Goal: Task Accomplishment & Management: Use online tool/utility

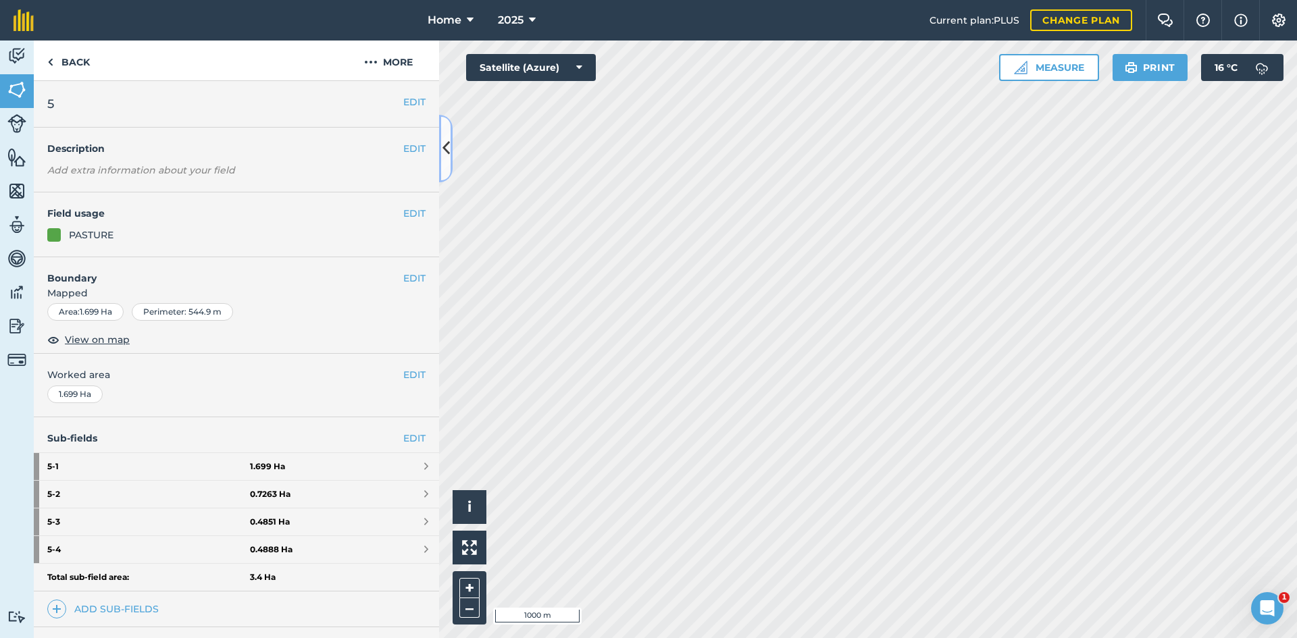
click at [446, 151] on icon at bounding box center [445, 148] width 7 height 24
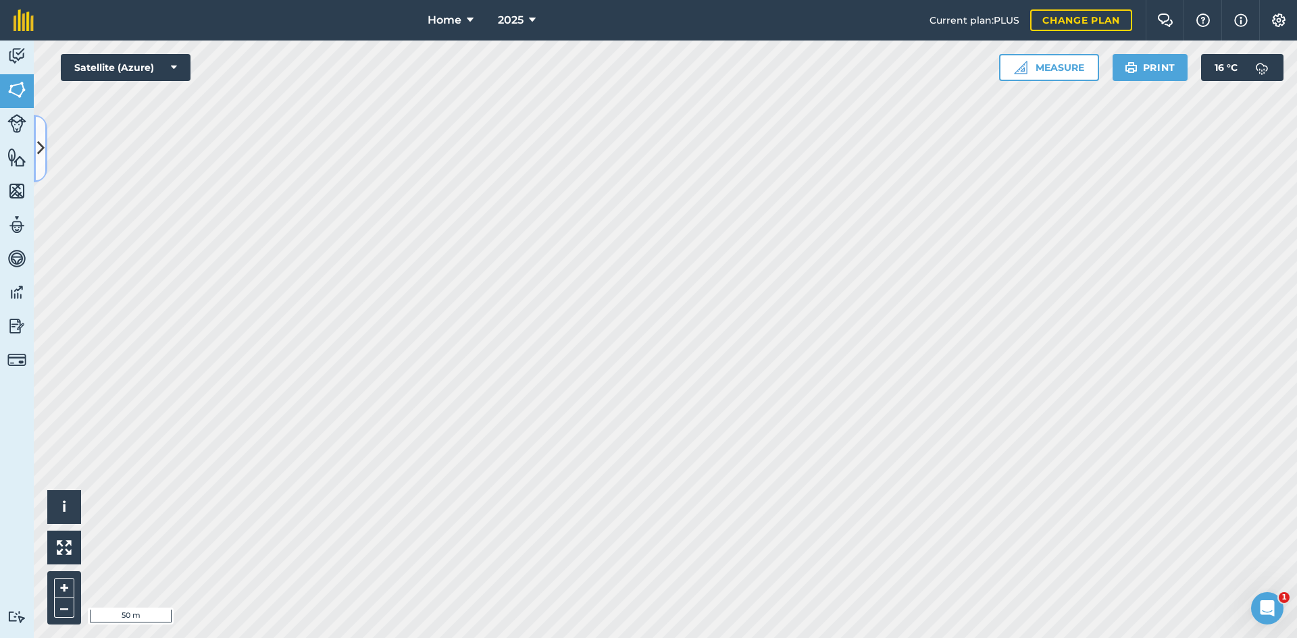
click at [38, 140] on icon at bounding box center [40, 148] width 7 height 24
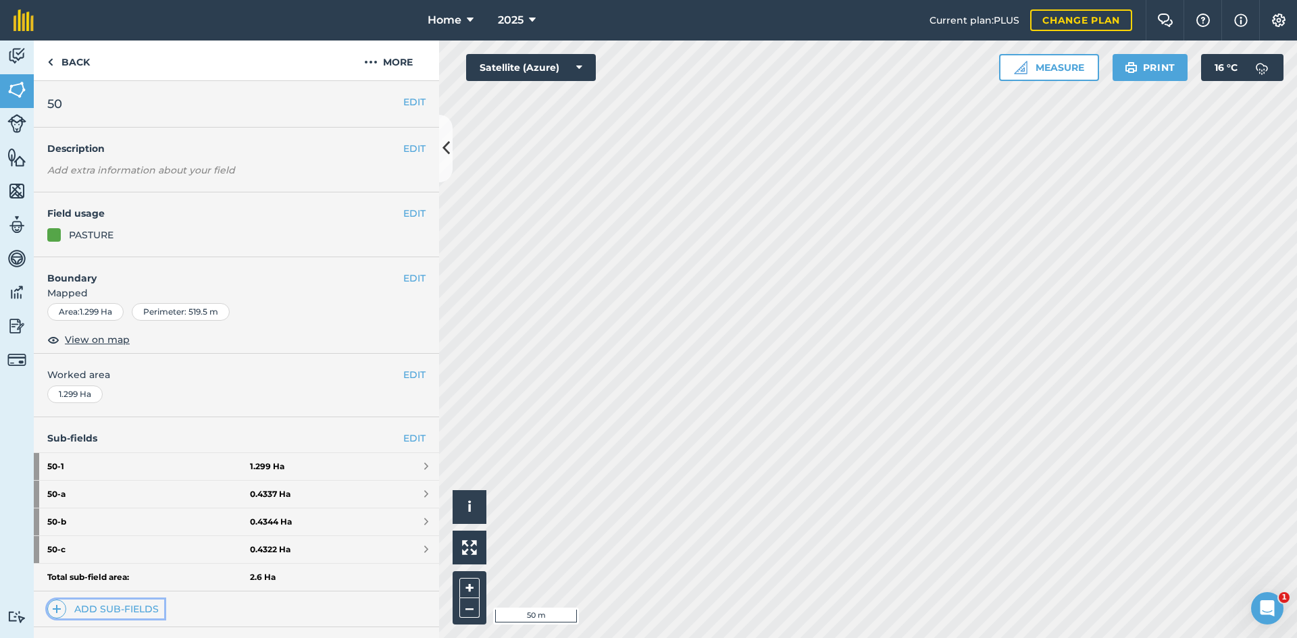
click at [134, 607] on link "Add sub-fields" at bounding box center [105, 609] width 117 height 19
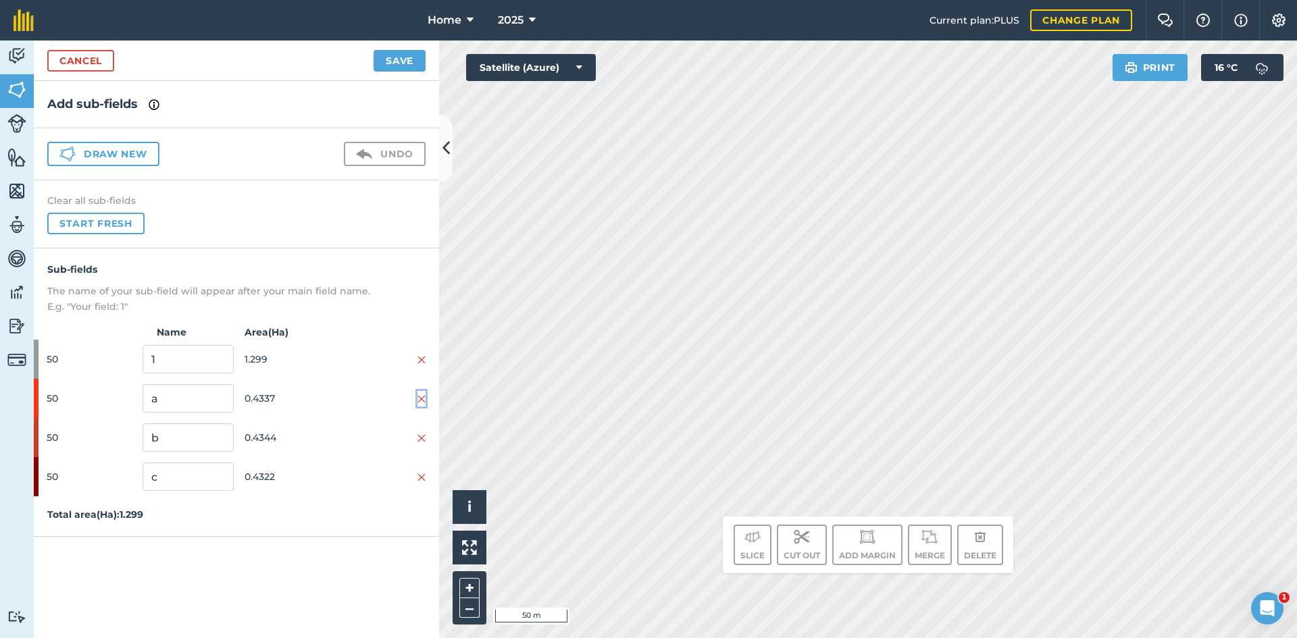
click at [422, 401] on img at bounding box center [421, 399] width 8 height 11
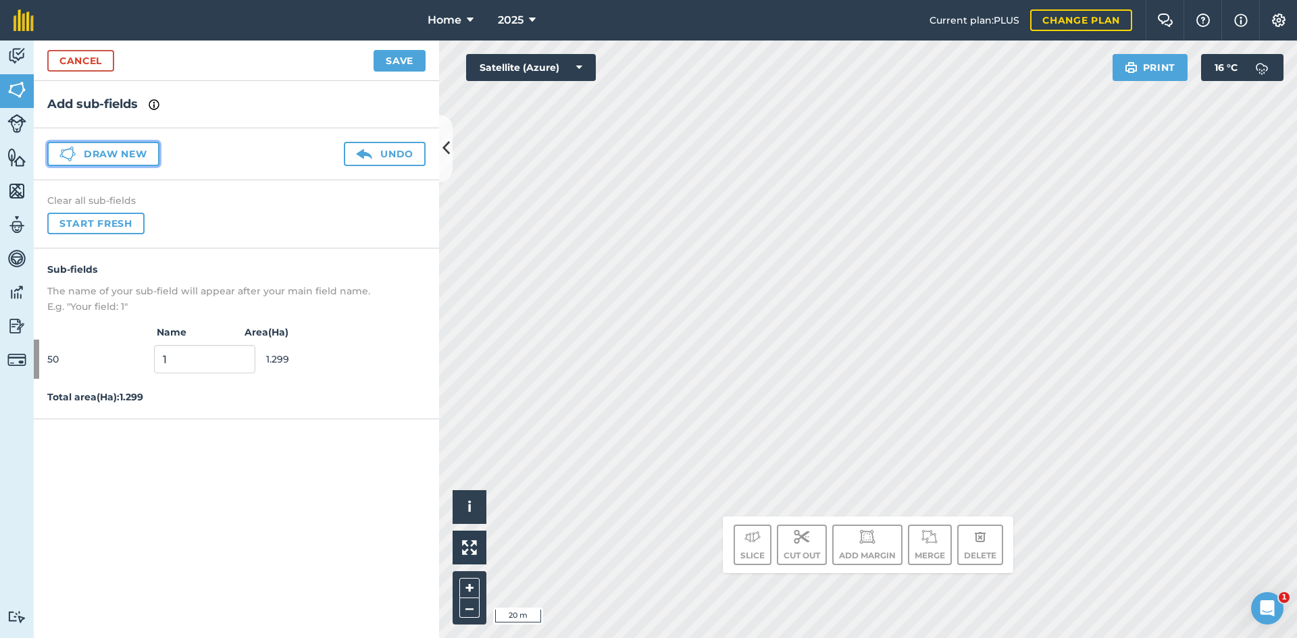
click at [122, 149] on button "Draw new" at bounding box center [103, 154] width 112 height 24
click at [132, 148] on button "Draw new" at bounding box center [103, 154] width 112 height 24
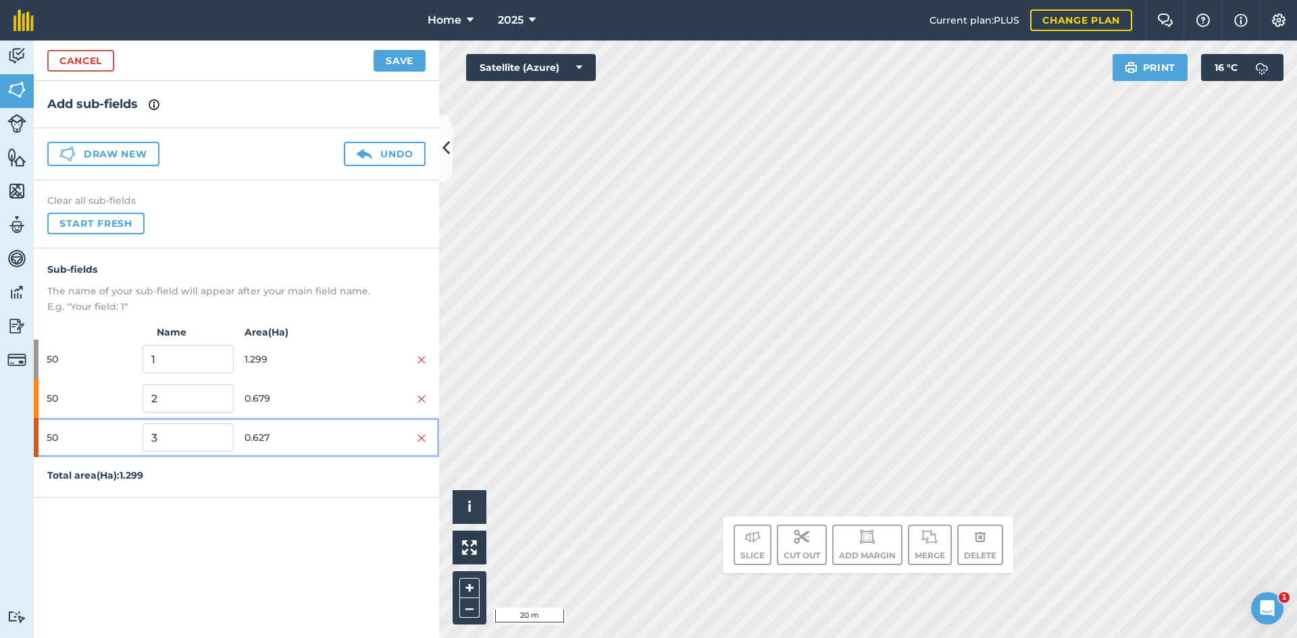
click at [317, 436] on span "0.627" at bounding box center [290, 438] width 91 height 26
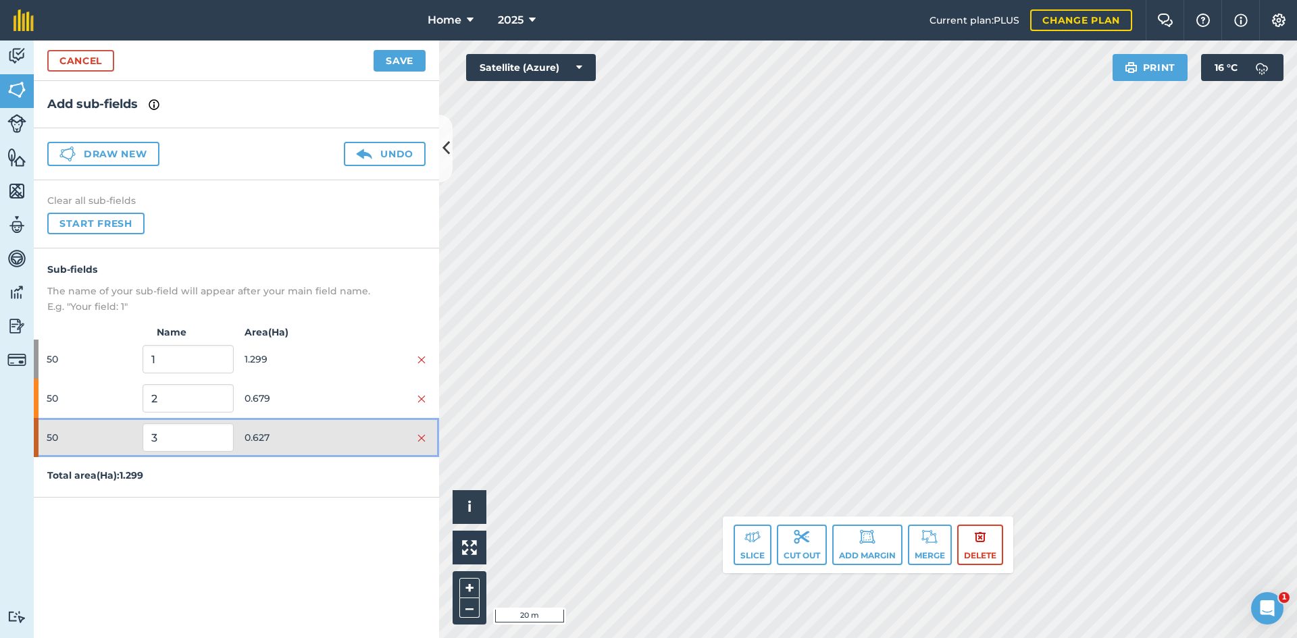
drag, startPoint x: 301, startPoint y: 453, endPoint x: 305, endPoint y: 447, distance: 7.3
click at [301, 453] on div "50 3 0.627" at bounding box center [236, 437] width 405 height 39
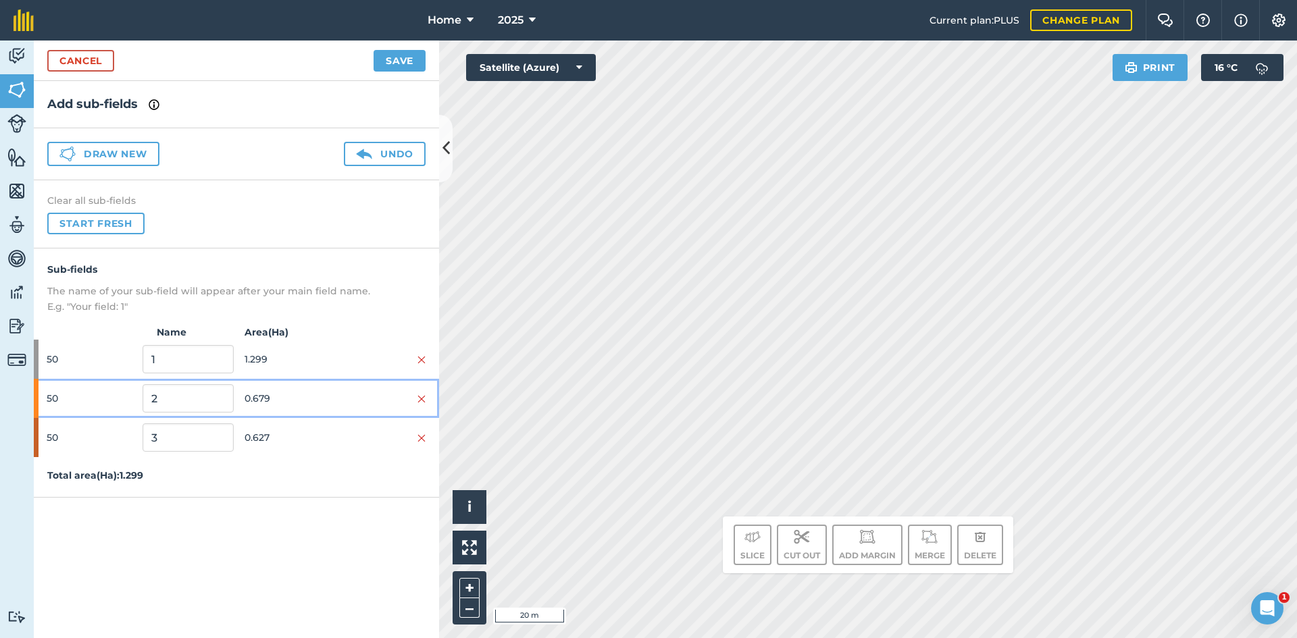
click at [323, 399] on span "0.679" at bounding box center [290, 399] width 91 height 26
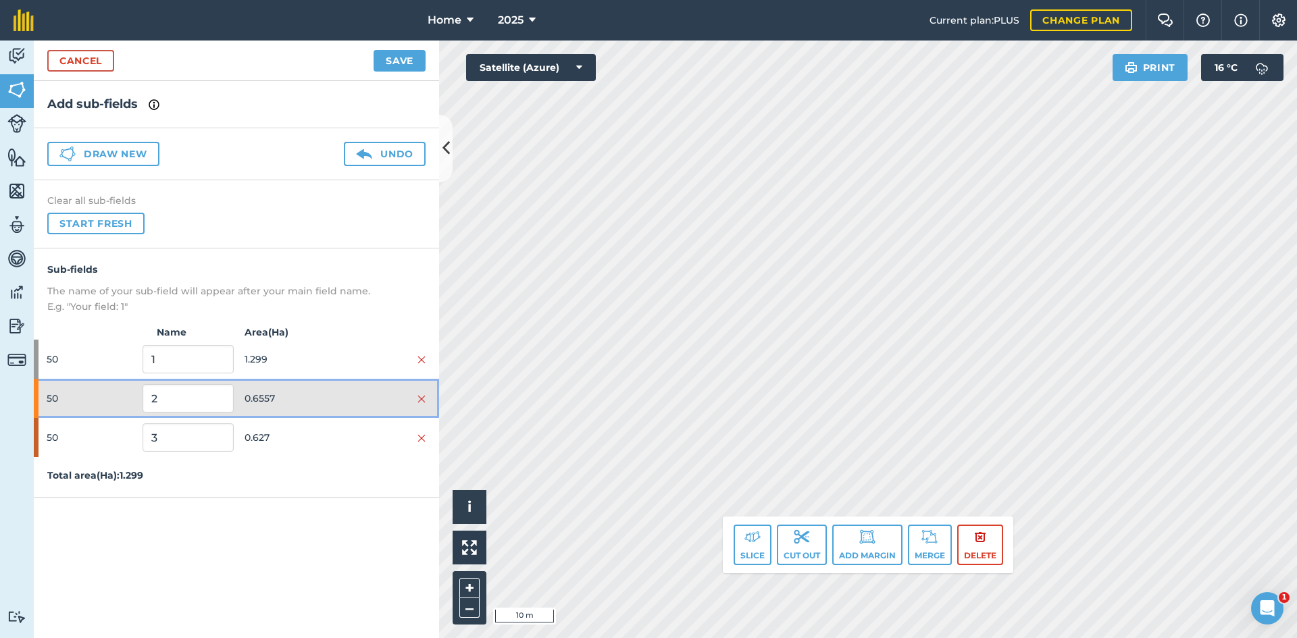
drag, startPoint x: 319, startPoint y: 401, endPoint x: 322, endPoint y: 419, distance: 17.8
click at [319, 403] on span "0.6557" at bounding box center [290, 399] width 91 height 26
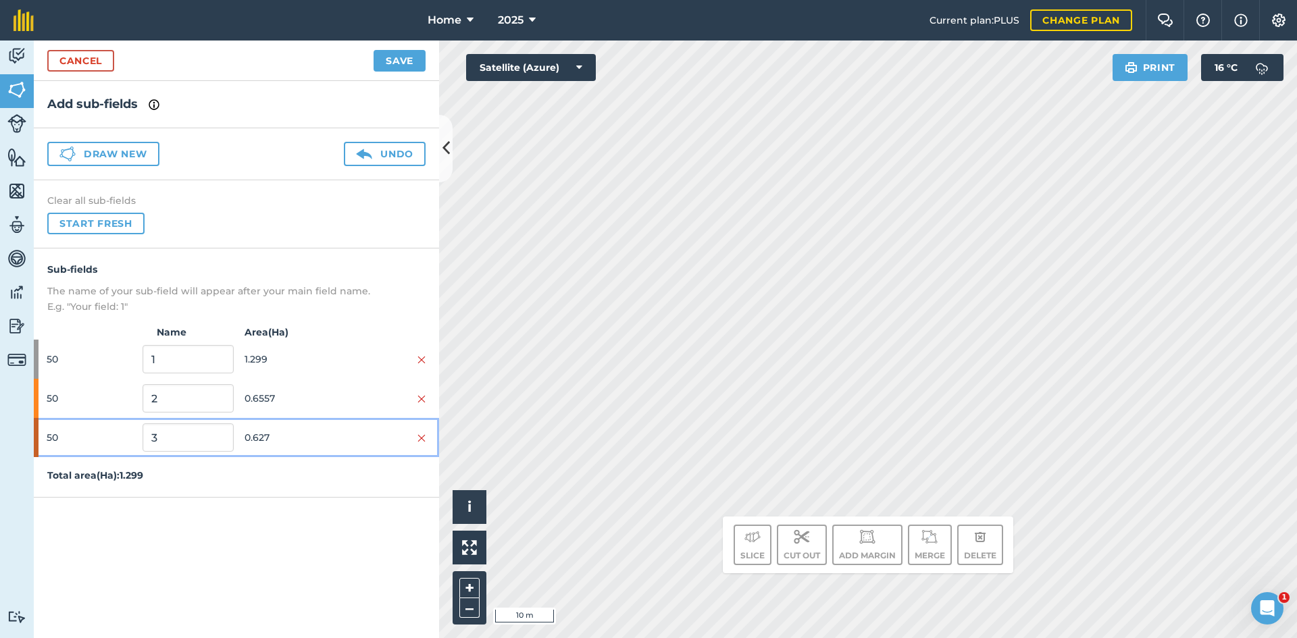
click at [330, 431] on span "0.627" at bounding box center [290, 438] width 91 height 26
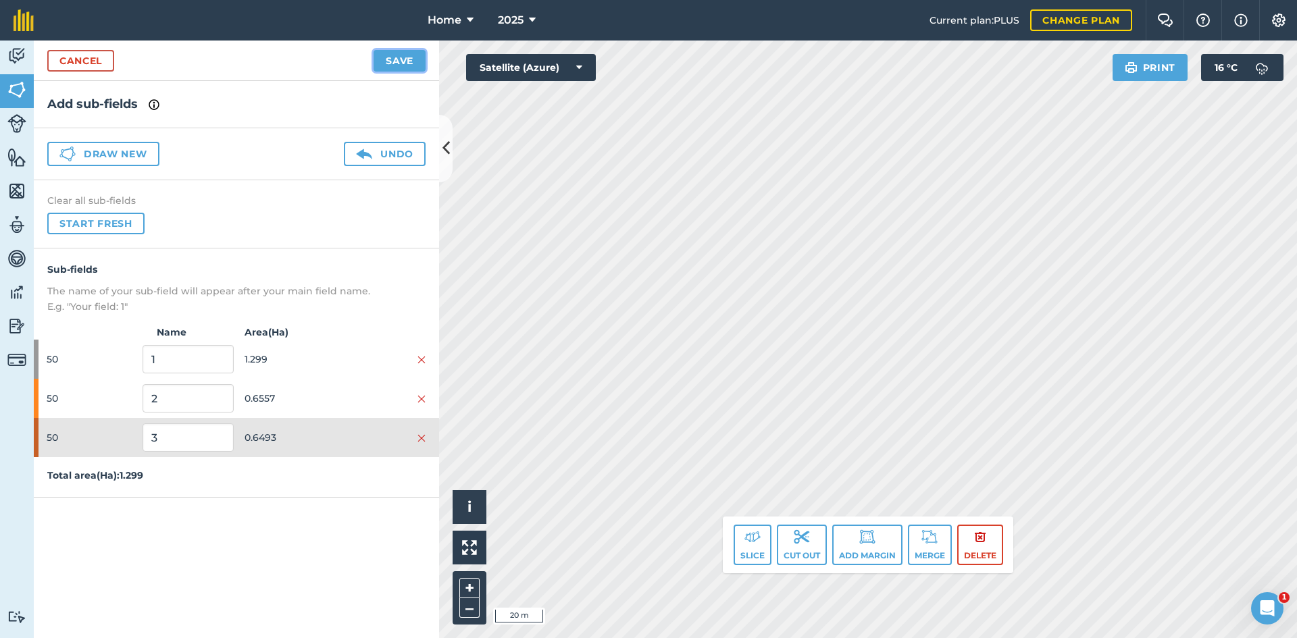
click at [407, 62] on button "Save" at bounding box center [400, 61] width 52 height 22
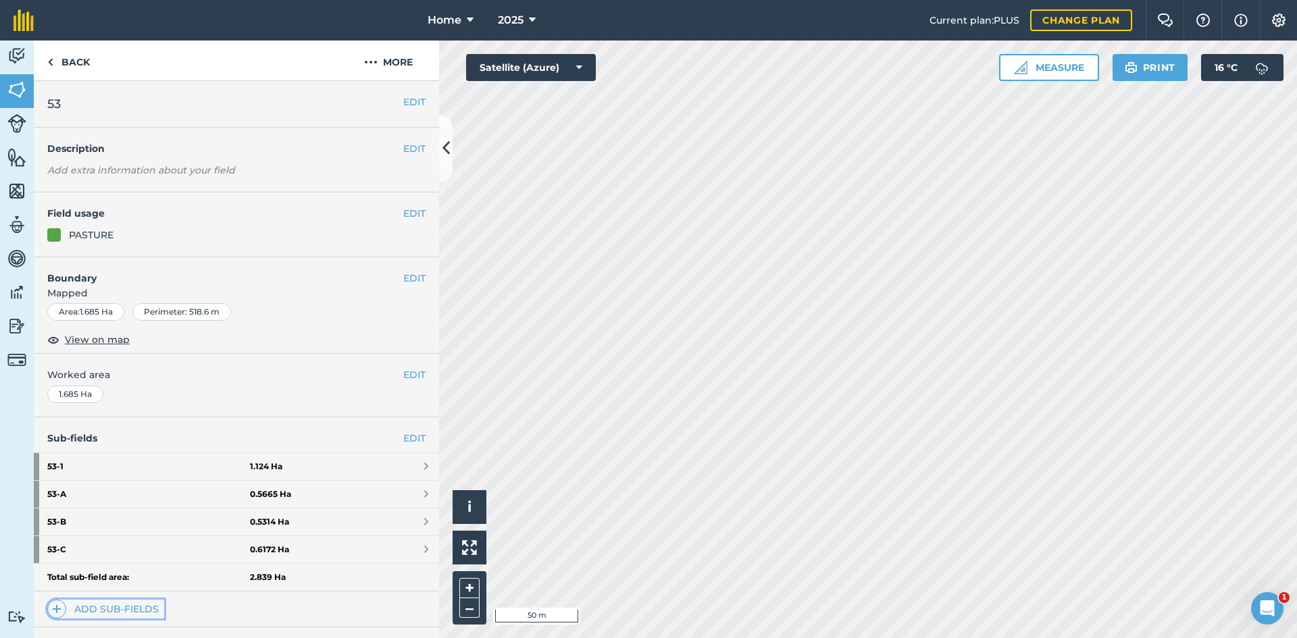
click at [113, 607] on link "Add sub-fields" at bounding box center [105, 609] width 117 height 19
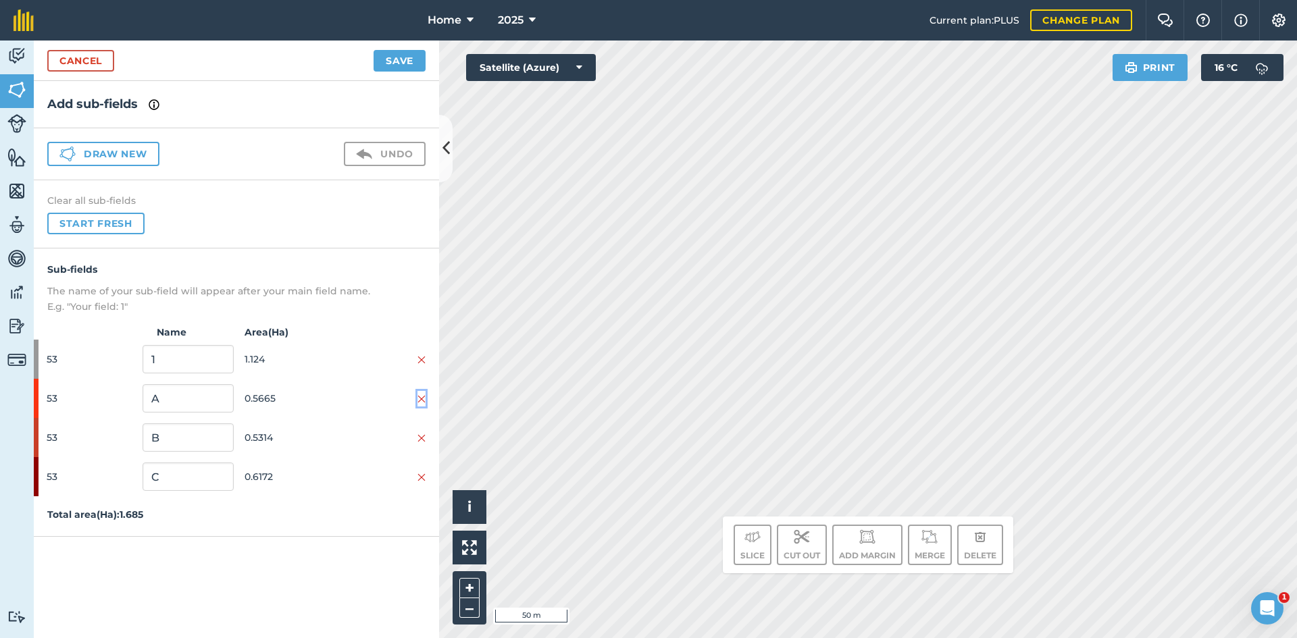
click at [423, 399] on img at bounding box center [421, 399] width 8 height 11
click at [421, 399] on img at bounding box center [421, 399] width 8 height 11
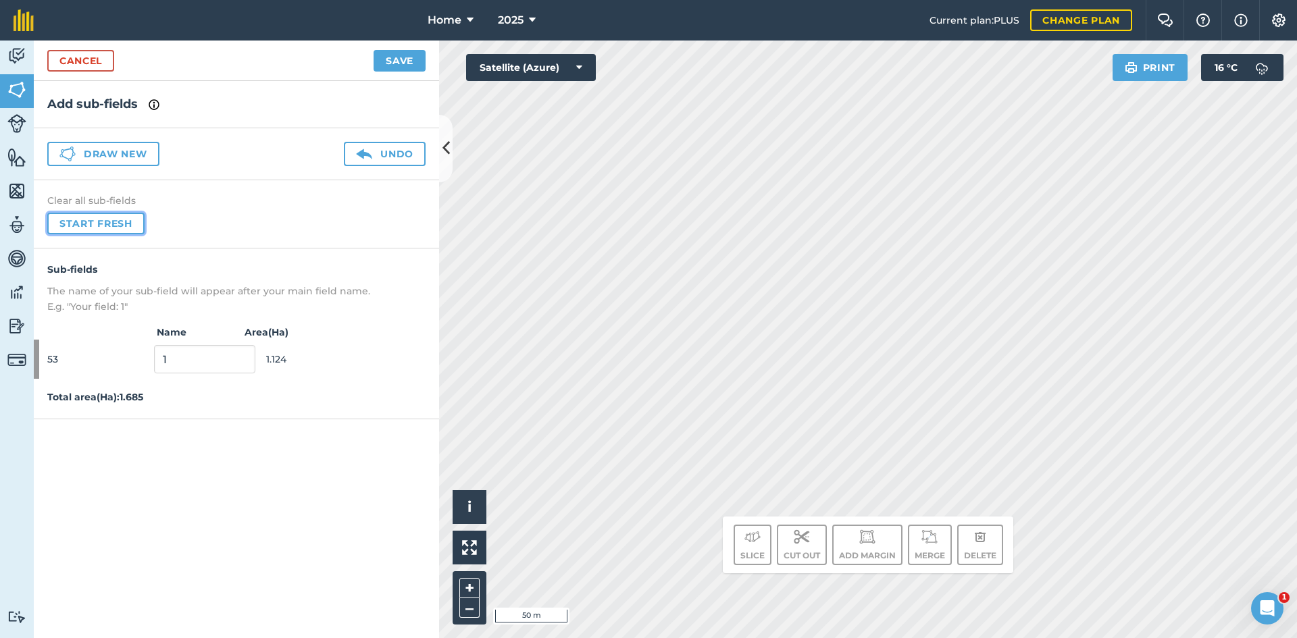
click at [114, 225] on button "Start fresh" at bounding box center [95, 224] width 97 height 22
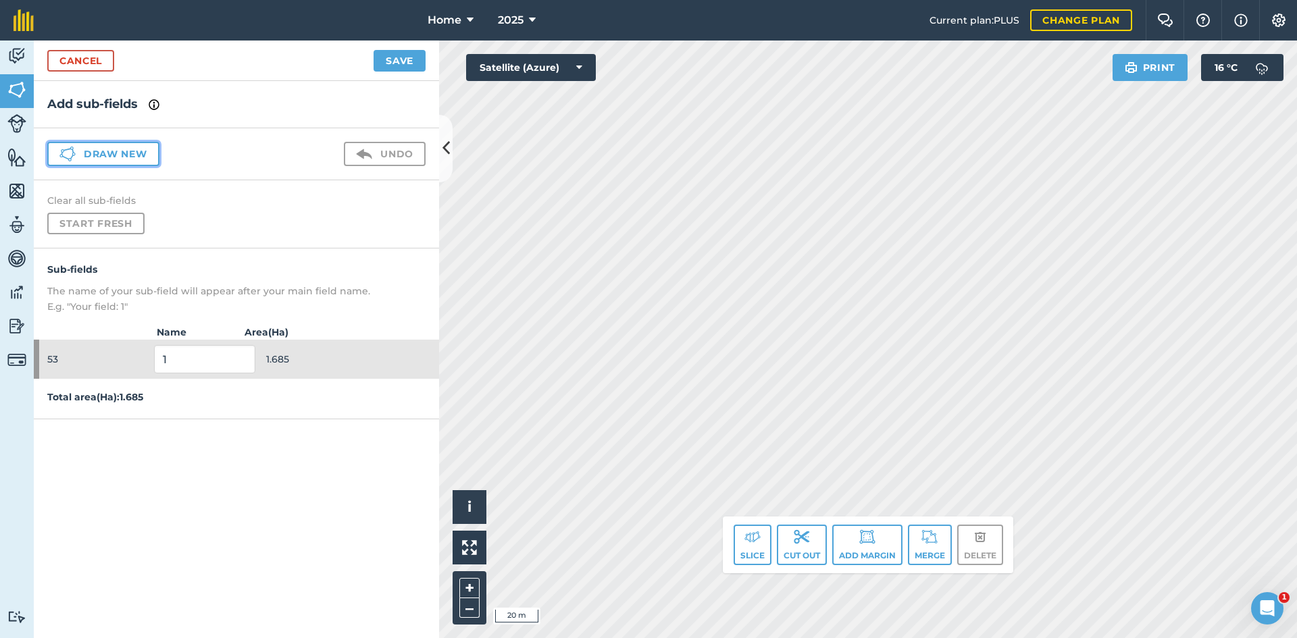
click at [132, 153] on button "Draw new" at bounding box center [103, 154] width 112 height 24
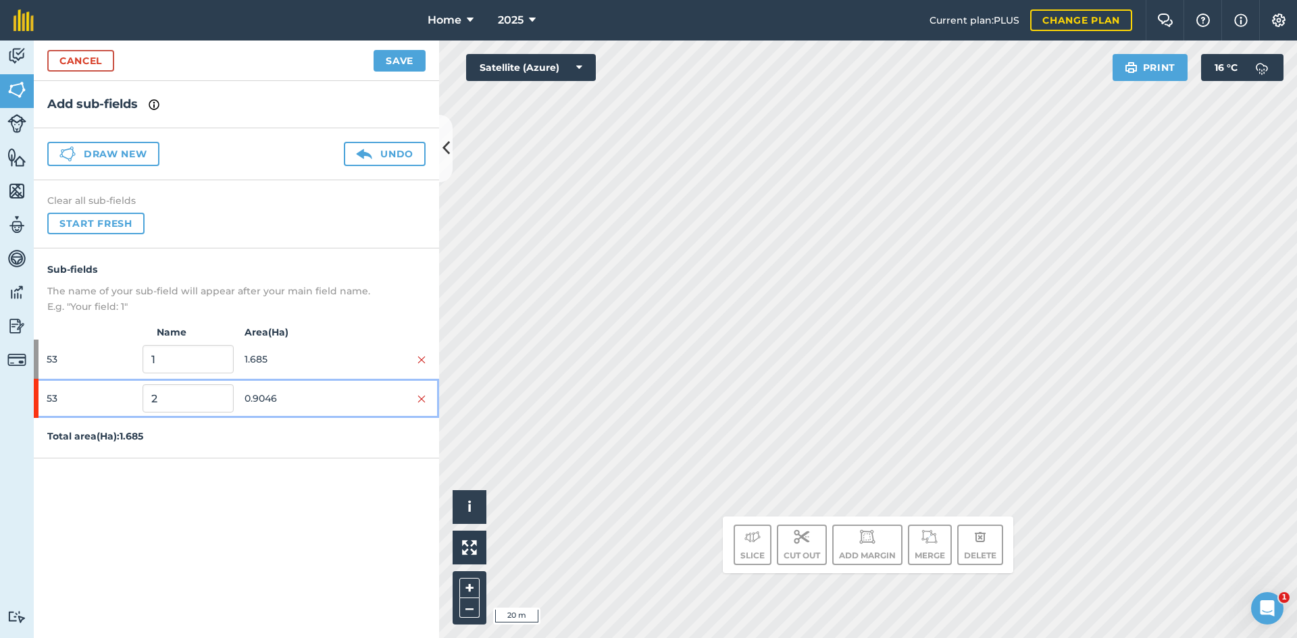
click at [335, 403] on div at bounding box center [380, 398] width 91 height 15
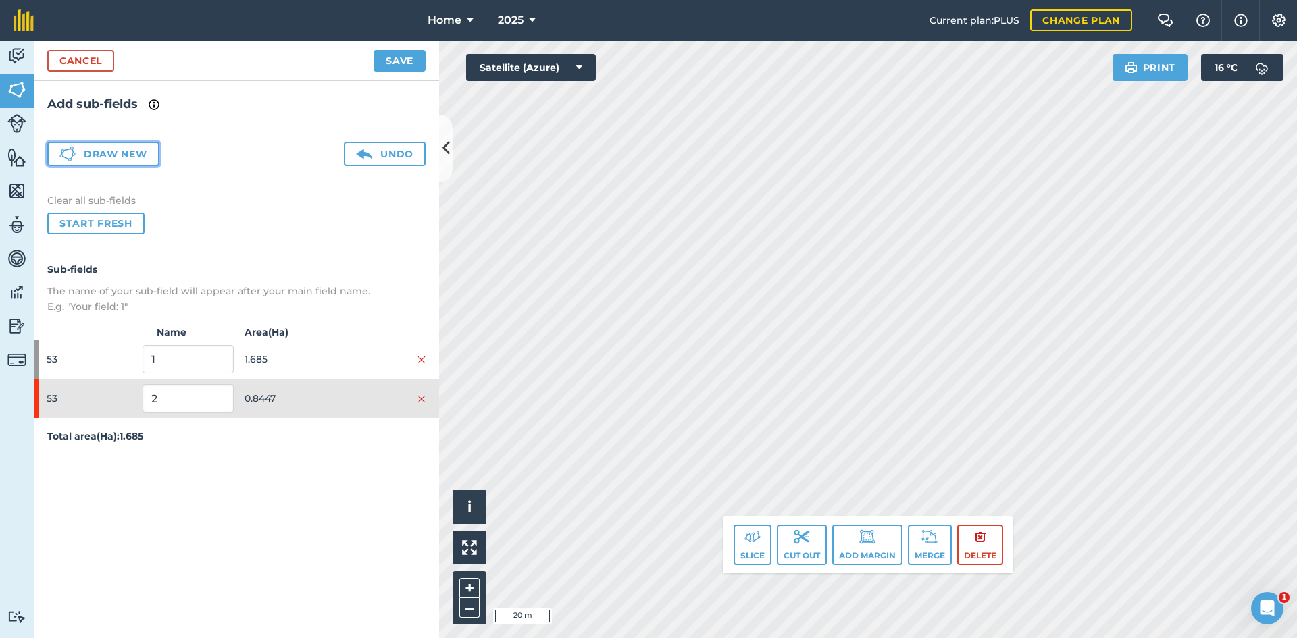
click at [119, 158] on button "Draw new" at bounding box center [103, 154] width 112 height 24
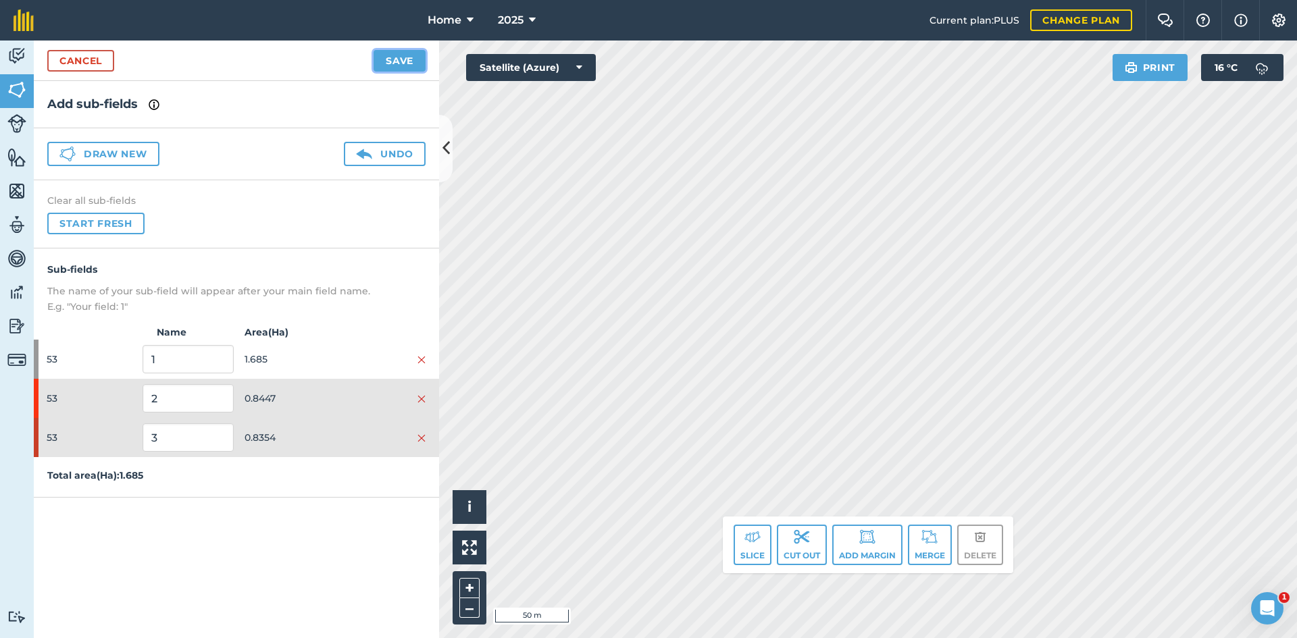
click at [402, 65] on button "Save" at bounding box center [400, 61] width 52 height 22
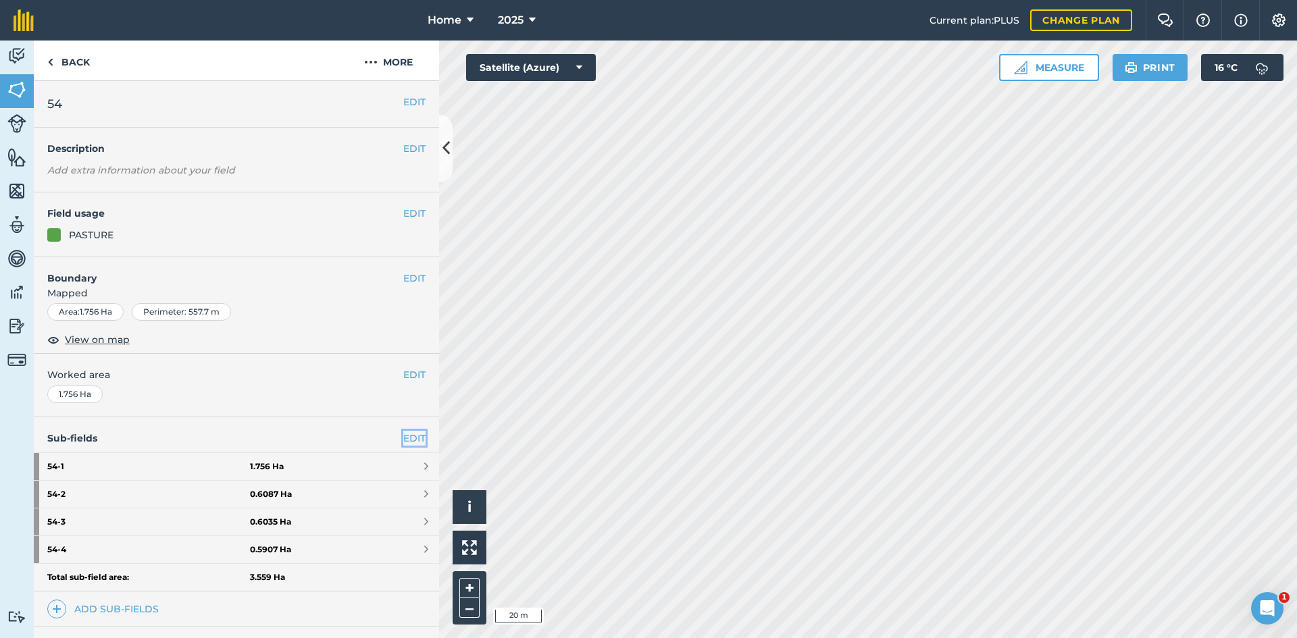
click at [403, 442] on link "EDIT" at bounding box center [414, 438] width 22 height 15
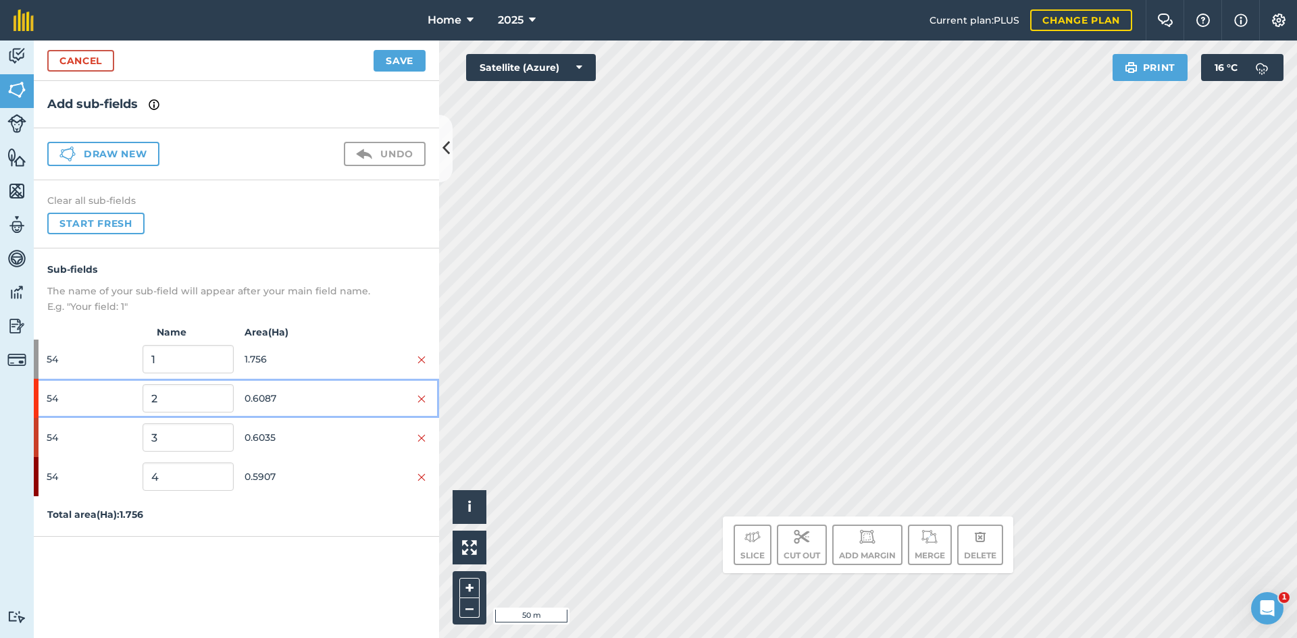
drag, startPoint x: 431, startPoint y: 394, endPoint x: 423, endPoint y: 401, distance: 11.0
click at [425, 400] on div "54 2 0.6087" at bounding box center [236, 398] width 405 height 39
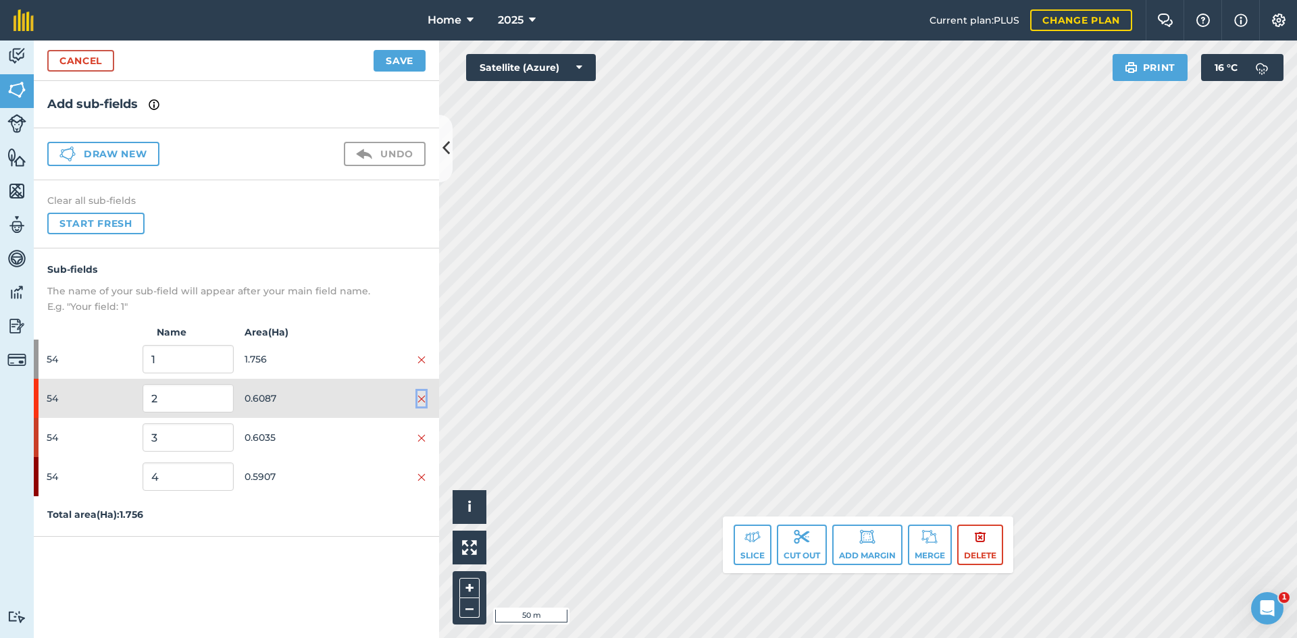
click at [423, 399] on img at bounding box center [421, 399] width 8 height 11
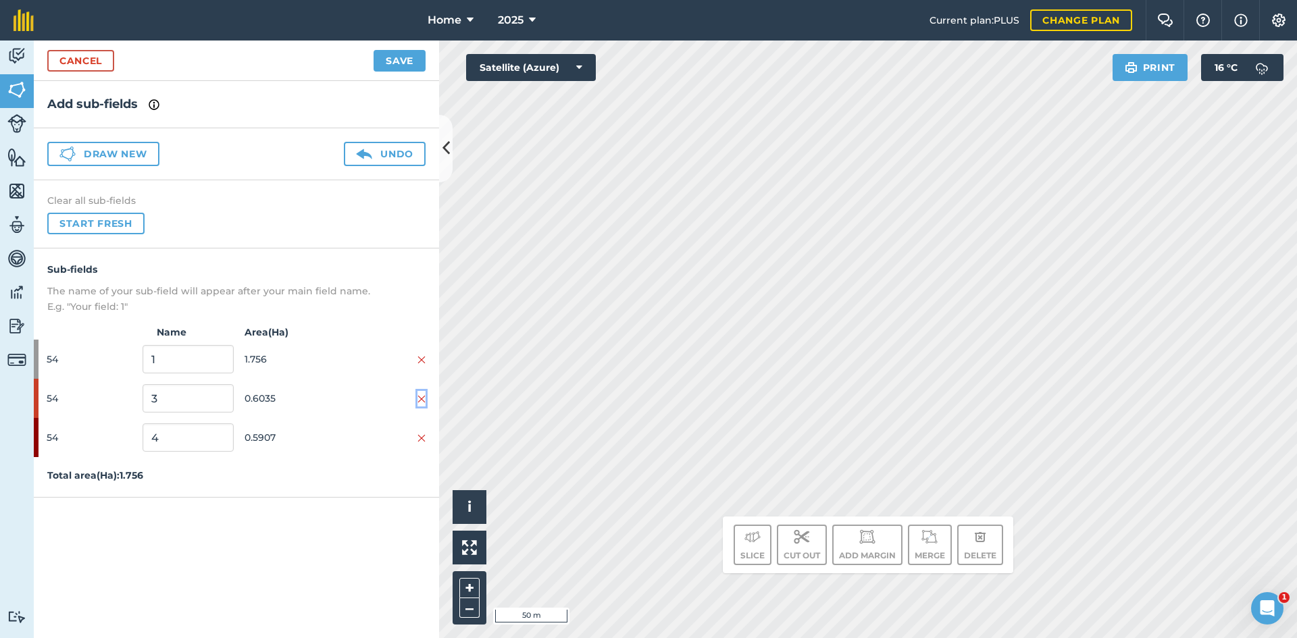
click at [423, 399] on img at bounding box center [421, 399] width 8 height 11
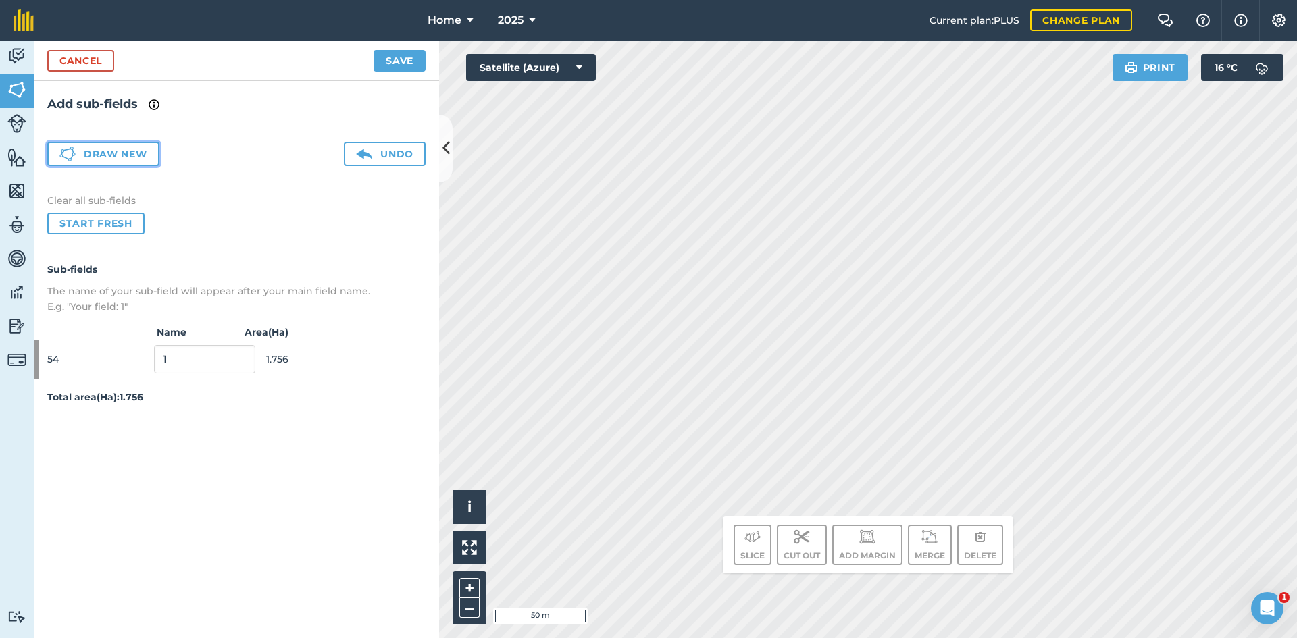
click at [143, 152] on button "Draw new" at bounding box center [103, 154] width 112 height 24
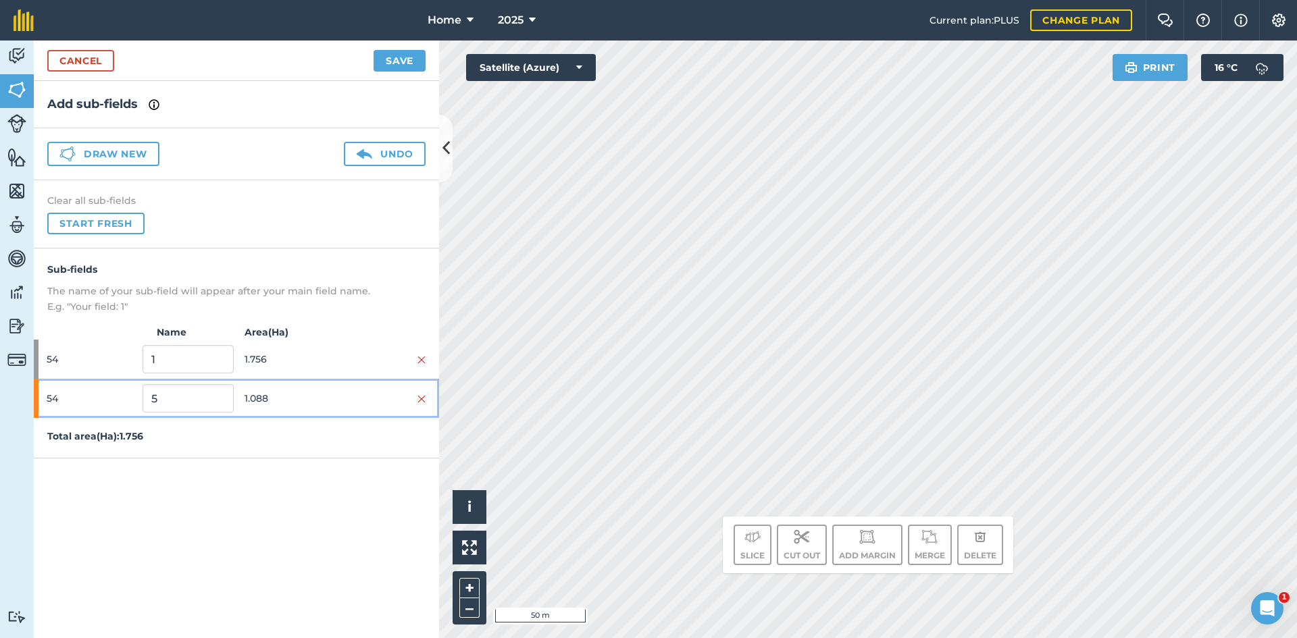
click at [317, 404] on span "1.088" at bounding box center [290, 399] width 91 height 26
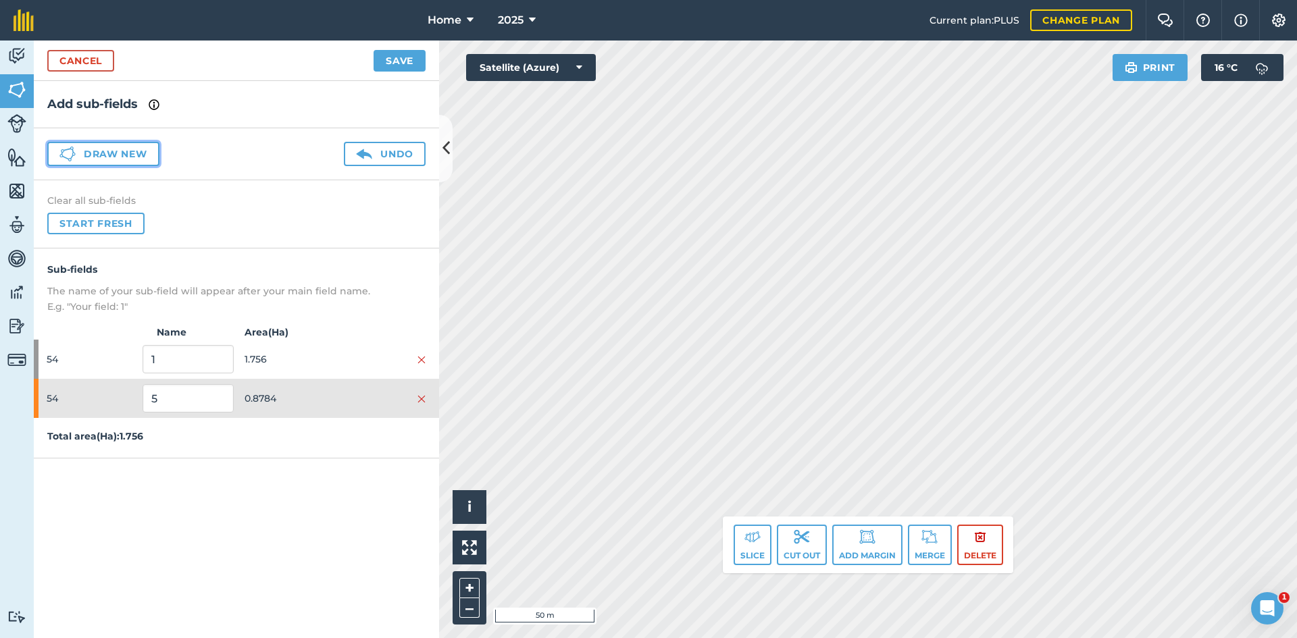
click at [111, 156] on button "Draw new" at bounding box center [103, 154] width 112 height 24
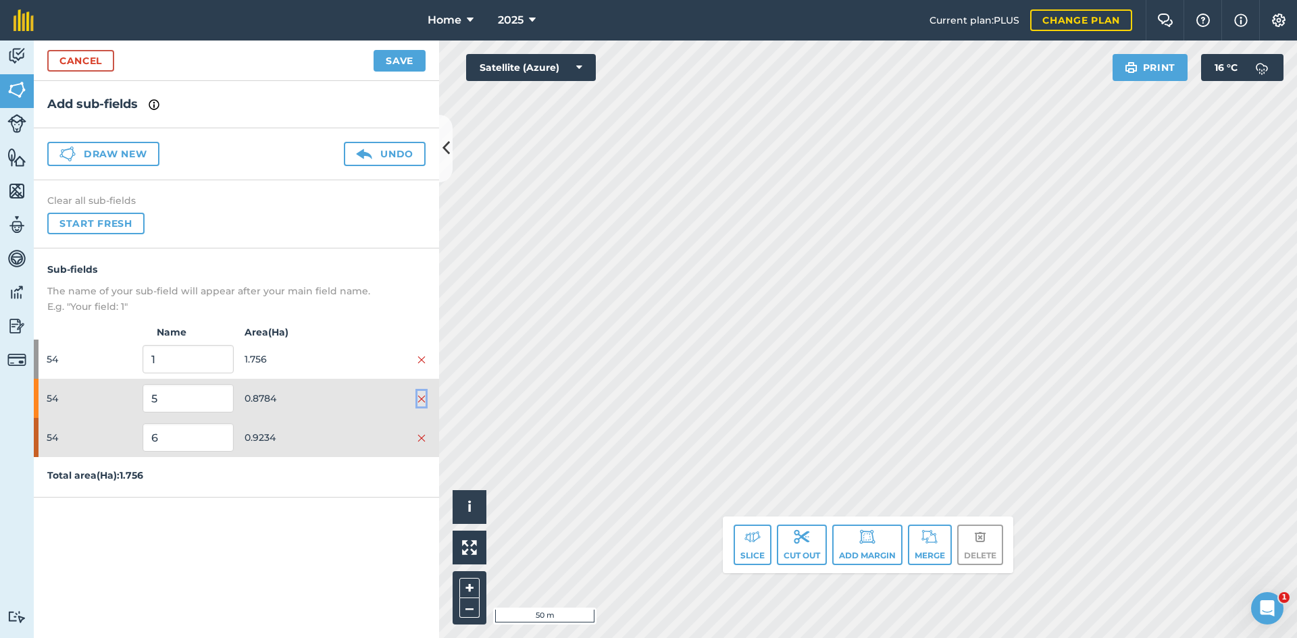
click at [419, 398] on img at bounding box center [421, 399] width 8 height 11
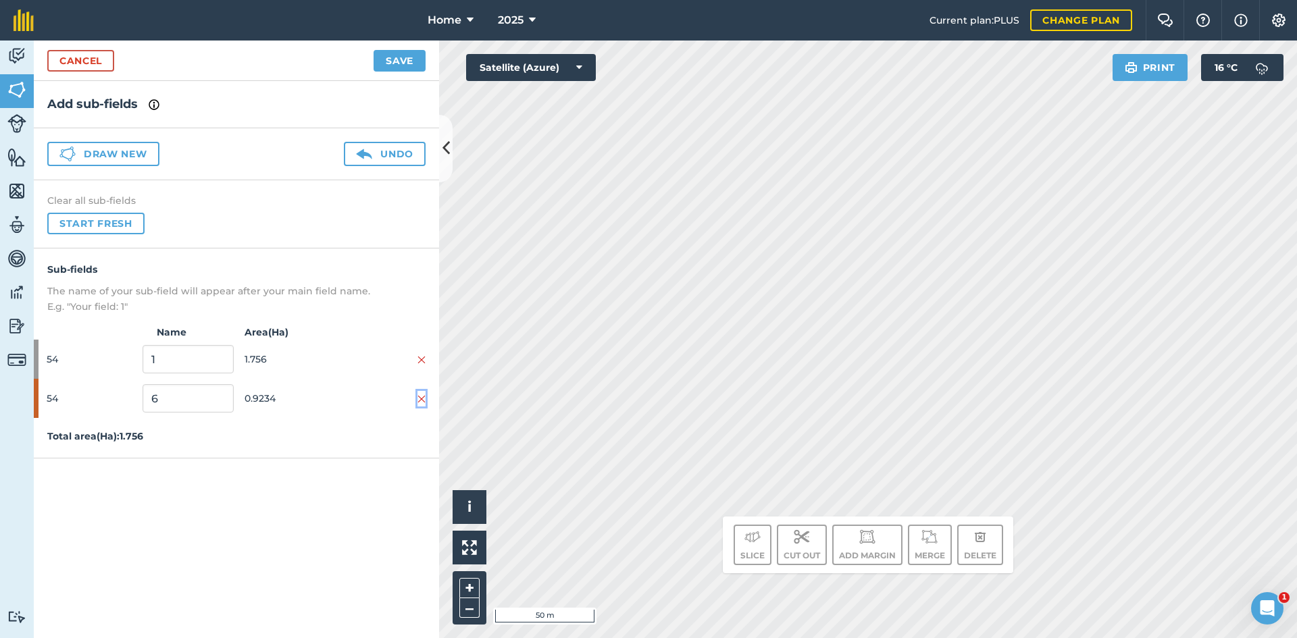
click at [420, 395] on img at bounding box center [421, 399] width 8 height 11
click at [123, 148] on button "Draw new" at bounding box center [103, 154] width 112 height 24
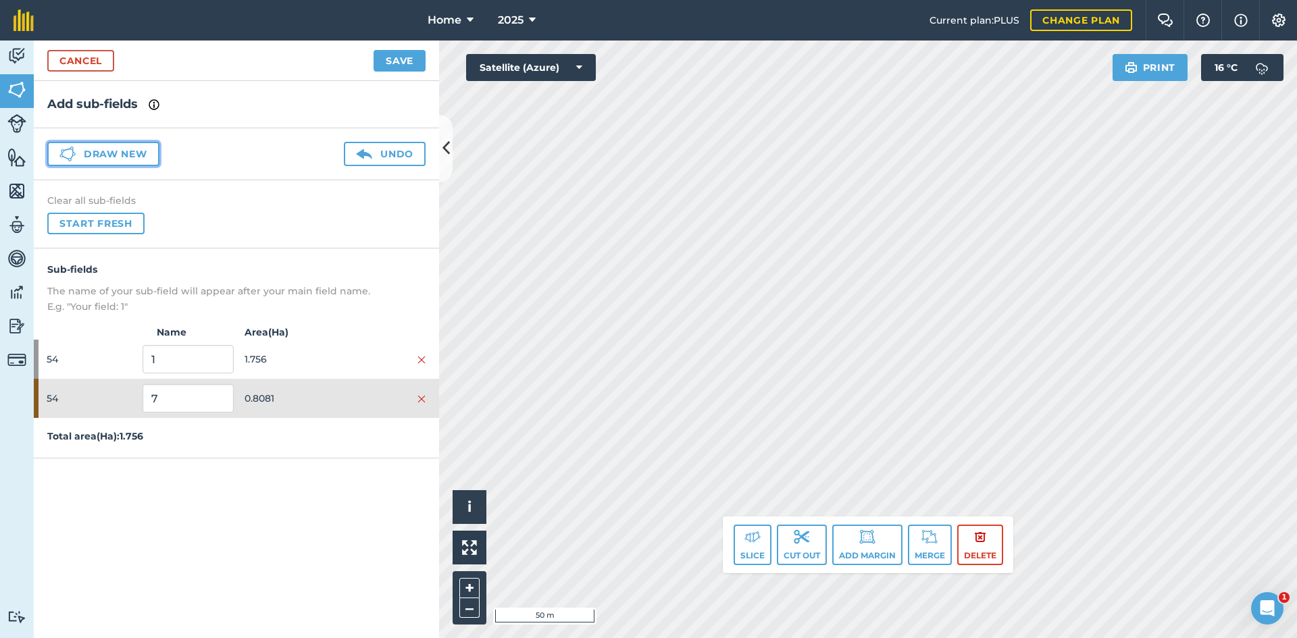
click at [132, 153] on button "Draw new" at bounding box center [103, 154] width 112 height 24
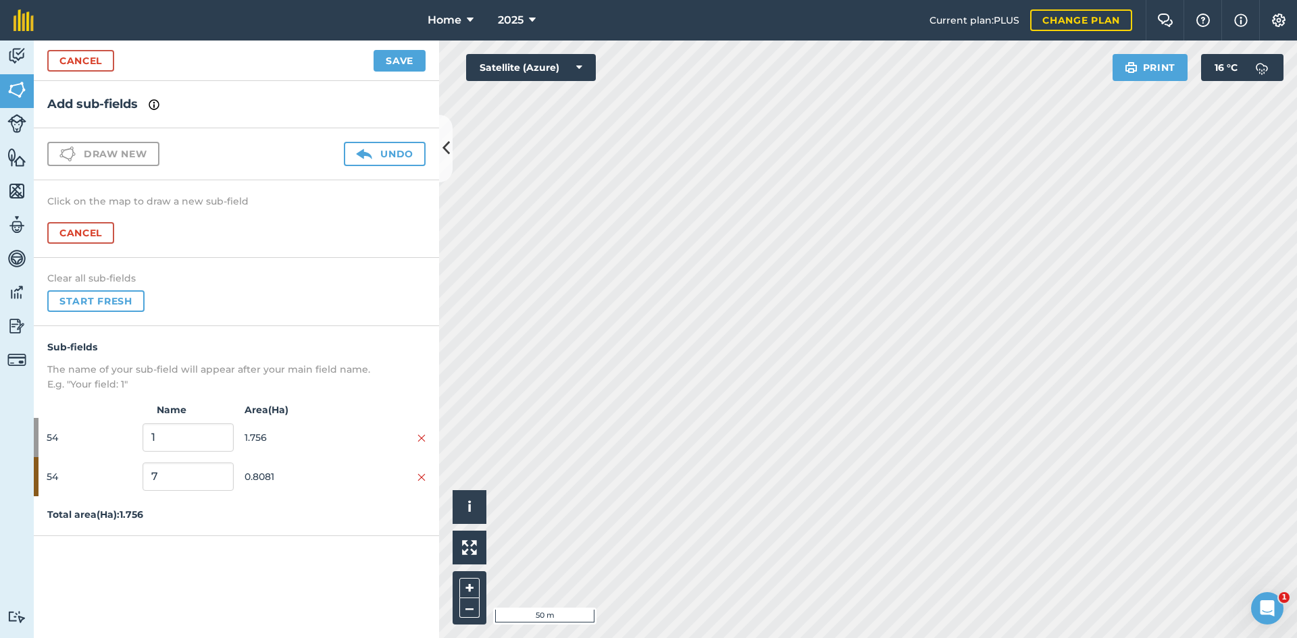
click at [438, 234] on div "Click on the map to draw a new sub-field Cancel" at bounding box center [236, 219] width 405 height 78
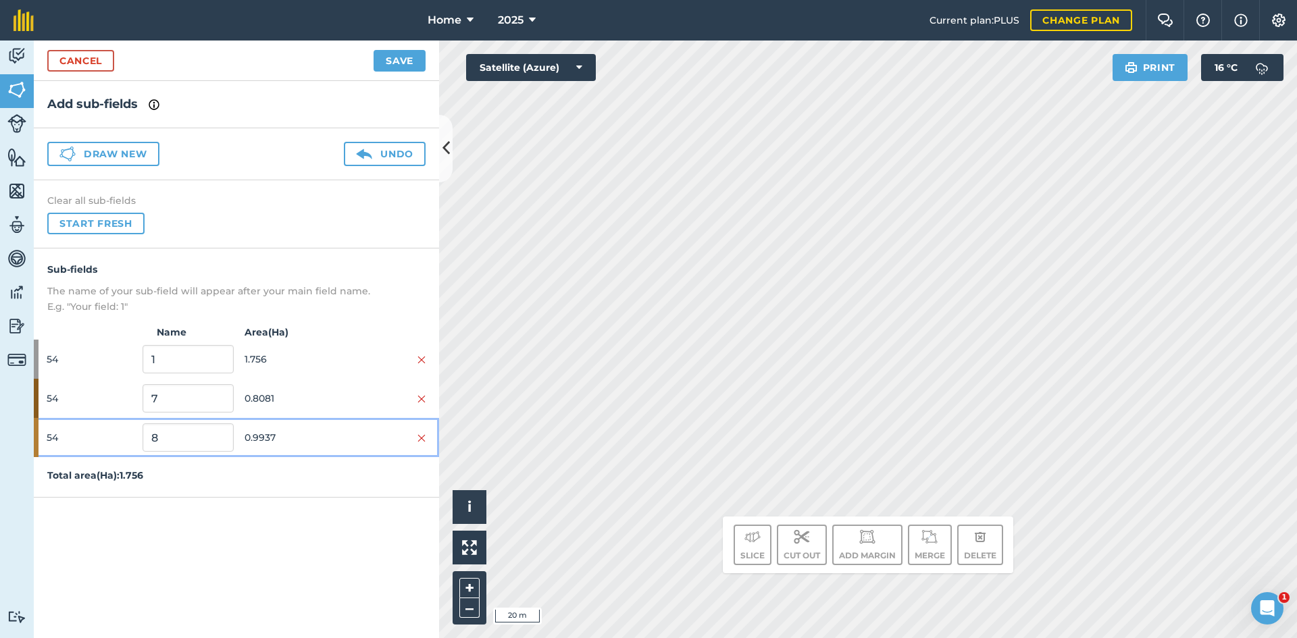
drag, startPoint x: 282, startPoint y: 425, endPoint x: 297, endPoint y: 414, distance: 17.8
click at [282, 426] on div "54 8 0.9937" at bounding box center [236, 437] width 405 height 39
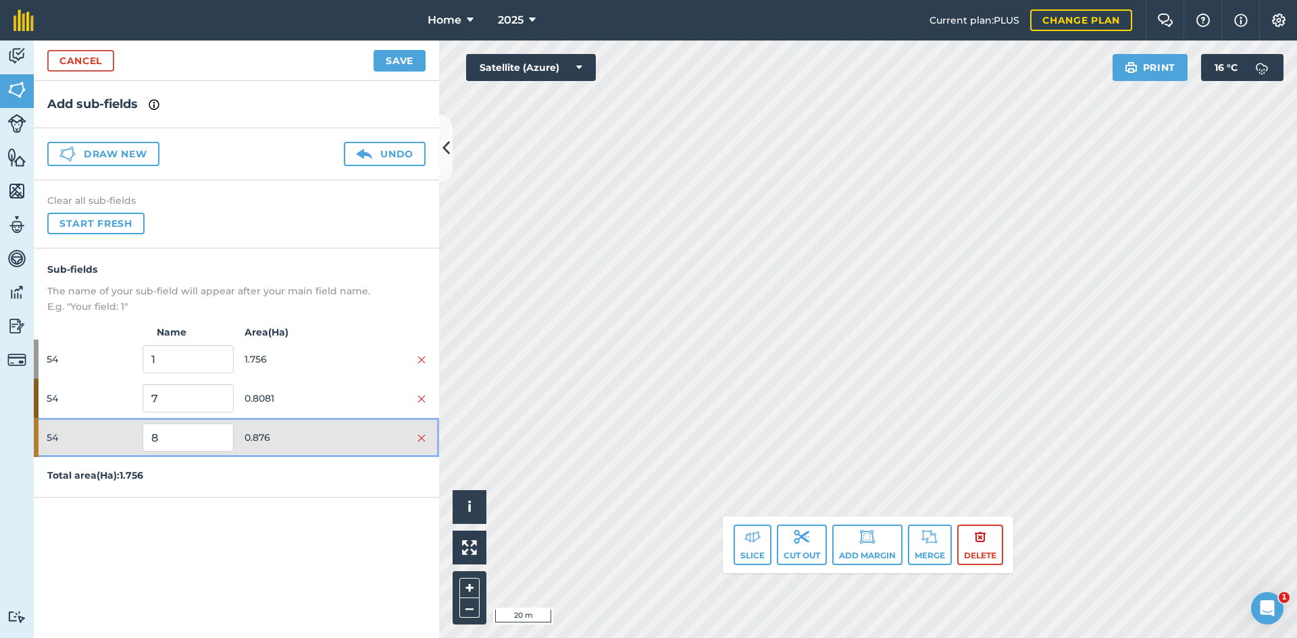
drag, startPoint x: 299, startPoint y: 430, endPoint x: 309, endPoint y: 413, distance: 19.7
click at [299, 427] on span "0.876" at bounding box center [290, 438] width 91 height 26
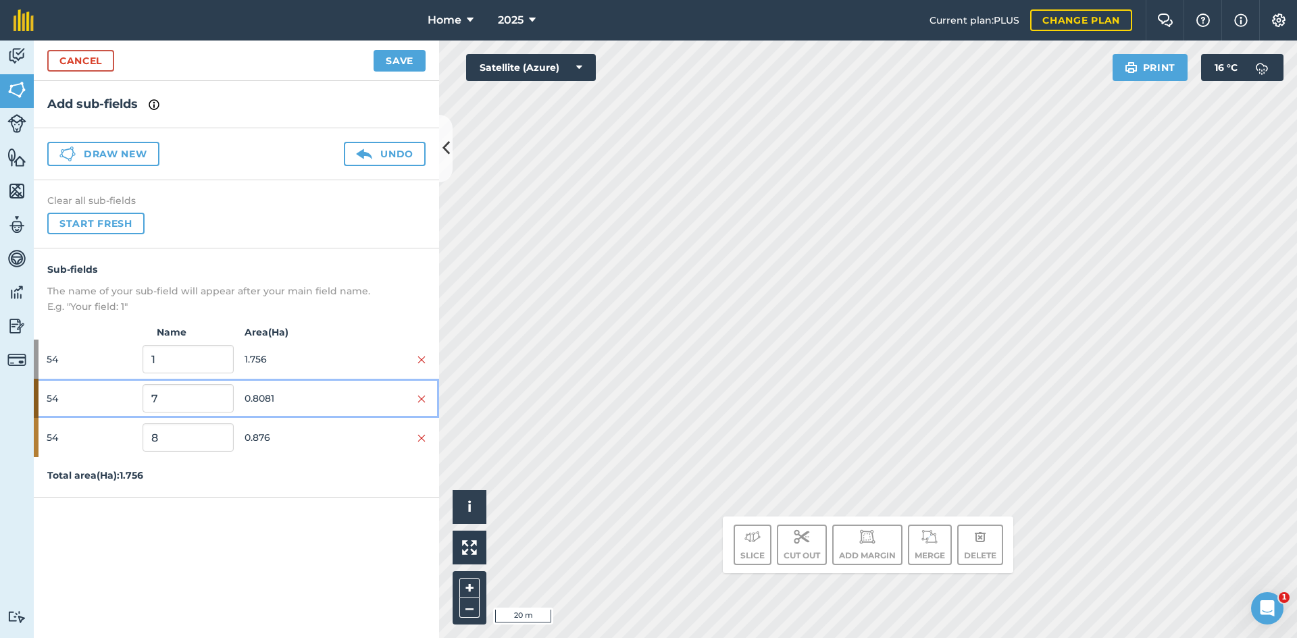
click at [311, 405] on span "0.8081" at bounding box center [290, 399] width 91 height 26
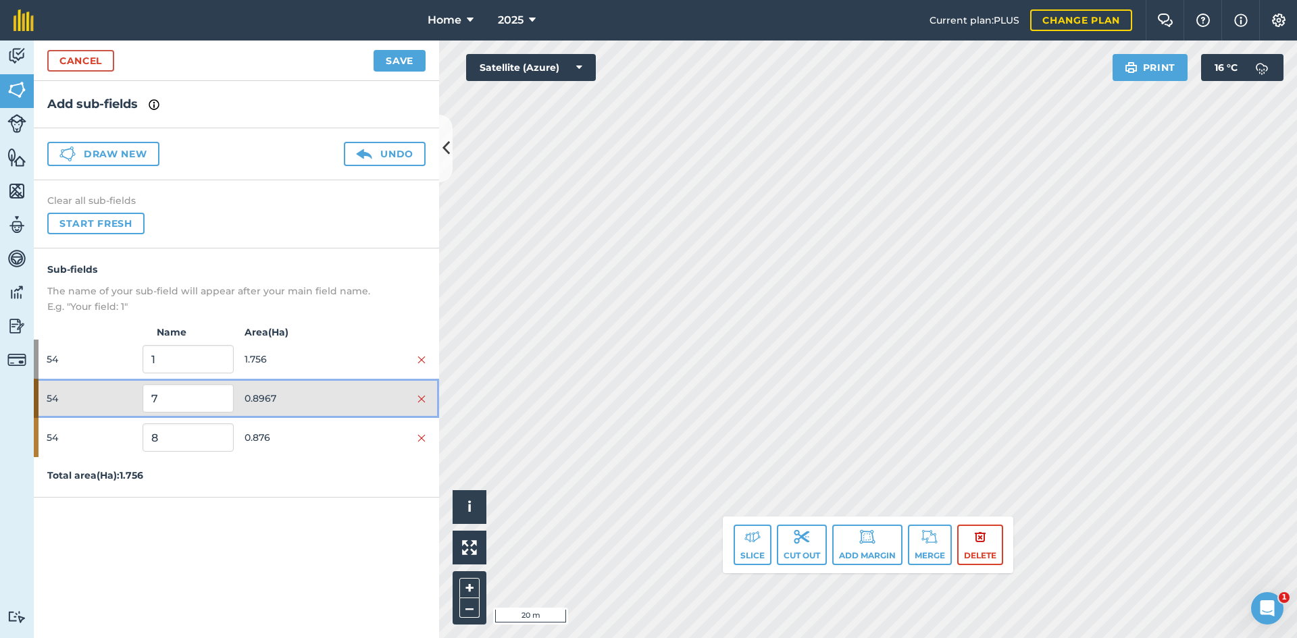
click at [338, 400] on div at bounding box center [380, 398] width 91 height 15
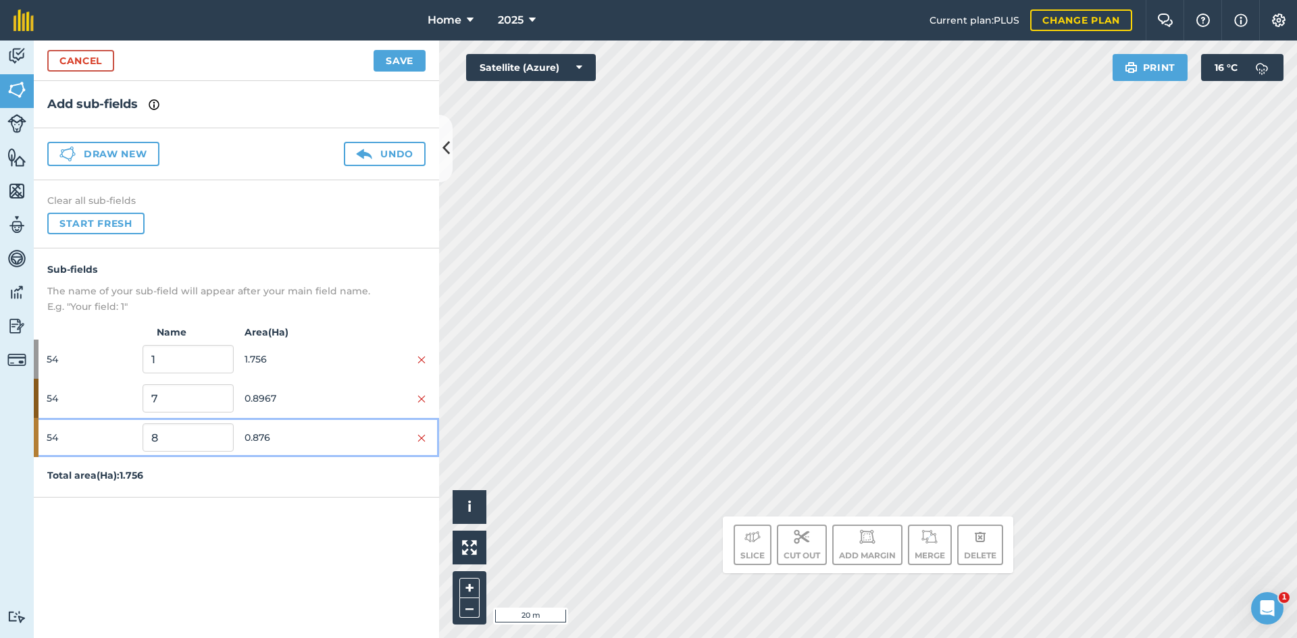
drag, startPoint x: 344, startPoint y: 443, endPoint x: 406, endPoint y: 434, distance: 62.1
click at [345, 443] on div at bounding box center [380, 437] width 91 height 15
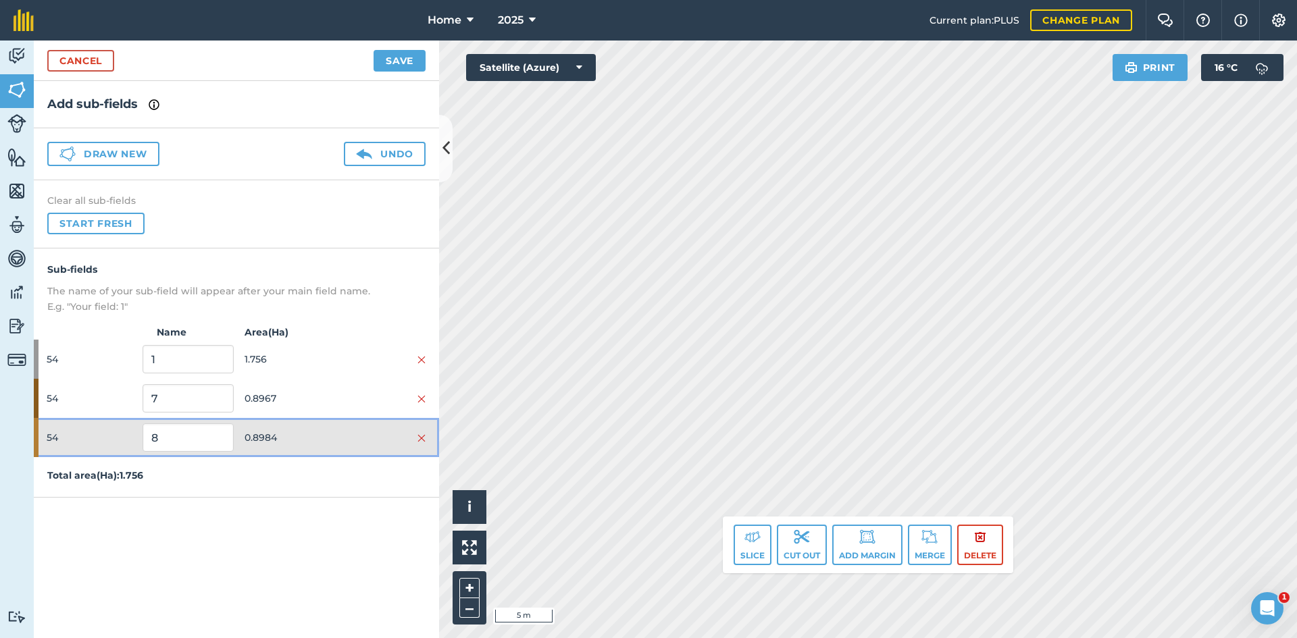
click at [309, 436] on span "0.8984" at bounding box center [290, 438] width 91 height 26
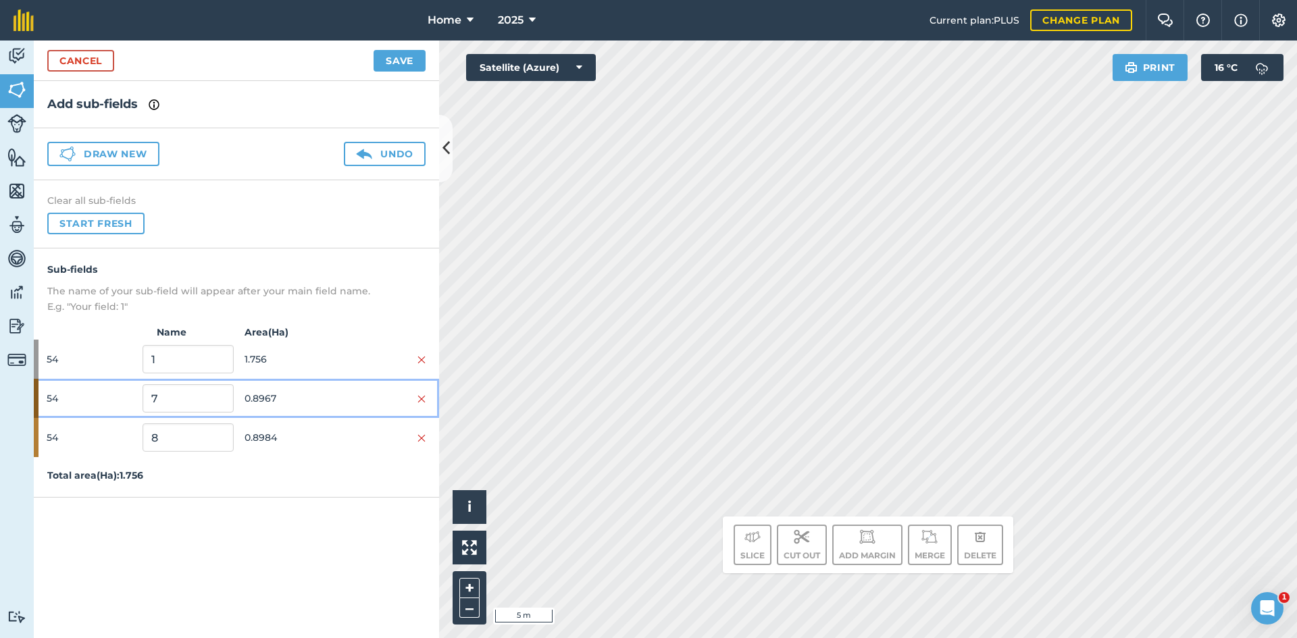
click at [308, 411] on span "0.8967" at bounding box center [290, 399] width 91 height 26
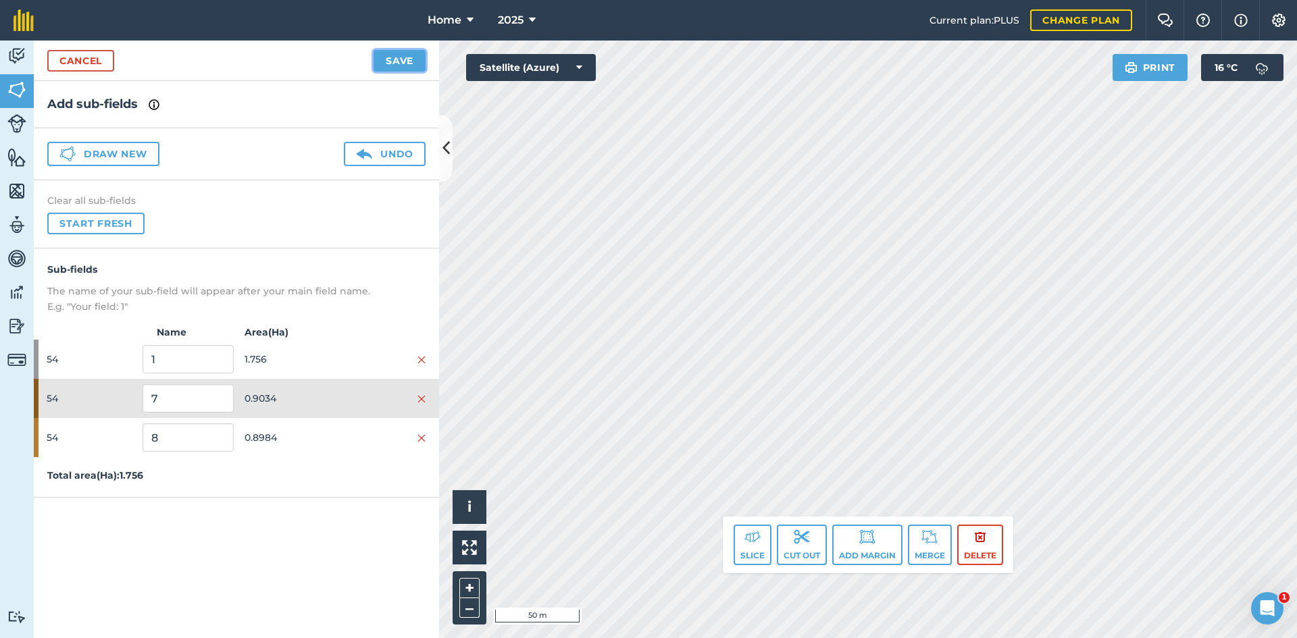
click at [405, 62] on button "Save" at bounding box center [400, 61] width 52 height 22
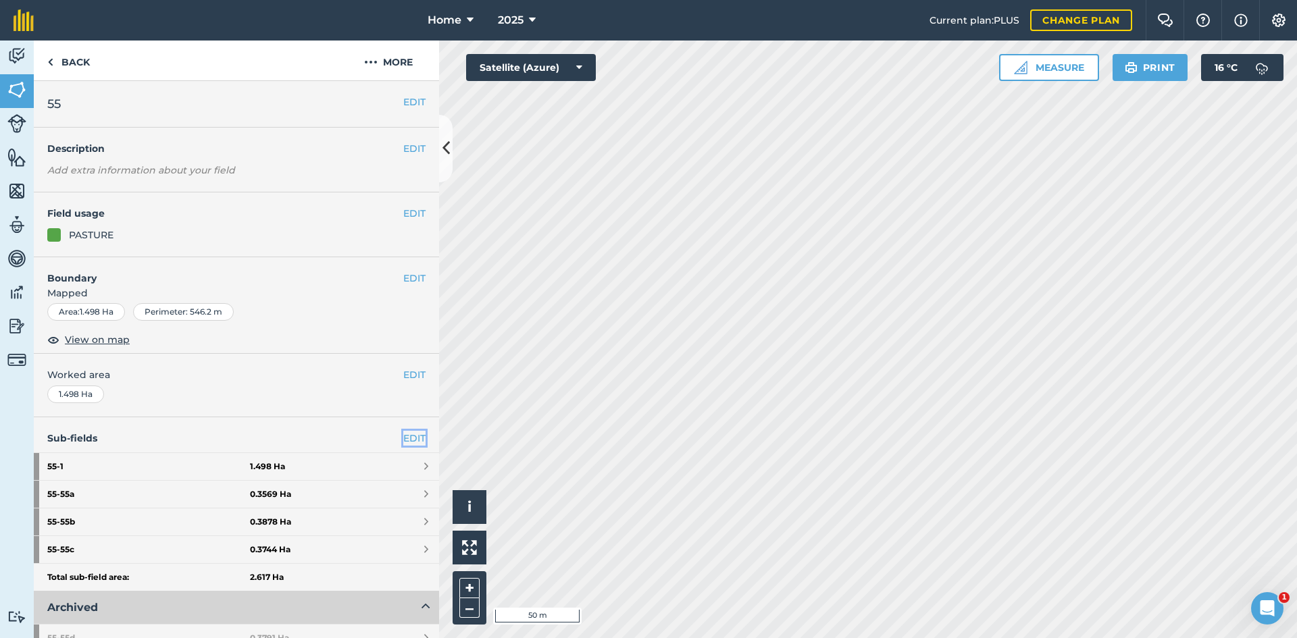
click at [403, 437] on link "EDIT" at bounding box center [414, 438] width 22 height 15
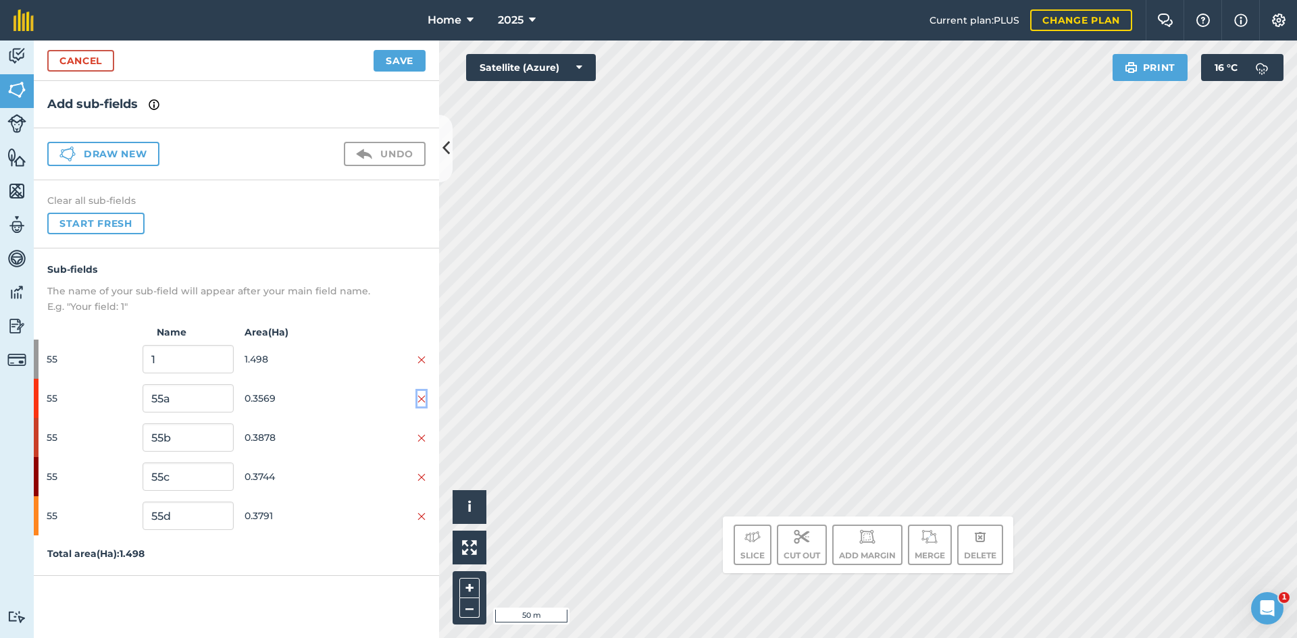
click at [424, 401] on img at bounding box center [421, 399] width 8 height 11
click at [424, 400] on img at bounding box center [421, 399] width 8 height 11
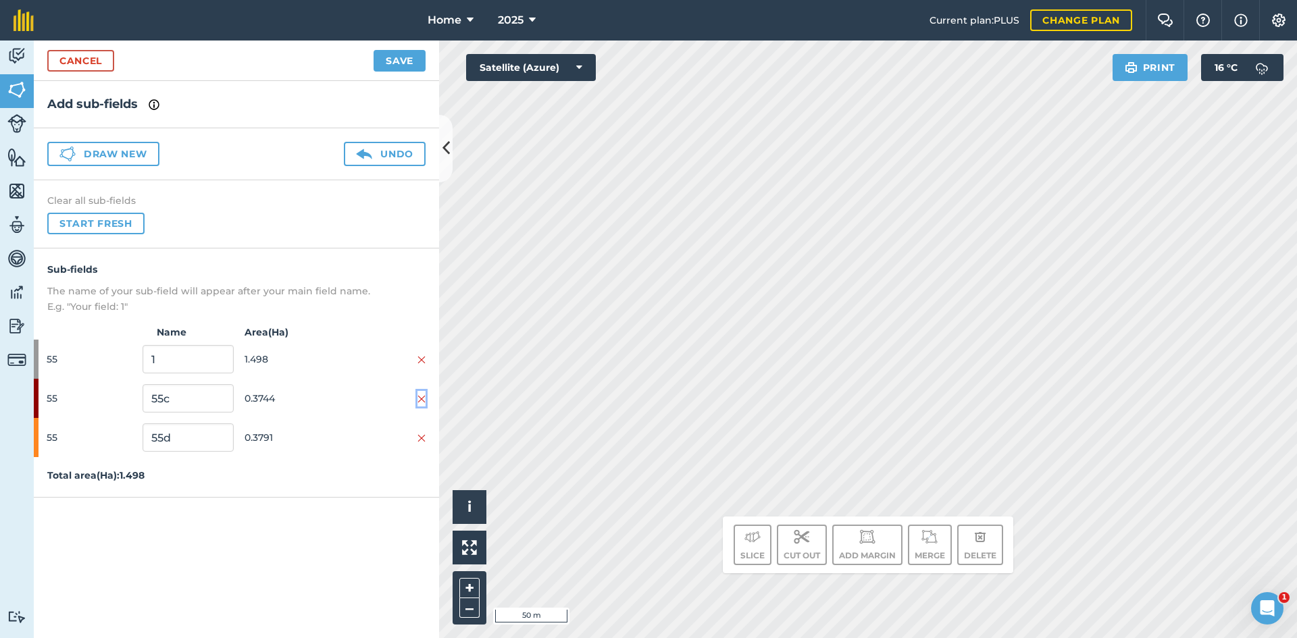
click at [424, 400] on img at bounding box center [421, 399] width 8 height 11
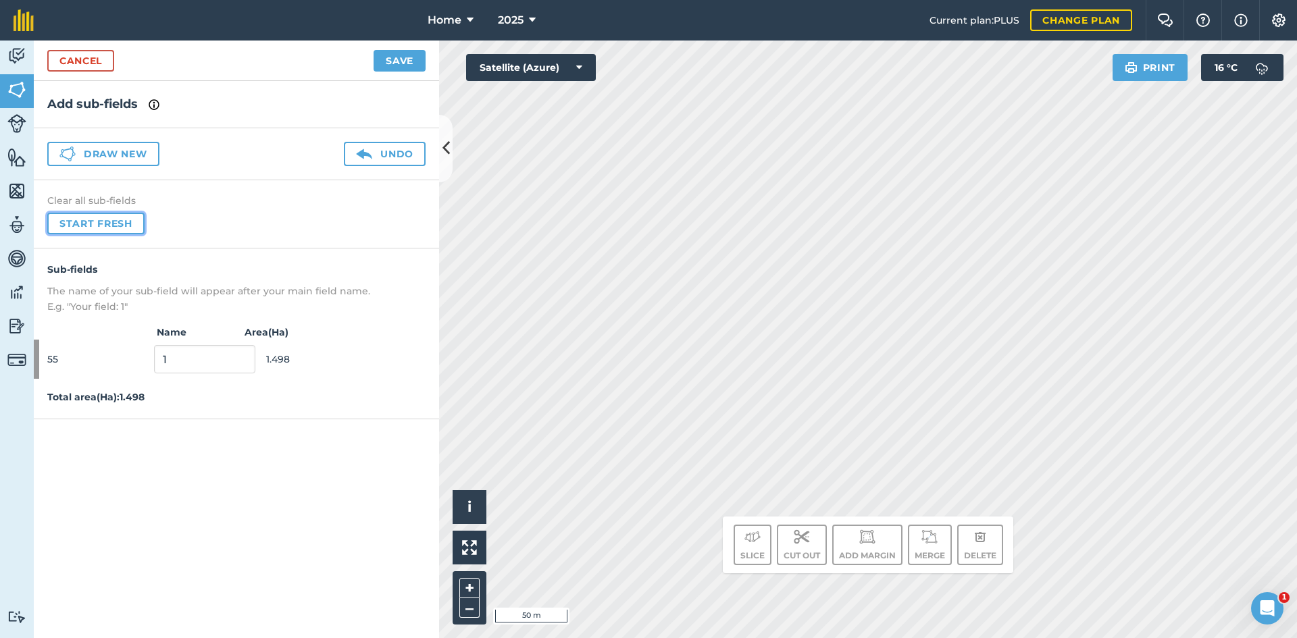
click at [120, 220] on button "Start fresh" at bounding box center [95, 224] width 97 height 22
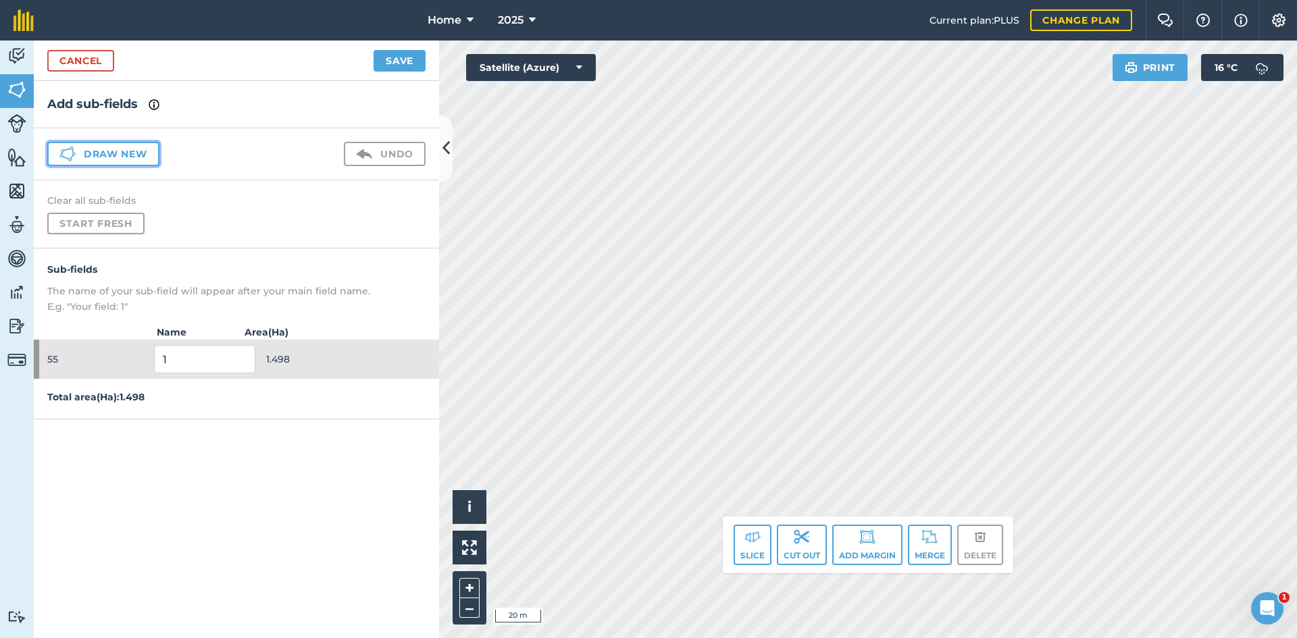
drag, startPoint x: 143, startPoint y: 146, endPoint x: 121, endPoint y: 153, distance: 22.9
click at [137, 147] on button "Draw new" at bounding box center [103, 154] width 112 height 24
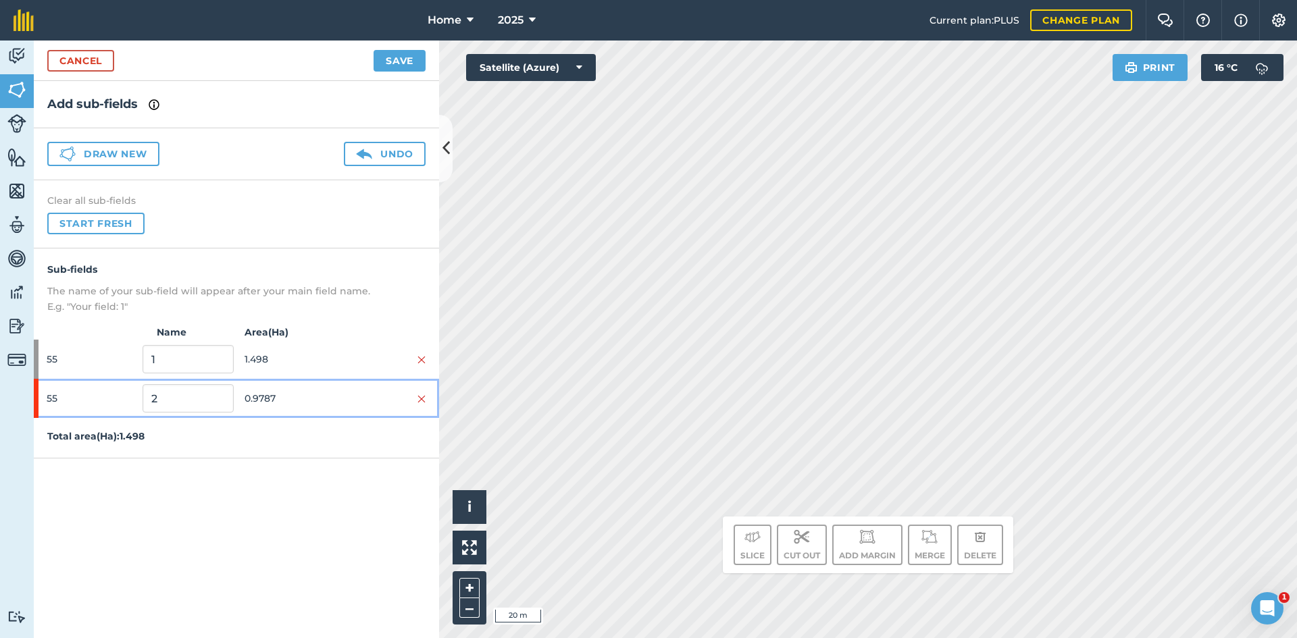
drag, startPoint x: 339, startPoint y: 399, endPoint x: 417, endPoint y: 378, distance: 81.1
click at [342, 396] on div at bounding box center [380, 398] width 91 height 15
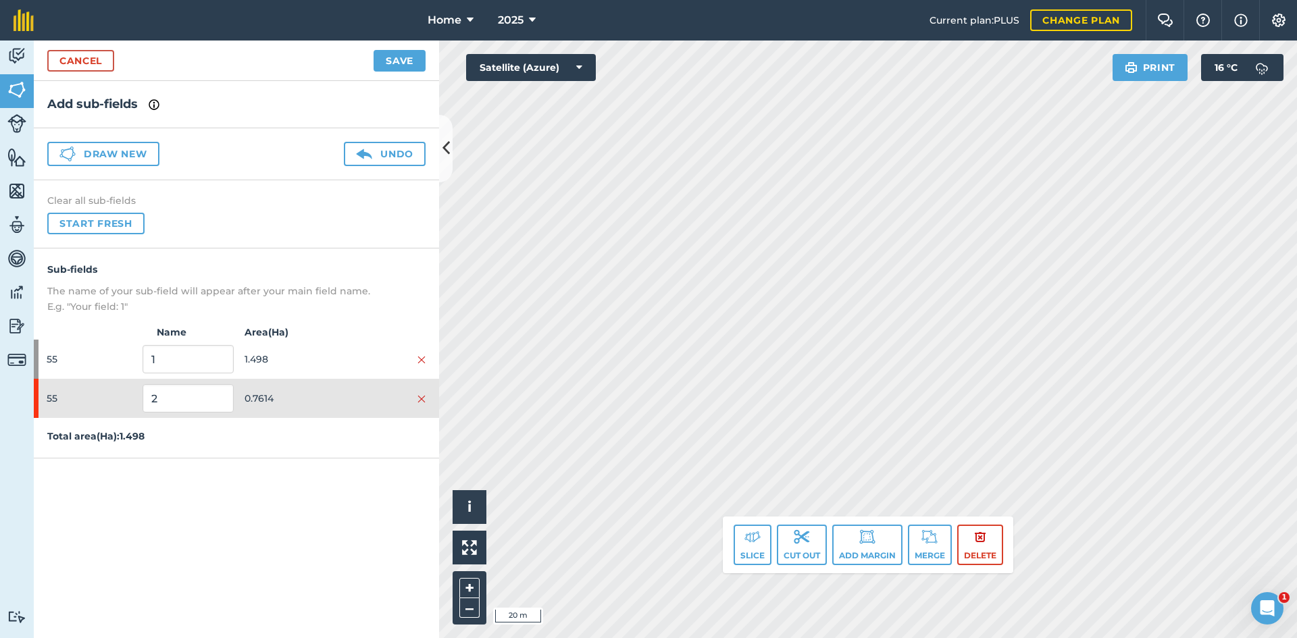
click at [161, 158] on div "Draw new Undo" at bounding box center [236, 154] width 405 height 52
click at [135, 155] on button "Draw new" at bounding box center [103, 154] width 112 height 24
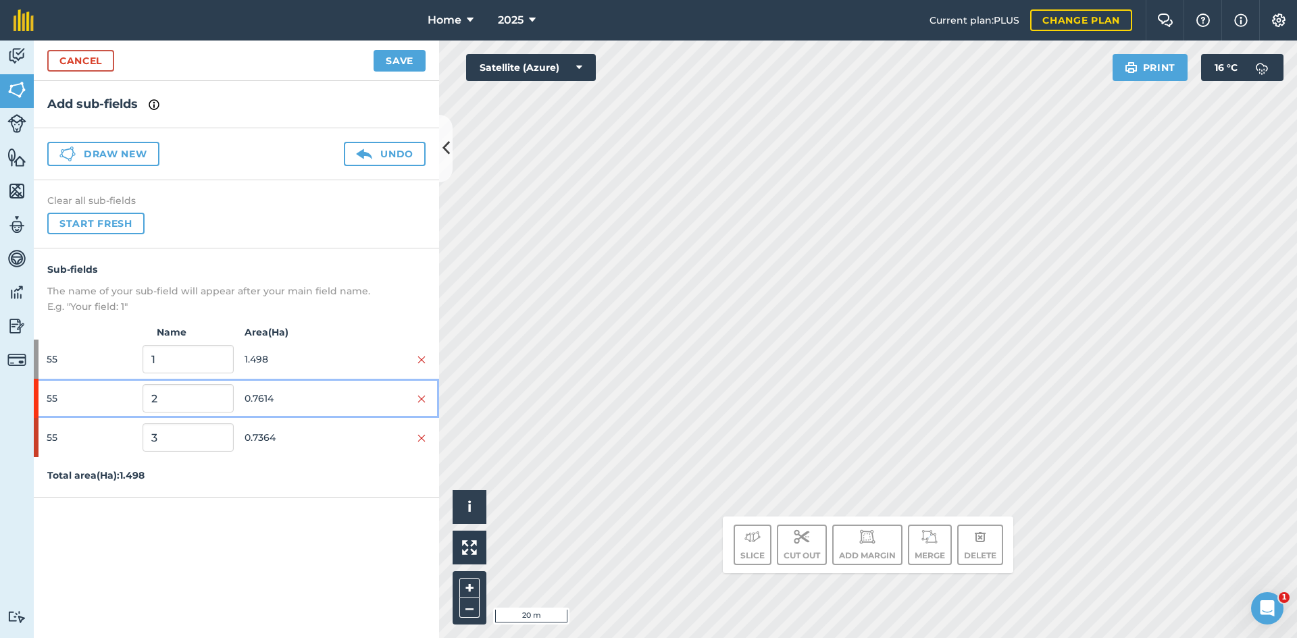
click at [296, 403] on span "0.7614" at bounding box center [290, 399] width 91 height 26
click at [316, 396] on span "0.7614" at bounding box center [290, 399] width 91 height 26
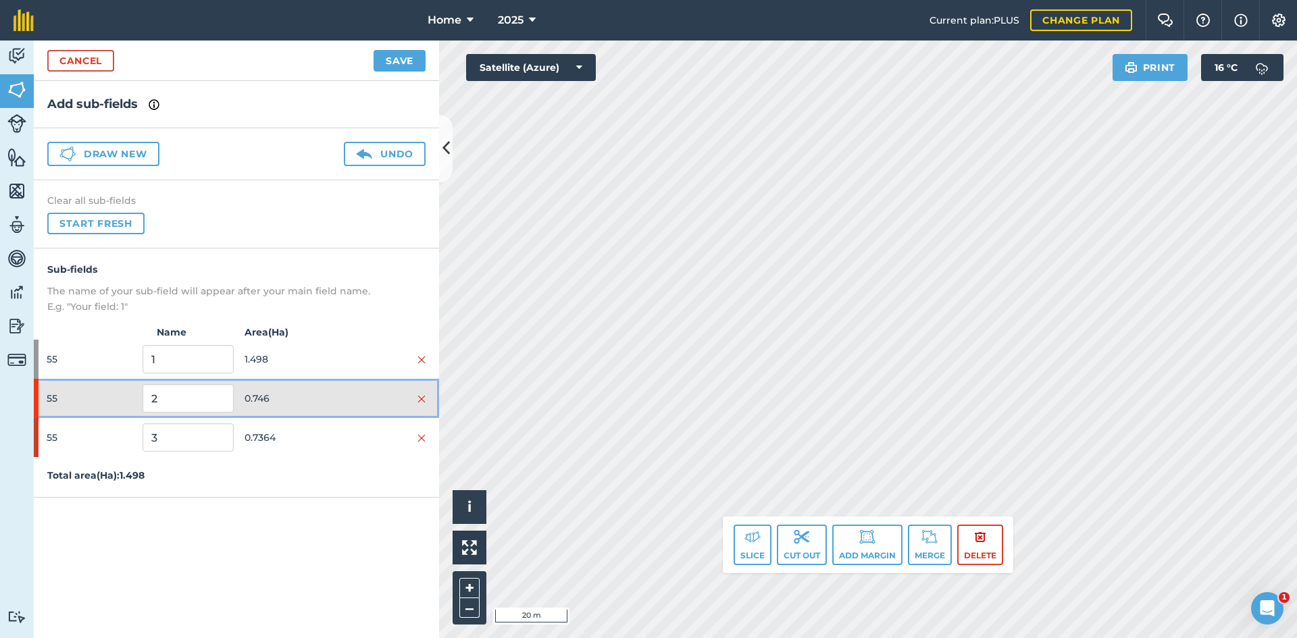
click at [327, 400] on span "0.746" at bounding box center [290, 399] width 91 height 26
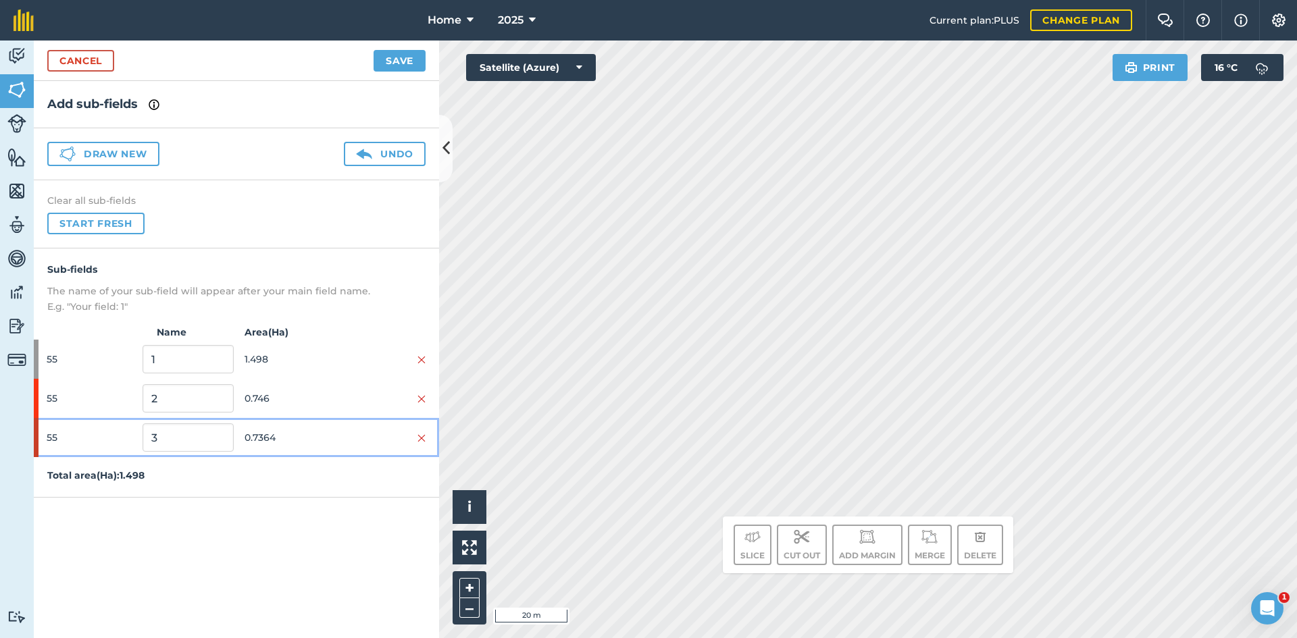
drag, startPoint x: 320, startPoint y: 426, endPoint x: 397, endPoint y: 386, distance: 86.7
click at [320, 427] on span "0.7364" at bounding box center [290, 438] width 91 height 26
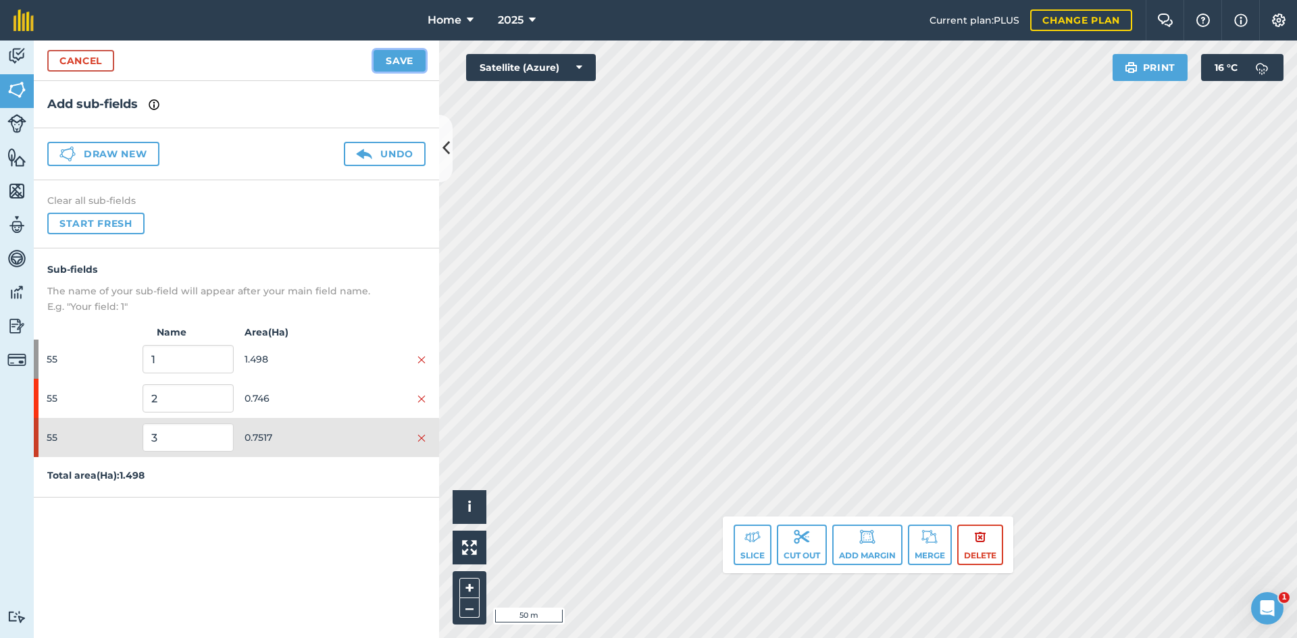
click at [404, 55] on button "Save" at bounding box center [400, 61] width 52 height 22
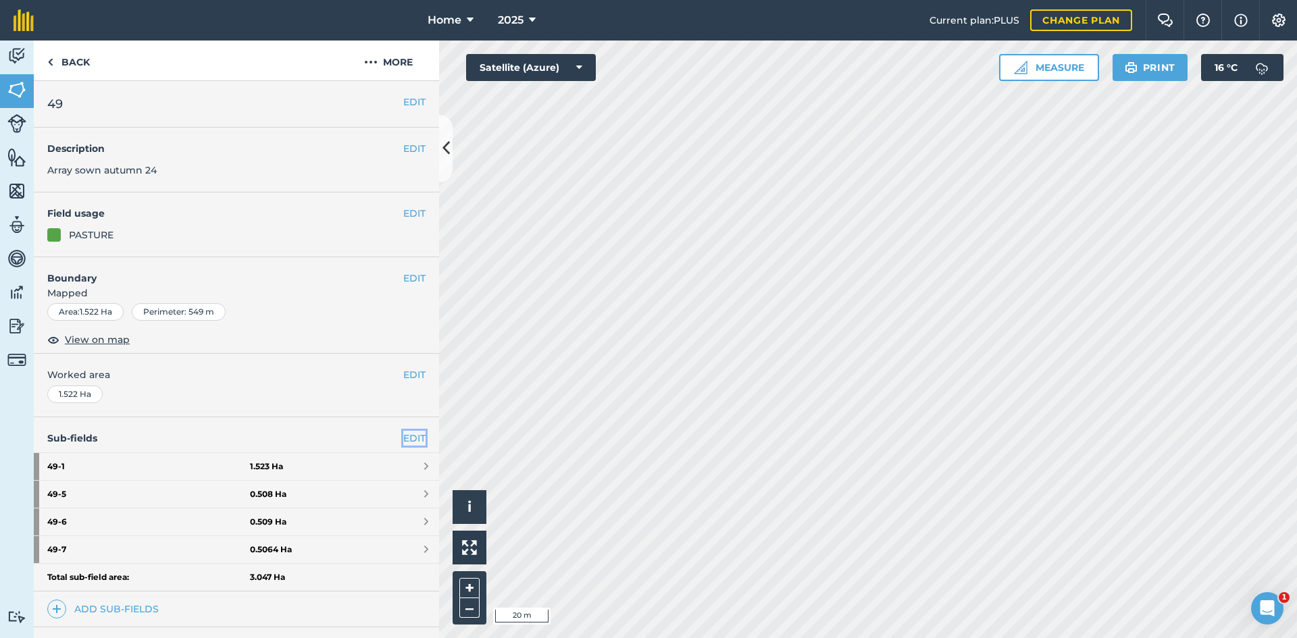
click at [403, 443] on link "EDIT" at bounding box center [414, 438] width 22 height 15
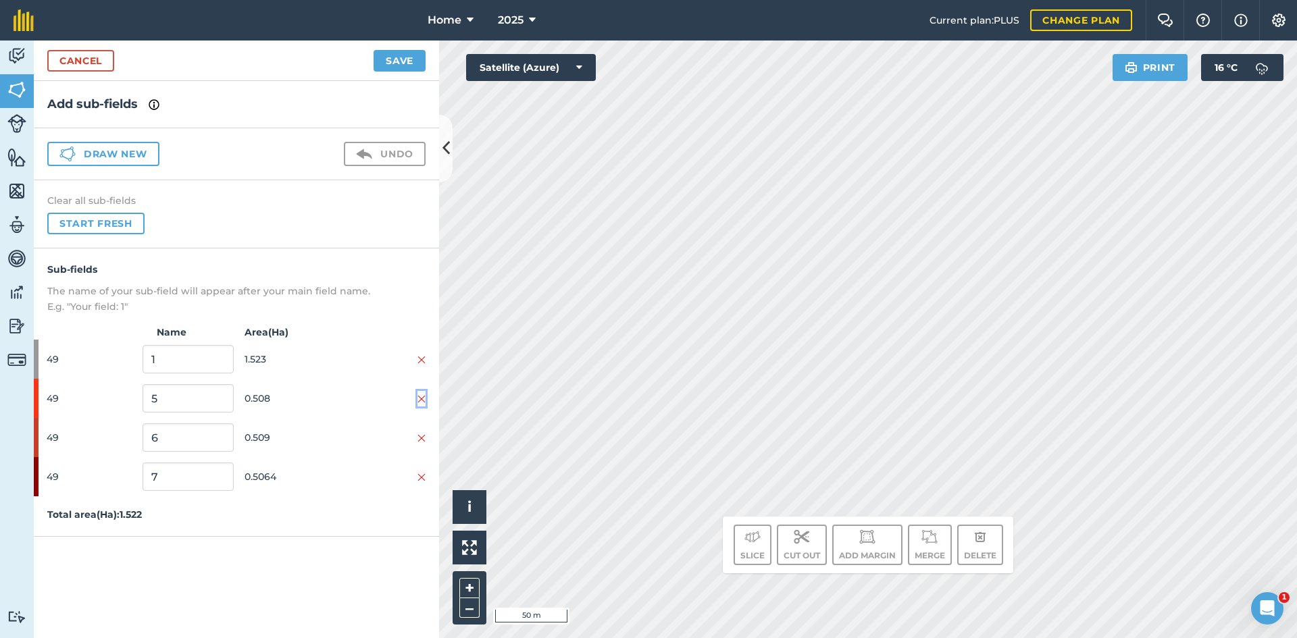
click at [423, 398] on img at bounding box center [421, 399] width 8 height 11
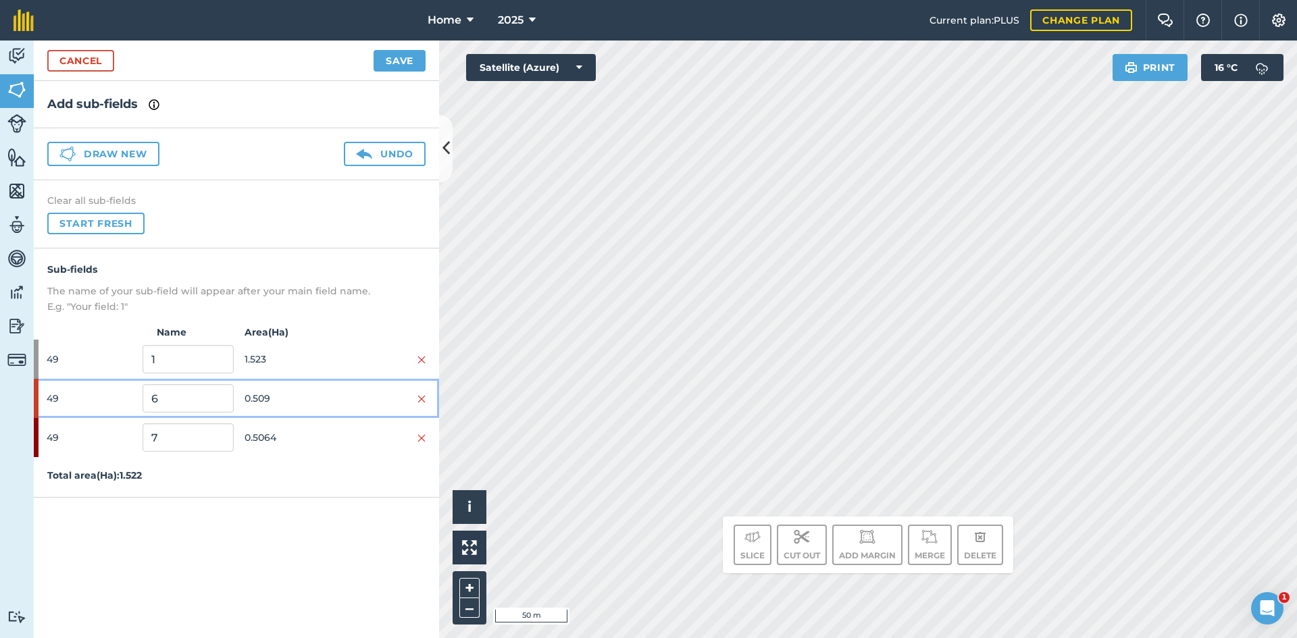
click at [427, 400] on div "49 6 0.509" at bounding box center [236, 398] width 405 height 39
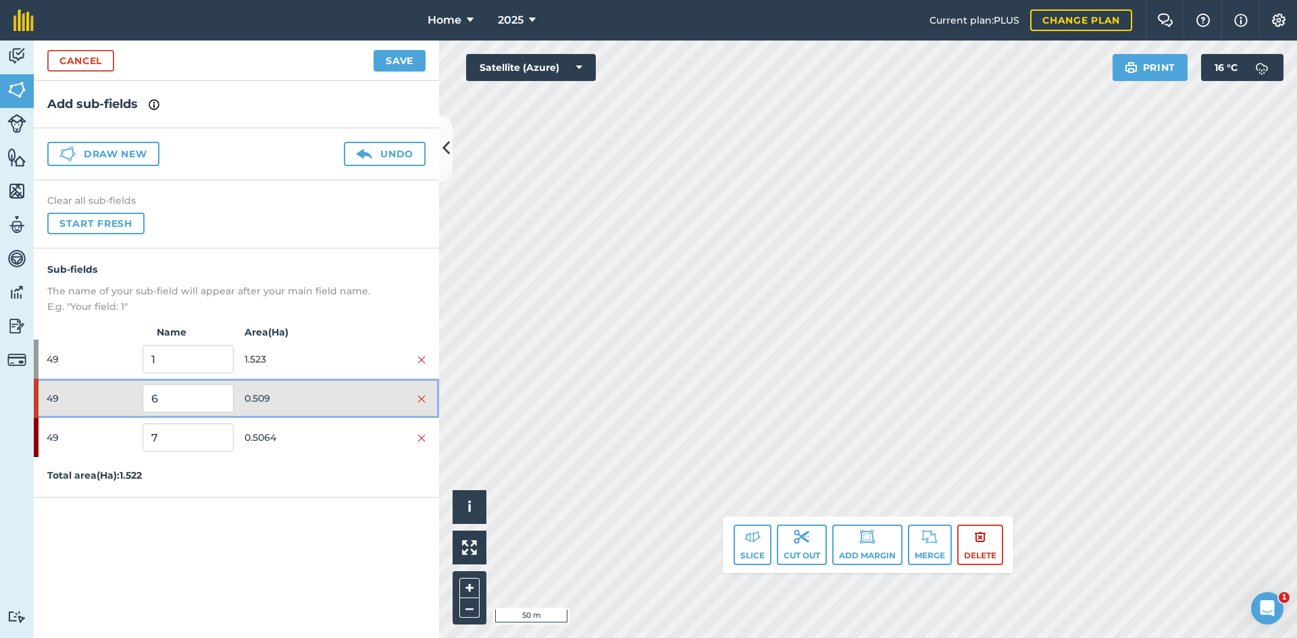
click at [427, 400] on div "49 6 0.509" at bounding box center [236, 398] width 405 height 39
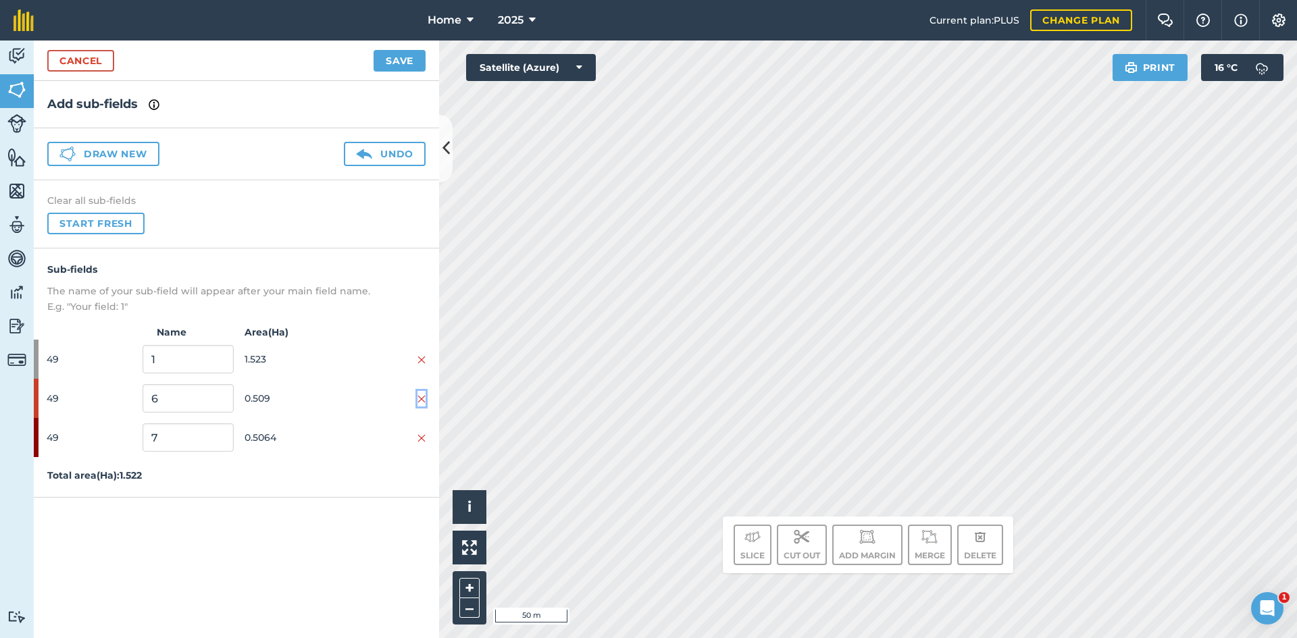
click at [419, 393] on button at bounding box center [421, 398] width 8 height 15
click at [419, 395] on img at bounding box center [421, 399] width 8 height 11
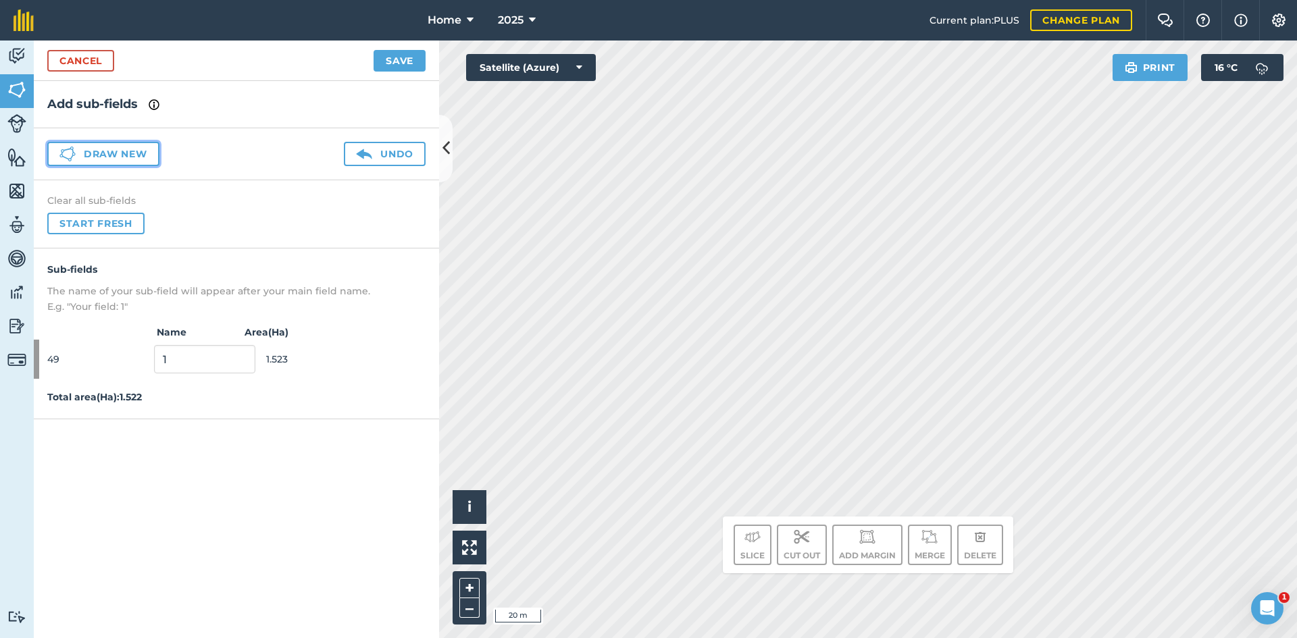
click at [100, 156] on button "Draw new" at bounding box center [103, 154] width 112 height 24
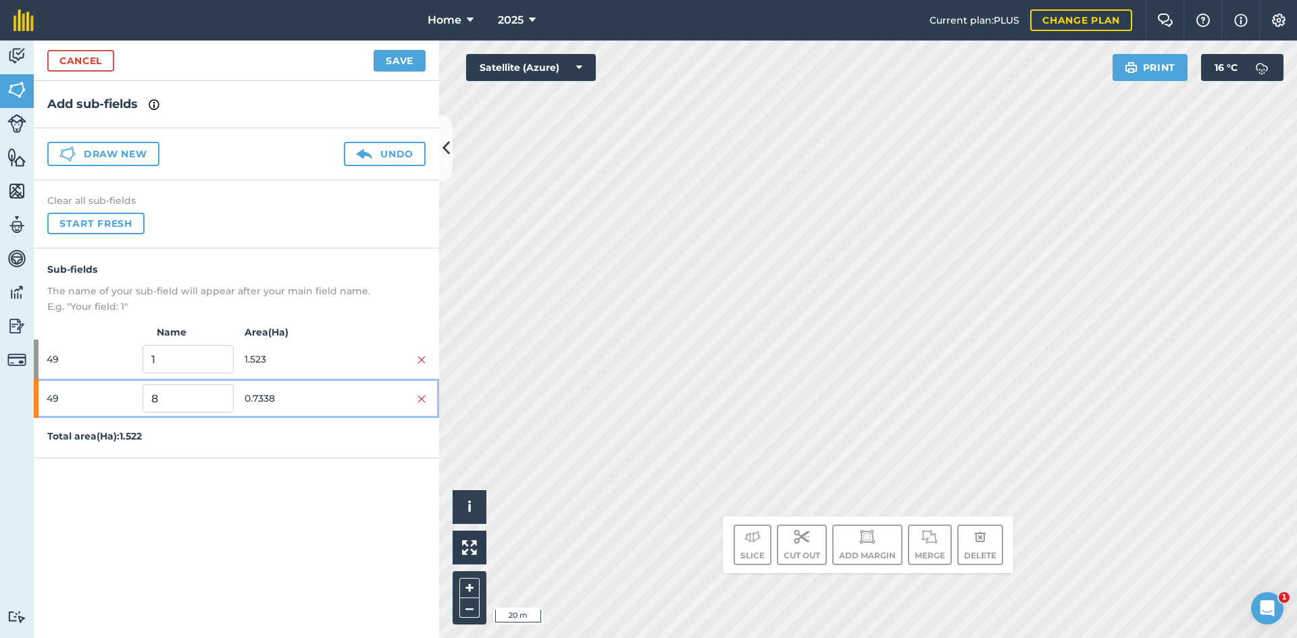
click at [294, 396] on span "0.7338" at bounding box center [290, 399] width 91 height 26
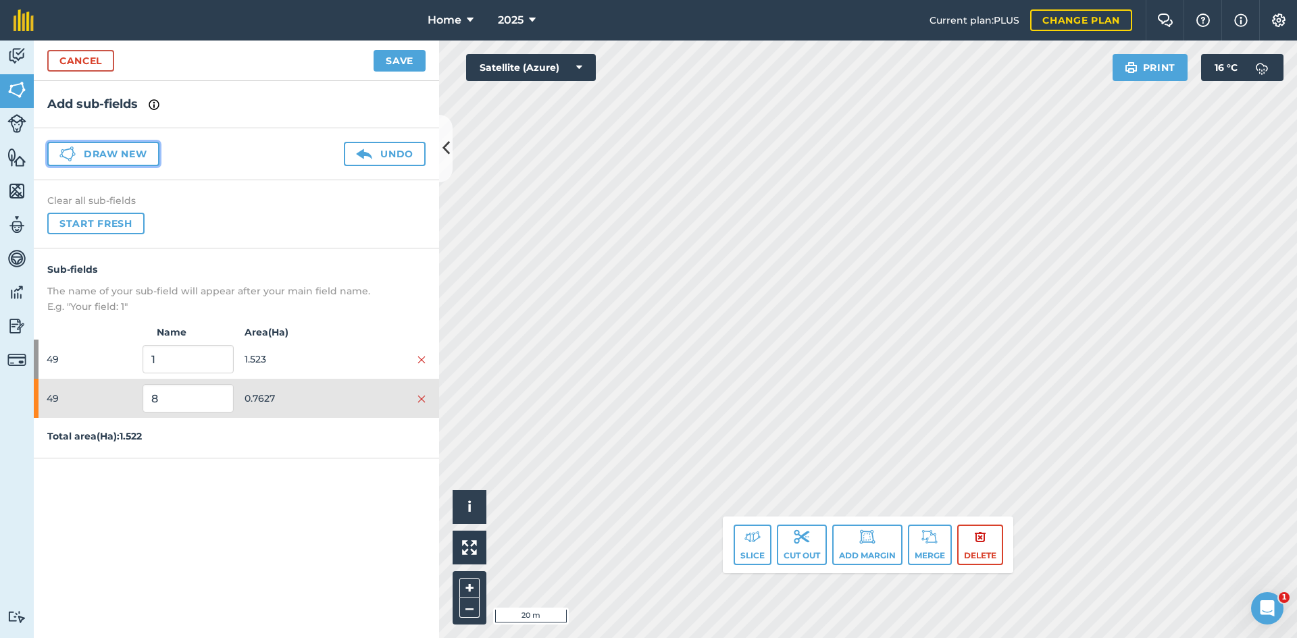
click at [109, 151] on button "Draw new" at bounding box center [103, 154] width 112 height 24
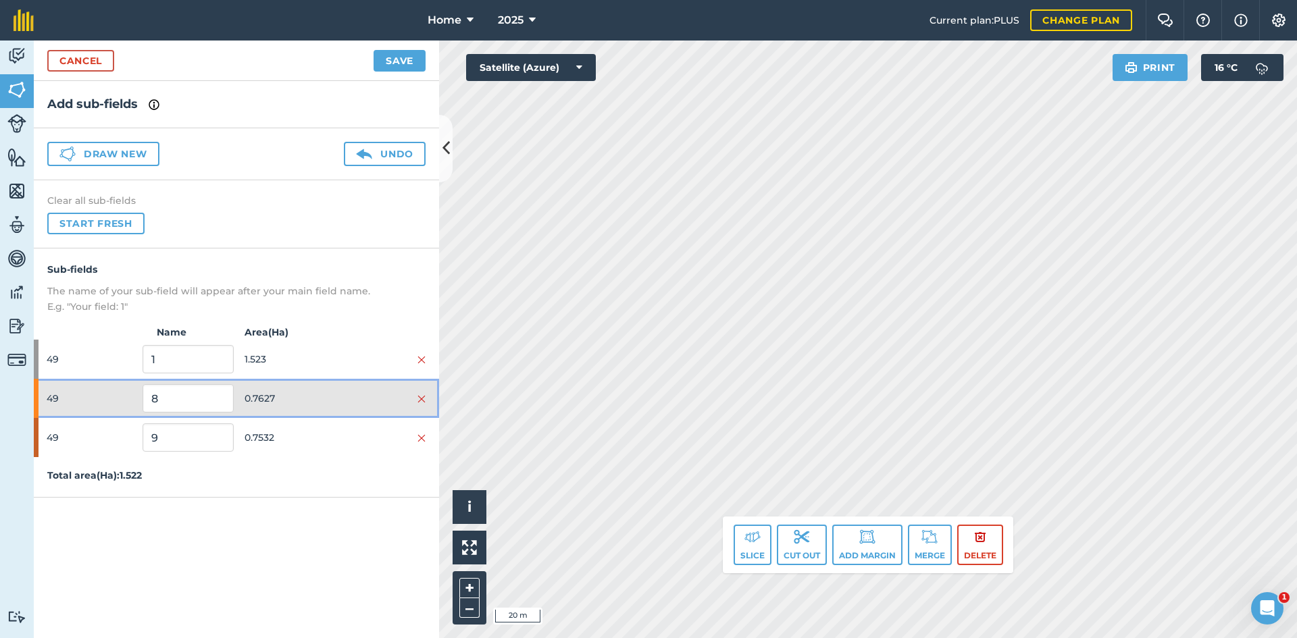
drag, startPoint x: 276, startPoint y: 407, endPoint x: 286, endPoint y: 420, distance: 16.4
click at [276, 409] on span "0.7627" at bounding box center [290, 399] width 91 height 26
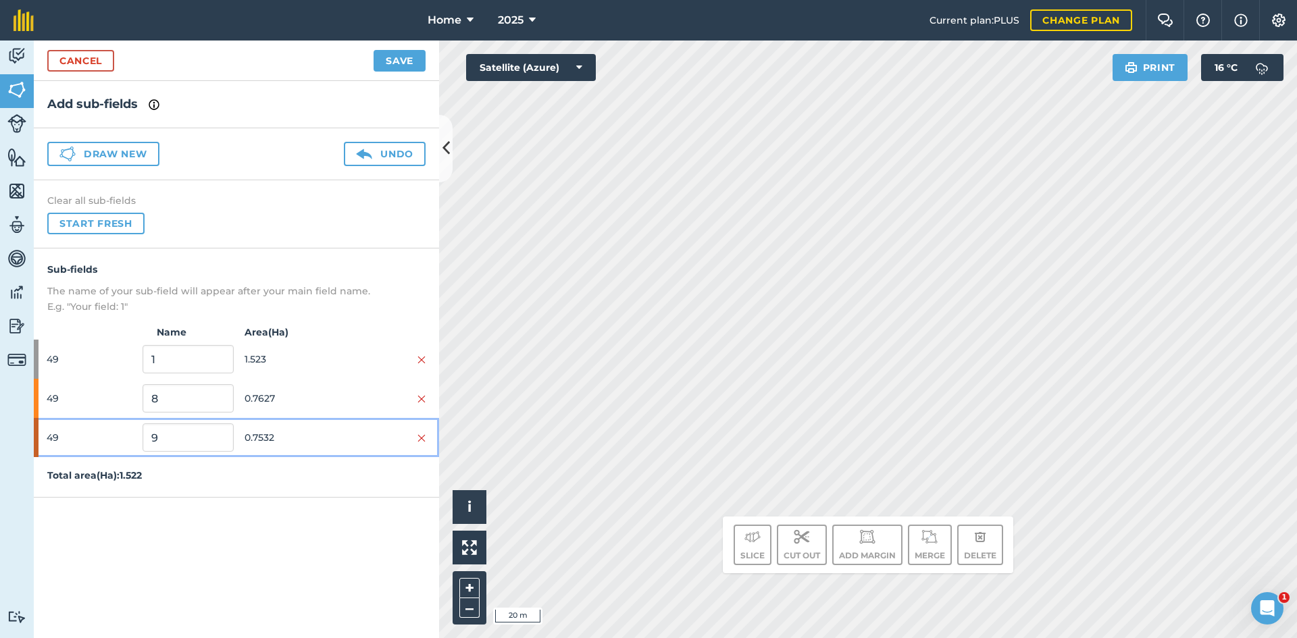
click at [305, 446] on span "0.7532" at bounding box center [290, 438] width 91 height 26
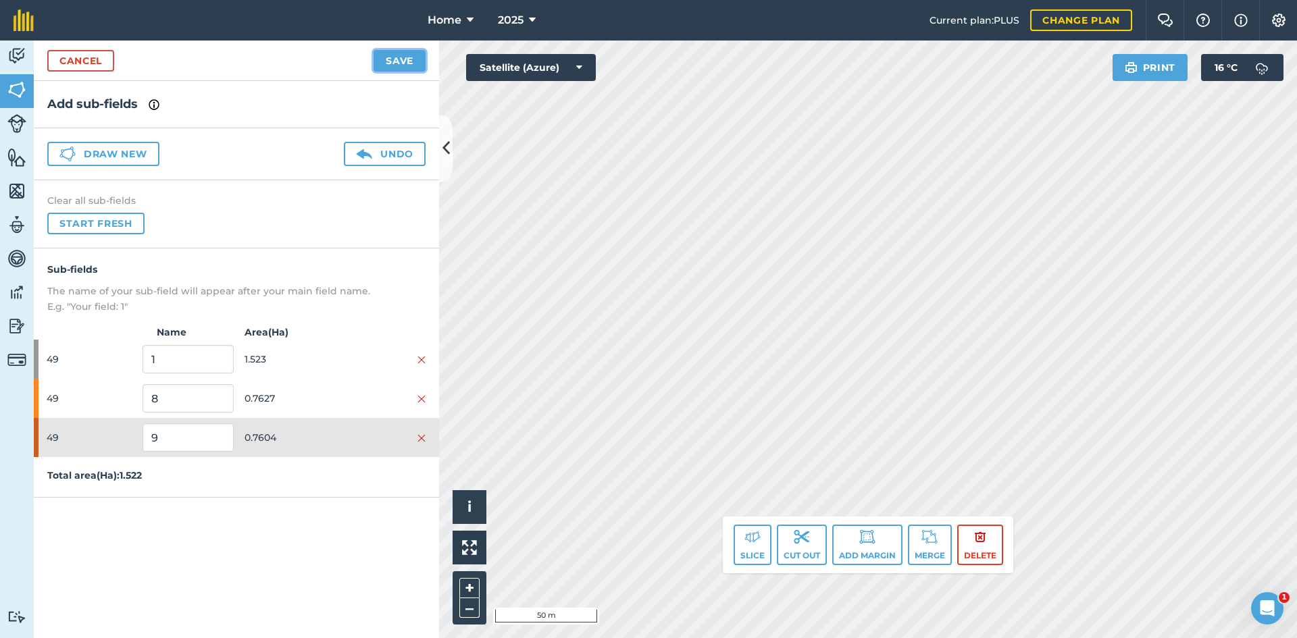
click at [405, 57] on button "Save" at bounding box center [400, 61] width 52 height 22
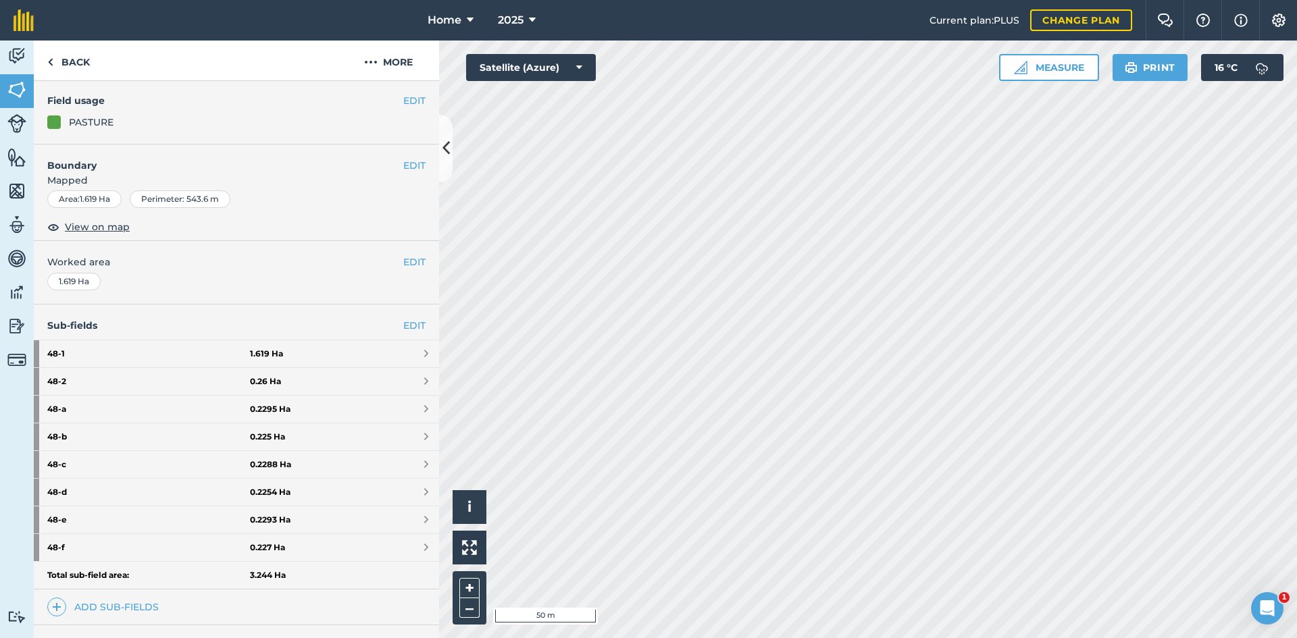
scroll to position [135, 0]
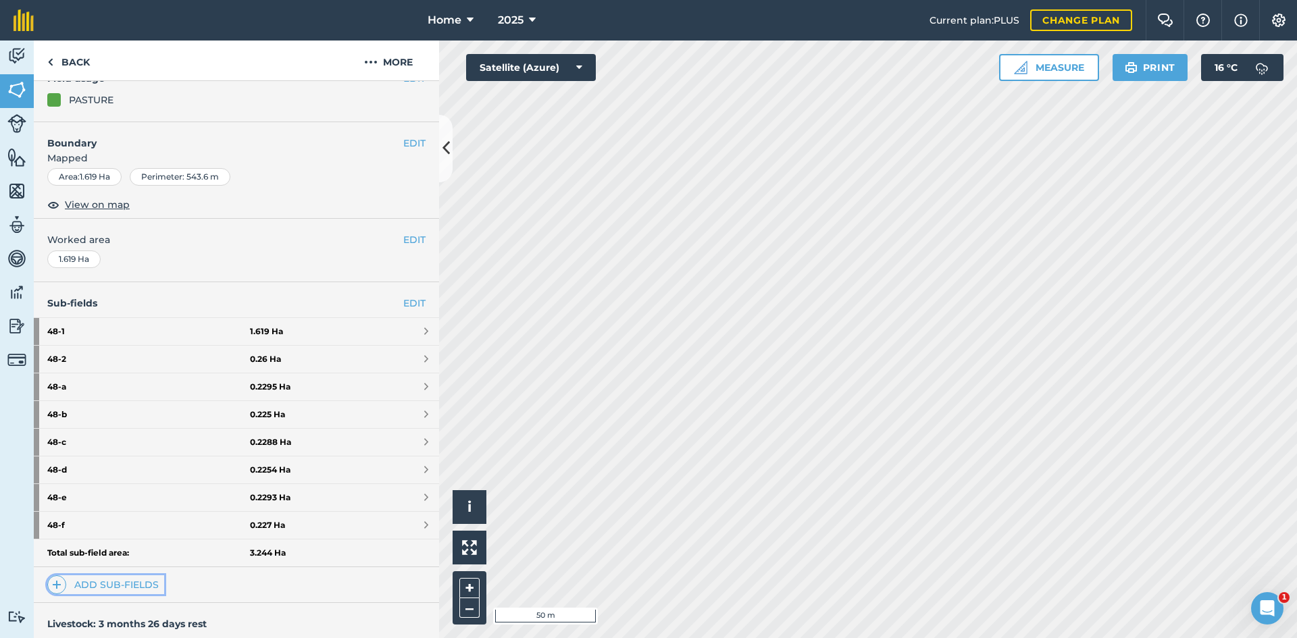
click at [104, 580] on link "Add sub-fields" at bounding box center [105, 584] width 117 height 19
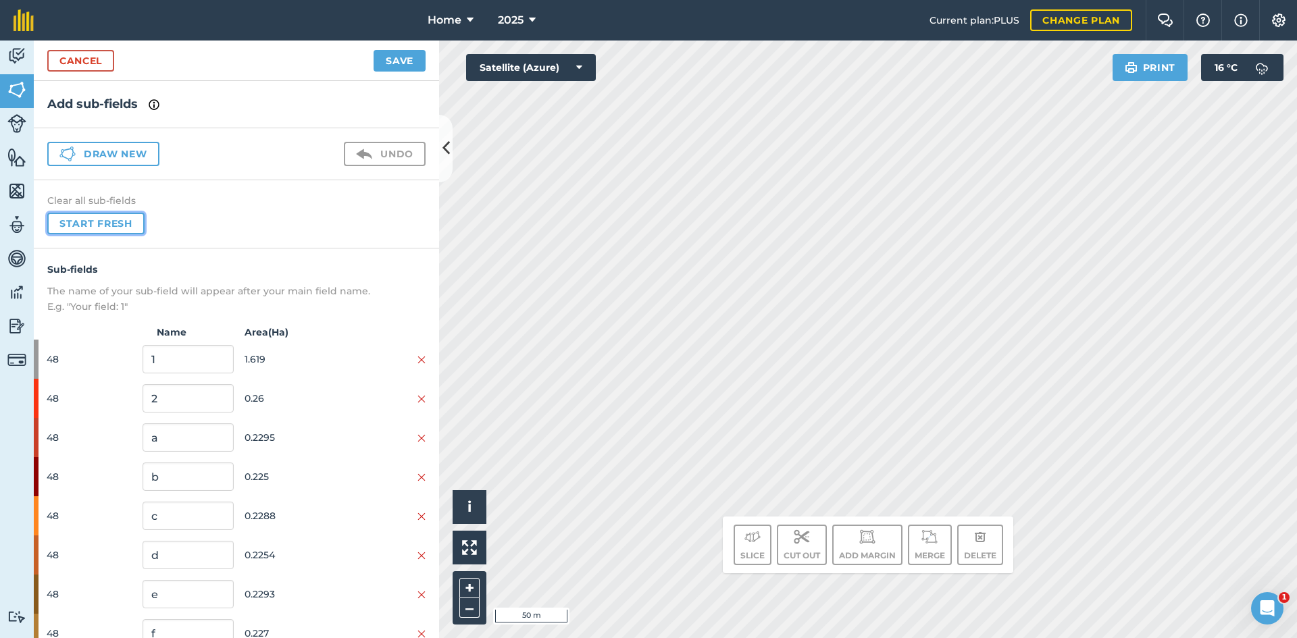
click at [103, 222] on button "Start fresh" at bounding box center [95, 224] width 97 height 22
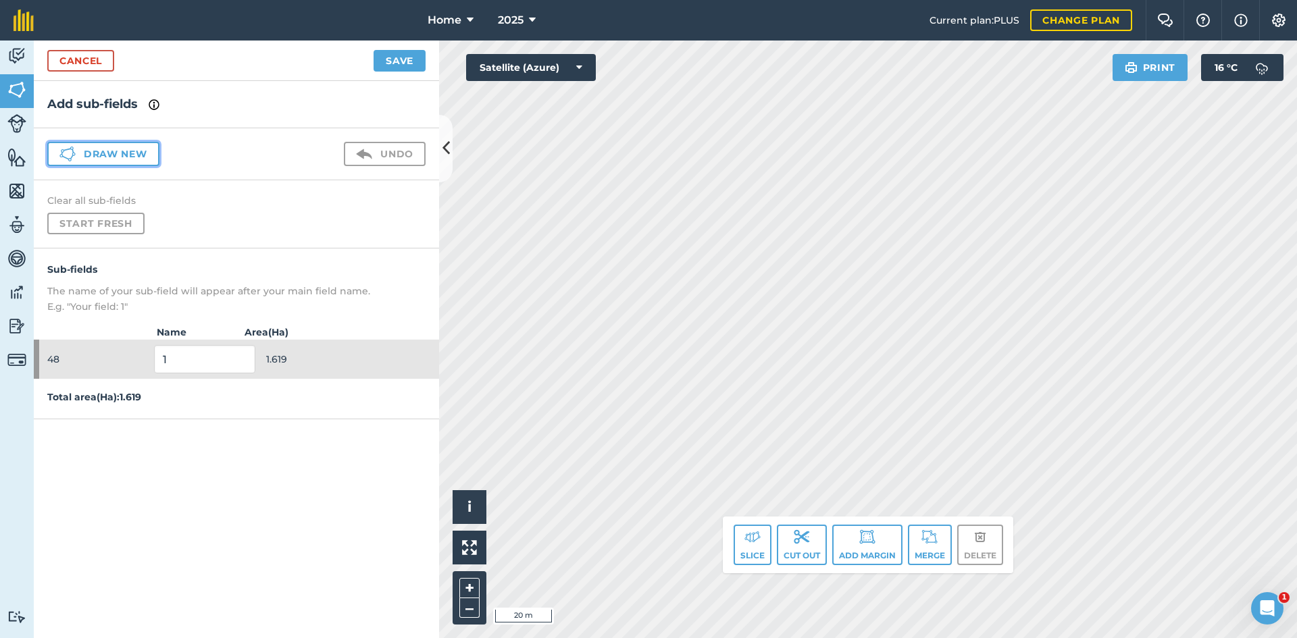
drag, startPoint x: 113, startPoint y: 153, endPoint x: 120, endPoint y: 155, distance: 7.1
click at [114, 153] on button "Draw new" at bounding box center [103, 154] width 112 height 24
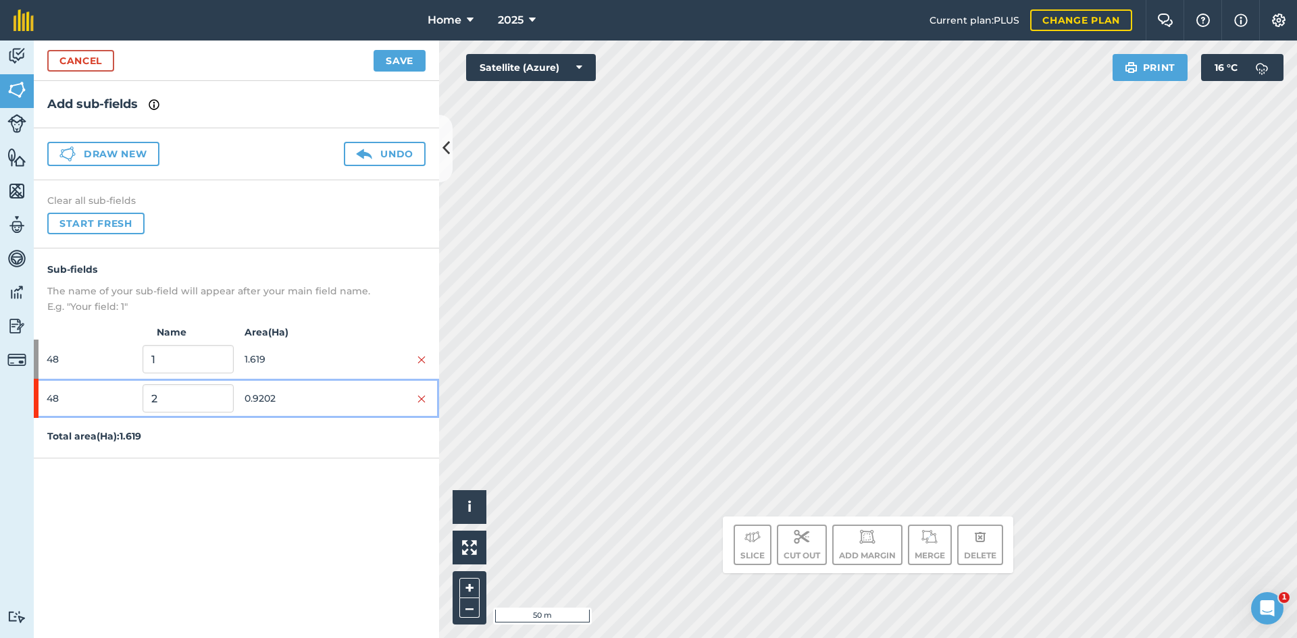
click at [318, 396] on span "0.9202" at bounding box center [290, 399] width 91 height 26
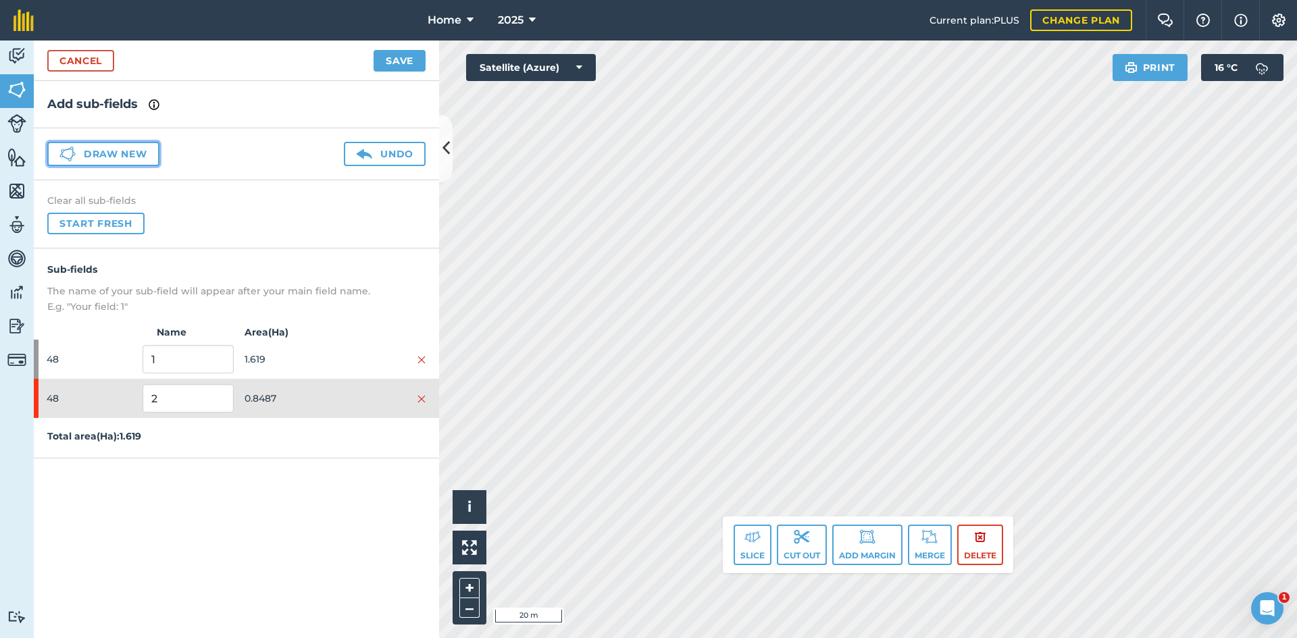
click at [132, 153] on button "Draw new" at bounding box center [103, 154] width 112 height 24
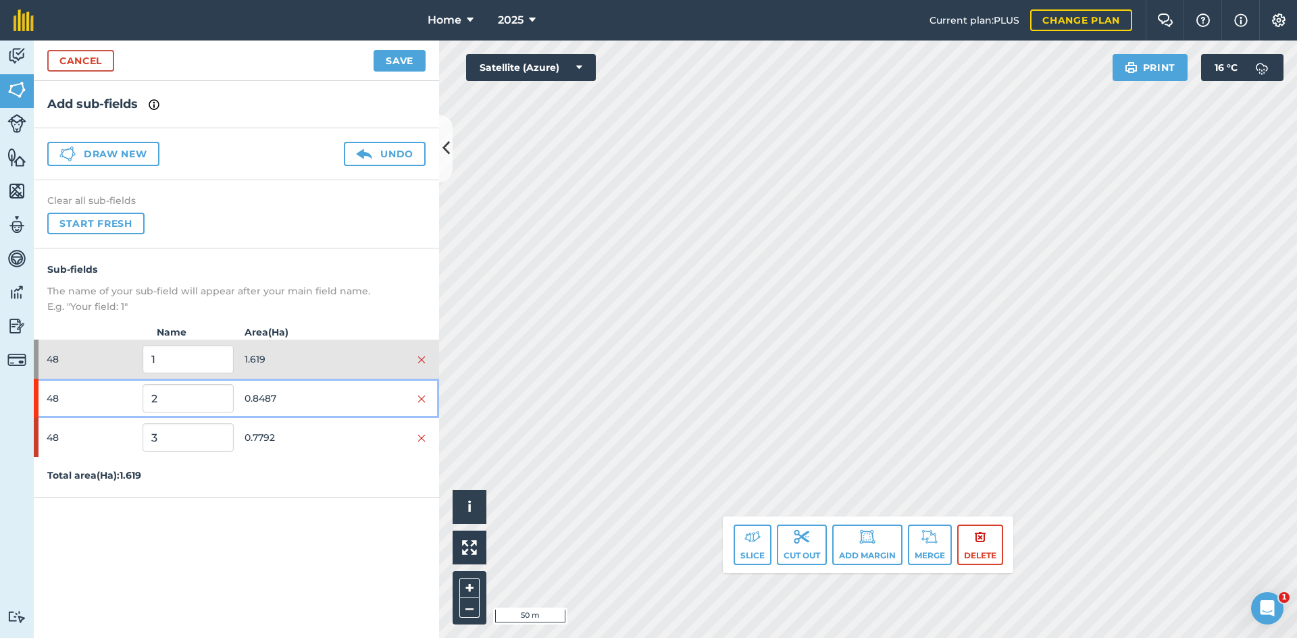
click at [315, 400] on span "0.8487" at bounding box center [290, 399] width 91 height 26
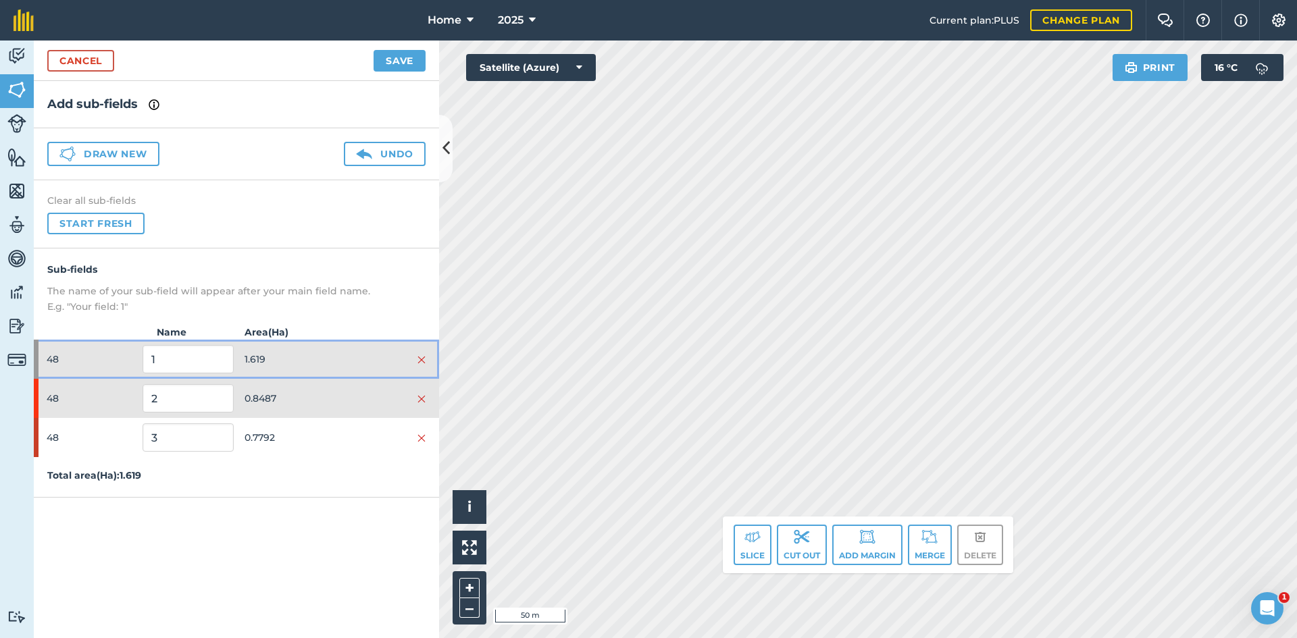
click at [322, 360] on span "1.619" at bounding box center [290, 360] width 91 height 26
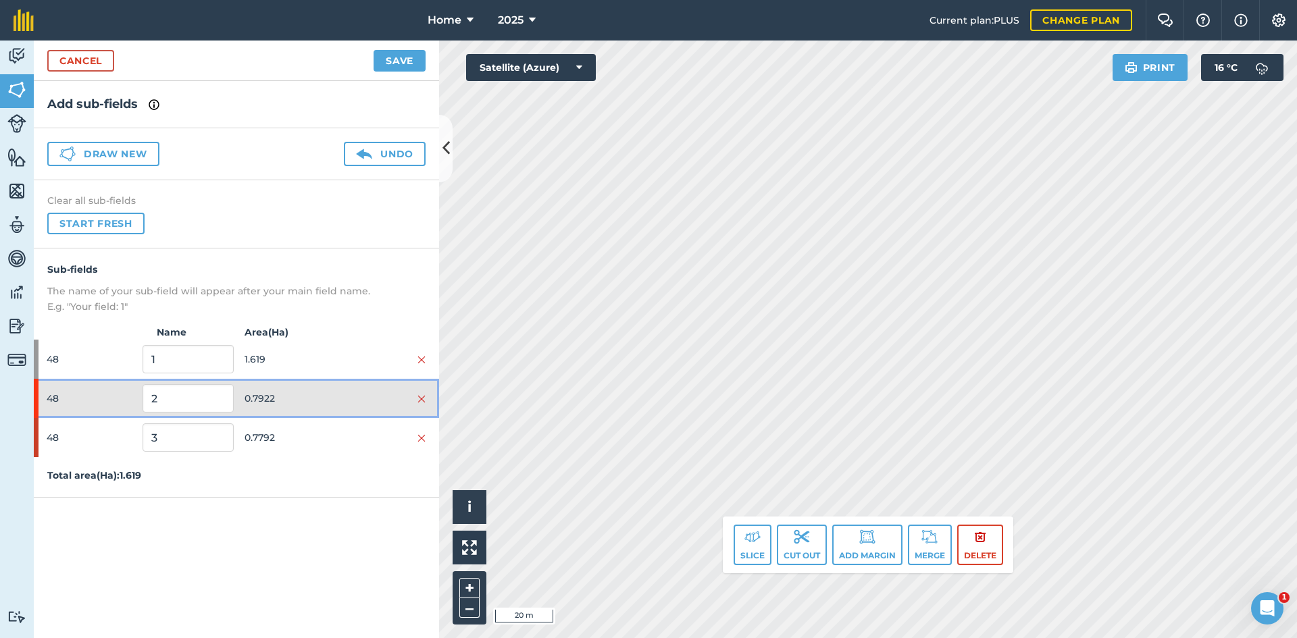
click at [320, 393] on span "0.7922" at bounding box center [290, 399] width 91 height 26
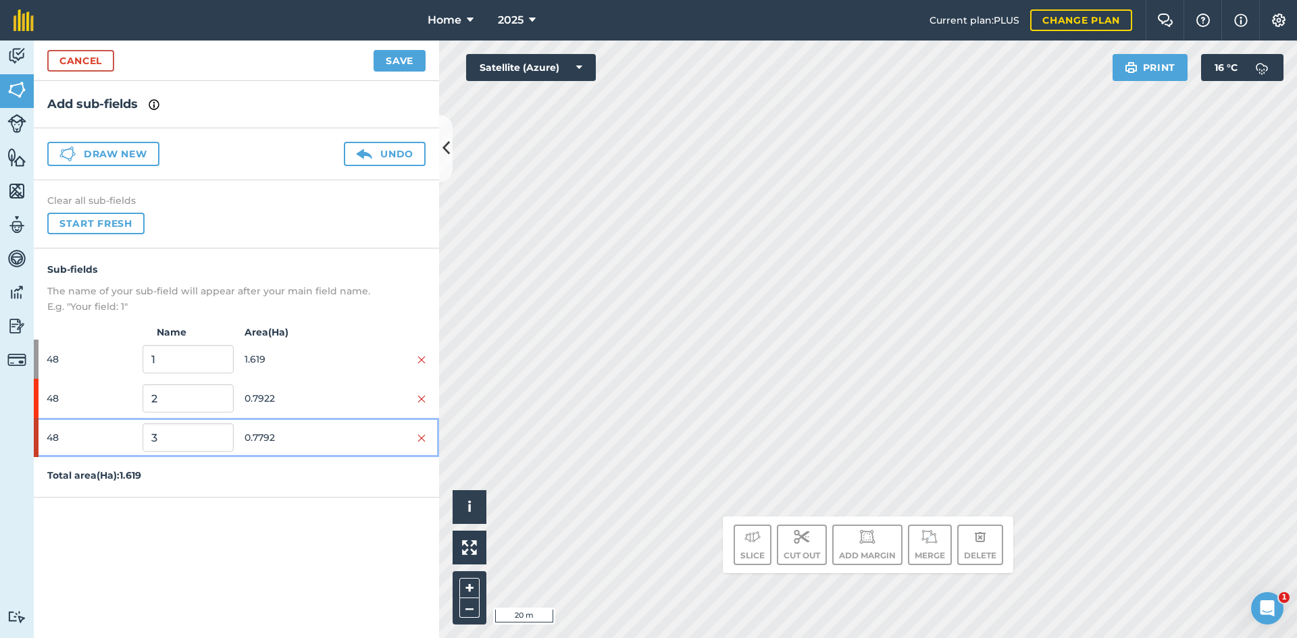
click at [318, 440] on span "0.7792" at bounding box center [290, 438] width 91 height 26
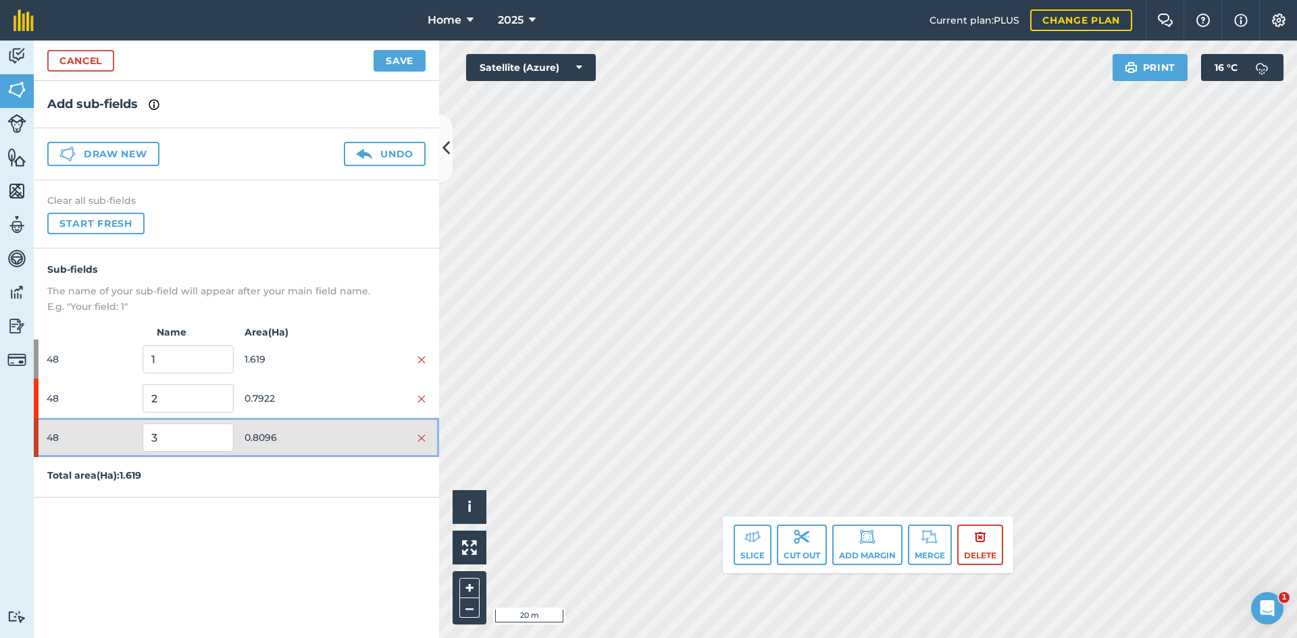
click at [307, 433] on span "0.8096" at bounding box center [290, 438] width 91 height 26
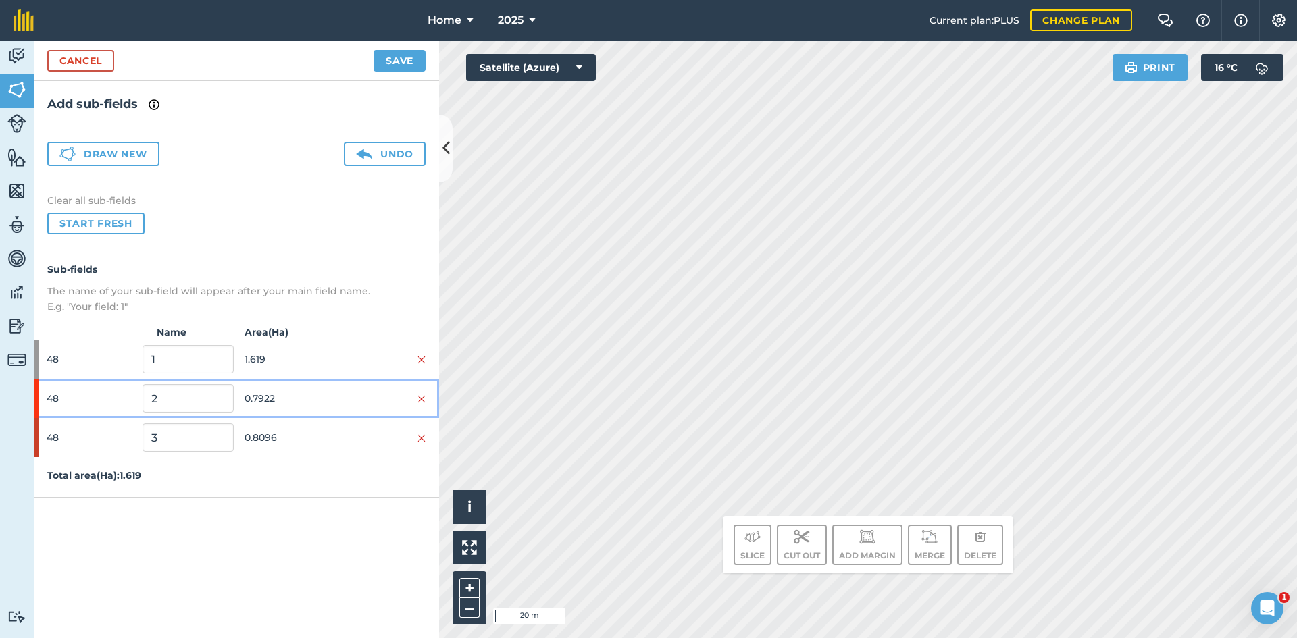
click at [317, 409] on span "0.7922" at bounding box center [290, 399] width 91 height 26
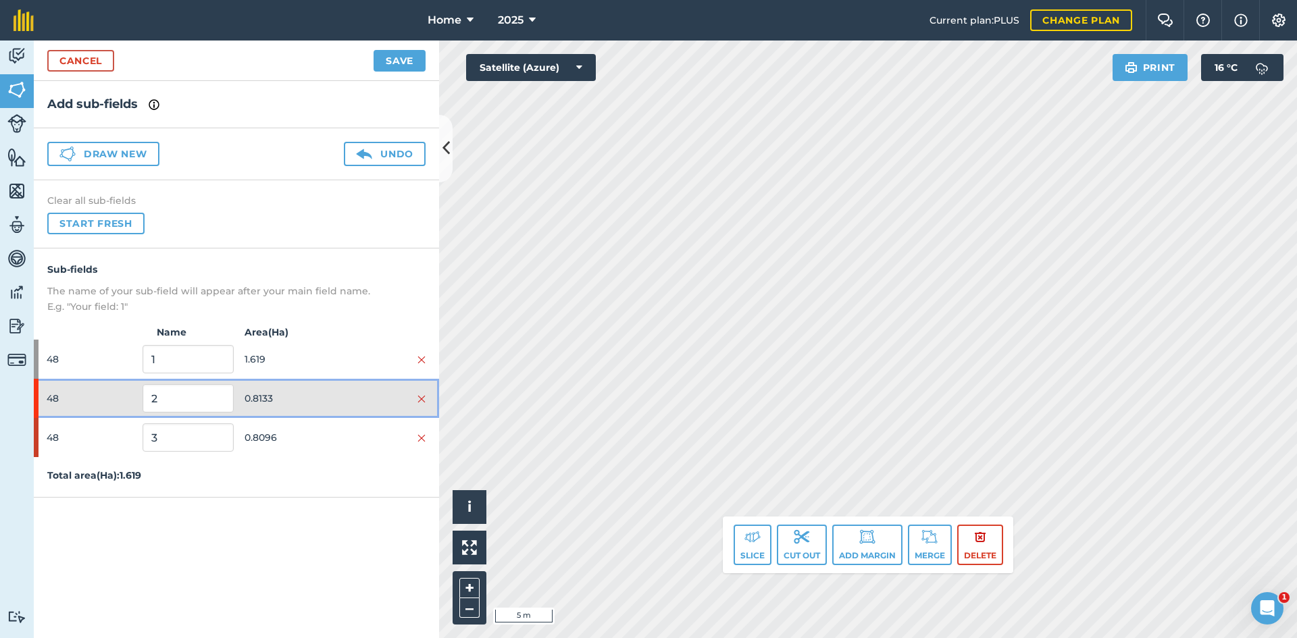
click at [313, 392] on span "0.8133" at bounding box center [290, 399] width 91 height 26
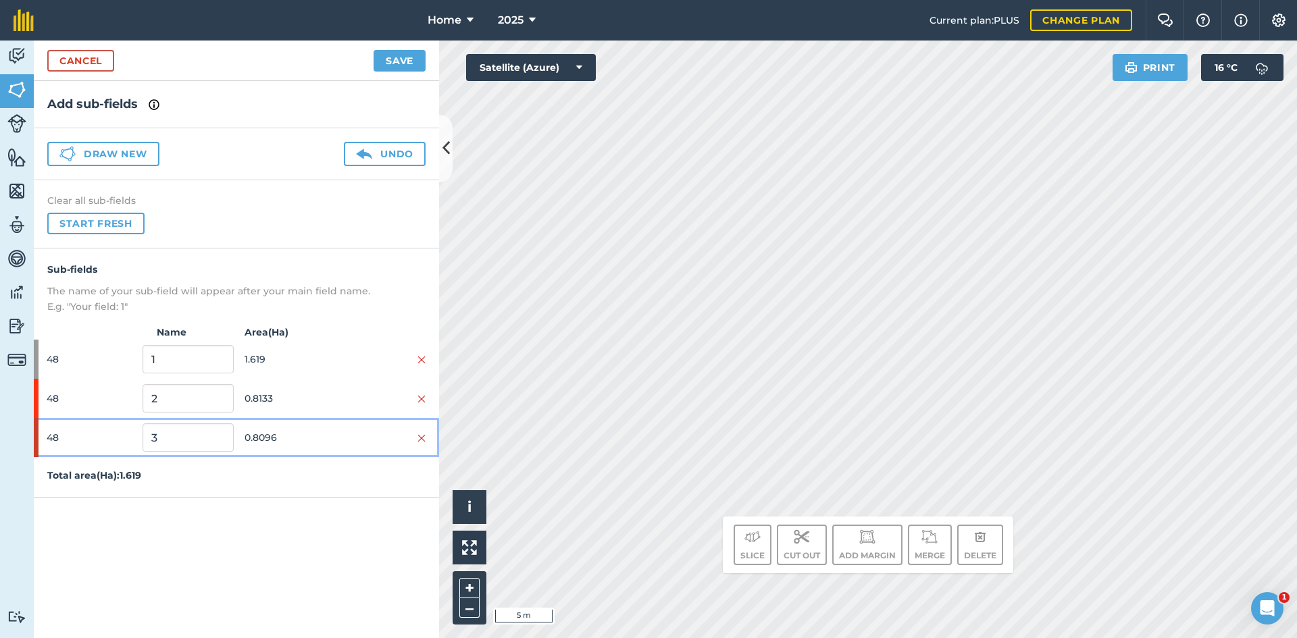
drag, startPoint x: 311, startPoint y: 426, endPoint x: 376, endPoint y: 418, distance: 65.9
click at [312, 426] on span "0.8096" at bounding box center [290, 438] width 91 height 26
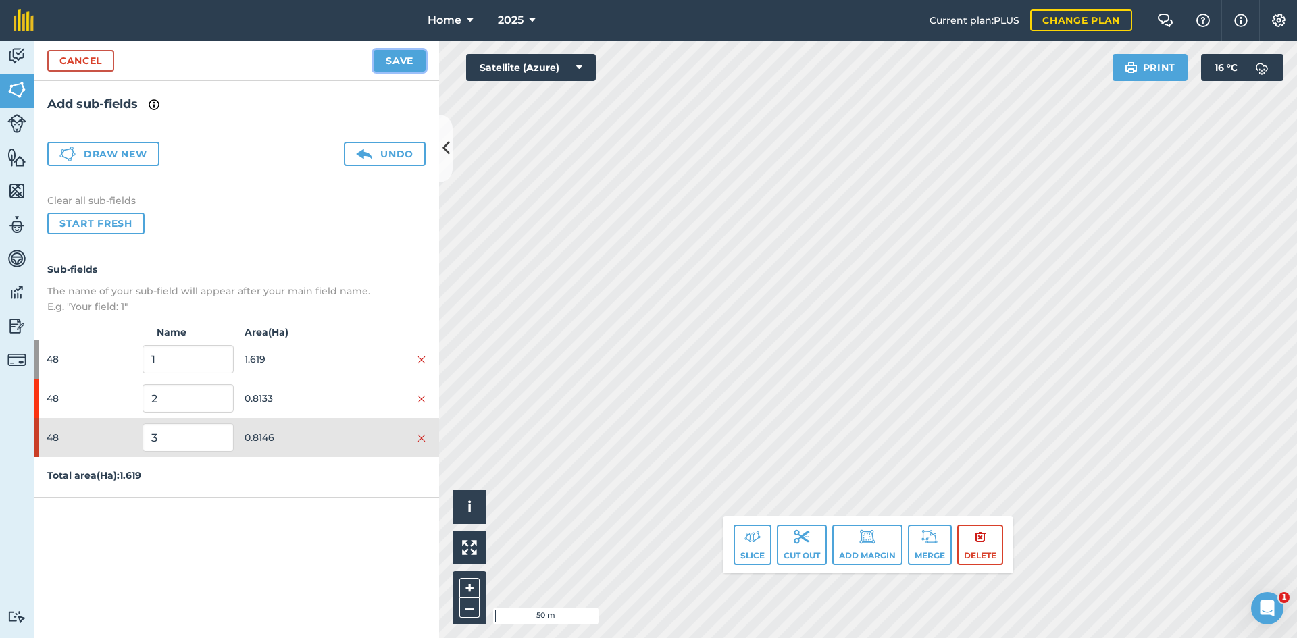
click at [390, 55] on button "Save" at bounding box center [400, 61] width 52 height 22
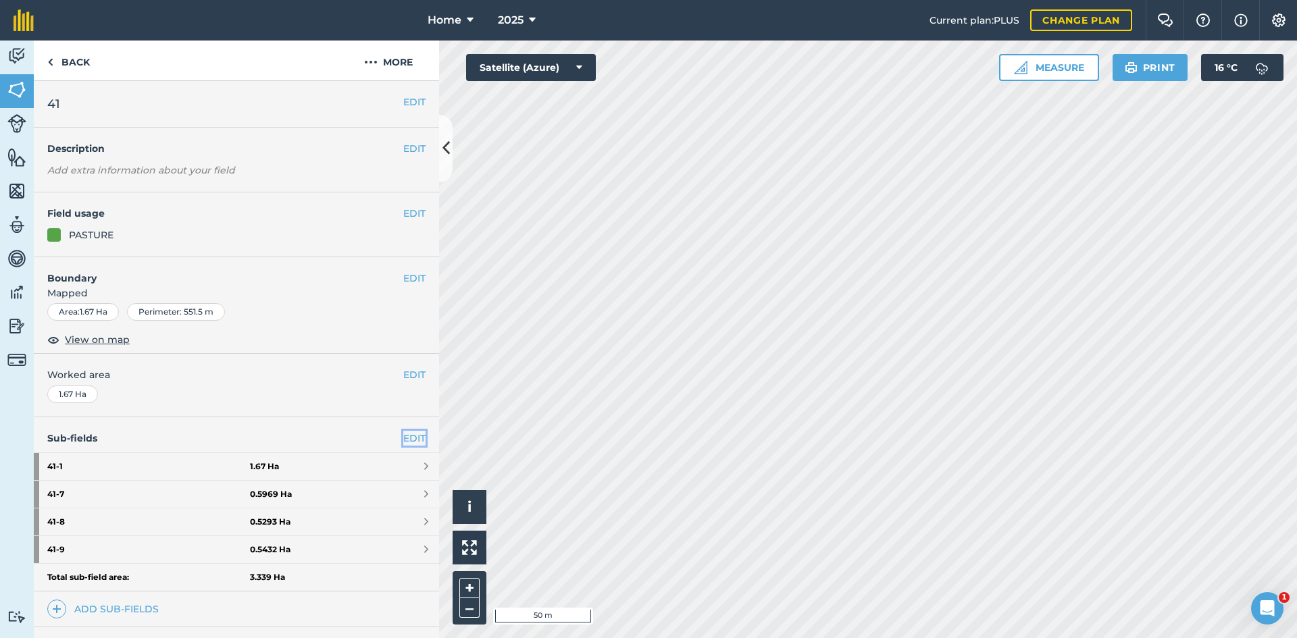
click at [406, 434] on link "EDIT" at bounding box center [414, 438] width 22 height 15
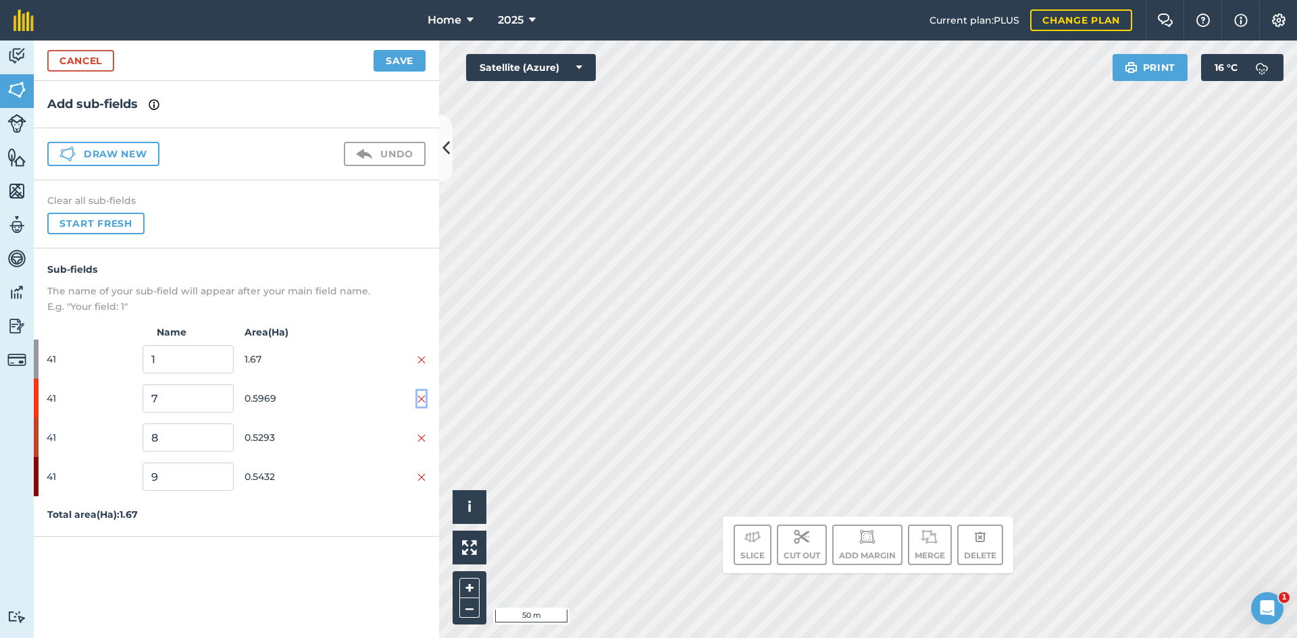
click at [421, 392] on button at bounding box center [421, 398] width 8 height 15
click at [423, 396] on img at bounding box center [421, 399] width 8 height 11
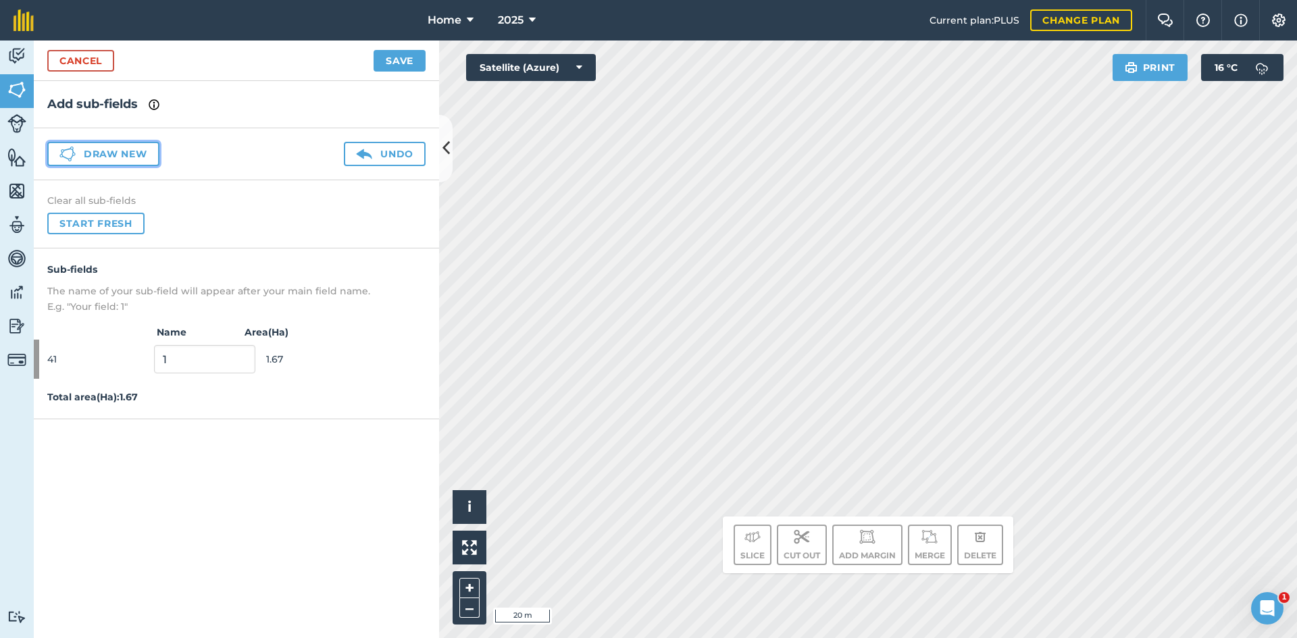
drag, startPoint x: 83, startPoint y: 155, endPoint x: 234, endPoint y: 173, distance: 152.3
click at [83, 156] on button "Draw new" at bounding box center [103, 154] width 112 height 24
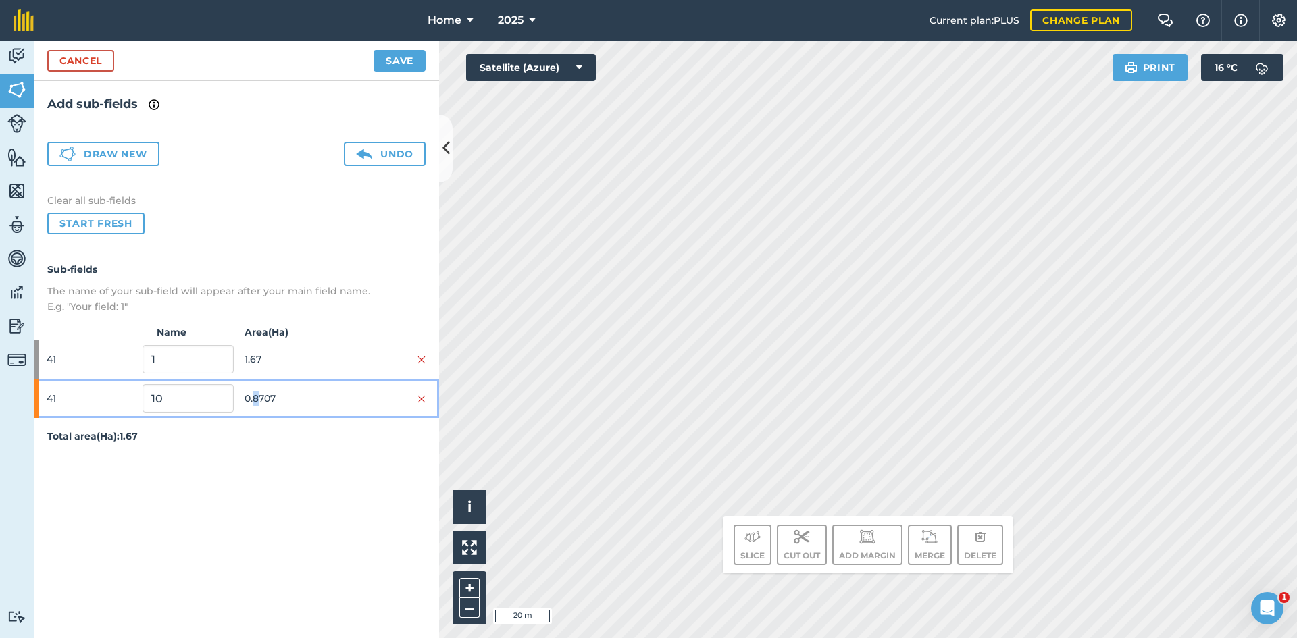
click at [256, 409] on span "0.8707" at bounding box center [290, 399] width 91 height 26
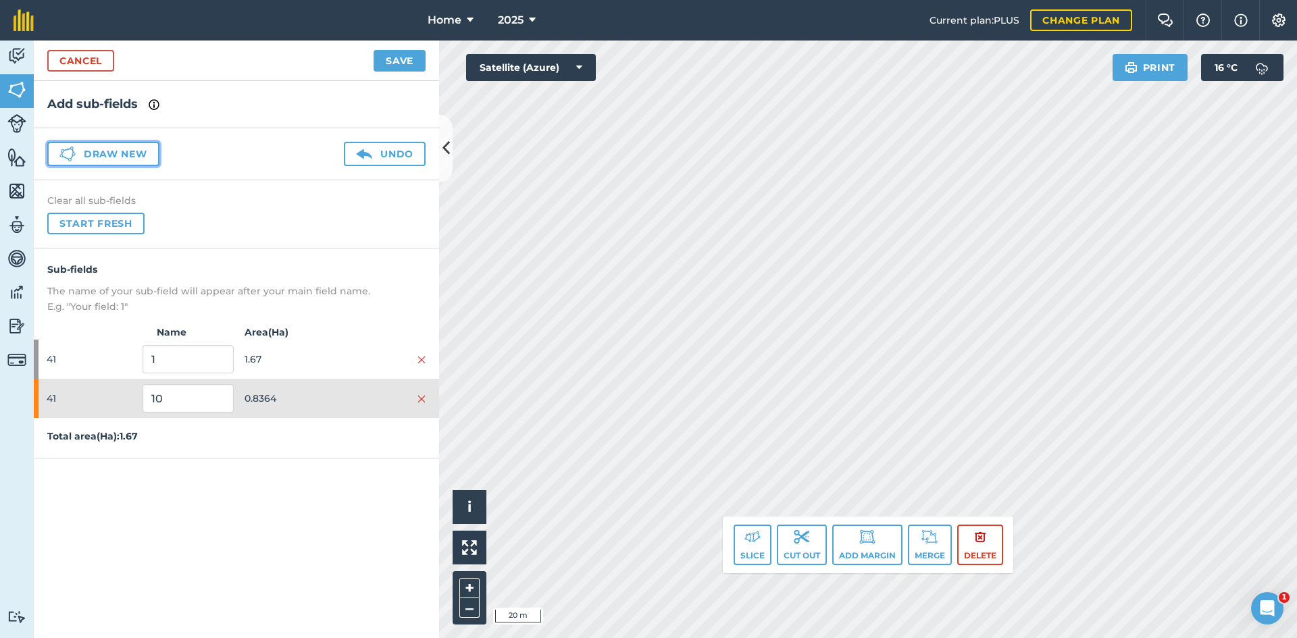
click at [132, 149] on button "Draw new" at bounding box center [103, 154] width 112 height 24
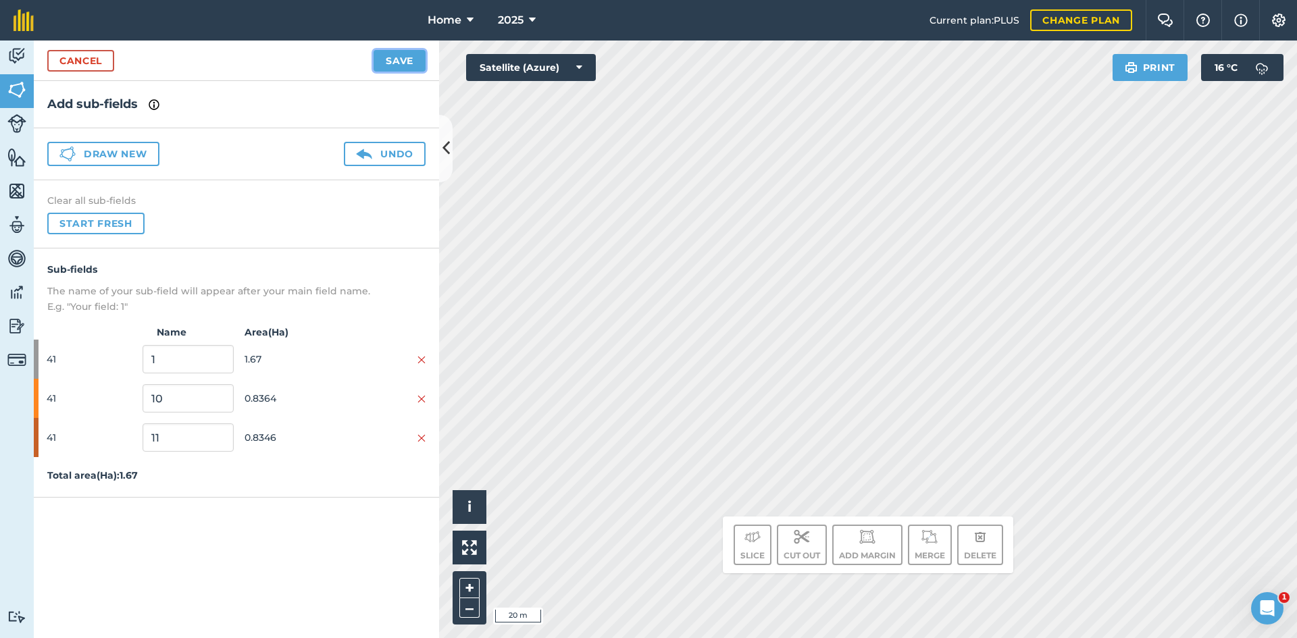
click at [398, 61] on button "Save" at bounding box center [400, 61] width 52 height 22
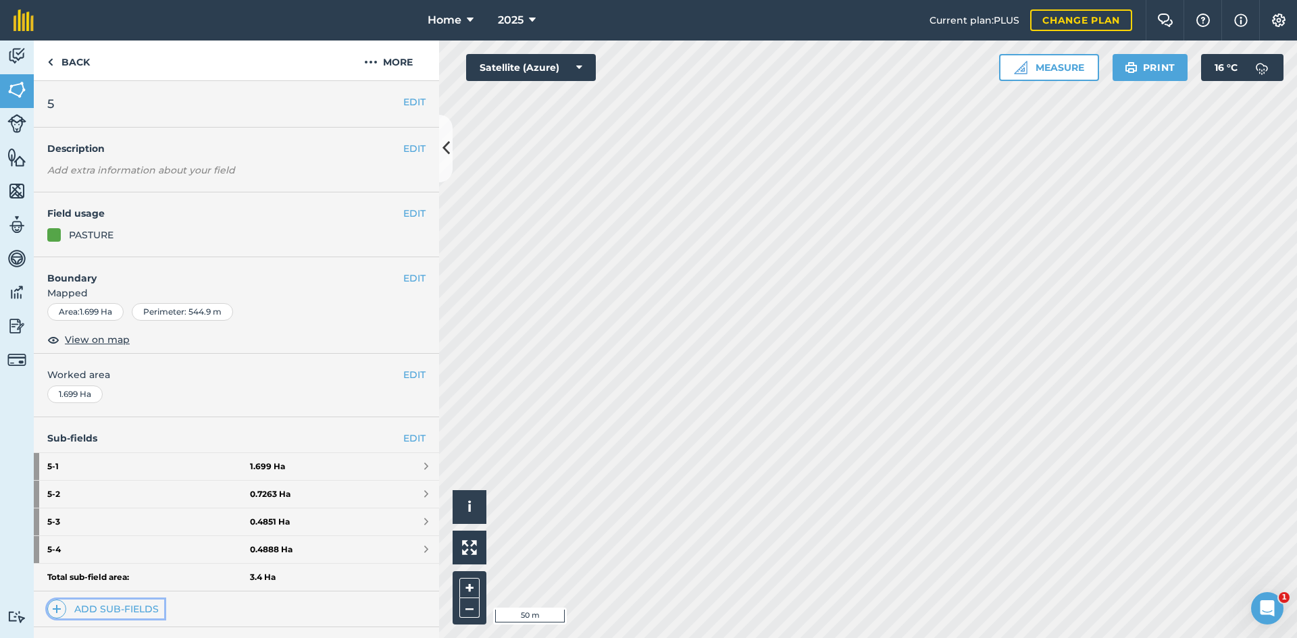
click at [141, 611] on link "Add sub-fields" at bounding box center [105, 609] width 117 height 19
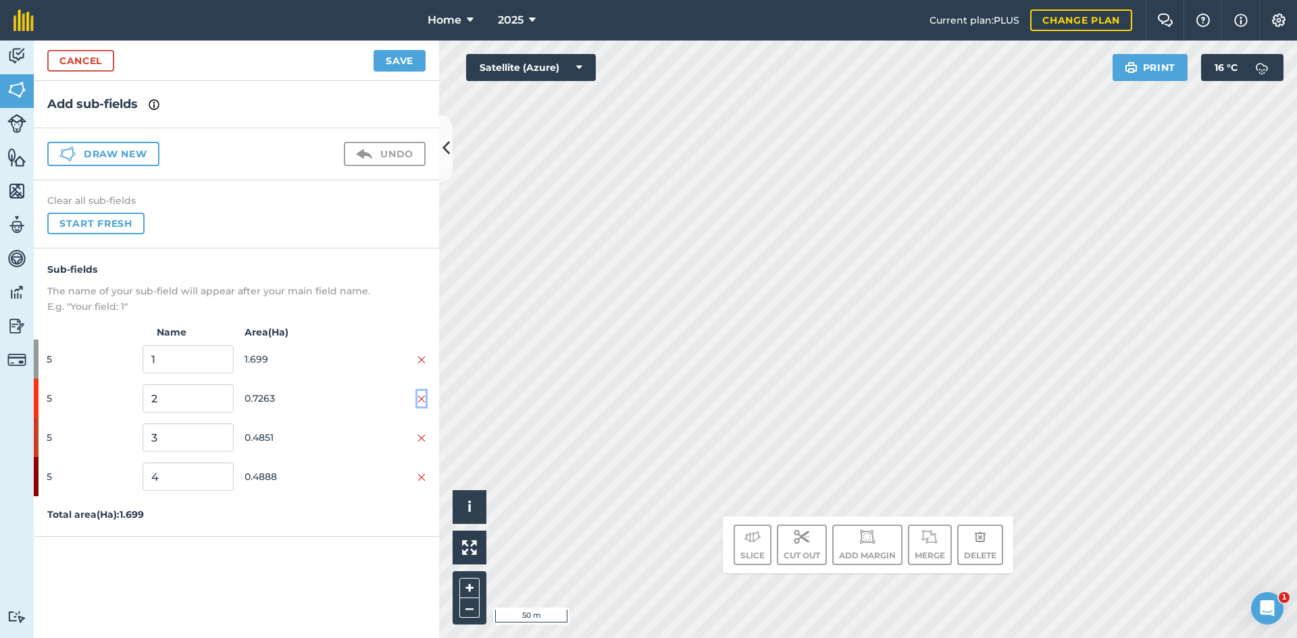
click at [420, 395] on img at bounding box center [421, 399] width 8 height 11
click at [421, 433] on img at bounding box center [421, 438] width 8 height 11
click at [421, 395] on img at bounding box center [421, 399] width 8 height 11
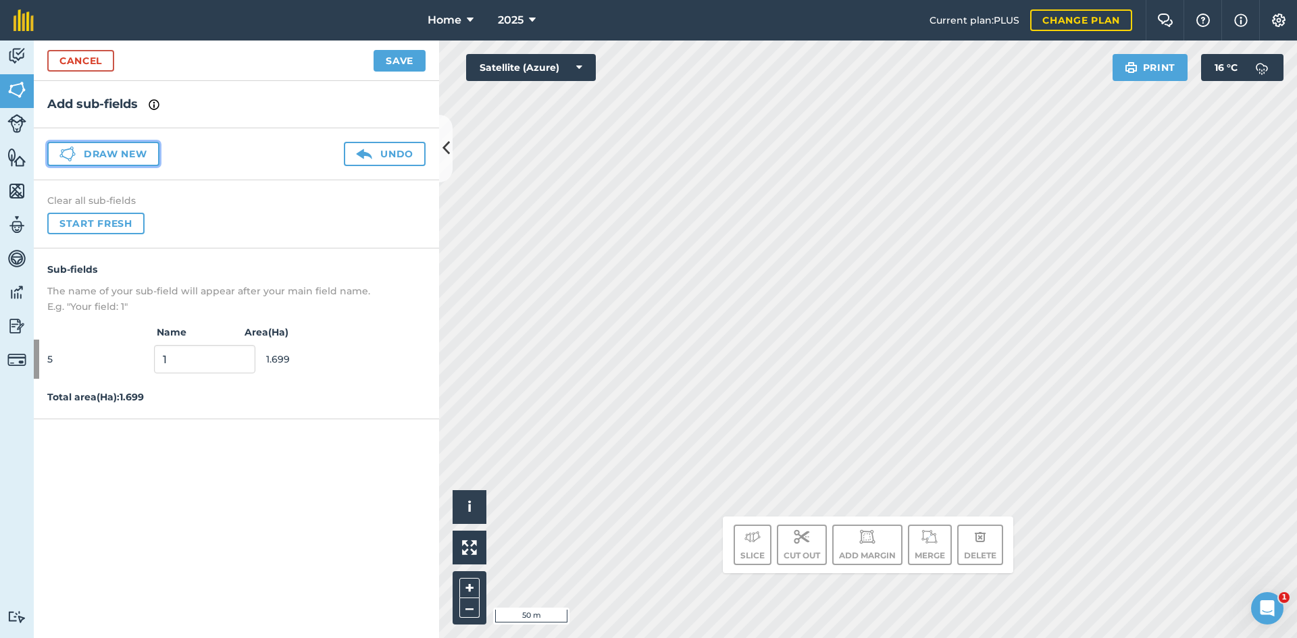
click at [137, 151] on button "Draw new" at bounding box center [103, 154] width 112 height 24
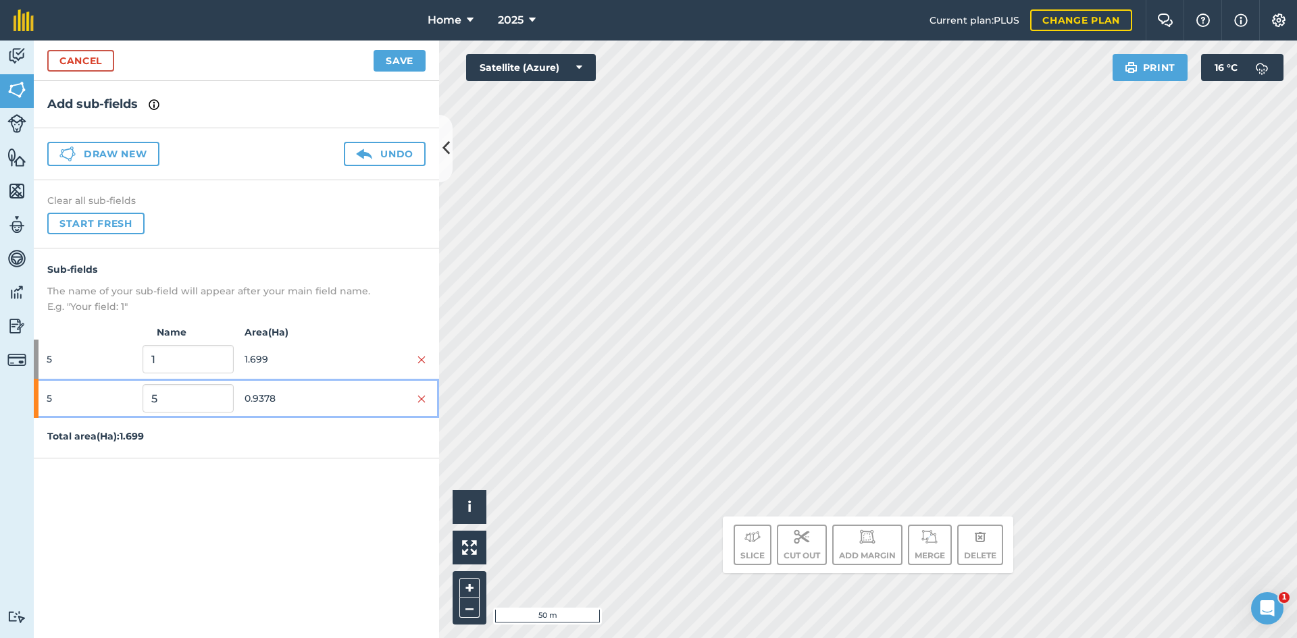
click at [335, 396] on div at bounding box center [380, 398] width 91 height 15
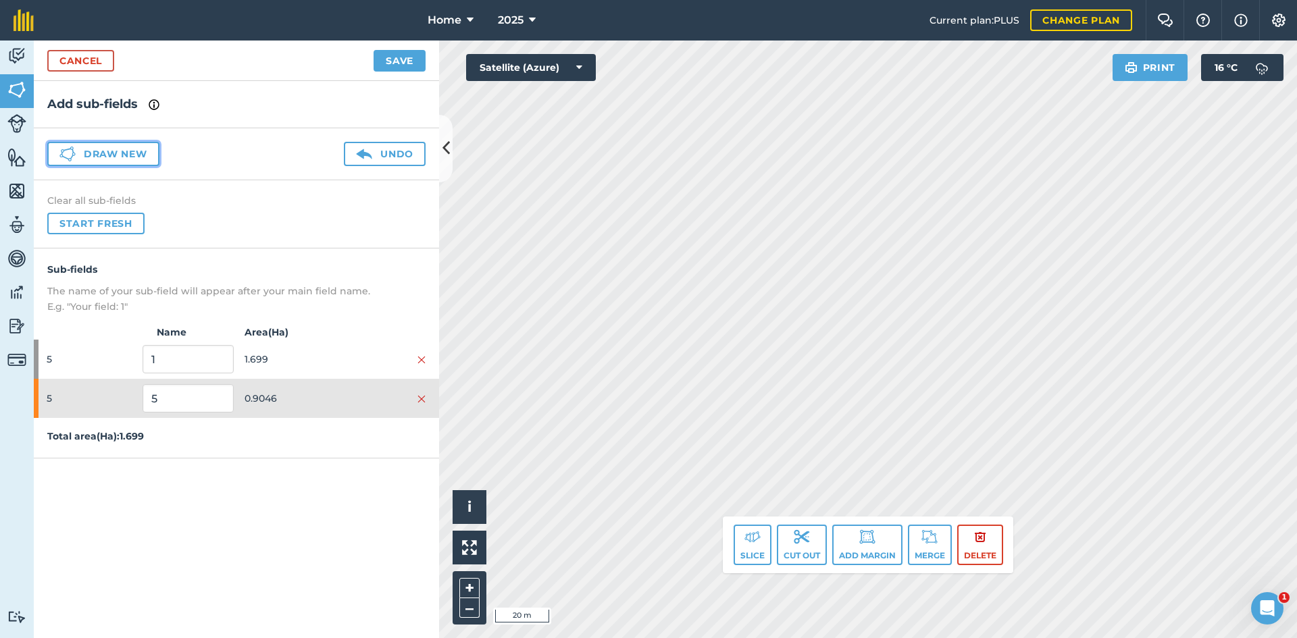
click at [74, 155] on icon at bounding box center [73, 154] width 3 height 3
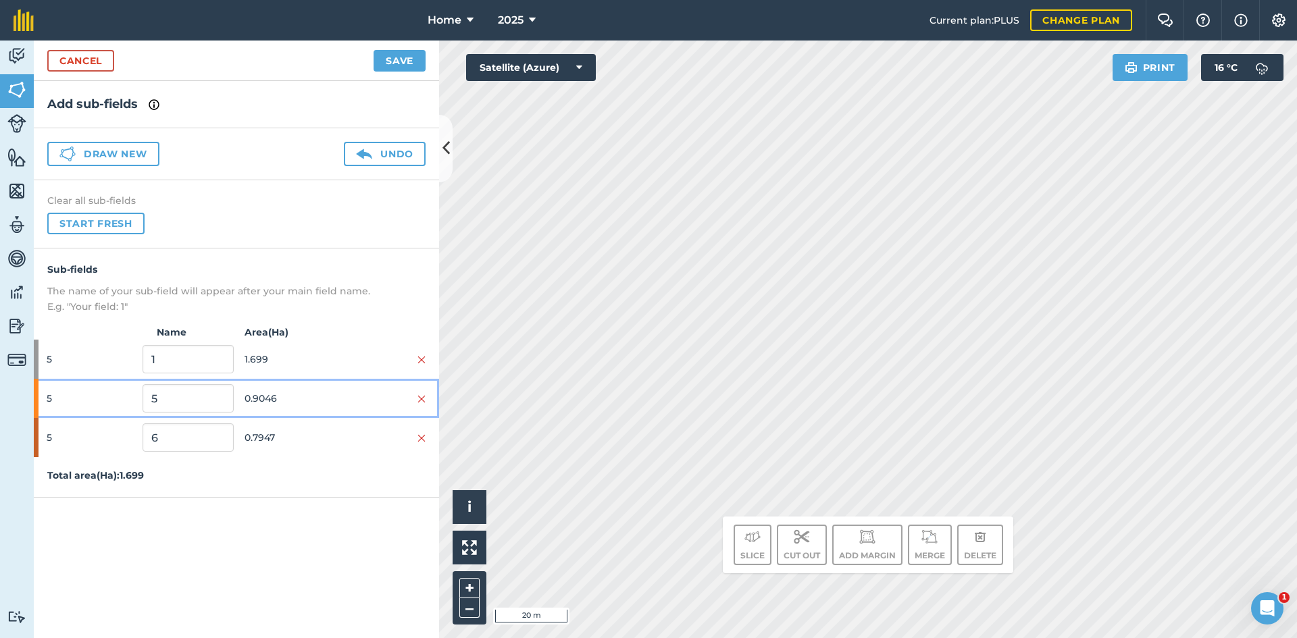
click at [307, 403] on span "0.9046" at bounding box center [290, 399] width 91 height 26
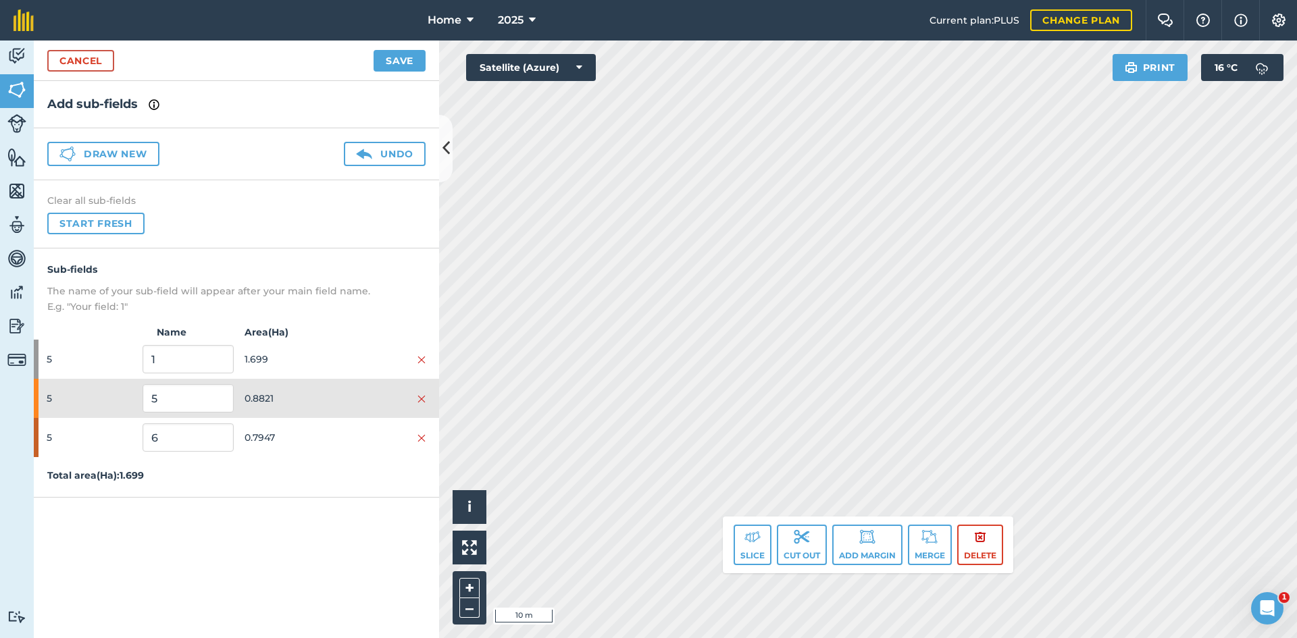
click at [801, 0] on html "Home 2025 Current plan : PLUS Change plan Farm Chat Help Info Settings Home - 2…" at bounding box center [648, 319] width 1297 height 638
click at [309, 436] on span "0.7947" at bounding box center [290, 438] width 91 height 26
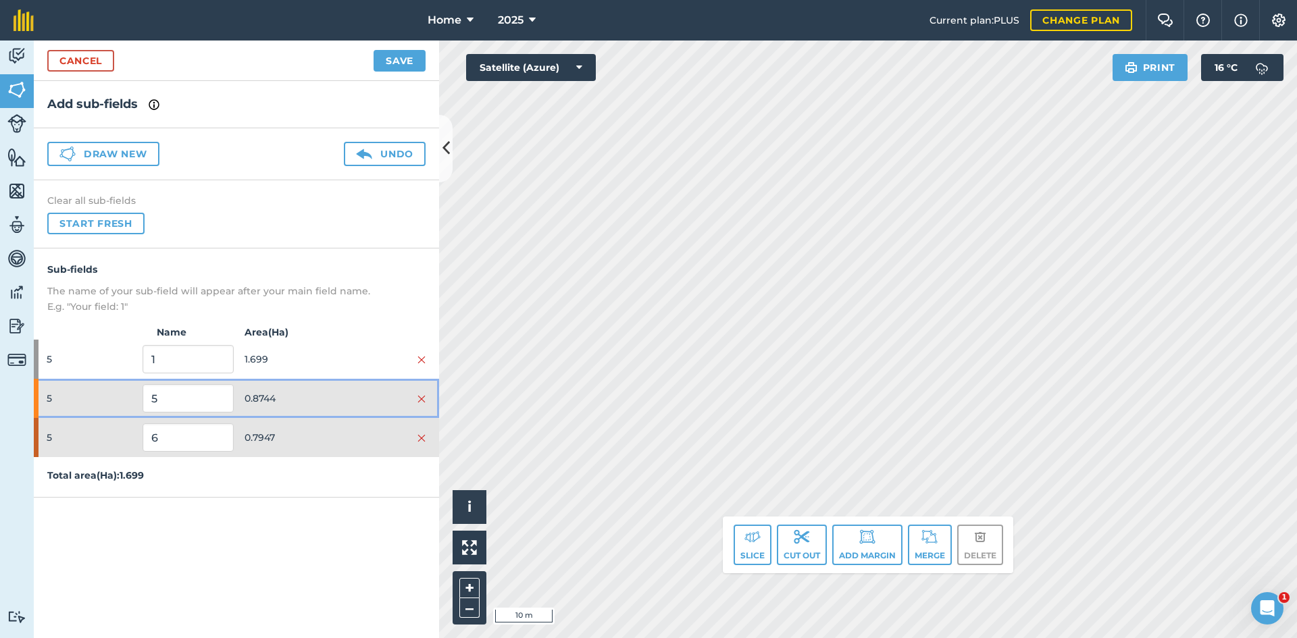
click at [330, 395] on span "0.8744" at bounding box center [290, 399] width 91 height 26
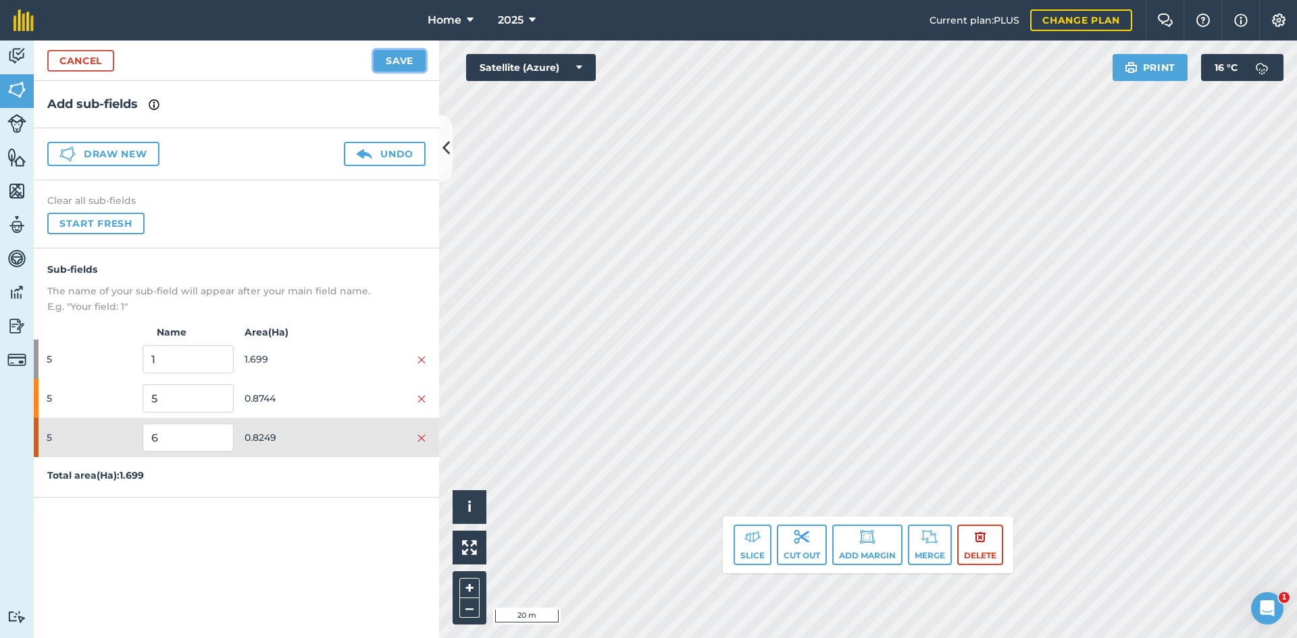
click at [385, 63] on button "Save" at bounding box center [400, 61] width 52 height 22
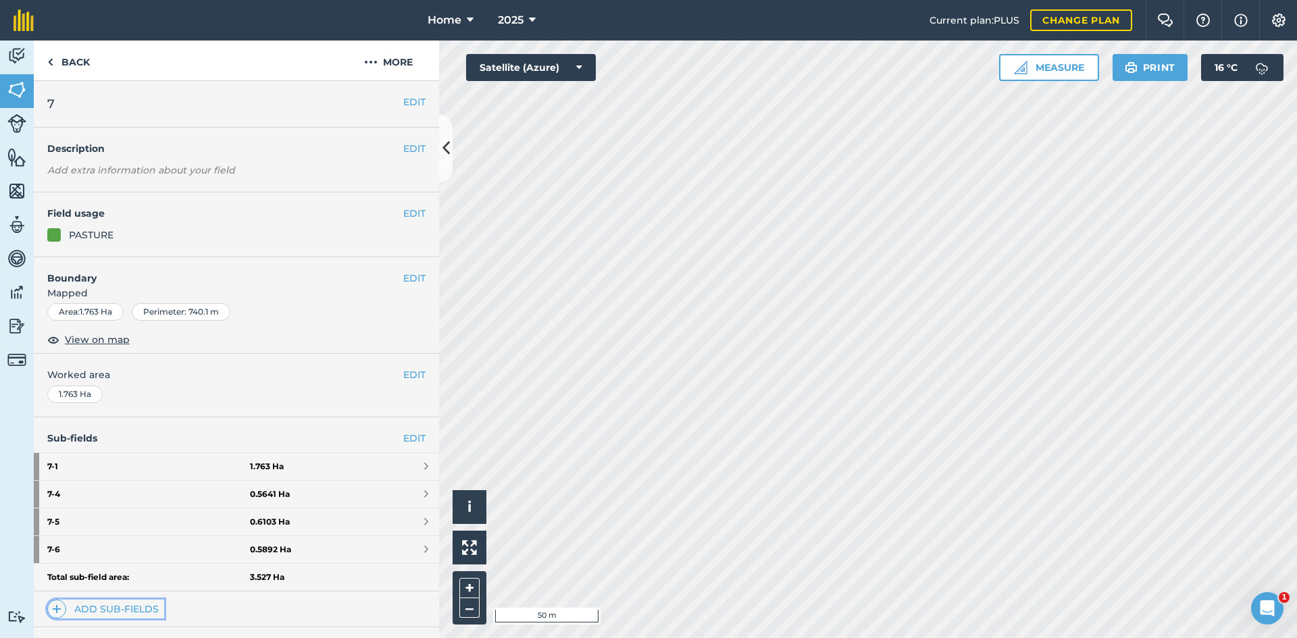
click at [111, 605] on link "Add sub-fields" at bounding box center [105, 609] width 117 height 19
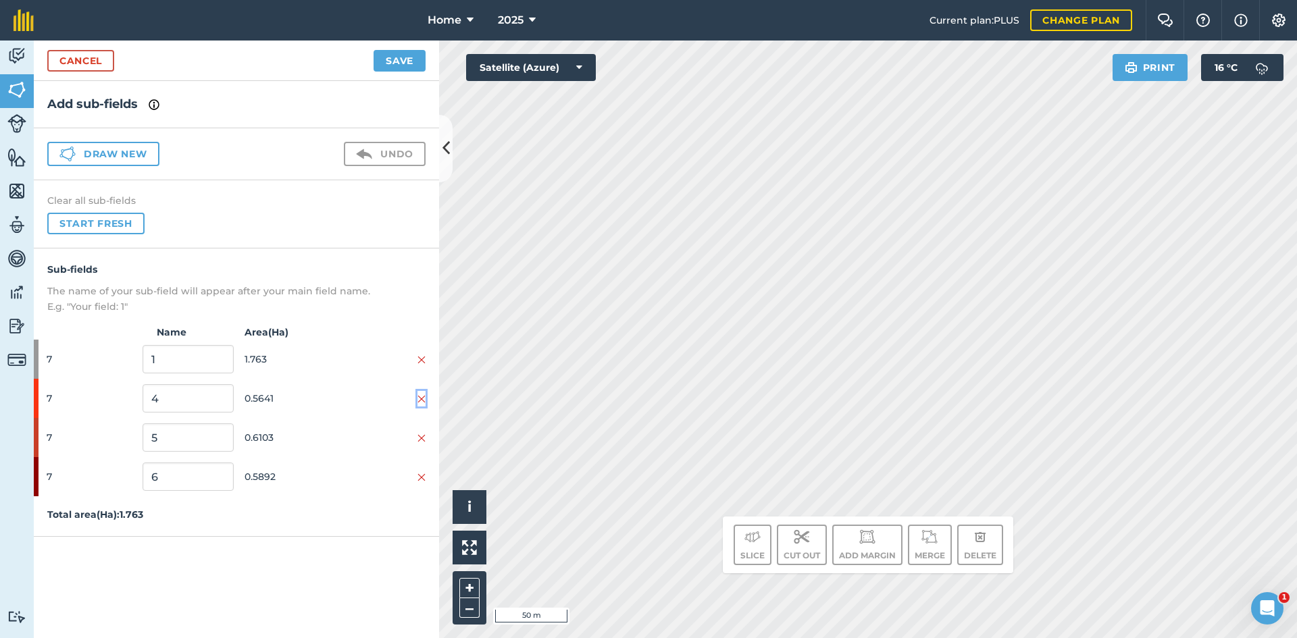
click at [422, 394] on img at bounding box center [421, 399] width 8 height 11
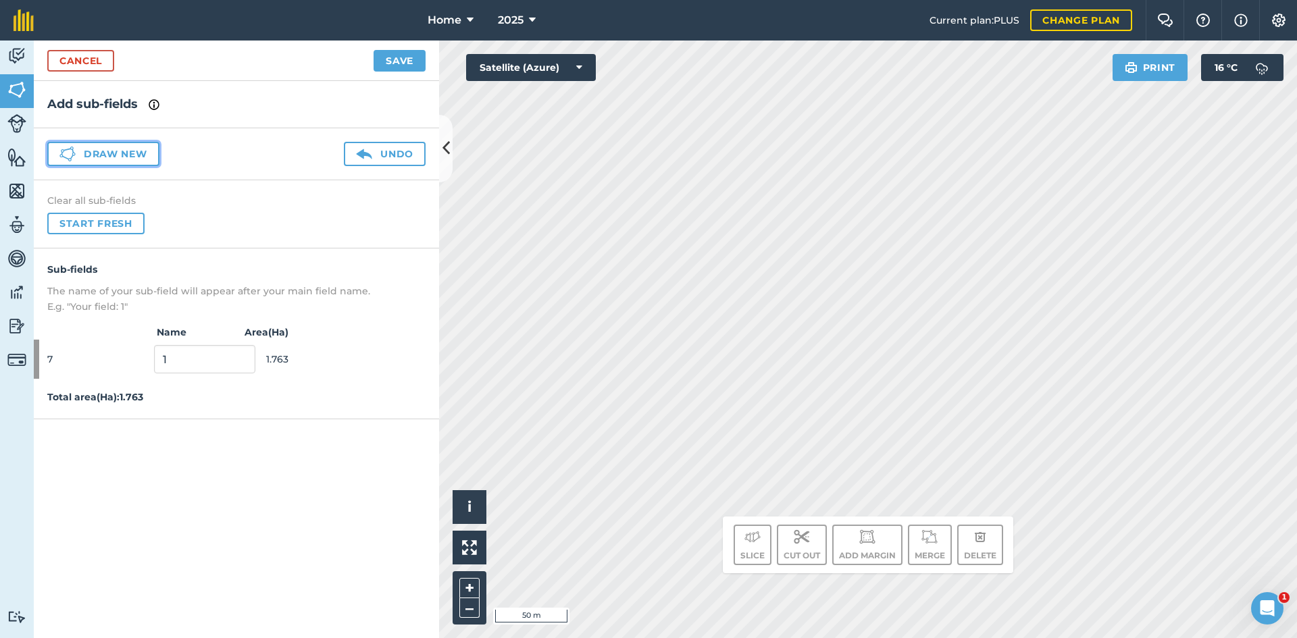
click at [114, 159] on button "Draw new" at bounding box center [103, 154] width 112 height 24
click at [136, 161] on button "Draw new" at bounding box center [103, 154] width 112 height 24
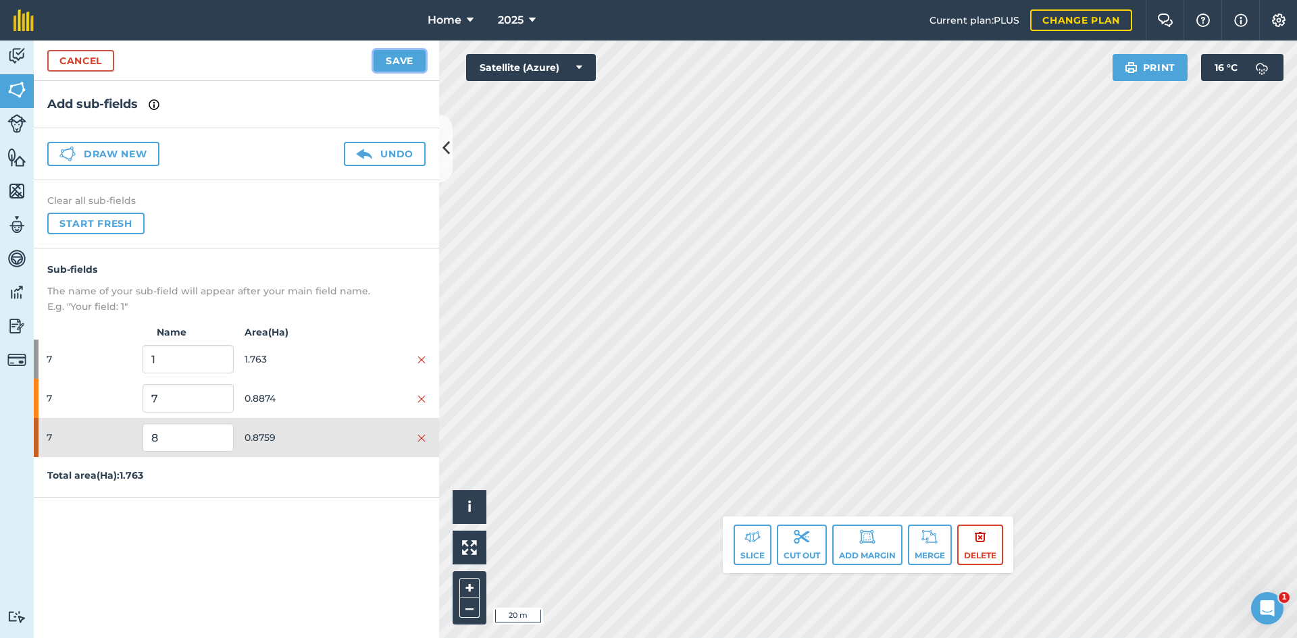
click at [399, 56] on button "Save" at bounding box center [400, 61] width 52 height 22
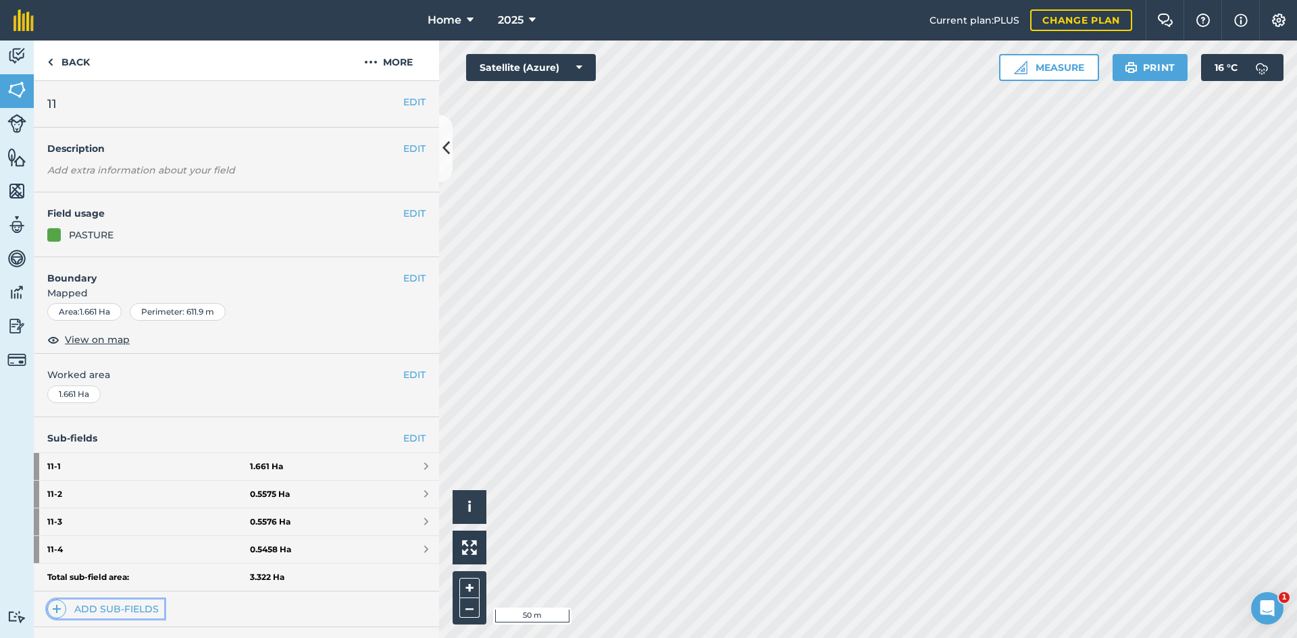
click at [122, 609] on link "Add sub-fields" at bounding box center [105, 609] width 117 height 19
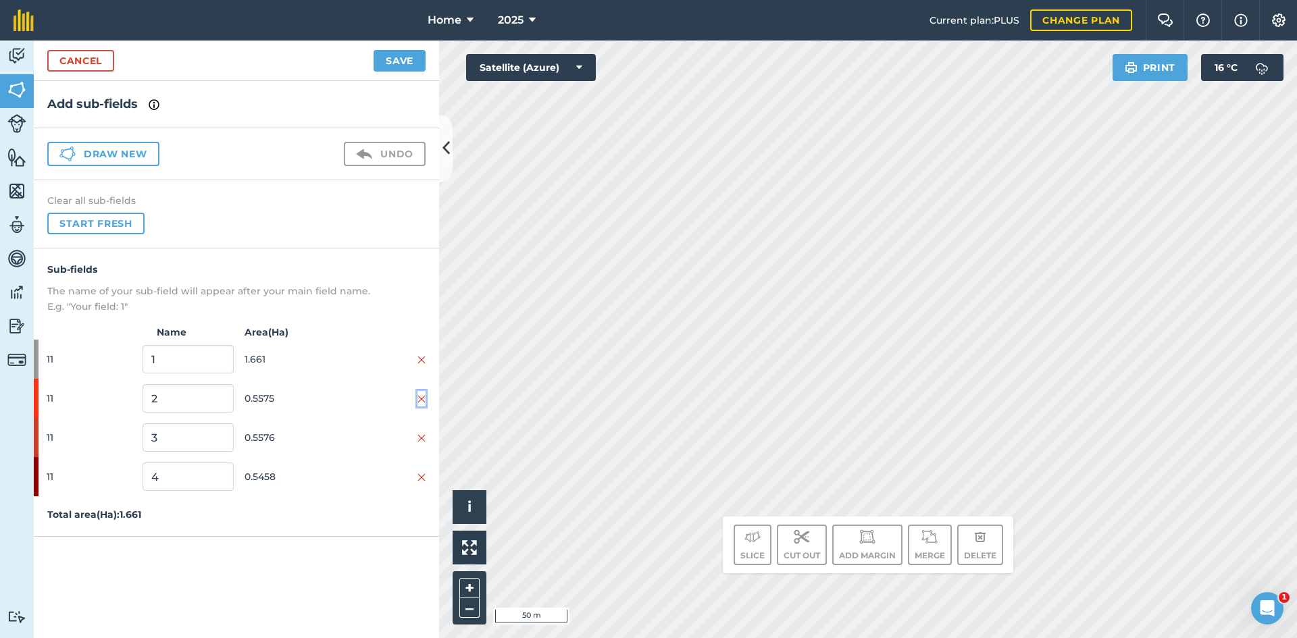
click at [424, 396] on img at bounding box center [421, 399] width 8 height 11
click at [423, 396] on img at bounding box center [421, 399] width 8 height 11
click at [423, 395] on img at bounding box center [421, 399] width 8 height 11
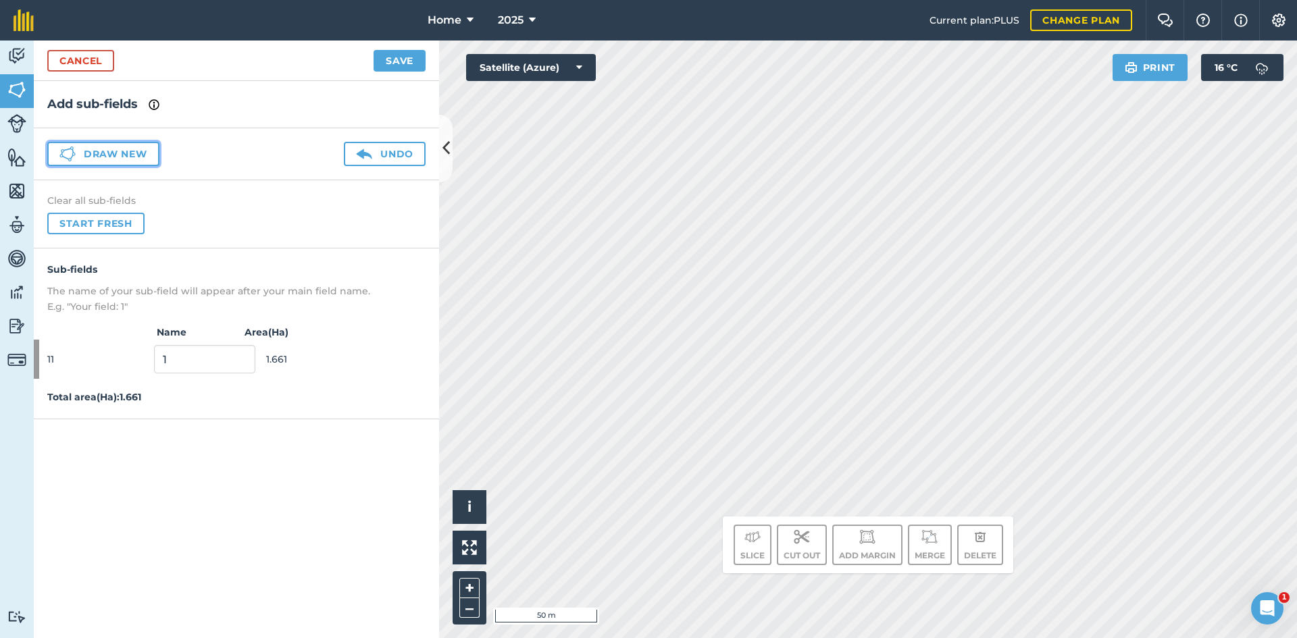
click at [110, 151] on button "Draw new" at bounding box center [103, 154] width 112 height 24
click at [113, 143] on button "Draw new" at bounding box center [103, 154] width 112 height 24
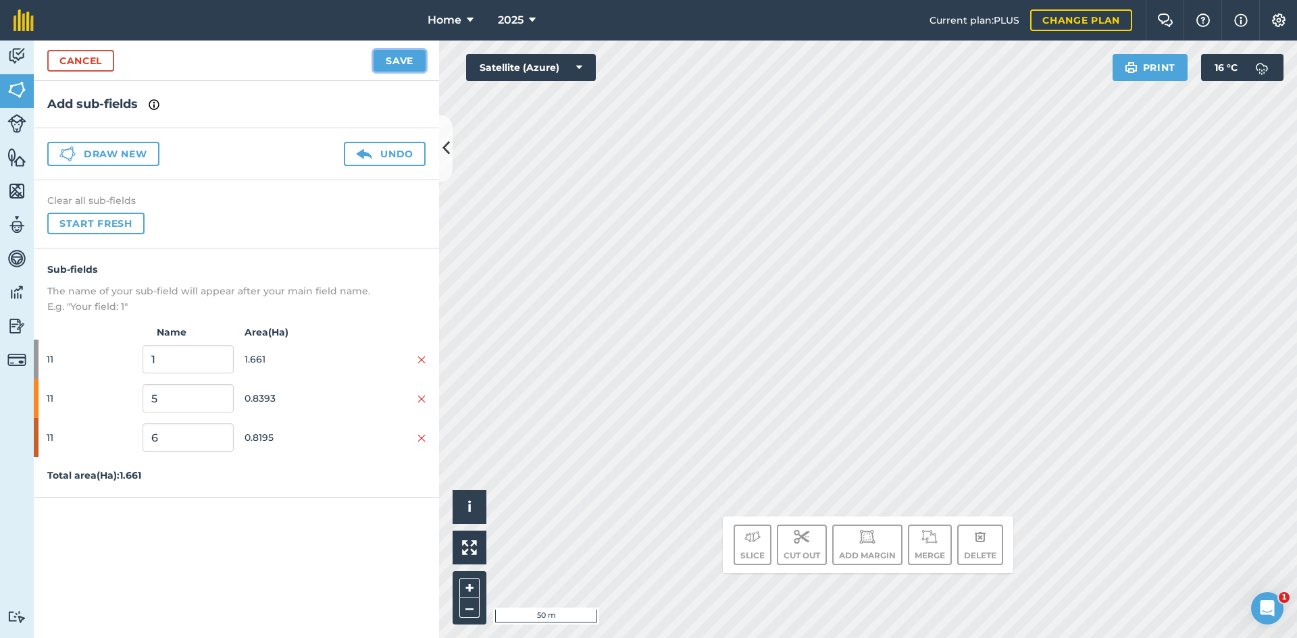
click at [393, 64] on button "Save" at bounding box center [400, 61] width 52 height 22
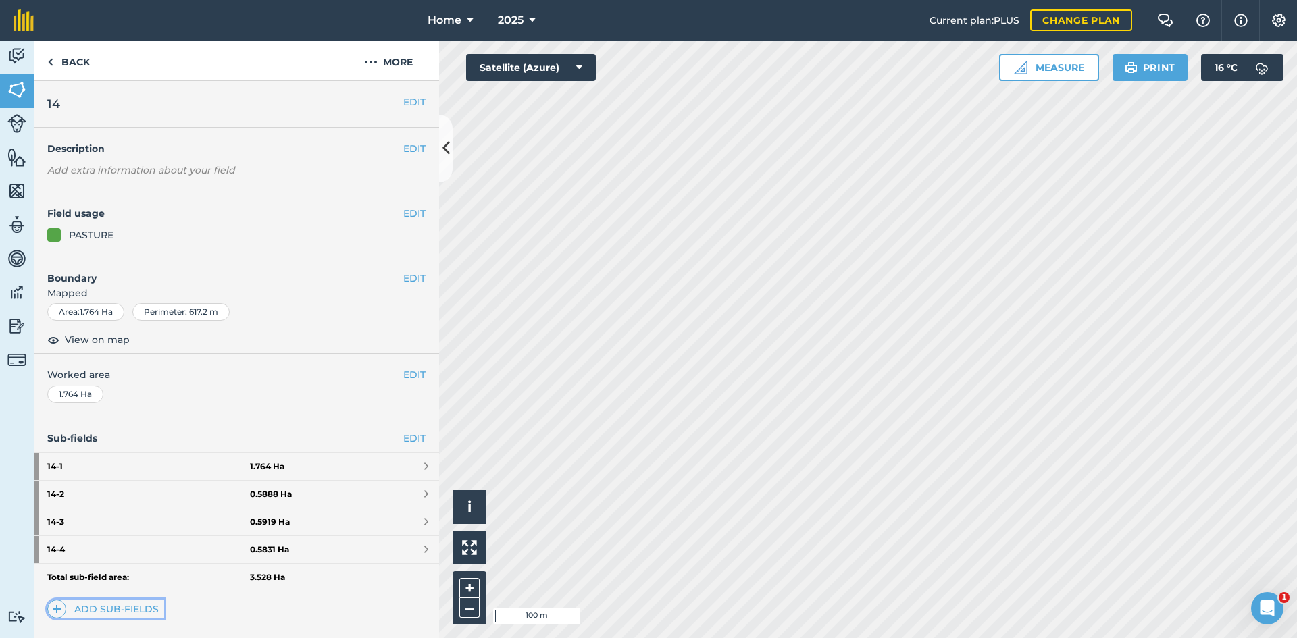
click at [108, 609] on link "Add sub-fields" at bounding box center [105, 609] width 117 height 19
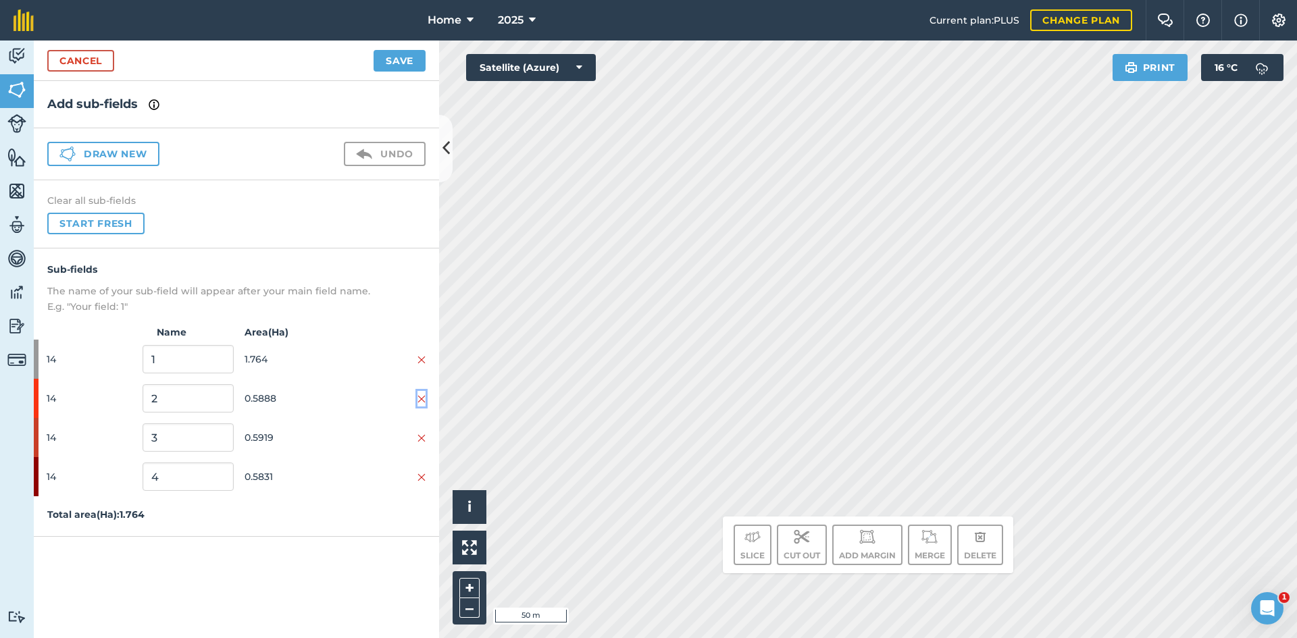
click at [424, 401] on img at bounding box center [421, 399] width 8 height 11
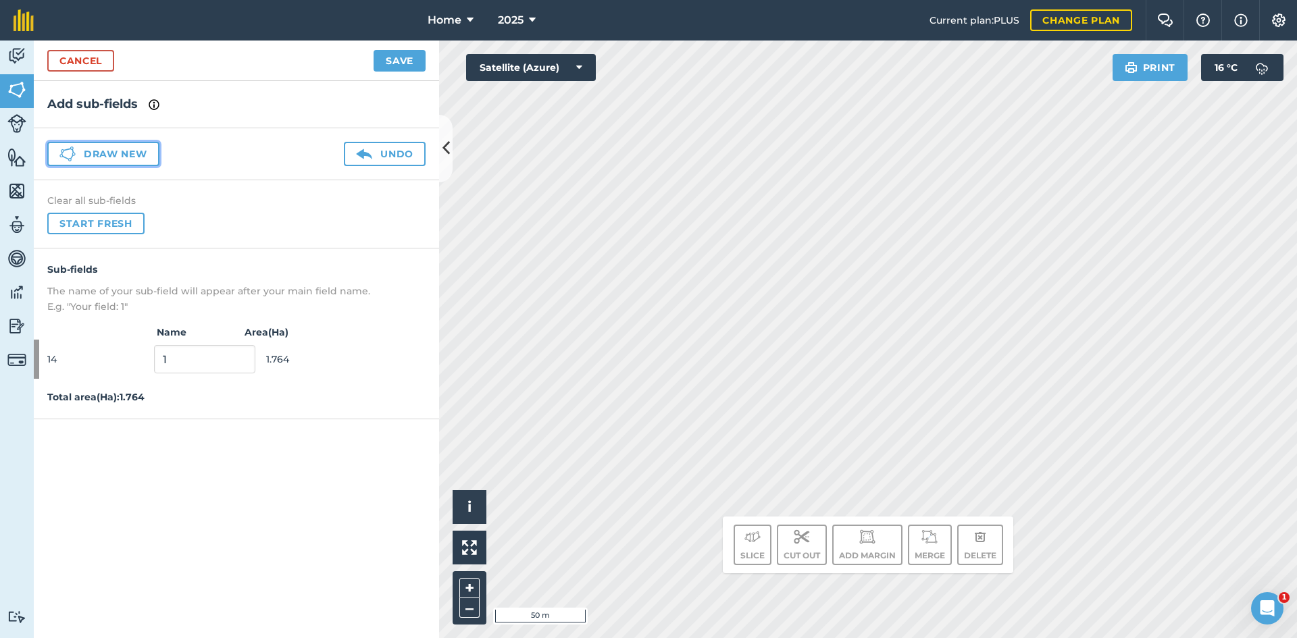
click at [111, 162] on button "Draw new" at bounding box center [103, 154] width 112 height 24
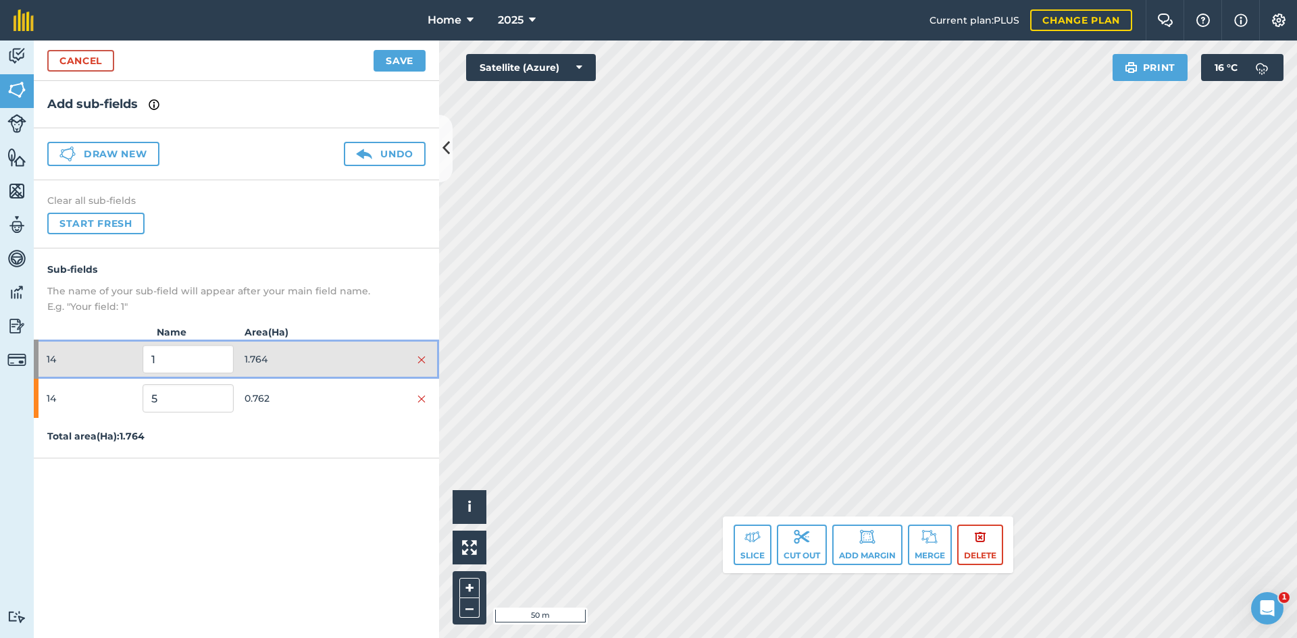
click at [317, 363] on span "1.764" at bounding box center [290, 360] width 91 height 26
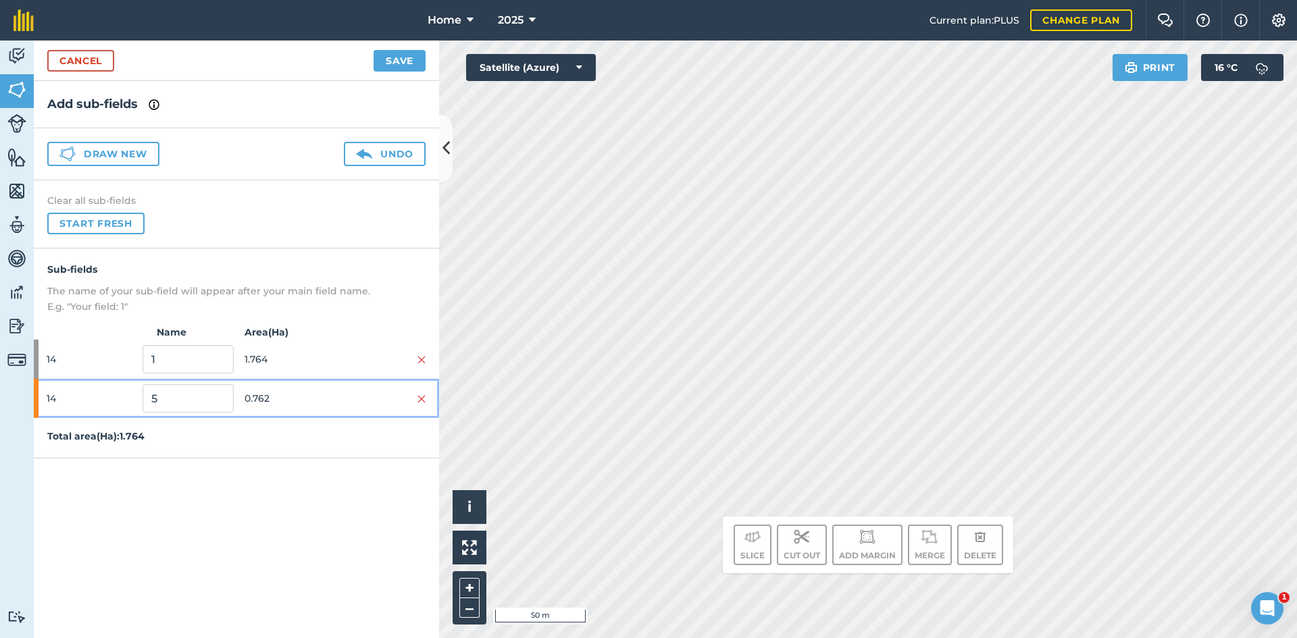
drag, startPoint x: 321, startPoint y: 401, endPoint x: 428, endPoint y: 409, distance: 107.0
click at [325, 402] on span "0.762" at bounding box center [290, 399] width 91 height 26
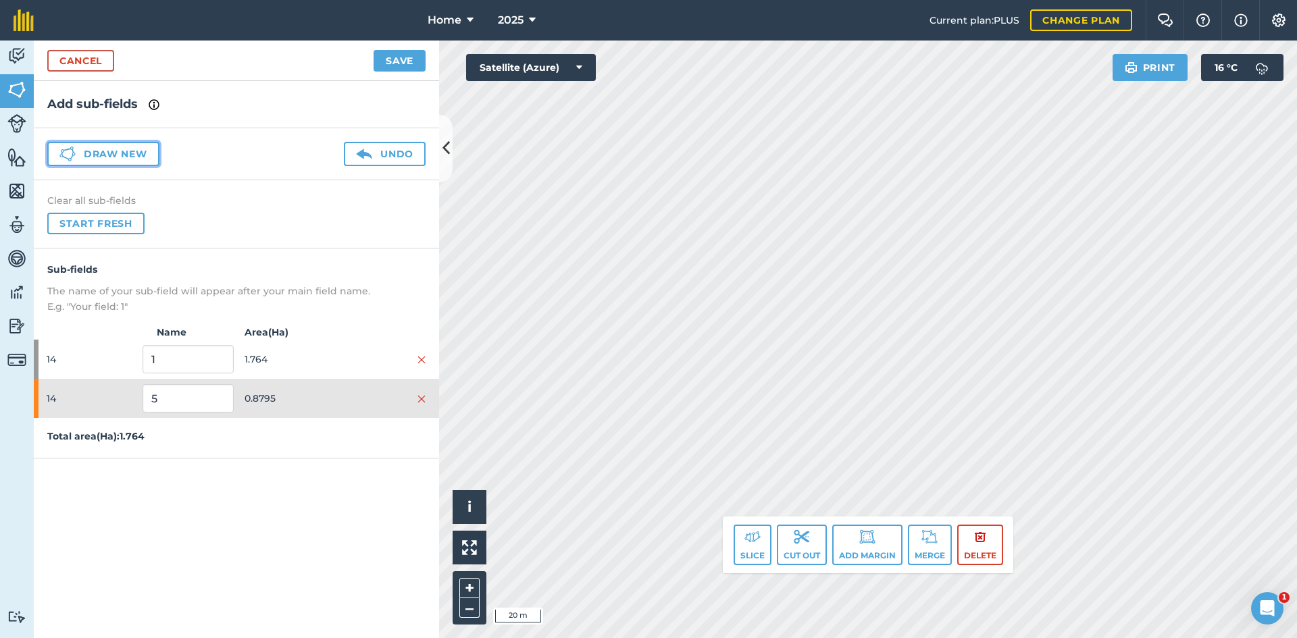
drag, startPoint x: 90, startPoint y: 151, endPoint x: 332, endPoint y: 175, distance: 243.7
click at [94, 152] on button "Draw new" at bounding box center [103, 154] width 112 height 24
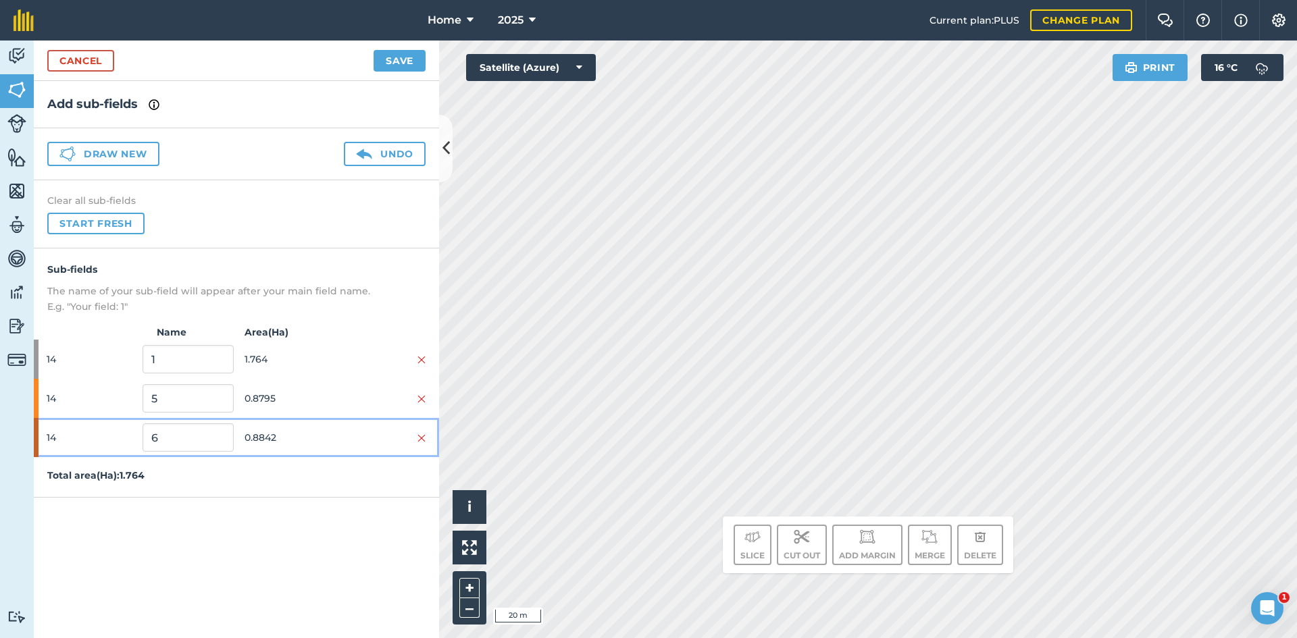
click at [303, 432] on span "0.8842" at bounding box center [290, 438] width 91 height 26
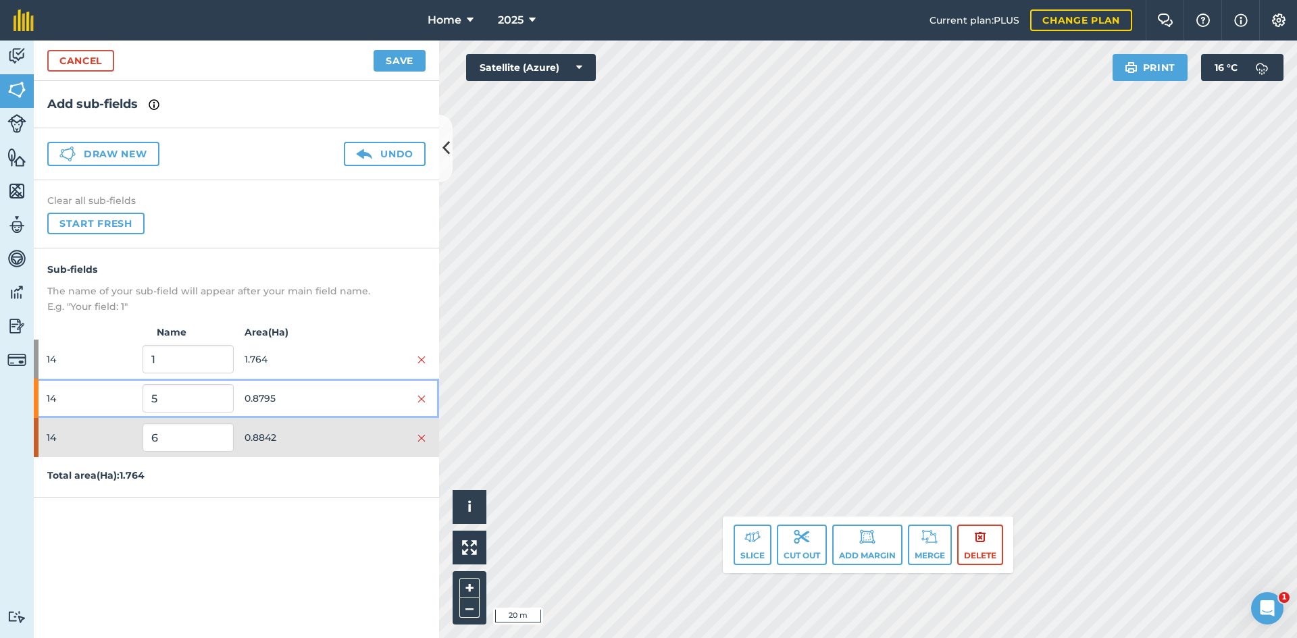
click at [321, 398] on span "0.8795" at bounding box center [290, 399] width 91 height 26
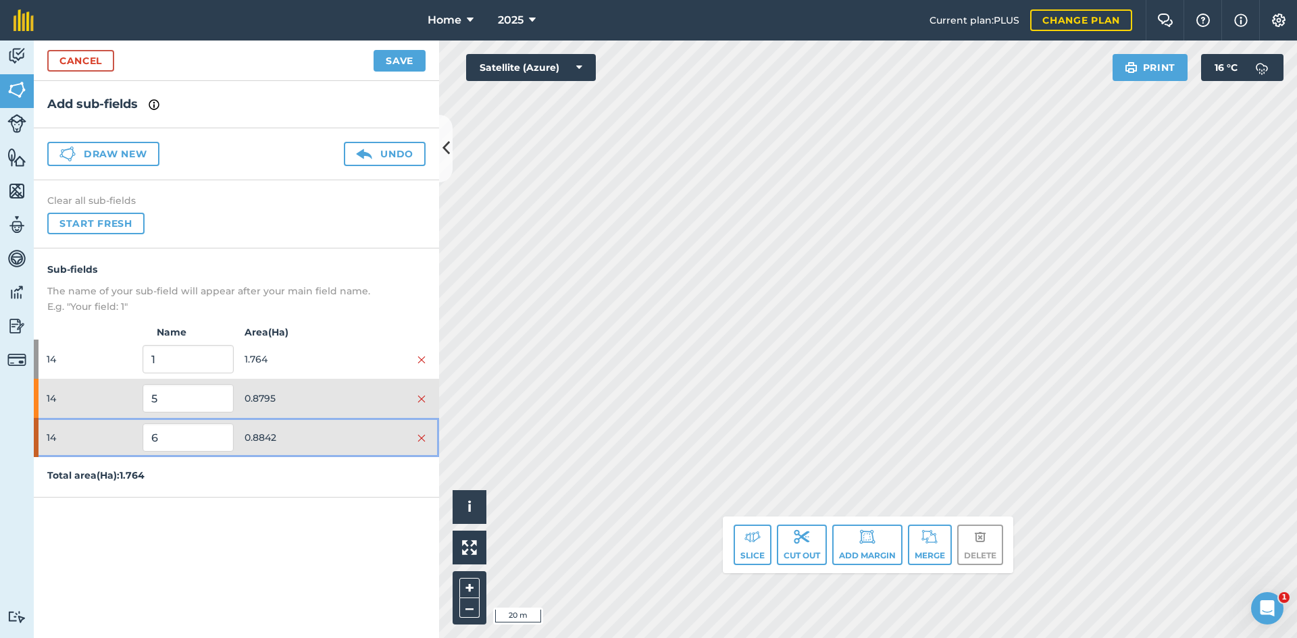
drag, startPoint x: 330, startPoint y: 453, endPoint x: 328, endPoint y: 432, distance: 21.1
click at [330, 453] on div "14 6 0.8842" at bounding box center [236, 437] width 405 height 39
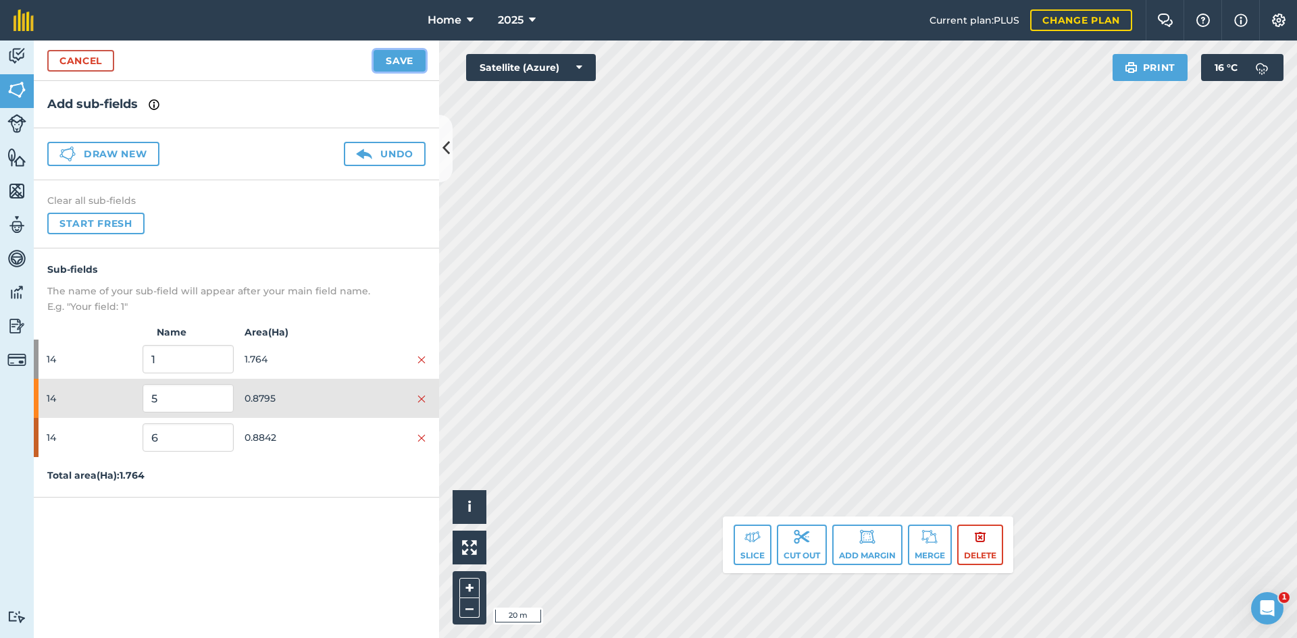
drag, startPoint x: 397, startPoint y: 58, endPoint x: 398, endPoint y: 68, distance: 9.5
click at [398, 62] on button "Save" at bounding box center [400, 61] width 52 height 22
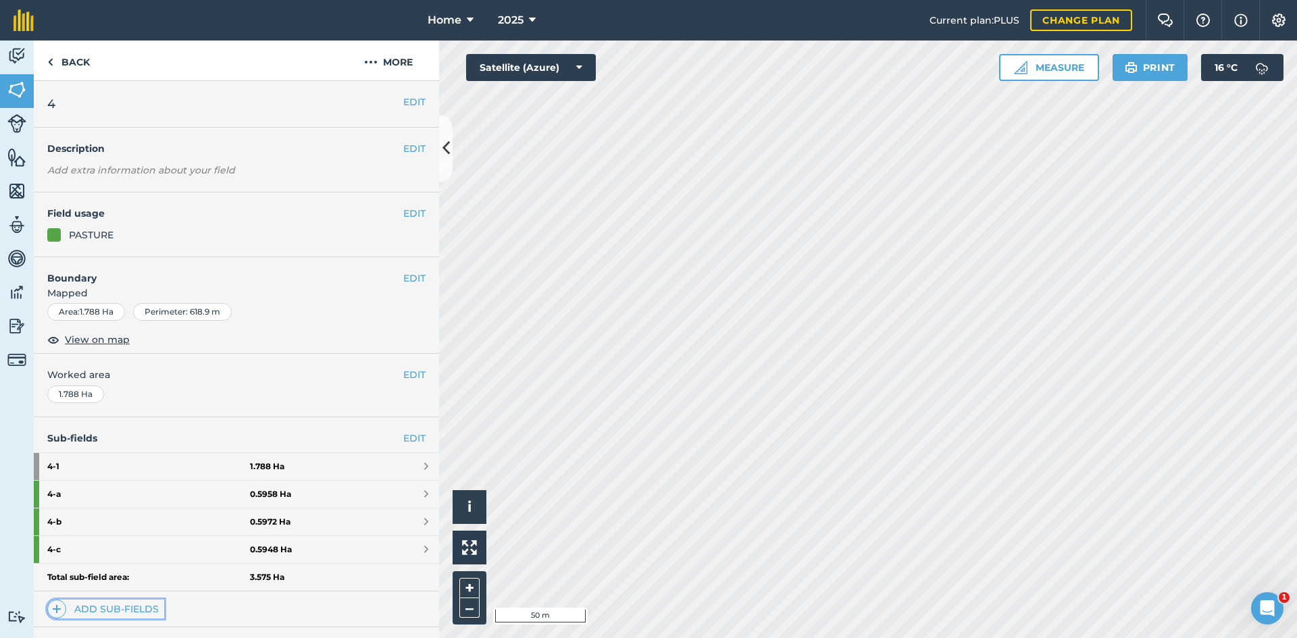
click at [100, 610] on link "Add sub-fields" at bounding box center [105, 609] width 117 height 19
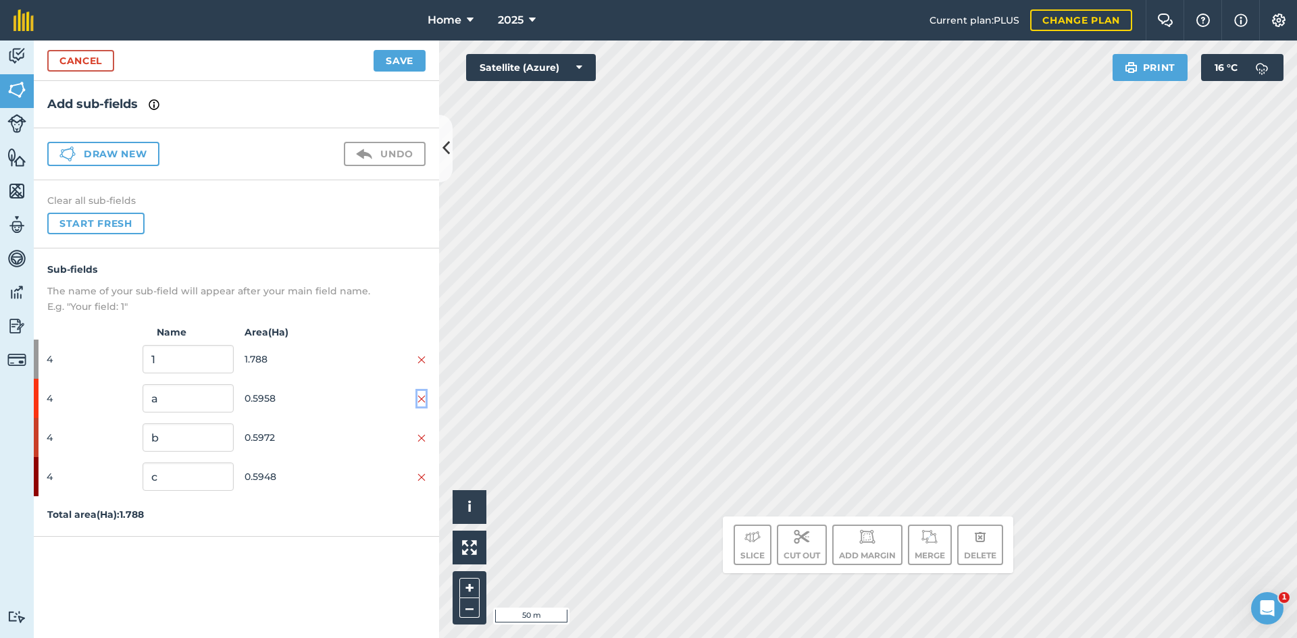
click at [420, 397] on img at bounding box center [421, 399] width 8 height 11
click at [419, 433] on img at bounding box center [421, 438] width 8 height 11
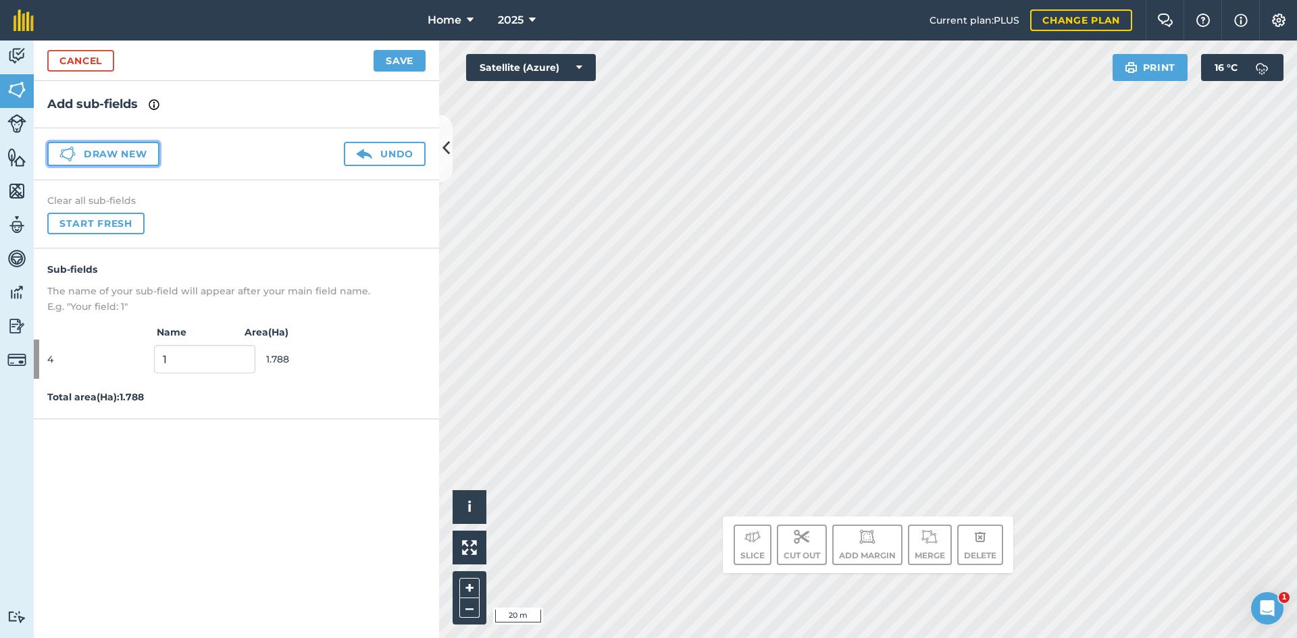
click at [126, 152] on button "Draw new" at bounding box center [103, 154] width 112 height 24
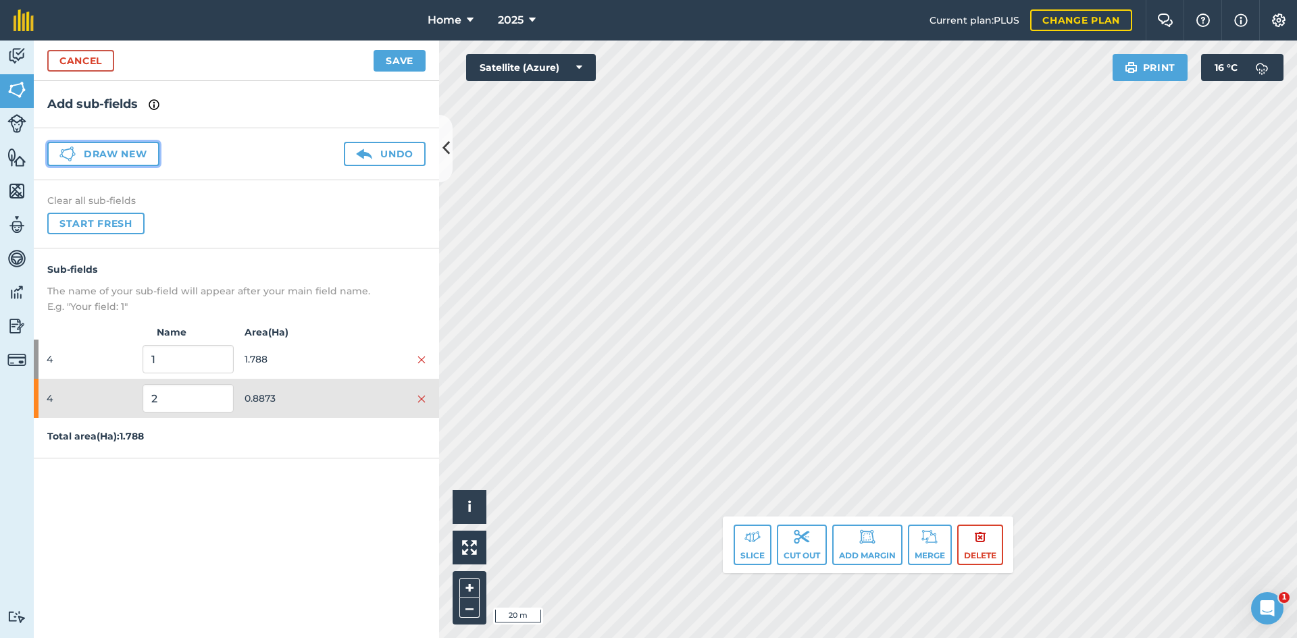
click at [108, 155] on button "Draw new" at bounding box center [103, 154] width 112 height 24
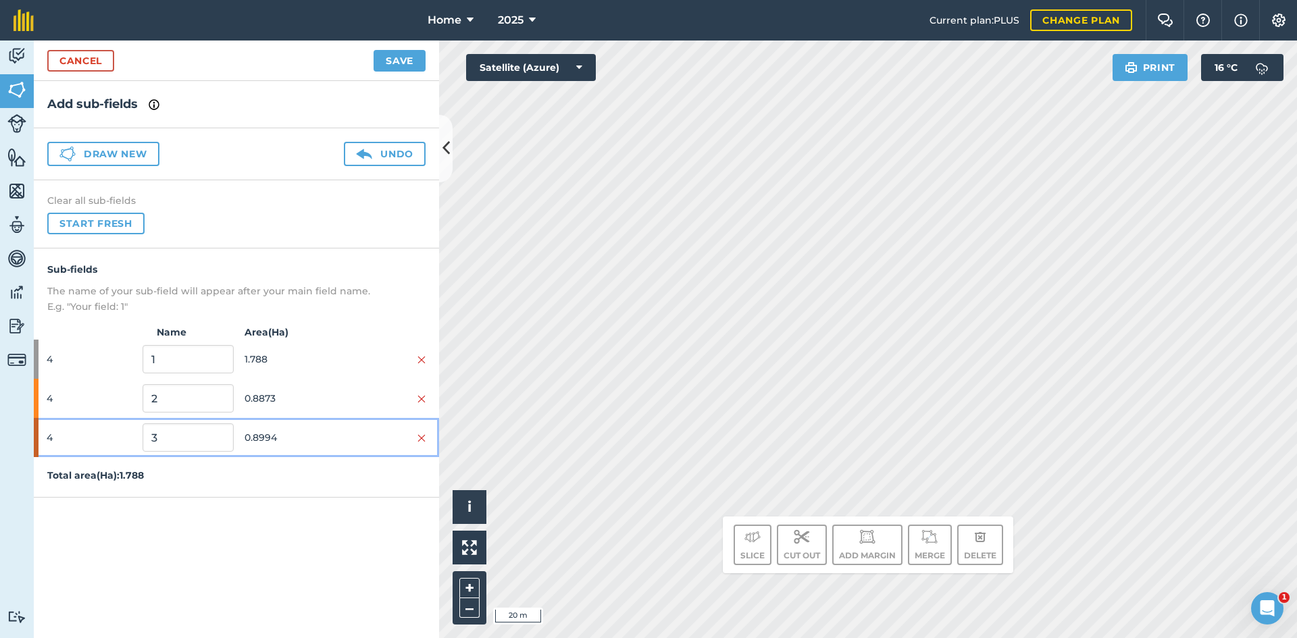
click at [311, 432] on span "0.8994" at bounding box center [290, 438] width 91 height 26
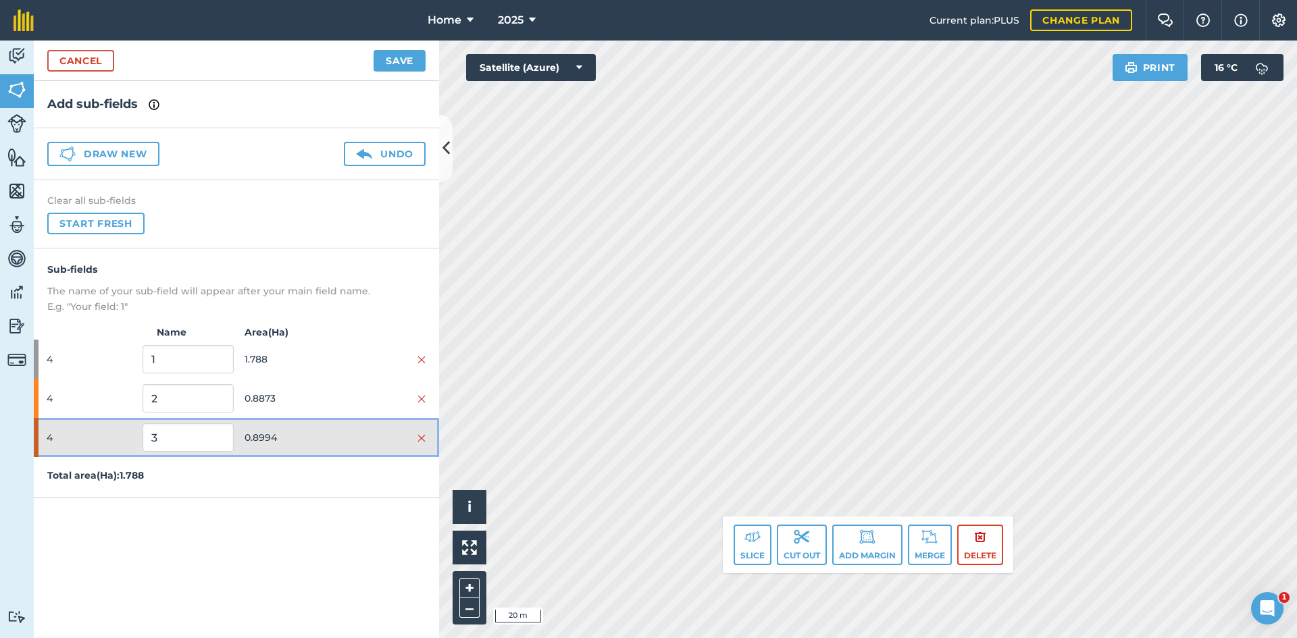
drag, startPoint x: 310, startPoint y: 432, endPoint x: 313, endPoint y: 422, distance: 9.8
click at [309, 432] on span "0.8994" at bounding box center [290, 438] width 91 height 26
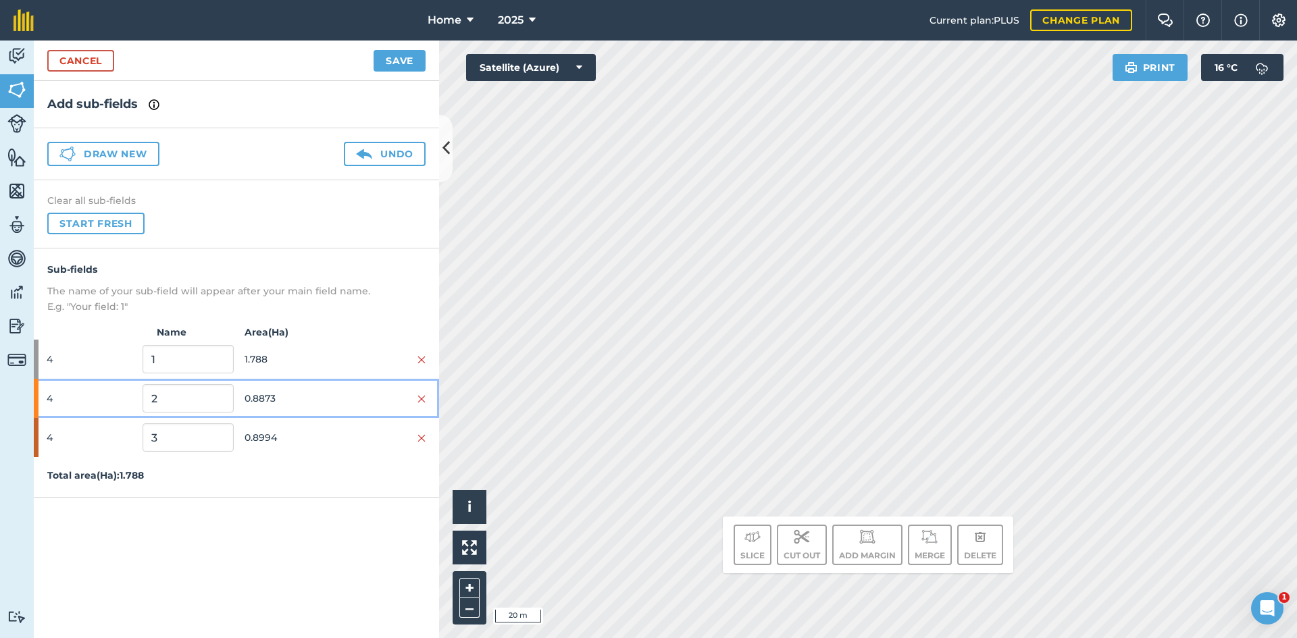
click at [321, 407] on span "0.8873" at bounding box center [290, 399] width 91 height 26
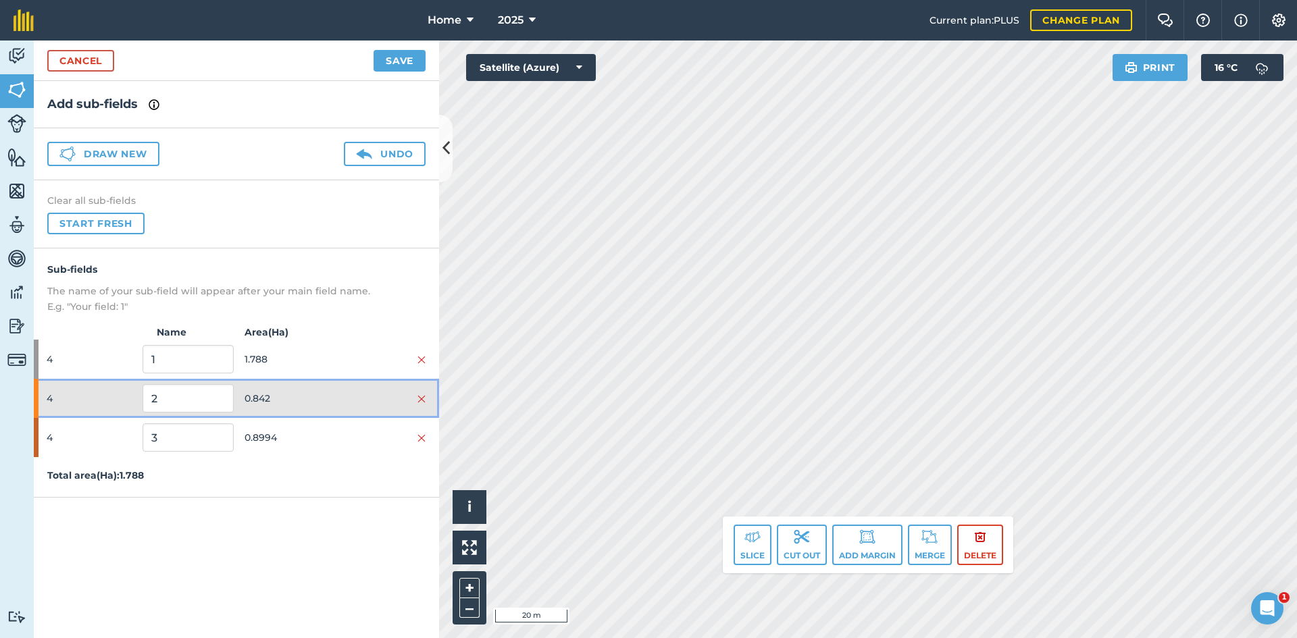
drag, startPoint x: 335, startPoint y: 393, endPoint x: 334, endPoint y: 420, distance: 27.0
click at [335, 393] on div at bounding box center [380, 398] width 91 height 15
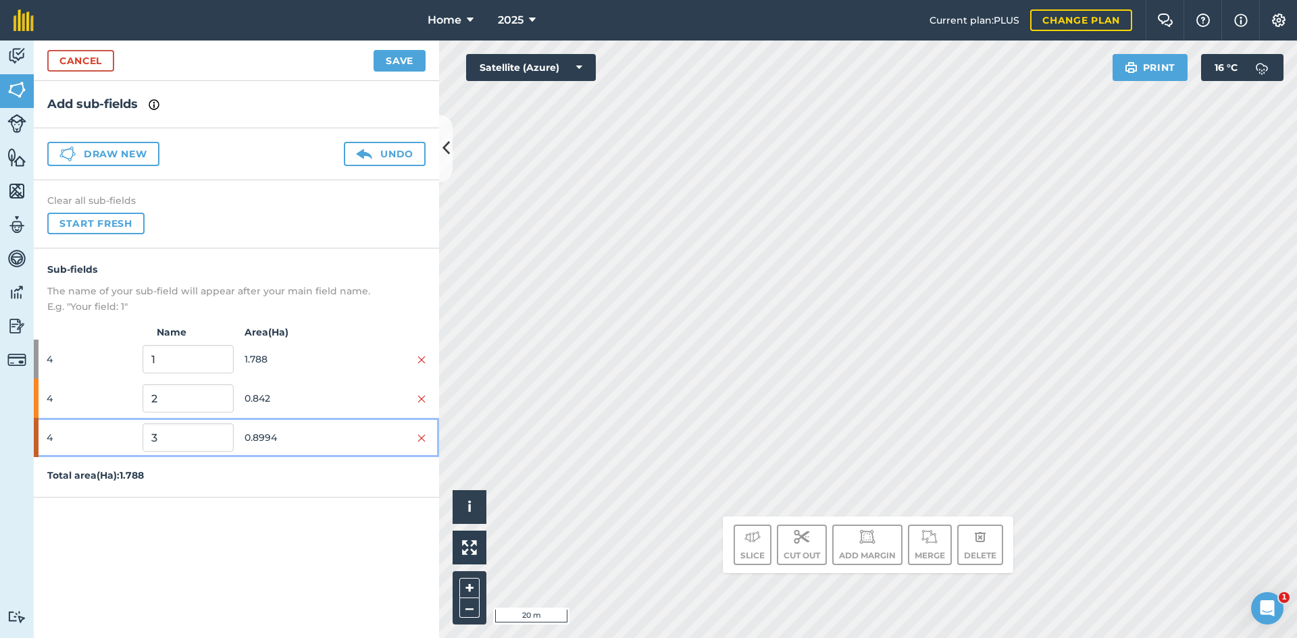
click at [336, 431] on div at bounding box center [380, 437] width 91 height 15
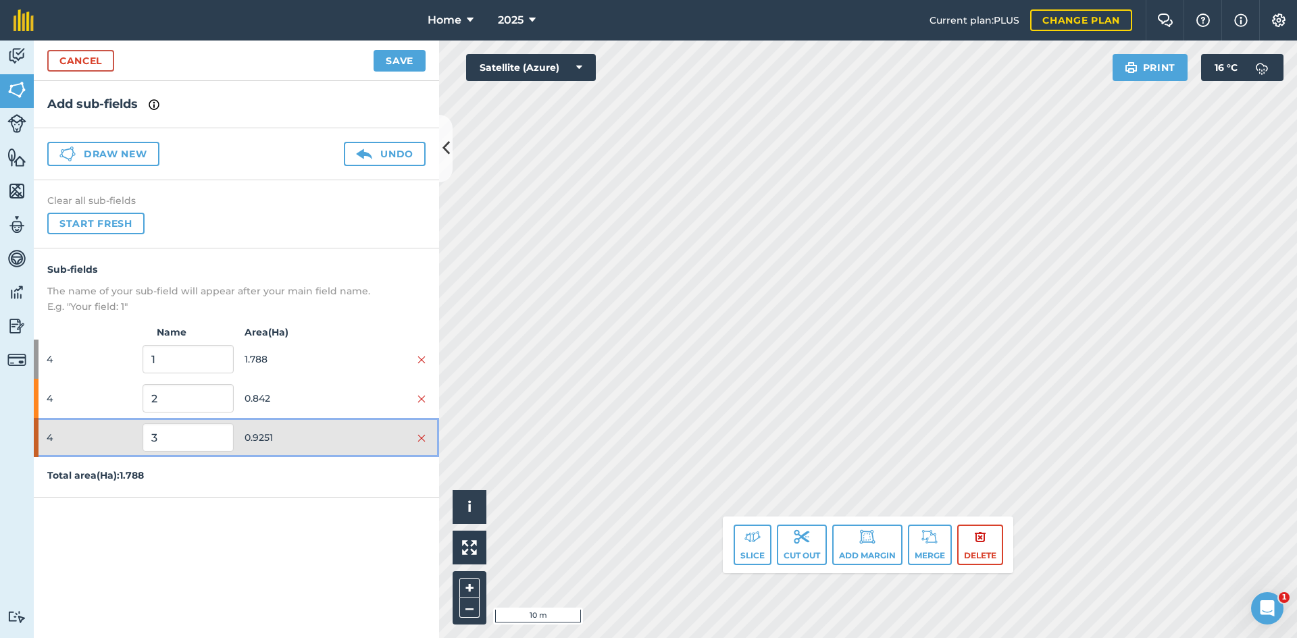
drag, startPoint x: 284, startPoint y: 431, endPoint x: 290, endPoint y: 418, distance: 14.2
click at [284, 430] on span "0.9251" at bounding box center [290, 438] width 91 height 26
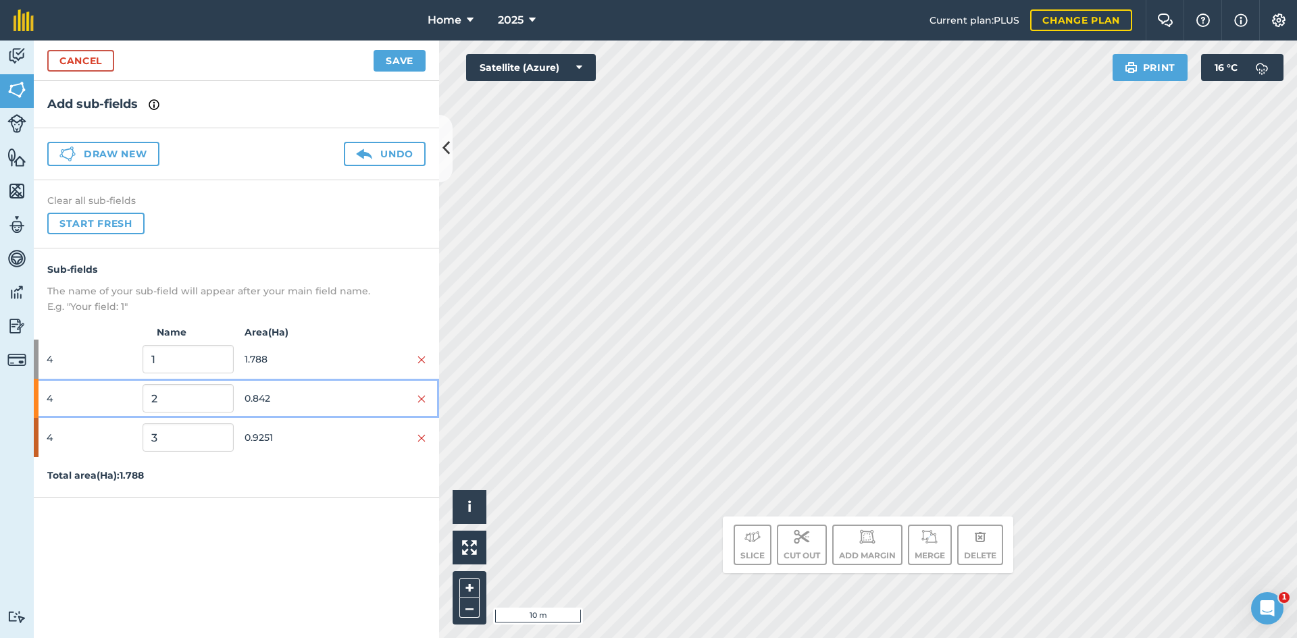
drag, startPoint x: 301, startPoint y: 400, endPoint x: 434, endPoint y: 336, distance: 147.7
click at [302, 399] on span "0.842" at bounding box center [290, 399] width 91 height 26
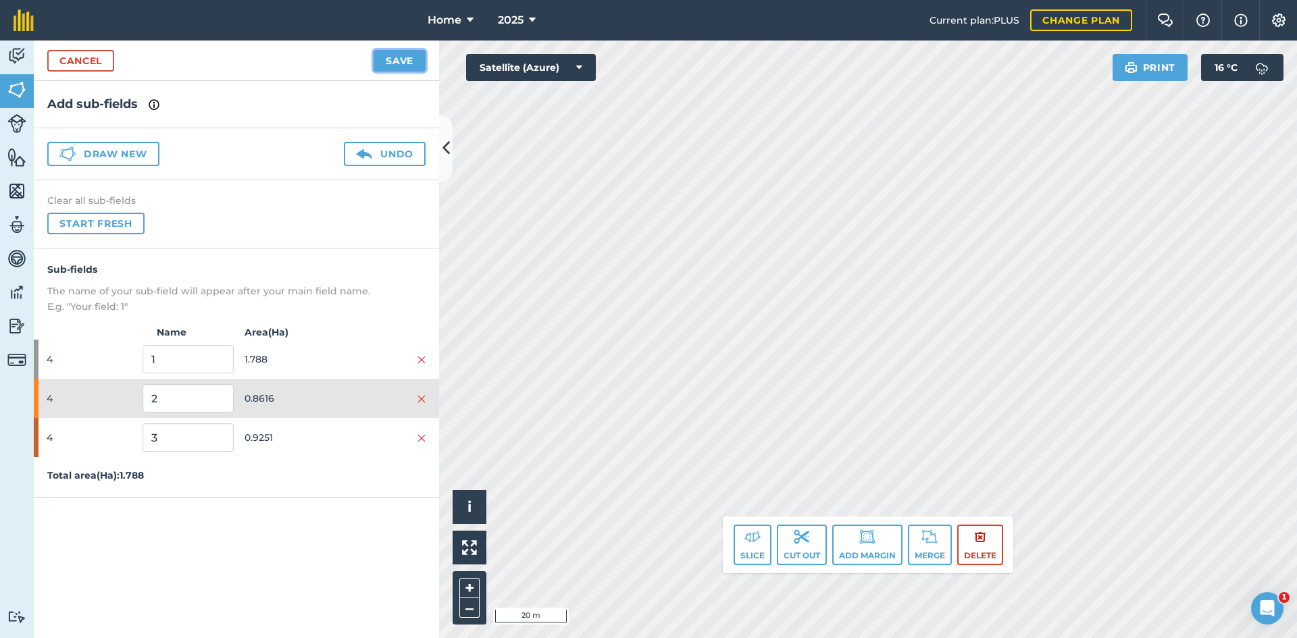
click at [405, 61] on button "Save" at bounding box center [400, 61] width 52 height 22
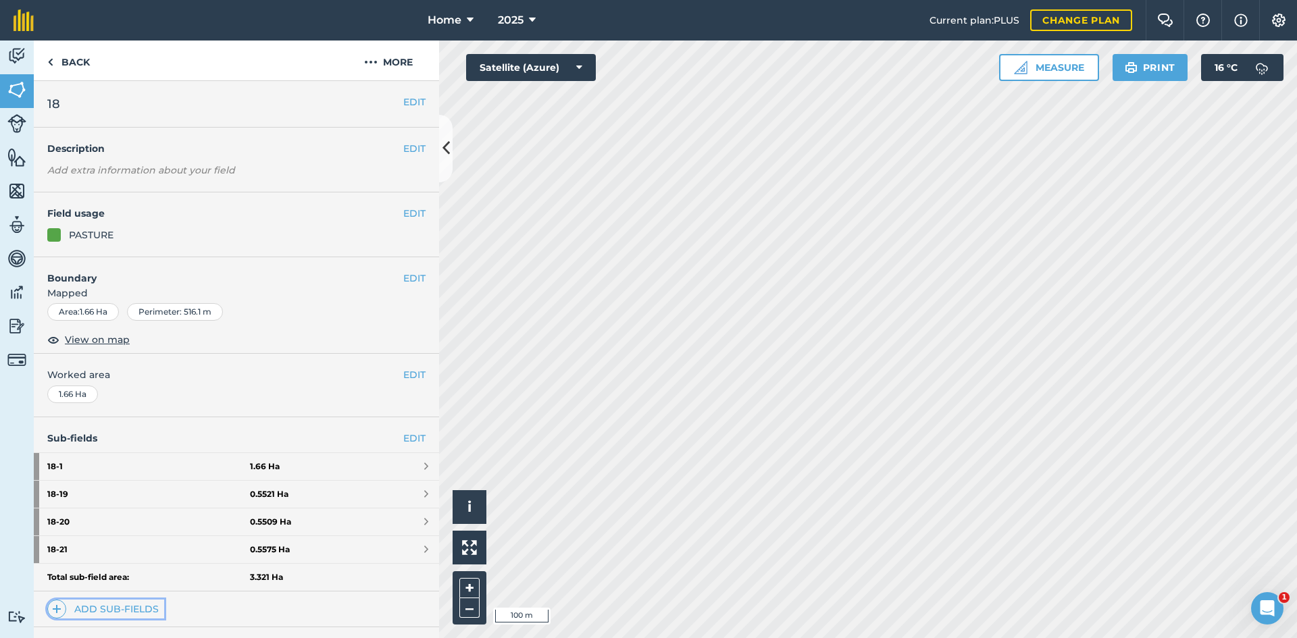
click at [130, 615] on link "Add sub-fields" at bounding box center [105, 609] width 117 height 19
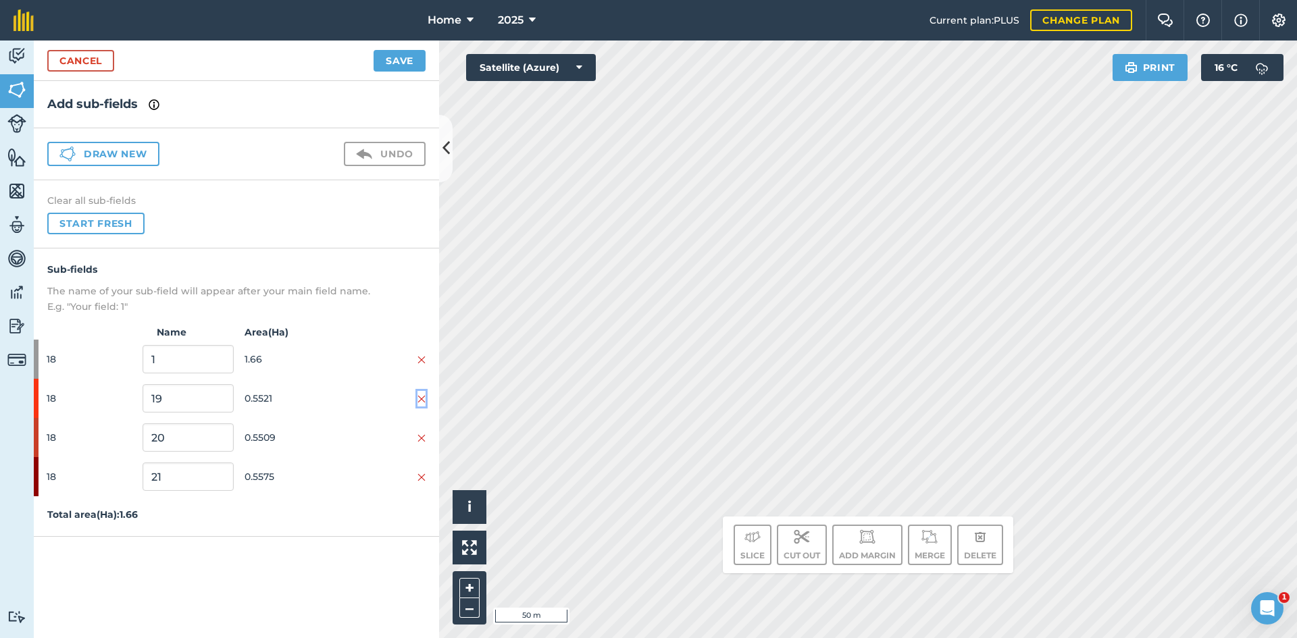
click at [424, 394] on img at bounding box center [421, 399] width 8 height 11
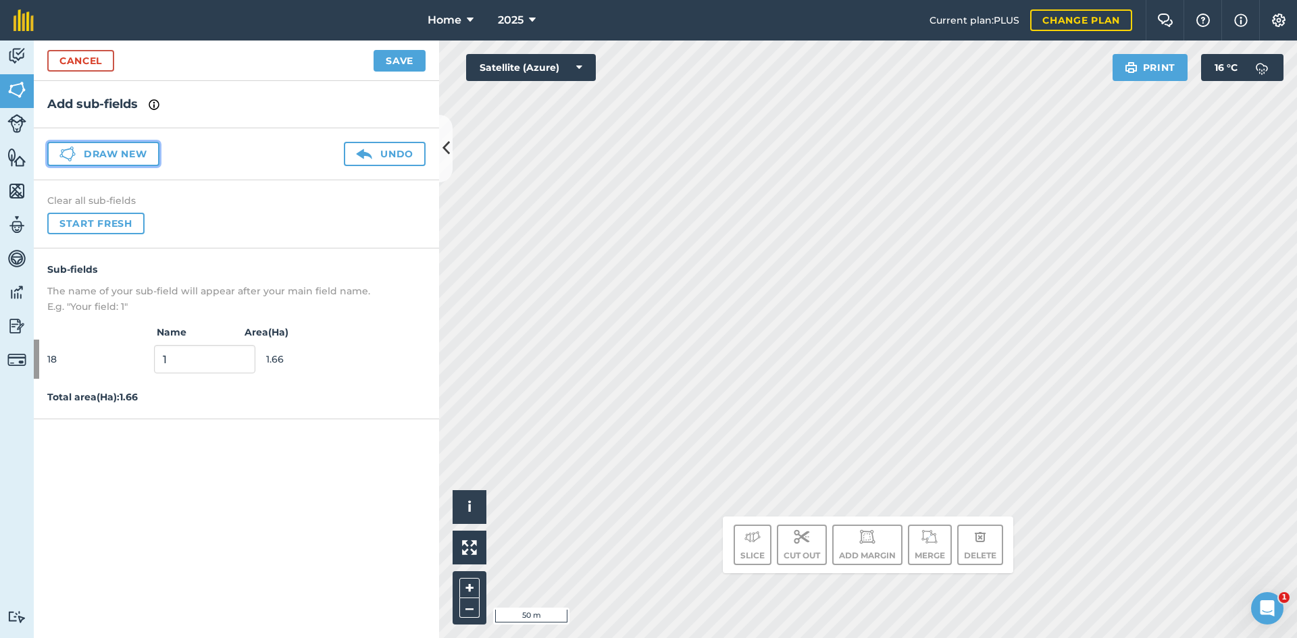
click at [130, 156] on button "Draw new" at bounding box center [103, 154] width 112 height 24
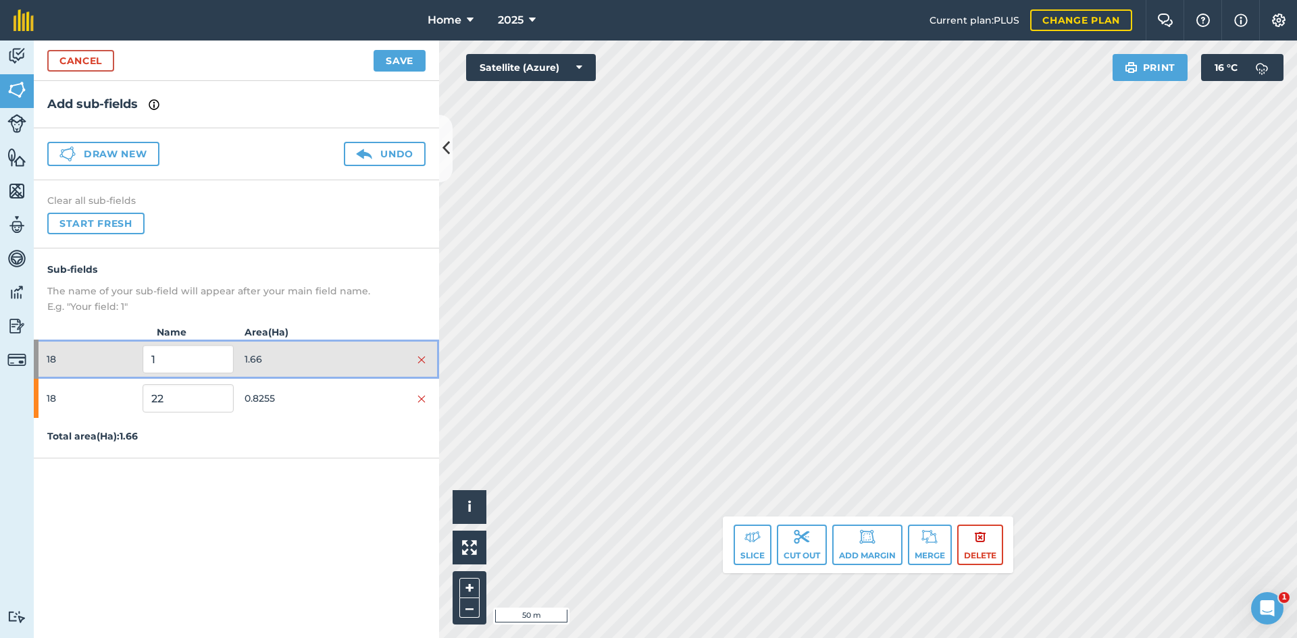
click at [292, 355] on span "1.66" at bounding box center [290, 360] width 91 height 26
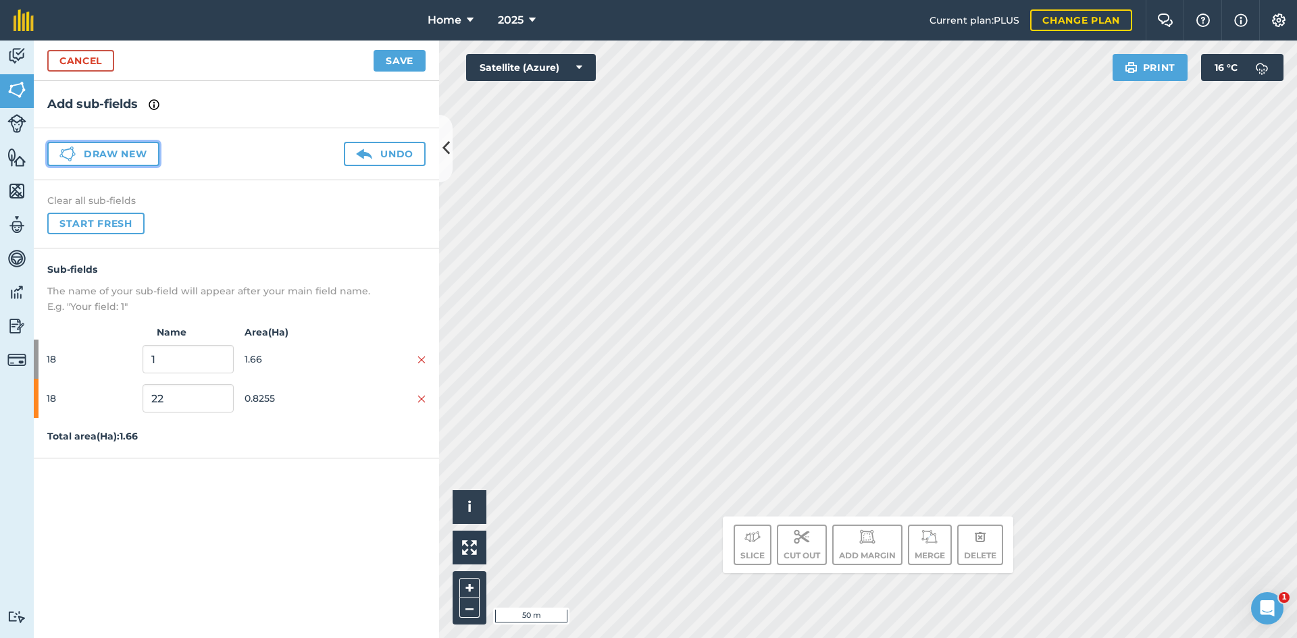
click at [124, 161] on button "Draw new" at bounding box center [103, 154] width 112 height 24
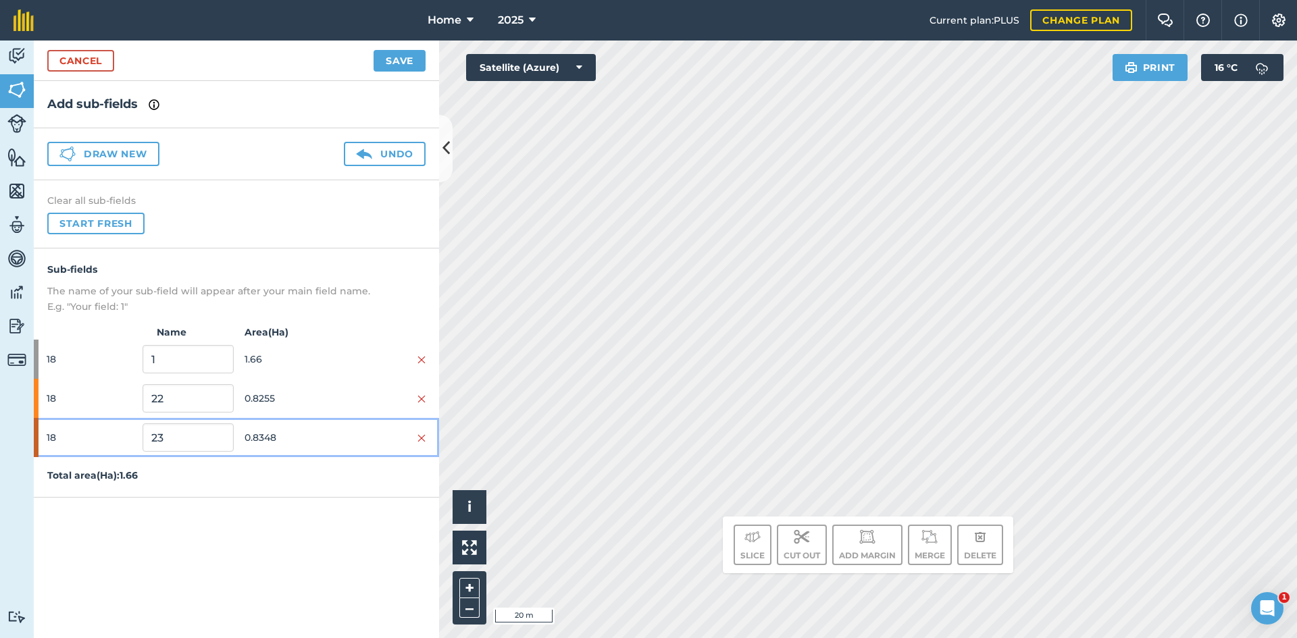
click at [304, 428] on span "0.8348" at bounding box center [290, 438] width 91 height 26
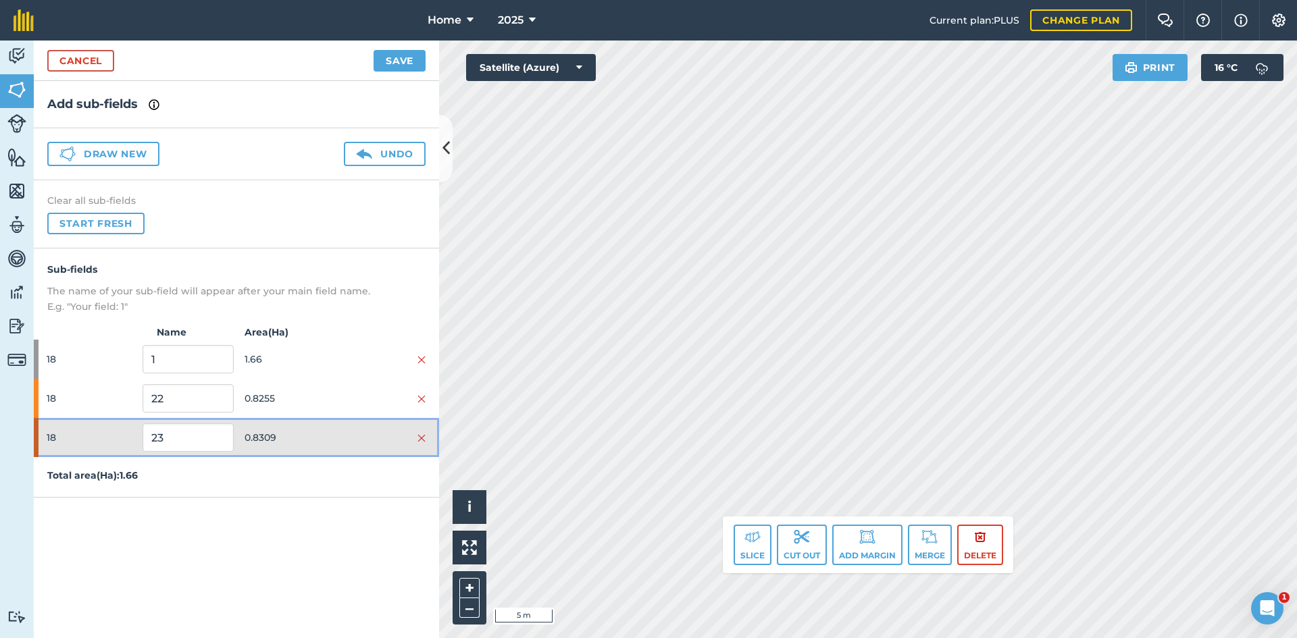
click at [331, 438] on span "0.8309" at bounding box center [290, 438] width 91 height 26
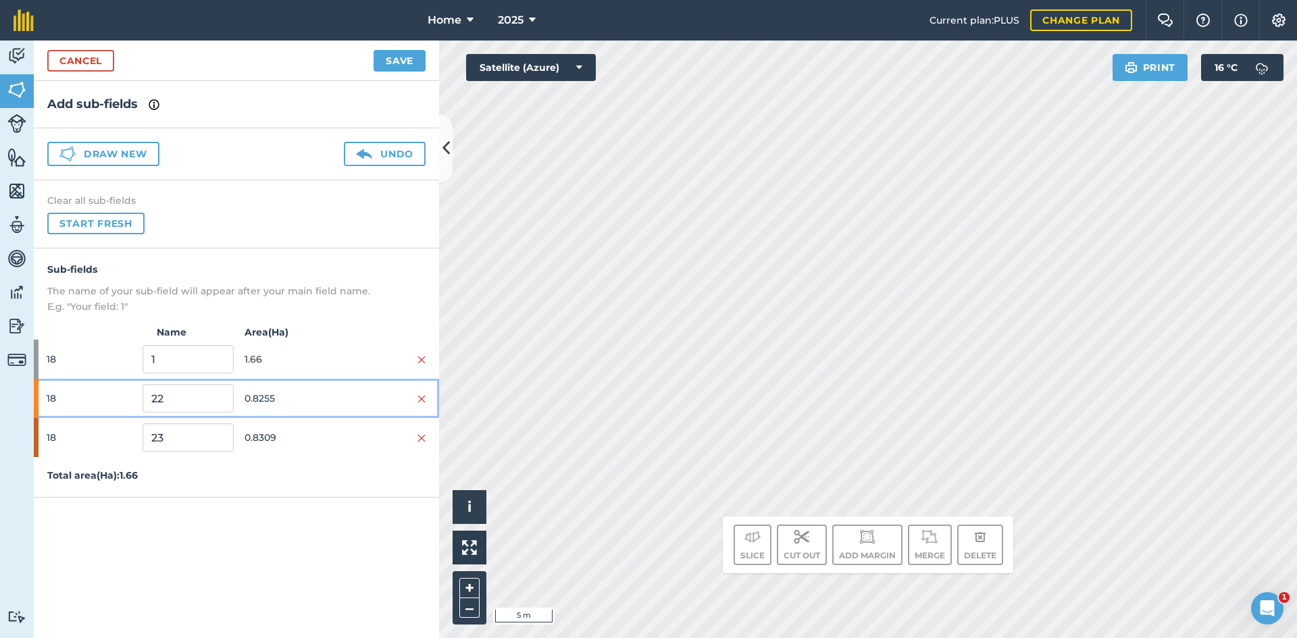
click at [355, 380] on div "18 22 0.8255" at bounding box center [236, 398] width 405 height 39
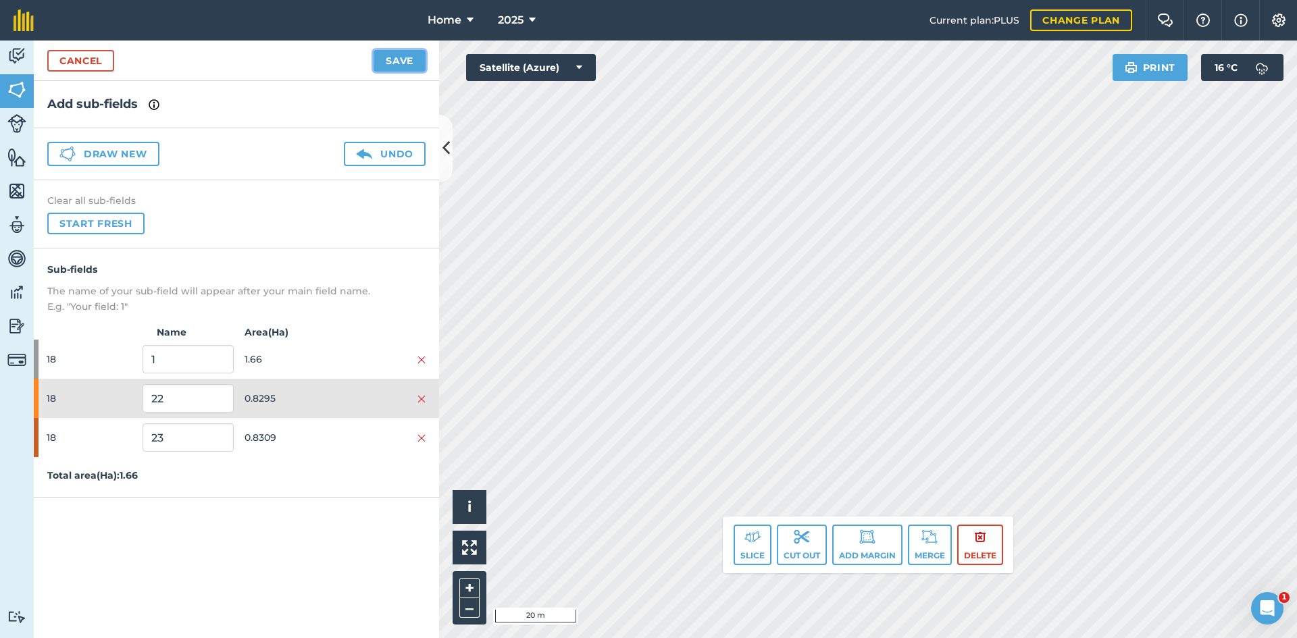
click at [382, 63] on button "Save" at bounding box center [400, 61] width 52 height 22
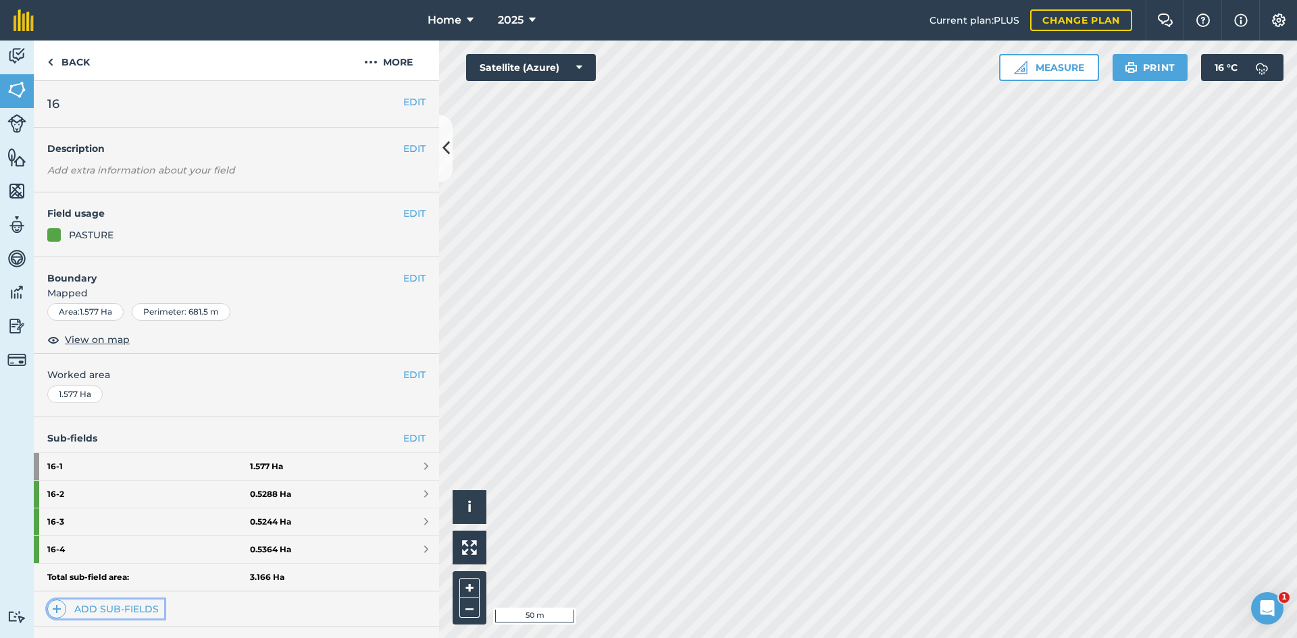
click at [76, 612] on link "Add sub-fields" at bounding box center [105, 609] width 117 height 19
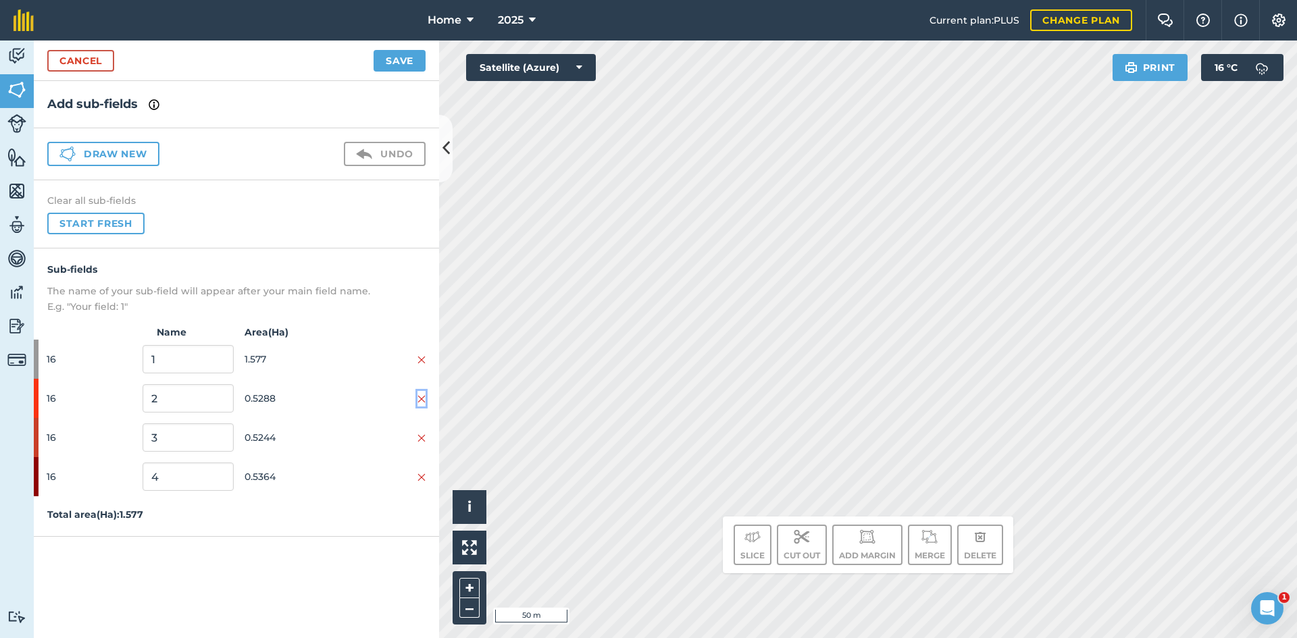
click at [420, 400] on img at bounding box center [421, 399] width 8 height 11
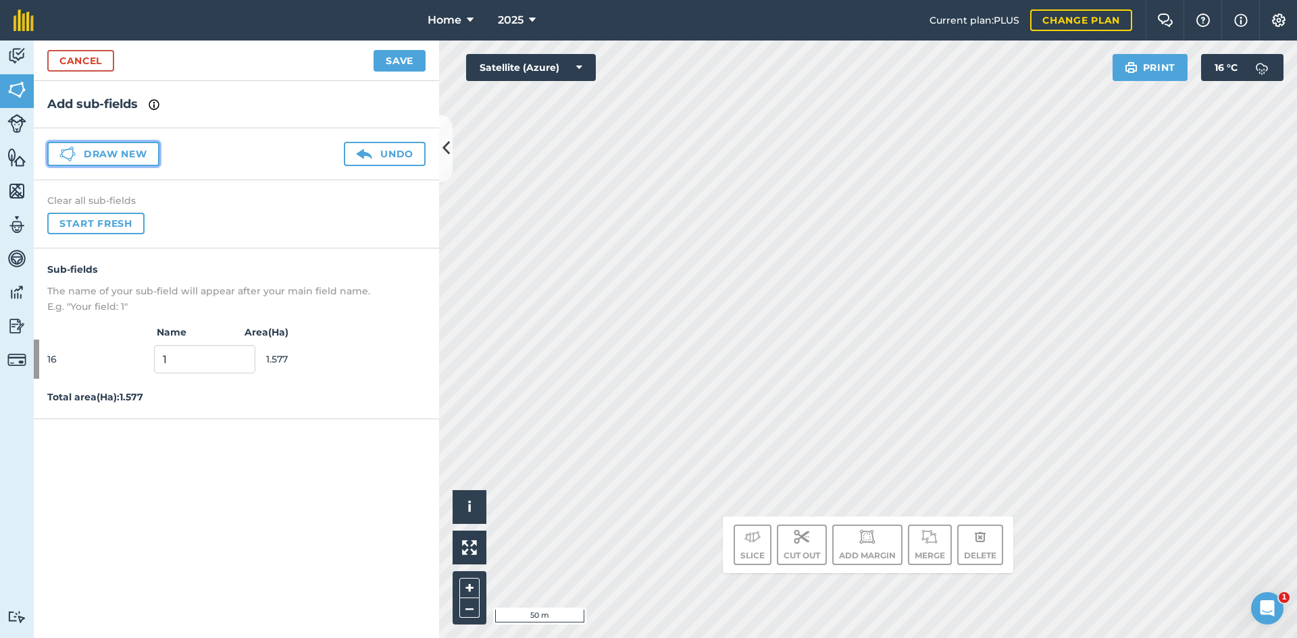
click at [74, 162] on button "Draw new" at bounding box center [103, 154] width 112 height 24
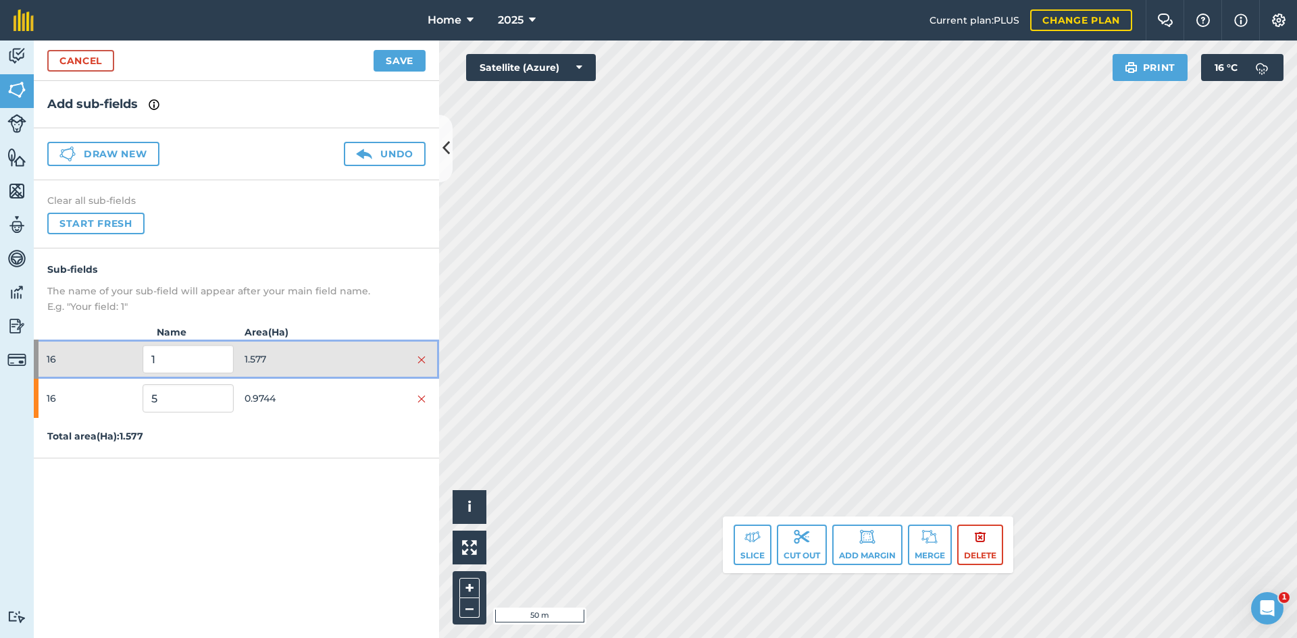
click at [315, 355] on span "1.577" at bounding box center [290, 360] width 91 height 26
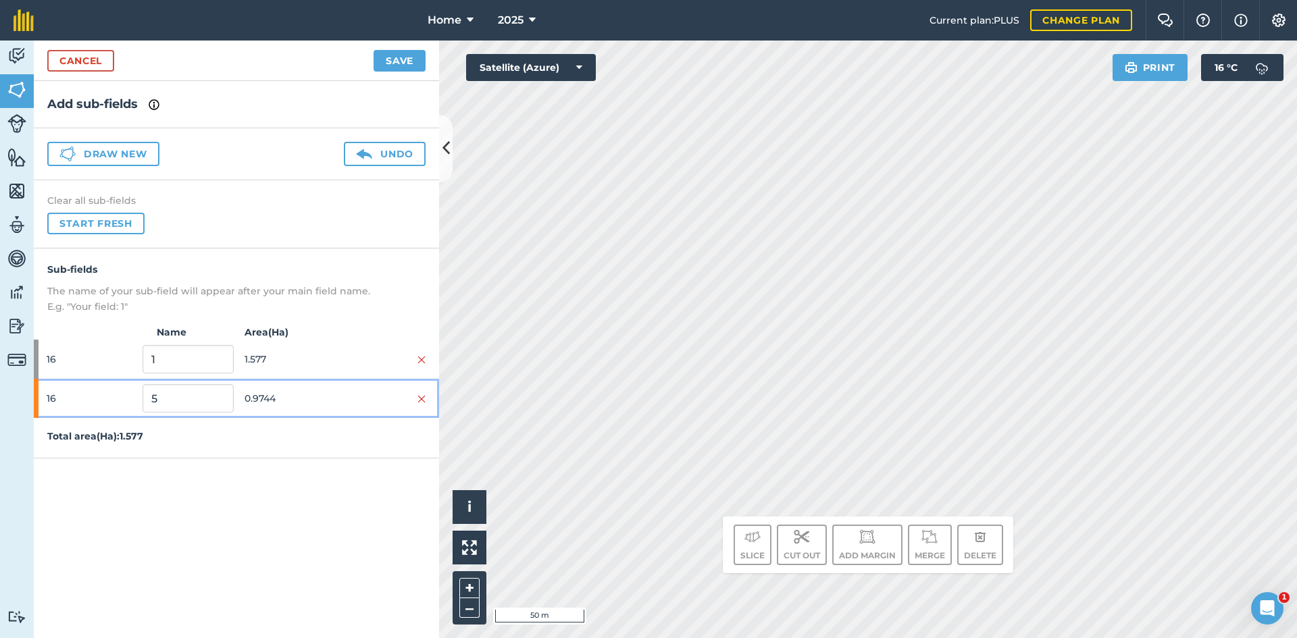
click at [317, 395] on span "0.9744" at bounding box center [290, 399] width 91 height 26
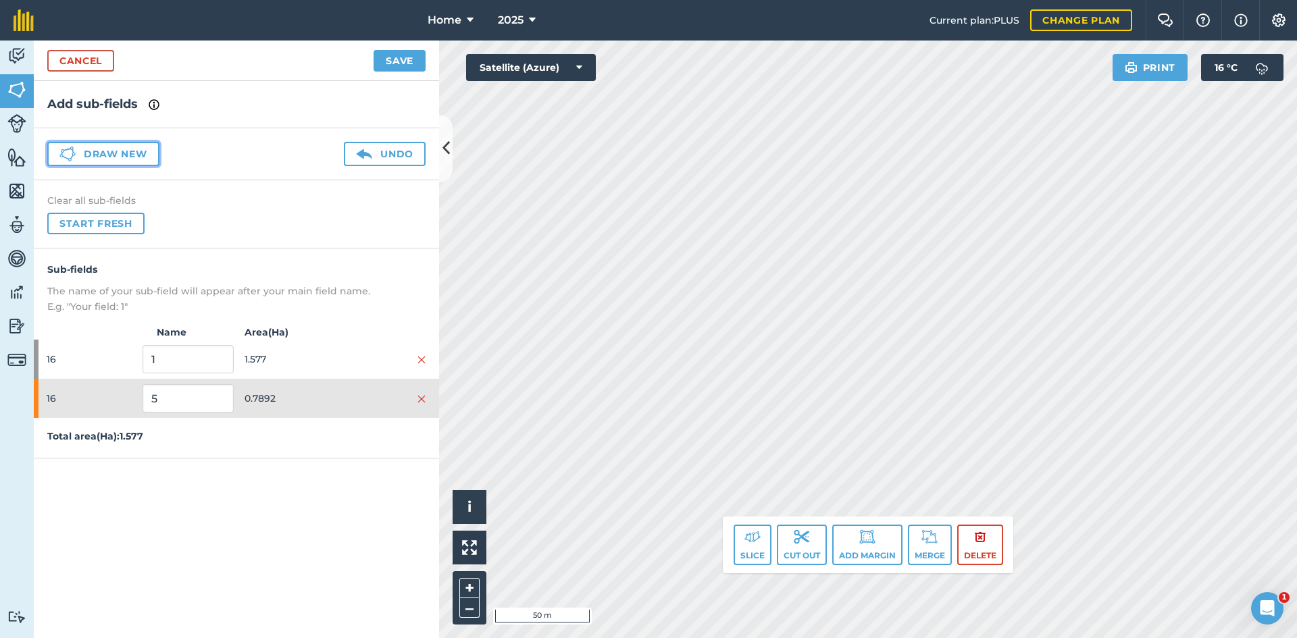
click at [138, 163] on button "Draw new" at bounding box center [103, 154] width 112 height 24
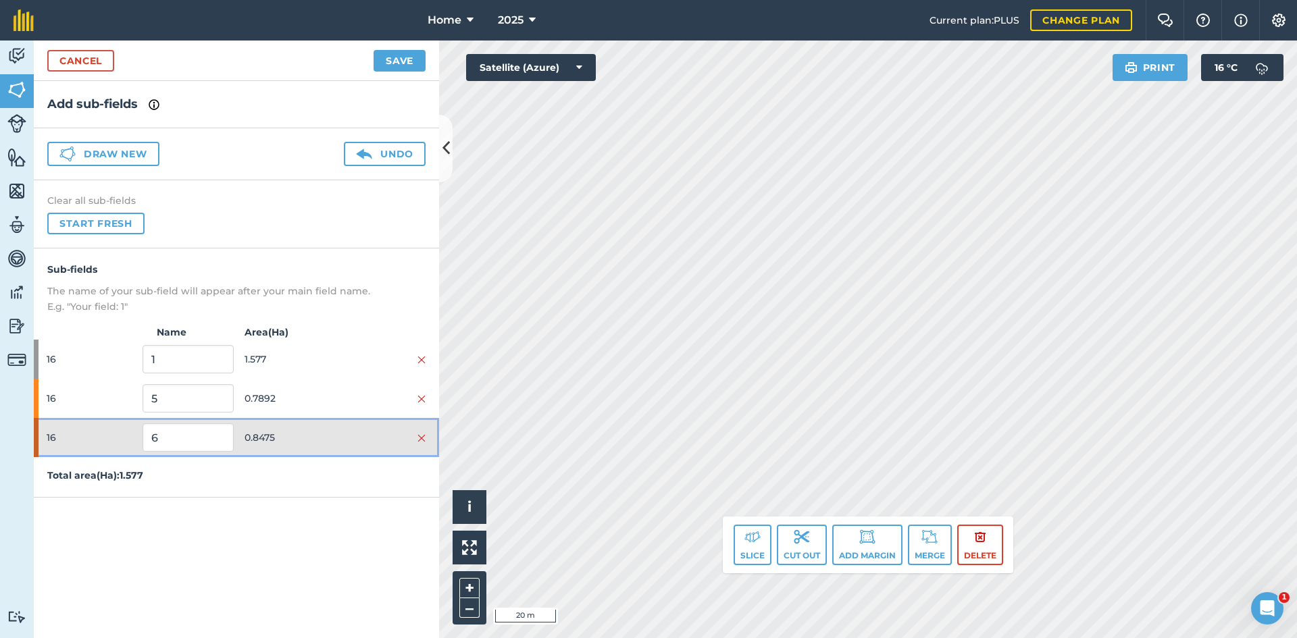
click at [286, 424] on div "16 6 0.8475" at bounding box center [236, 437] width 405 height 39
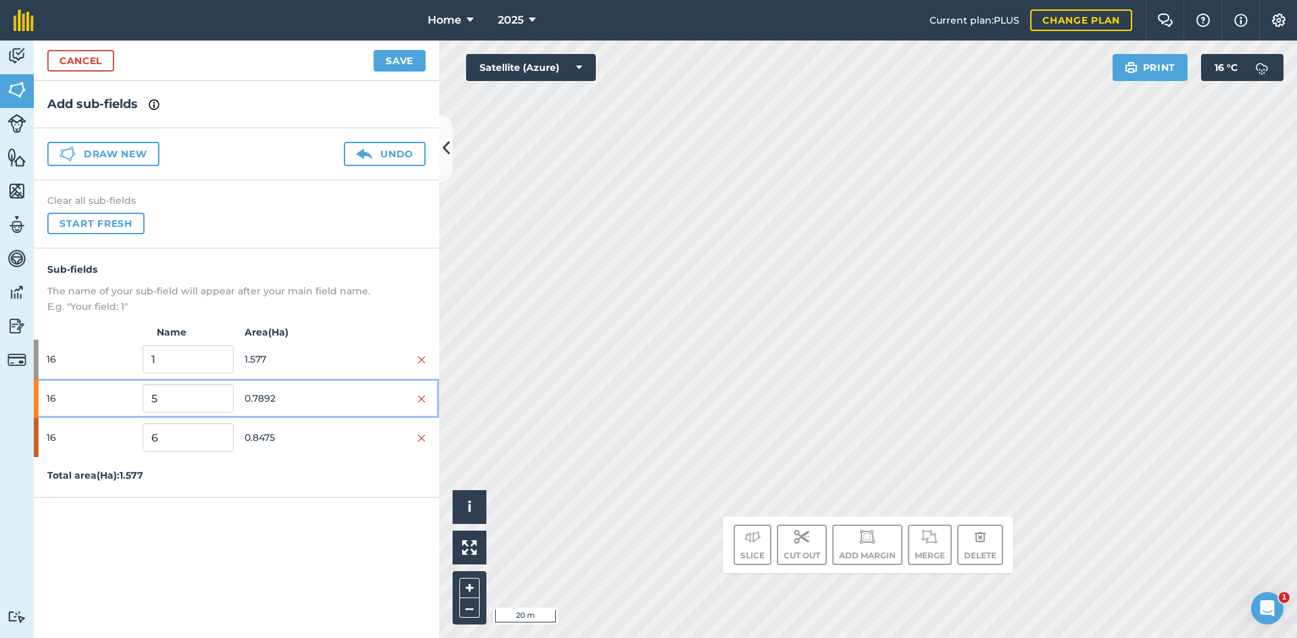
drag, startPoint x: 293, startPoint y: 403, endPoint x: 426, endPoint y: 357, distance: 140.5
click at [294, 401] on span "0.7892" at bounding box center [290, 399] width 91 height 26
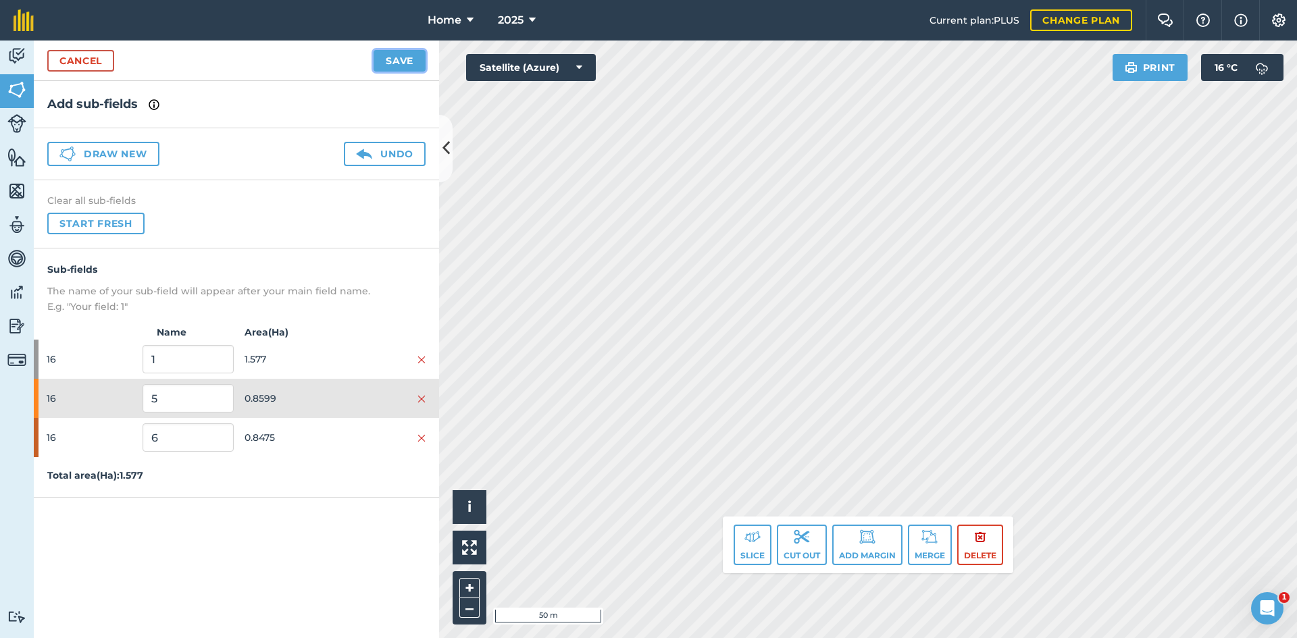
click at [411, 57] on button "Save" at bounding box center [400, 61] width 52 height 22
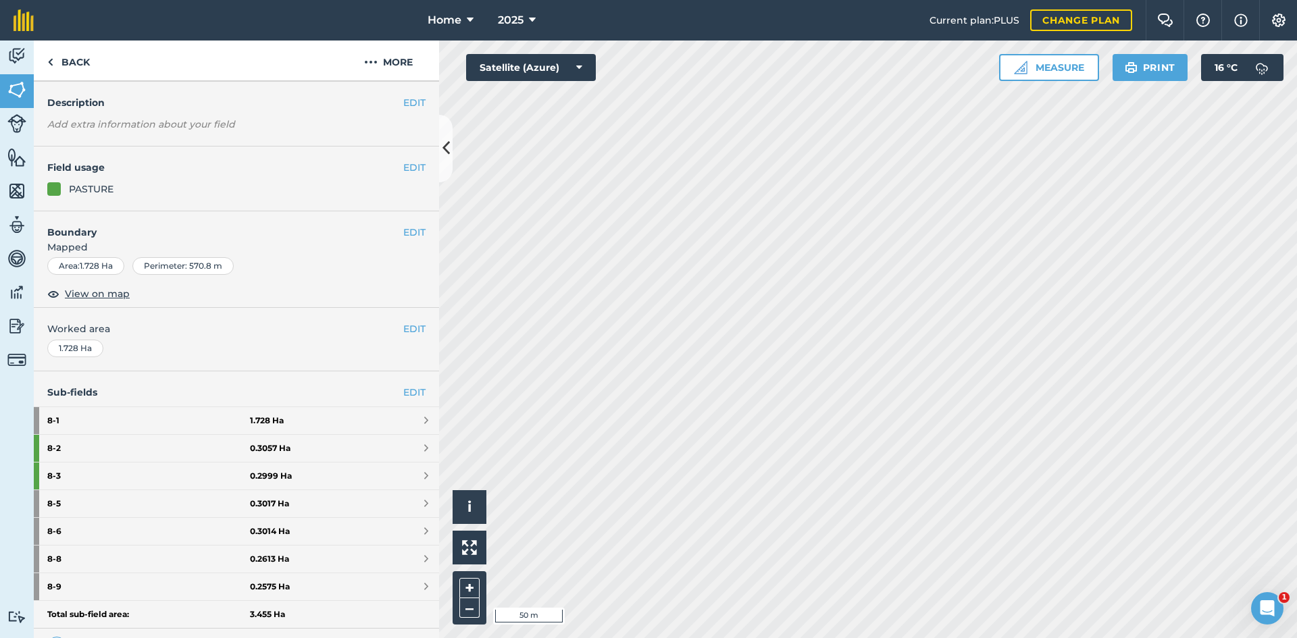
scroll to position [68, 0]
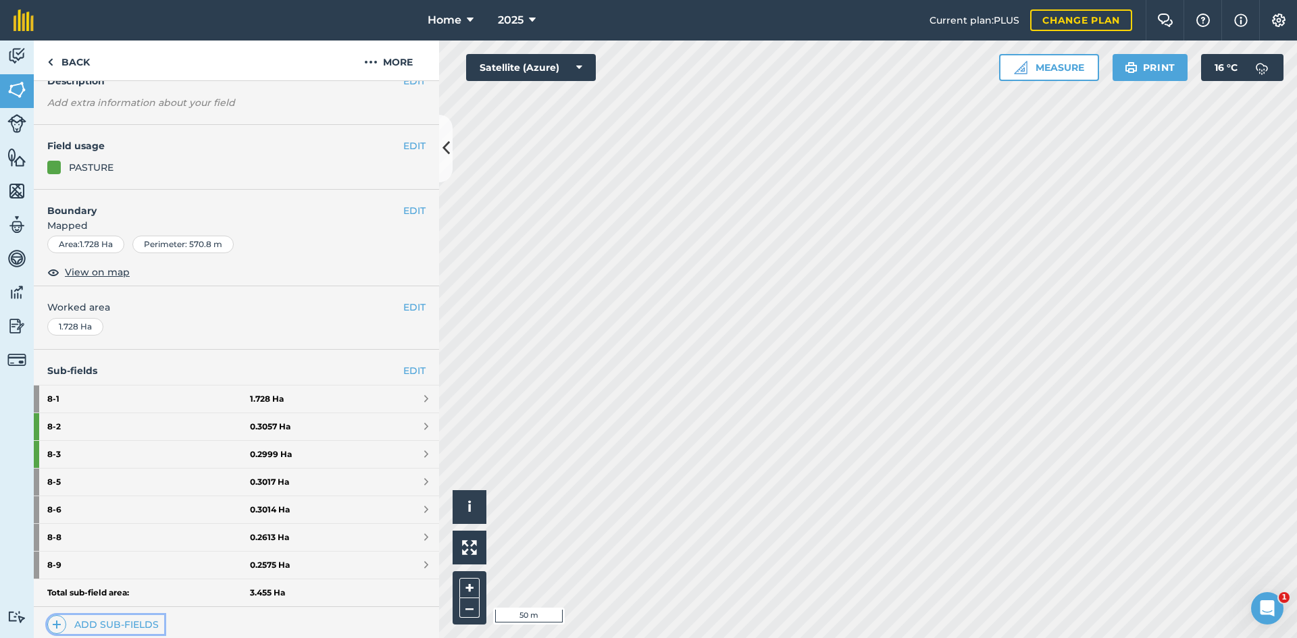
click at [117, 624] on link "Add sub-fields" at bounding box center [105, 624] width 117 height 19
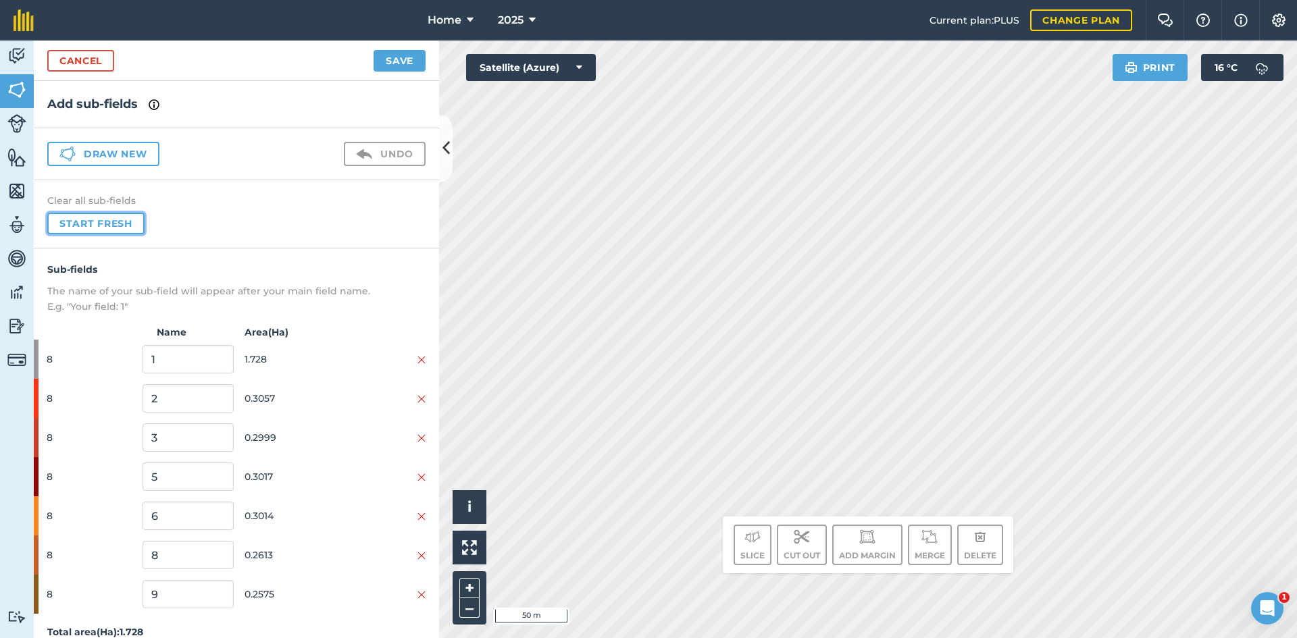
click at [120, 224] on button "Start fresh" at bounding box center [95, 224] width 97 height 22
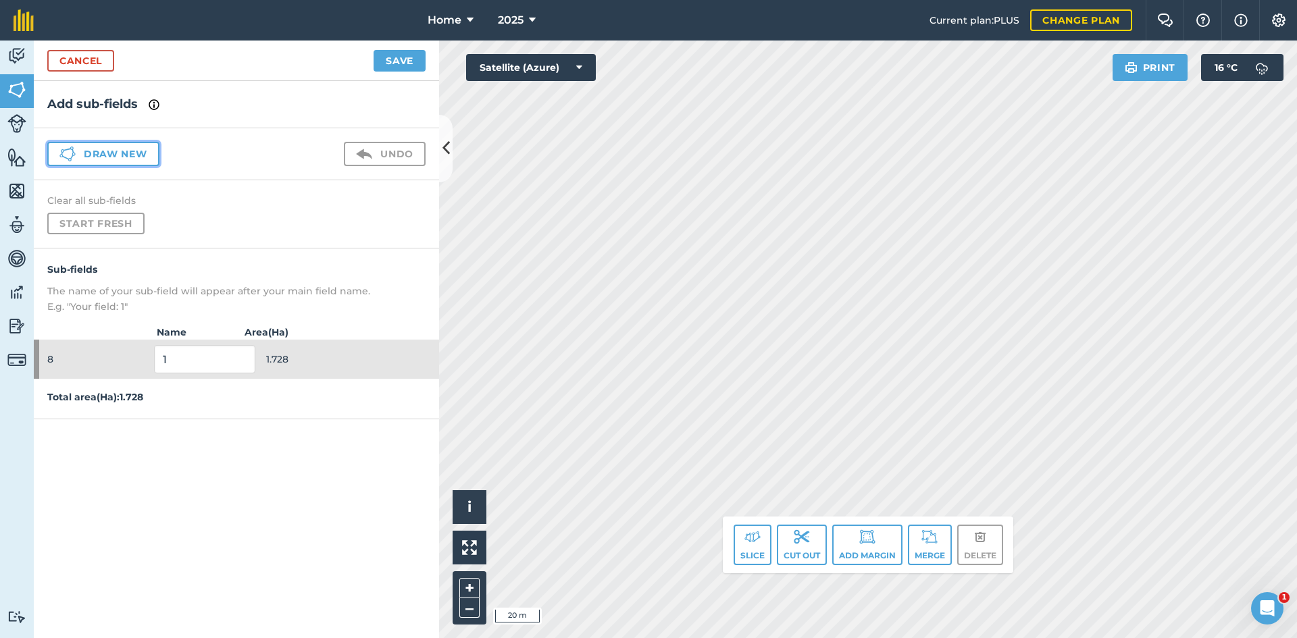
click at [147, 151] on button "Draw new" at bounding box center [103, 154] width 112 height 24
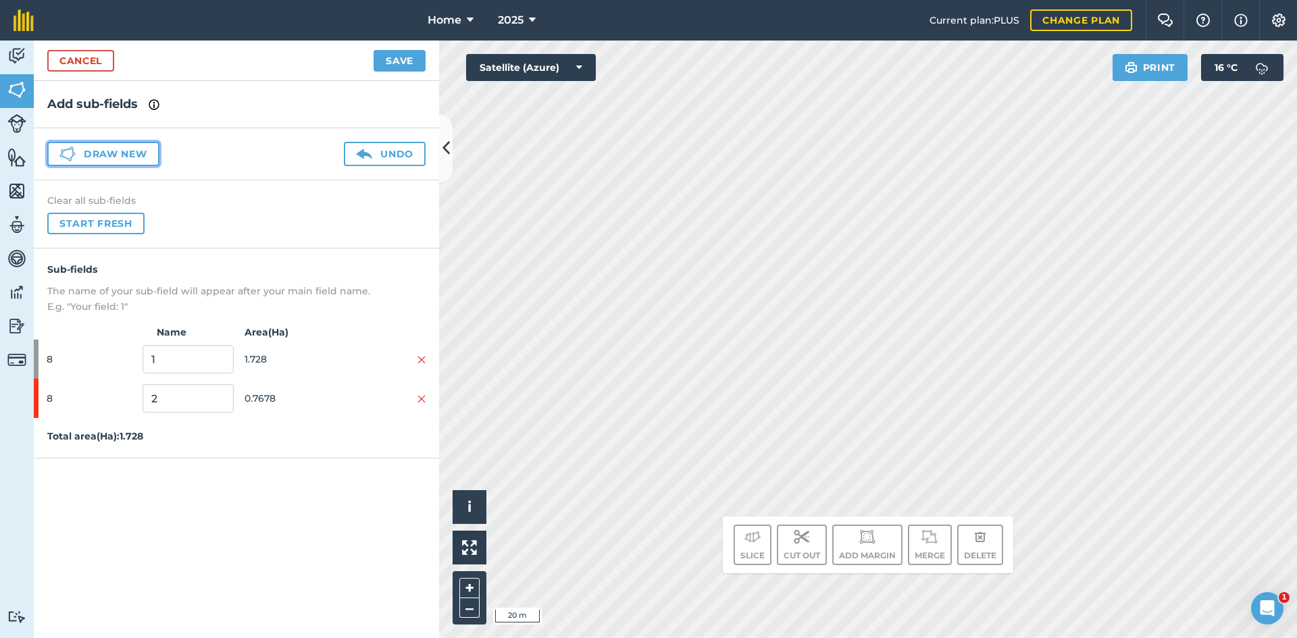
click at [136, 149] on button "Draw new" at bounding box center [103, 154] width 112 height 24
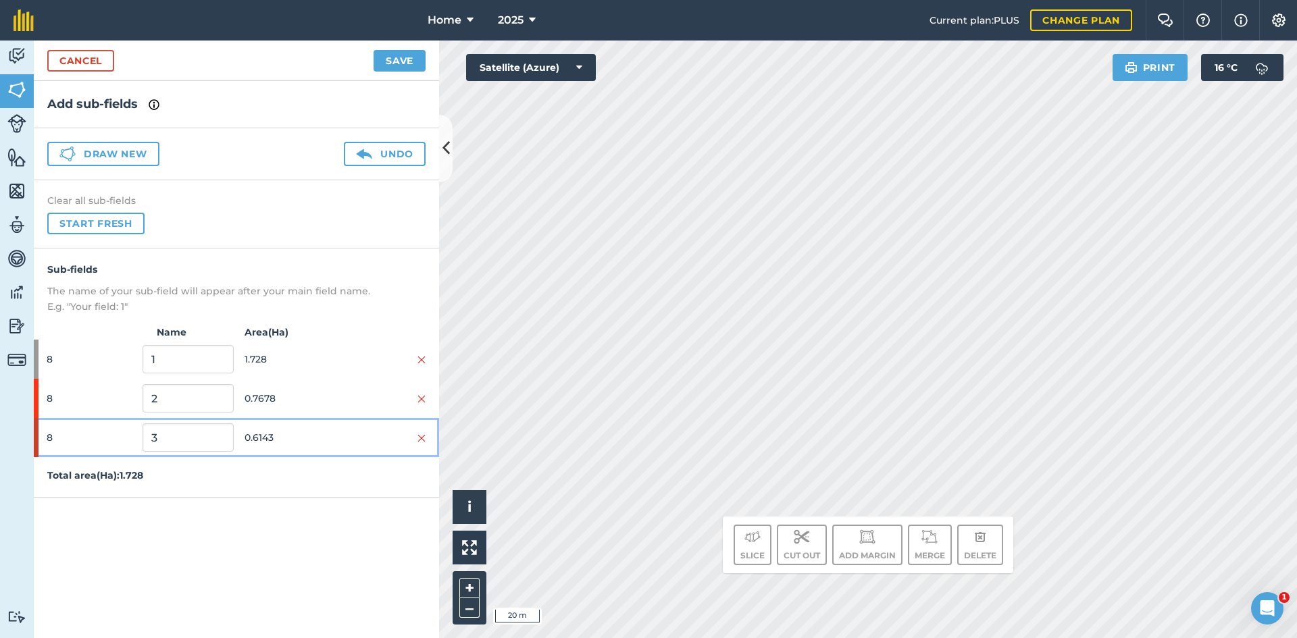
drag, startPoint x: 290, startPoint y: 432, endPoint x: 315, endPoint y: 424, distance: 26.3
click at [293, 432] on span "0.6143" at bounding box center [290, 438] width 91 height 26
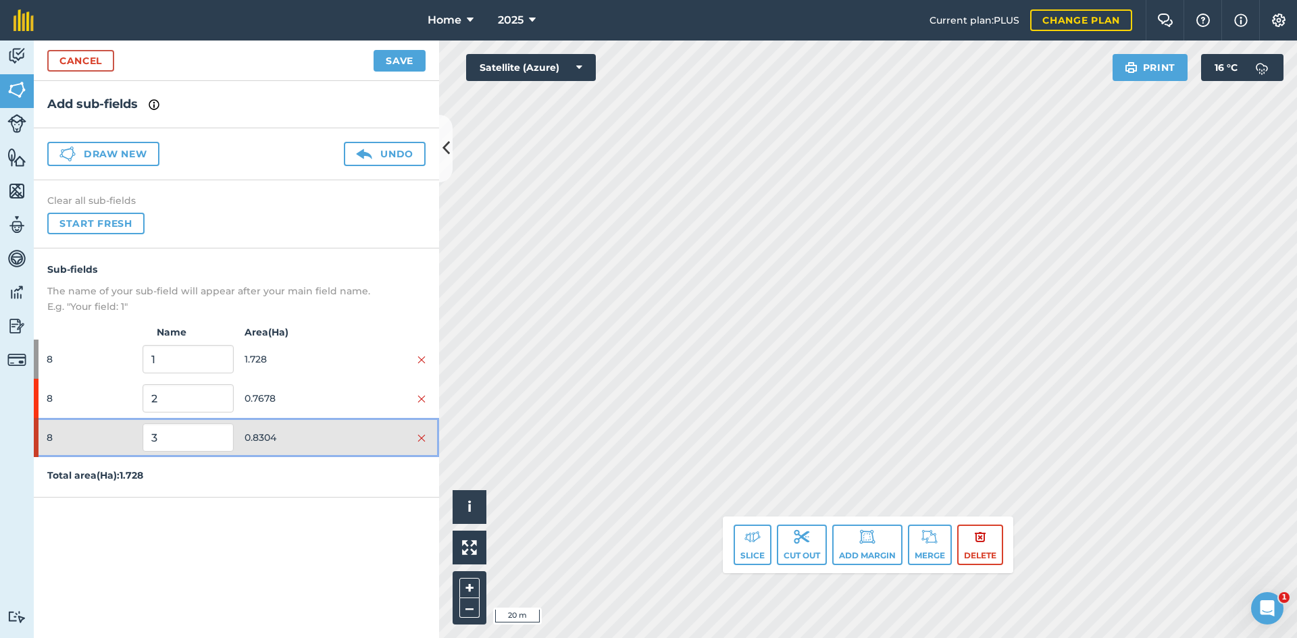
drag, startPoint x: 307, startPoint y: 430, endPoint x: 320, endPoint y: 402, distance: 30.5
click at [308, 425] on span "0.8304" at bounding box center [290, 438] width 91 height 26
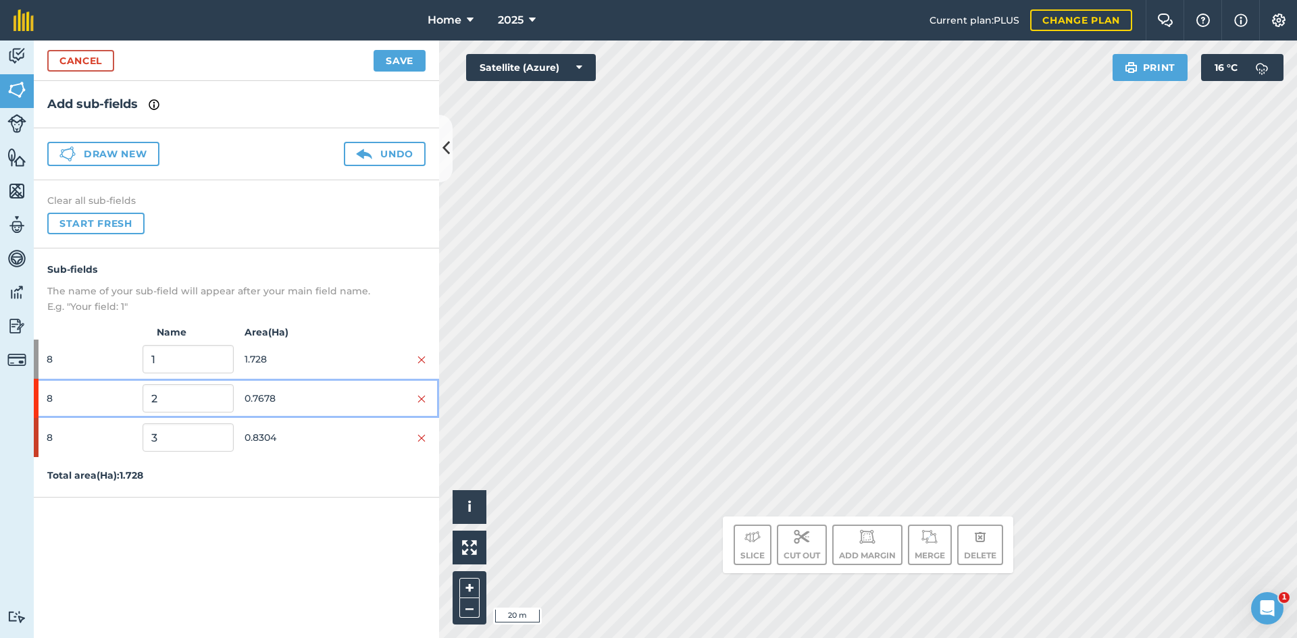
click at [326, 391] on span "0.7678" at bounding box center [290, 399] width 91 height 26
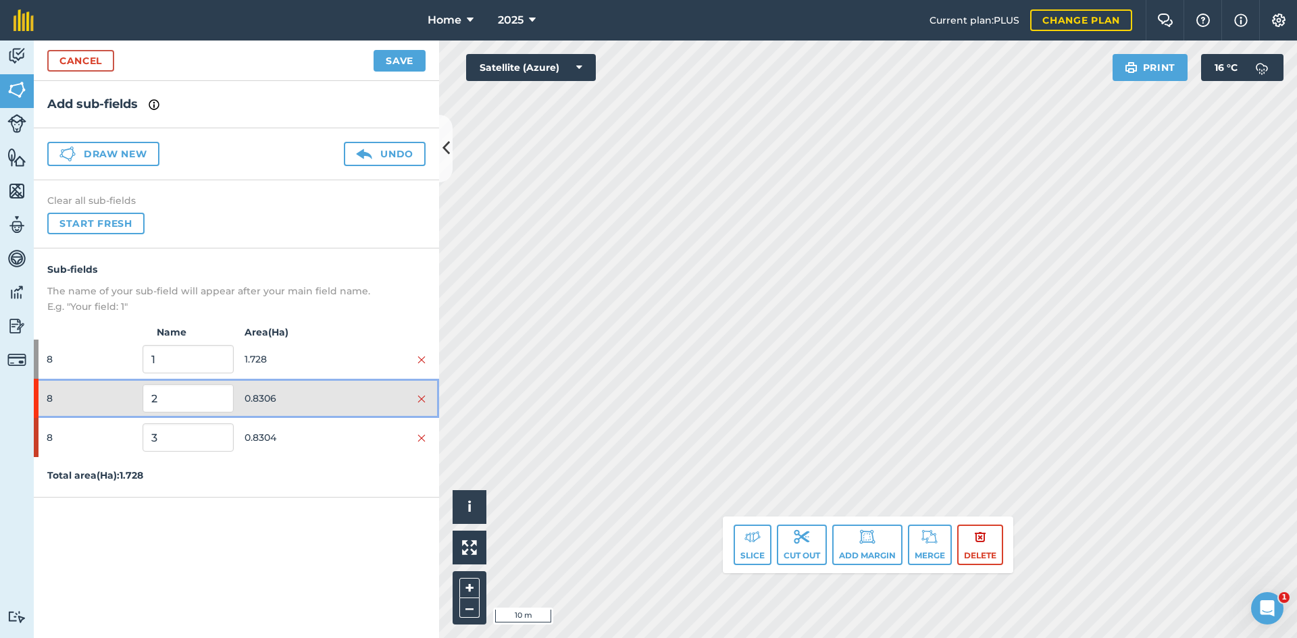
drag, startPoint x: 273, startPoint y: 410, endPoint x: 282, endPoint y: 425, distance: 17.6
click at [274, 409] on span "0.8306" at bounding box center [290, 399] width 91 height 26
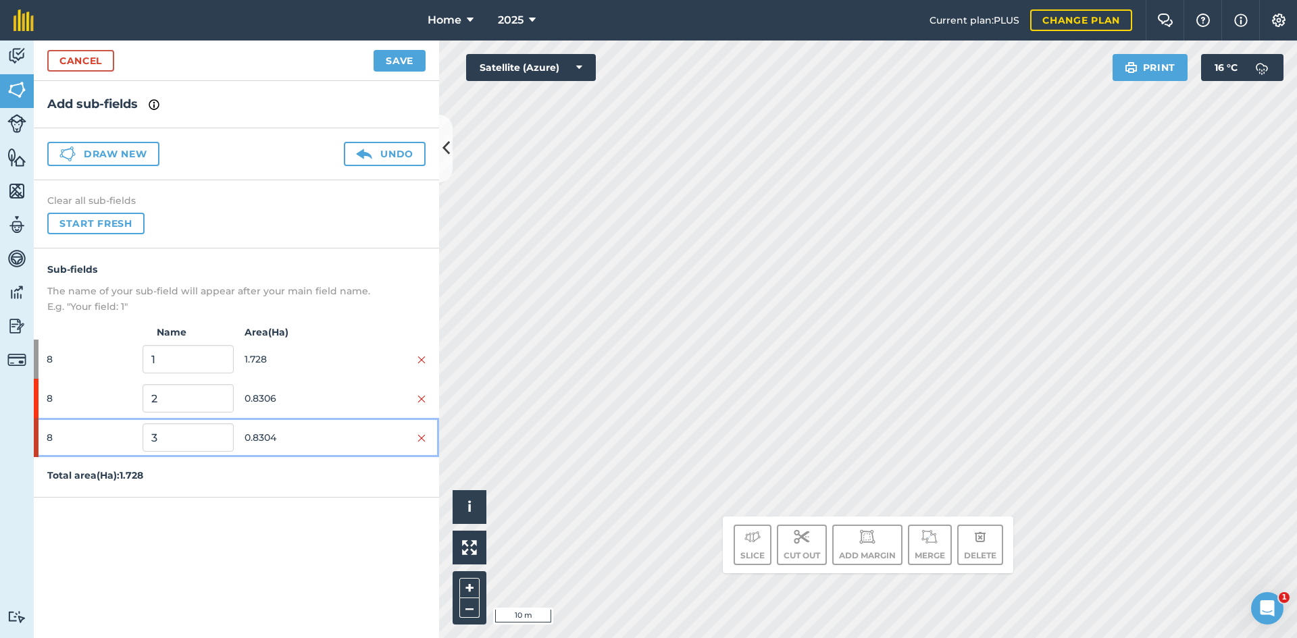
drag, startPoint x: 288, startPoint y: 432, endPoint x: 299, endPoint y: 426, distance: 12.4
click at [291, 428] on span "0.8304" at bounding box center [290, 438] width 91 height 26
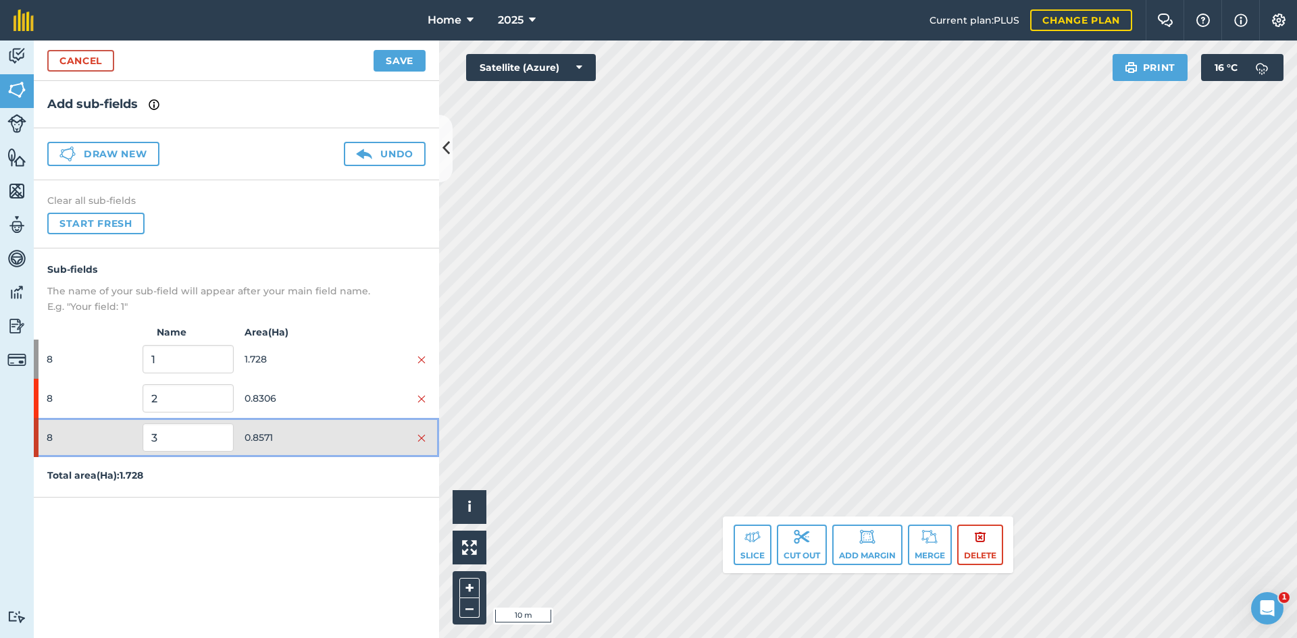
drag, startPoint x: 281, startPoint y: 430, endPoint x: 302, endPoint y: 396, distance: 39.7
click at [284, 425] on span "0.8571" at bounding box center [290, 438] width 91 height 26
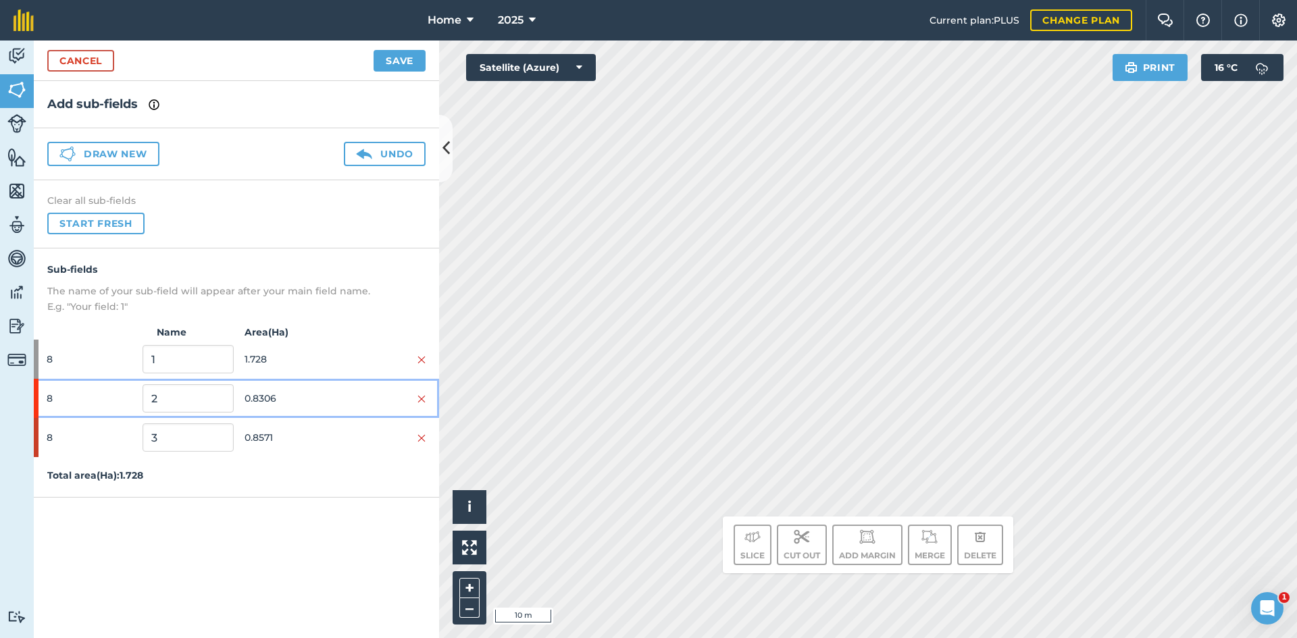
click at [303, 394] on span "0.8306" at bounding box center [290, 399] width 91 height 26
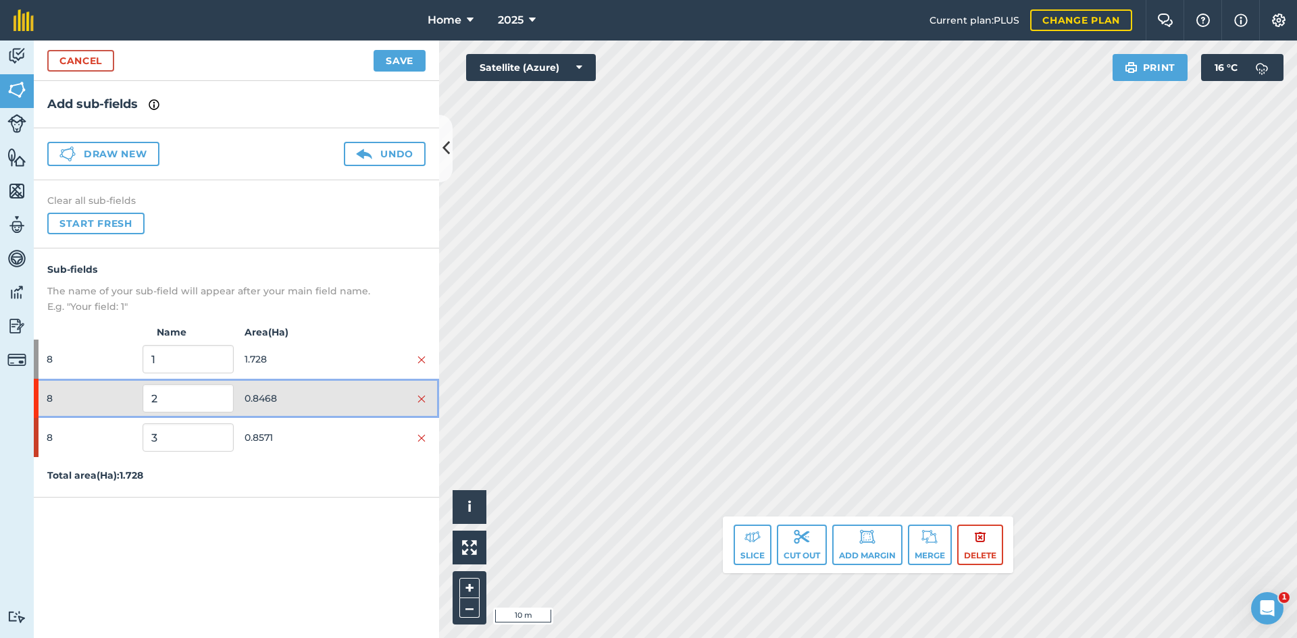
click at [300, 403] on span "0.8468" at bounding box center [290, 399] width 91 height 26
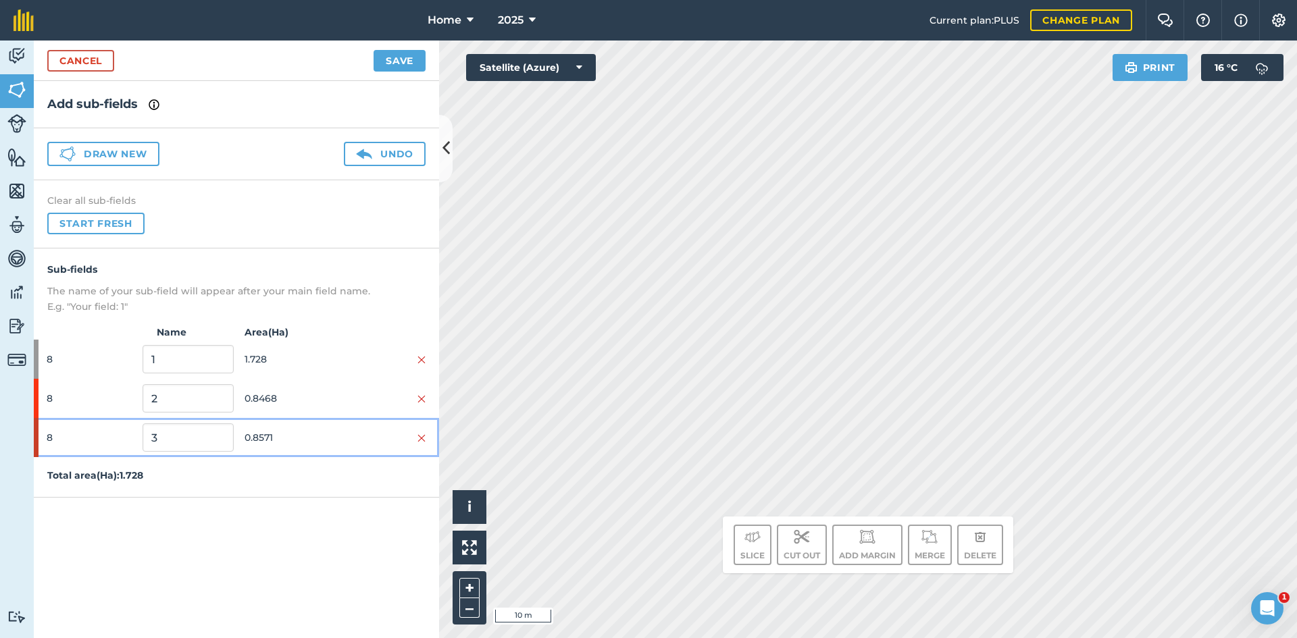
drag, startPoint x: 311, startPoint y: 442, endPoint x: 364, endPoint y: 424, distance: 55.8
click at [325, 437] on span "0.8571" at bounding box center [290, 438] width 91 height 26
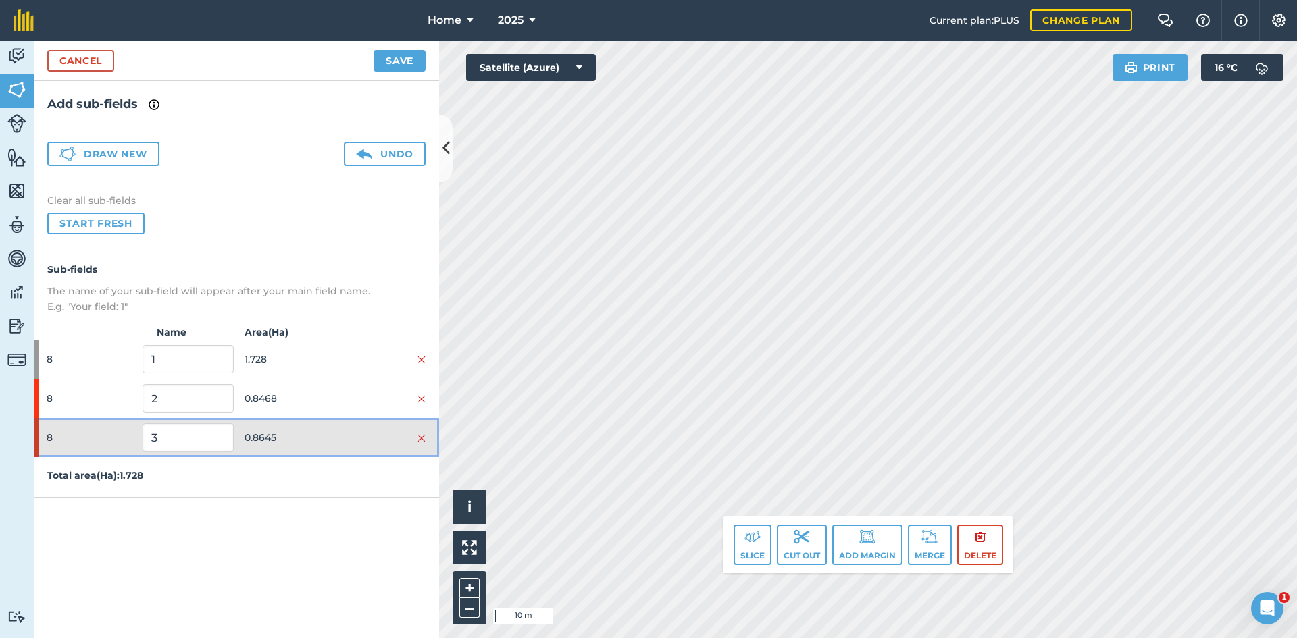
drag, startPoint x: 296, startPoint y: 444, endPoint x: 309, endPoint y: 399, distance: 47.2
click at [296, 442] on span "0.8645" at bounding box center [290, 438] width 91 height 26
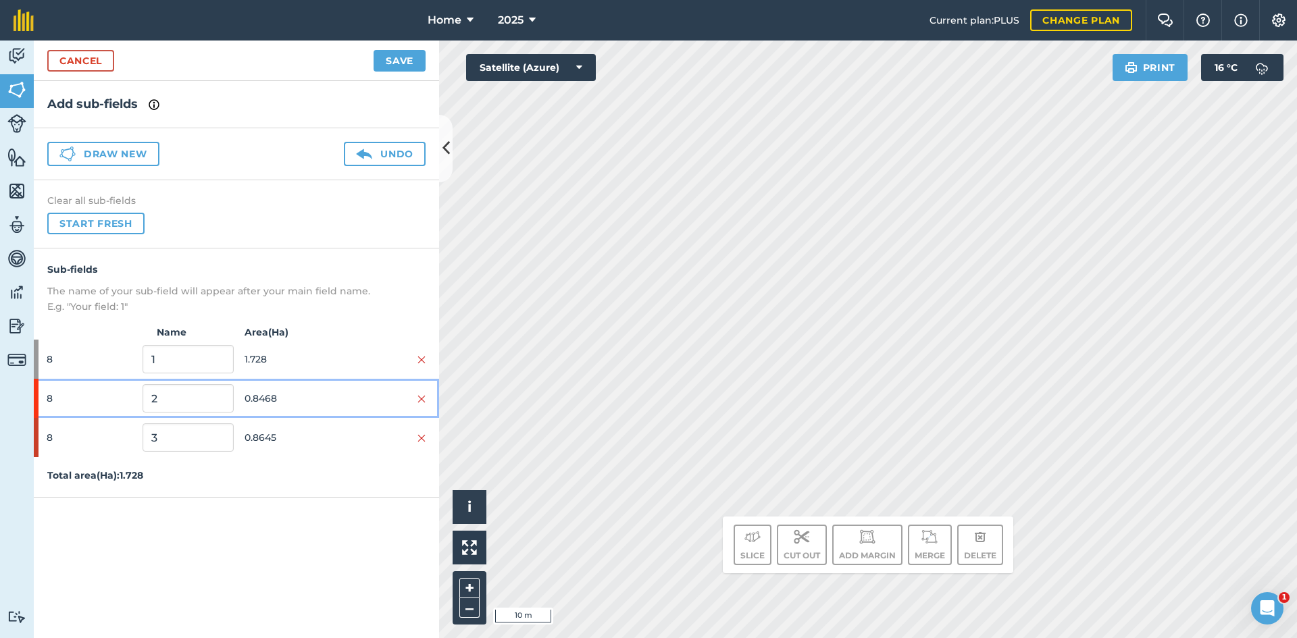
click at [313, 390] on span "0.8468" at bounding box center [290, 399] width 91 height 26
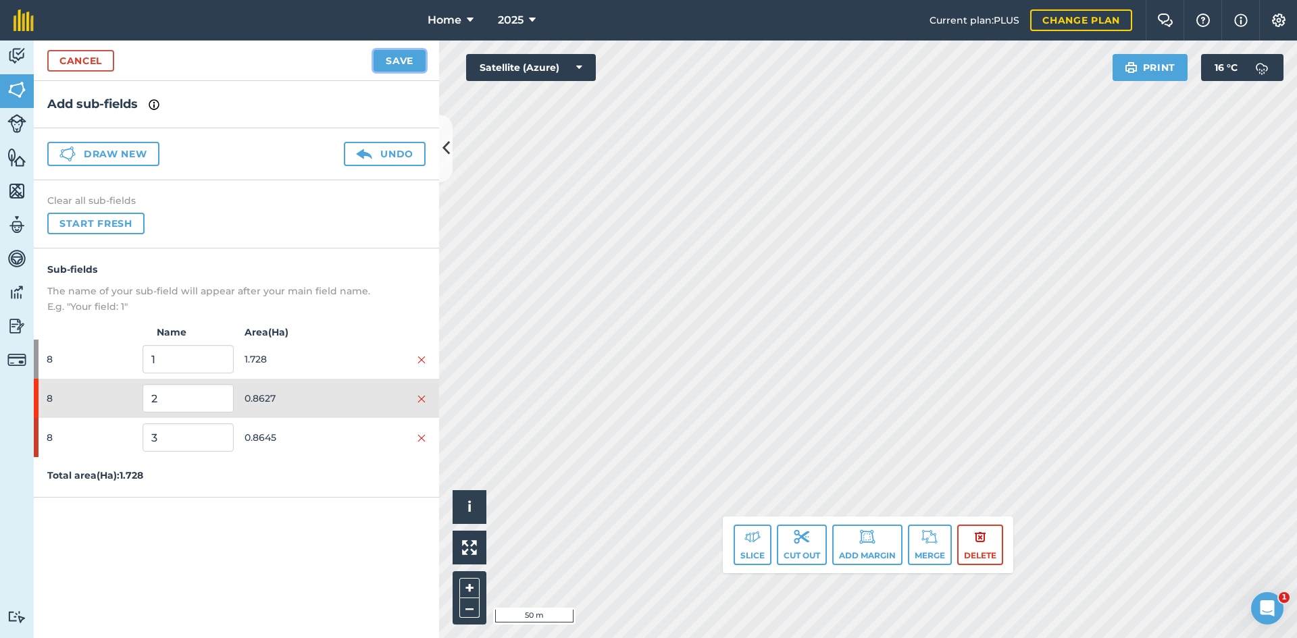
click at [411, 55] on button "Save" at bounding box center [400, 61] width 52 height 22
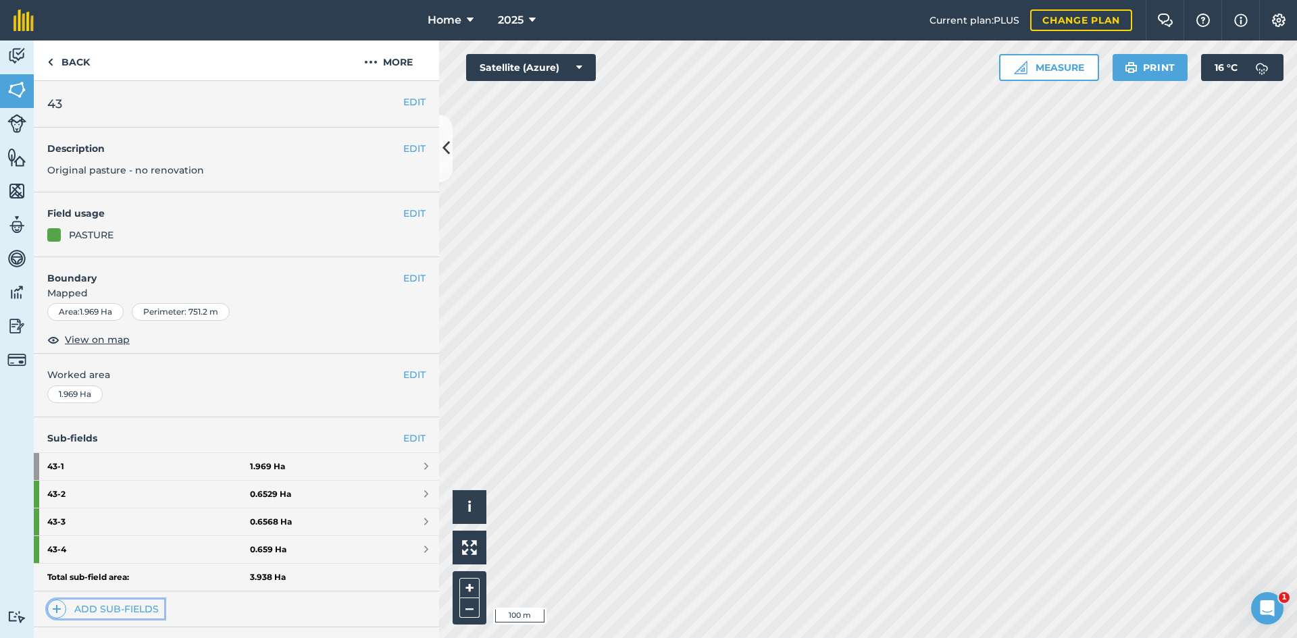
click at [143, 603] on link "Add sub-fields" at bounding box center [105, 609] width 117 height 19
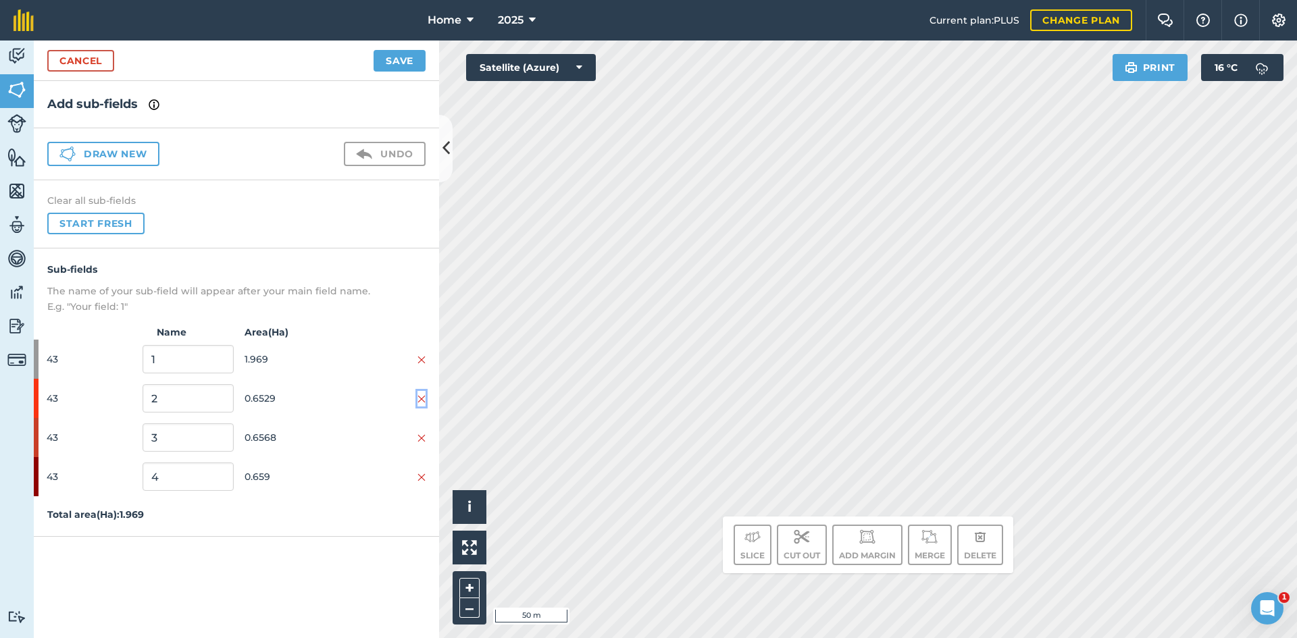
click at [424, 397] on img at bounding box center [421, 399] width 8 height 11
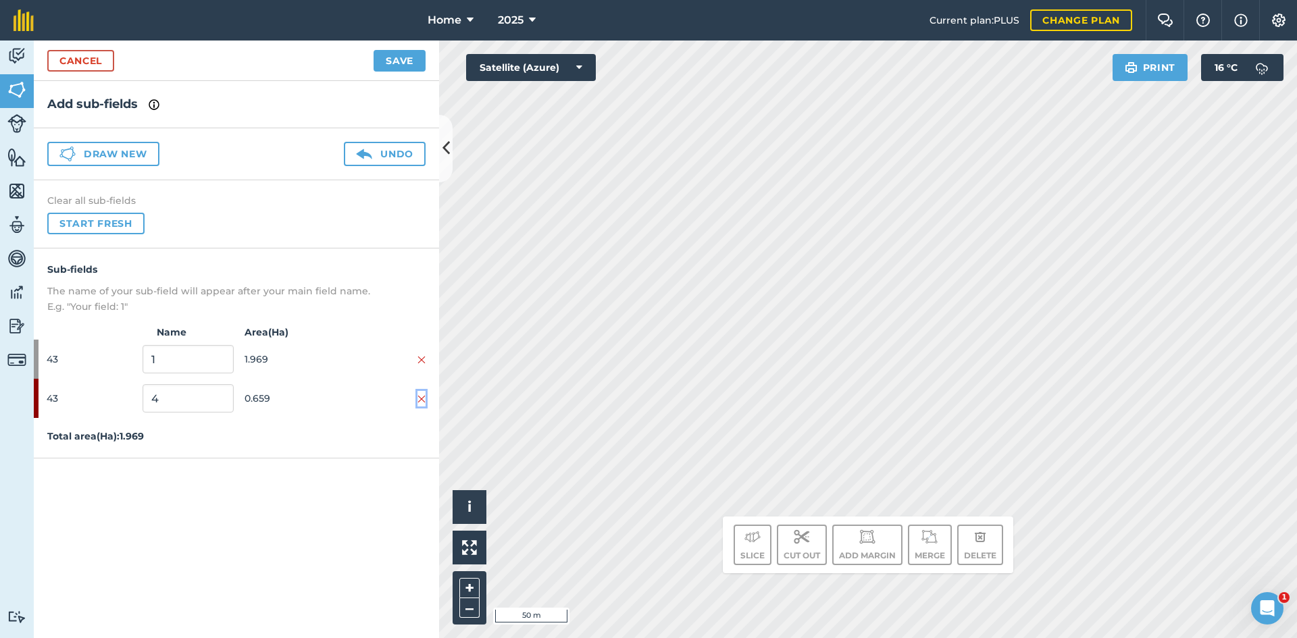
click at [424, 397] on img at bounding box center [421, 399] width 8 height 11
drag, startPoint x: 113, startPoint y: 154, endPoint x: 399, endPoint y: 144, distance: 285.2
click at [116, 153] on button "Draw new" at bounding box center [103, 154] width 112 height 24
click at [128, 150] on button "Draw new" at bounding box center [103, 154] width 112 height 24
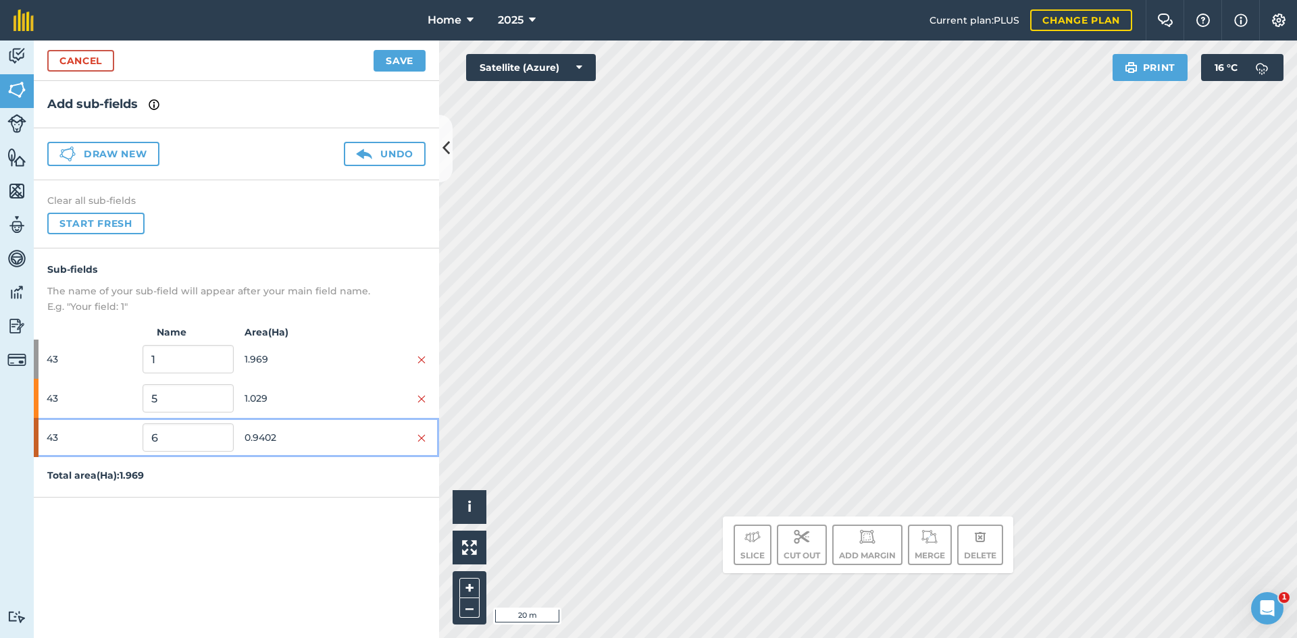
click at [270, 426] on span "0.9402" at bounding box center [290, 438] width 91 height 26
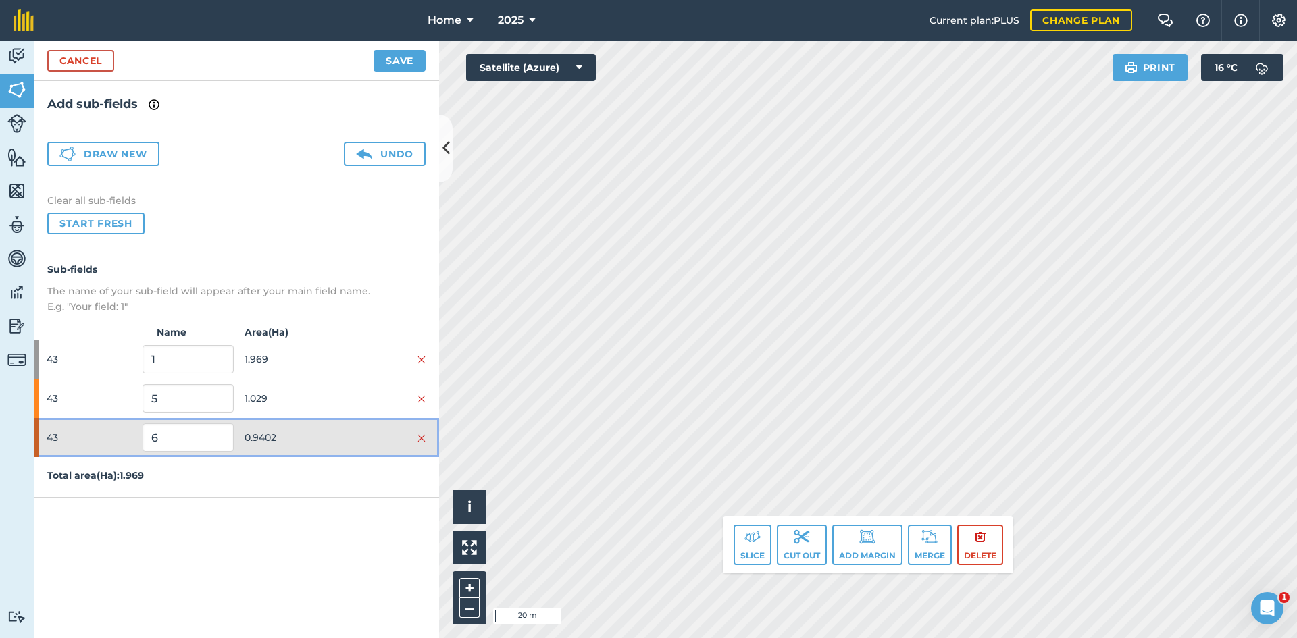
click at [352, 427] on div "43 6 0.9402" at bounding box center [236, 437] width 405 height 39
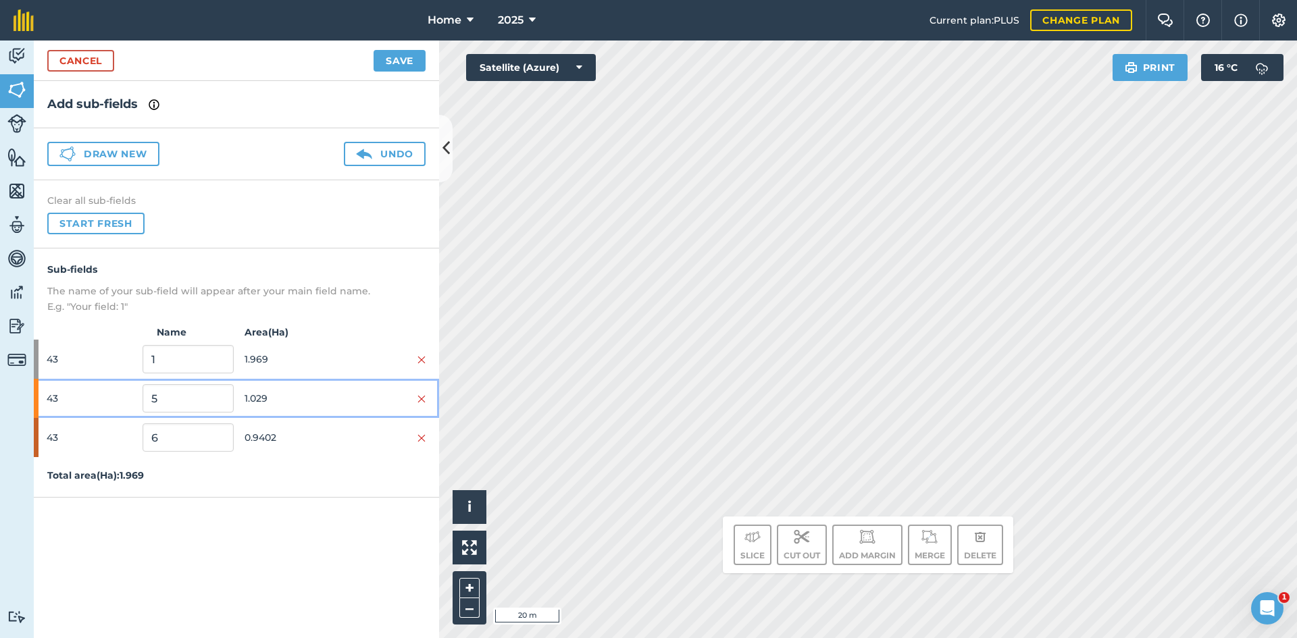
click at [298, 392] on span "1.029" at bounding box center [290, 399] width 91 height 26
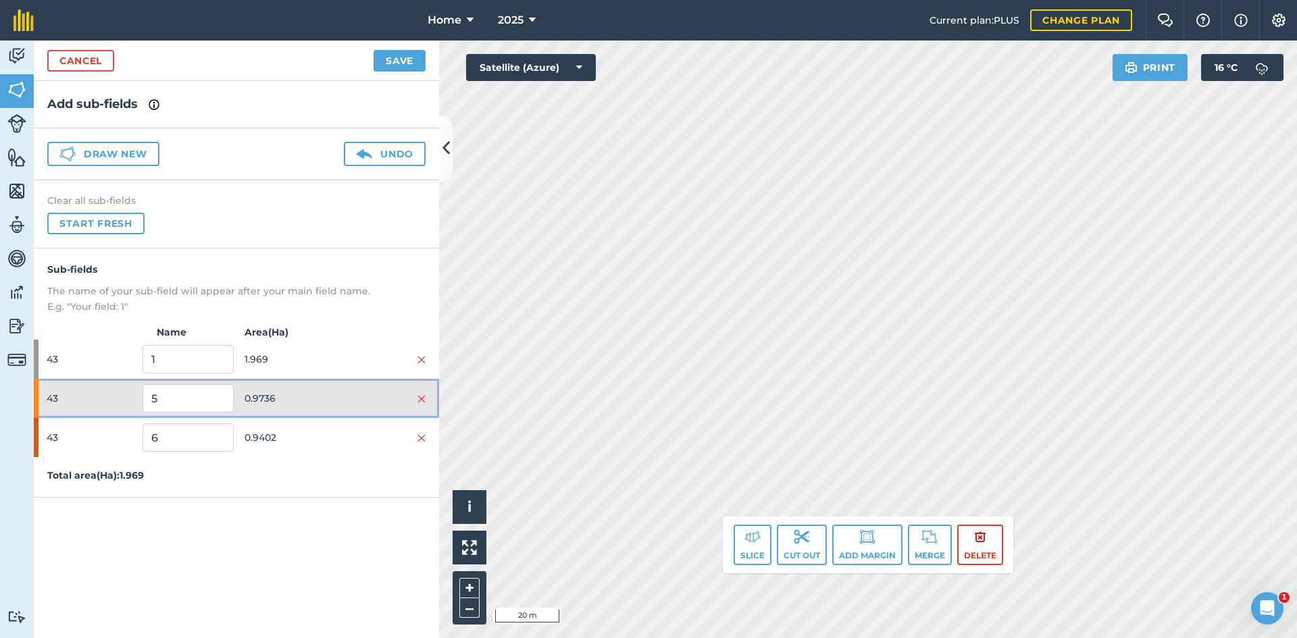
drag, startPoint x: 347, startPoint y: 412, endPoint x: 342, endPoint y: 421, distance: 10.3
click at [347, 412] on div "43 5 0.9736" at bounding box center [236, 398] width 405 height 39
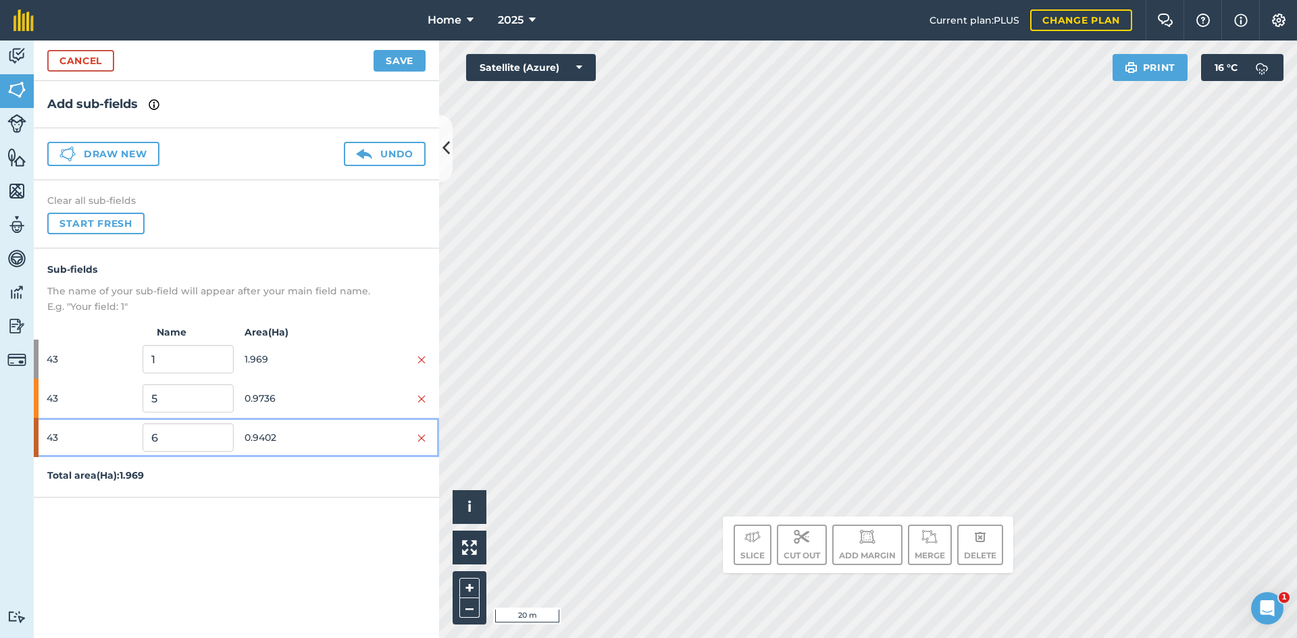
drag, startPoint x: 339, startPoint y: 435, endPoint x: 390, endPoint y: 414, distance: 55.4
click at [339, 434] on div at bounding box center [380, 437] width 91 height 15
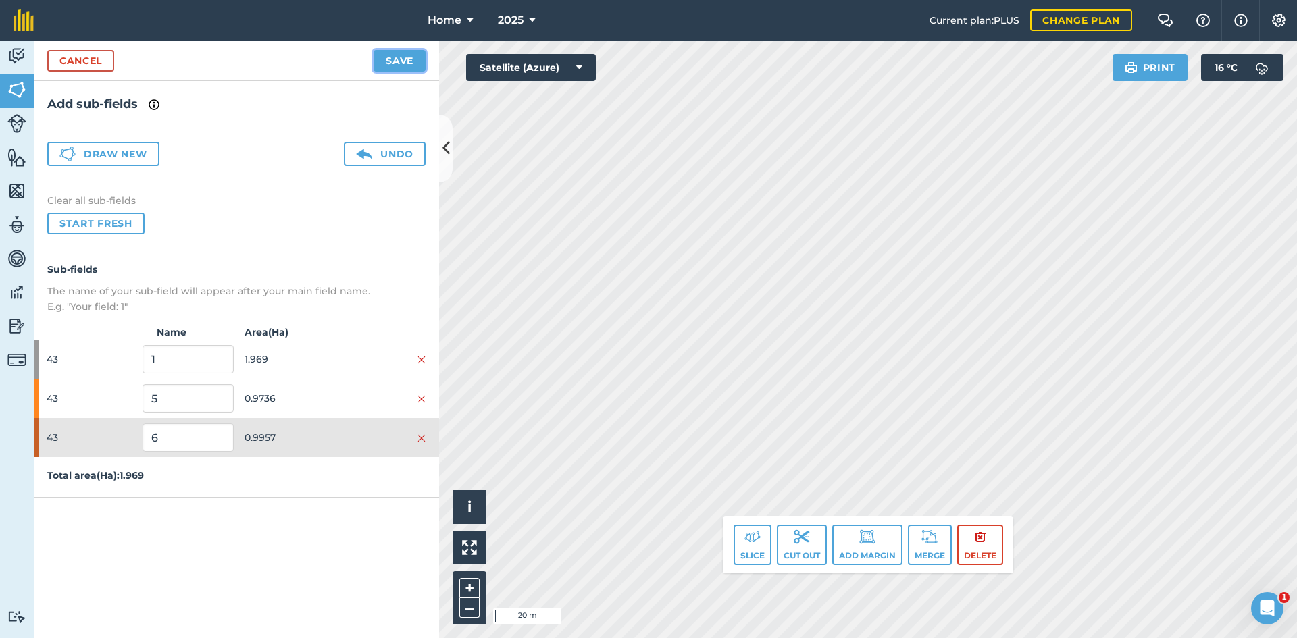
click at [404, 62] on button "Save" at bounding box center [400, 61] width 52 height 22
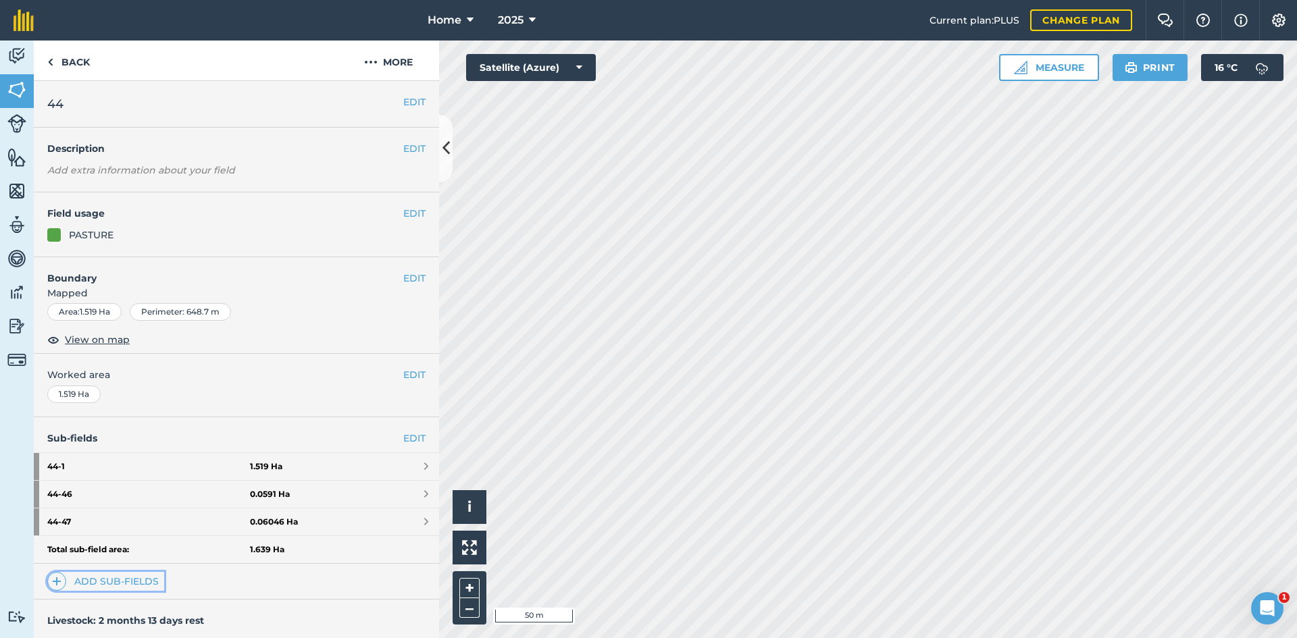
click at [104, 582] on link "Add sub-fields" at bounding box center [105, 581] width 117 height 19
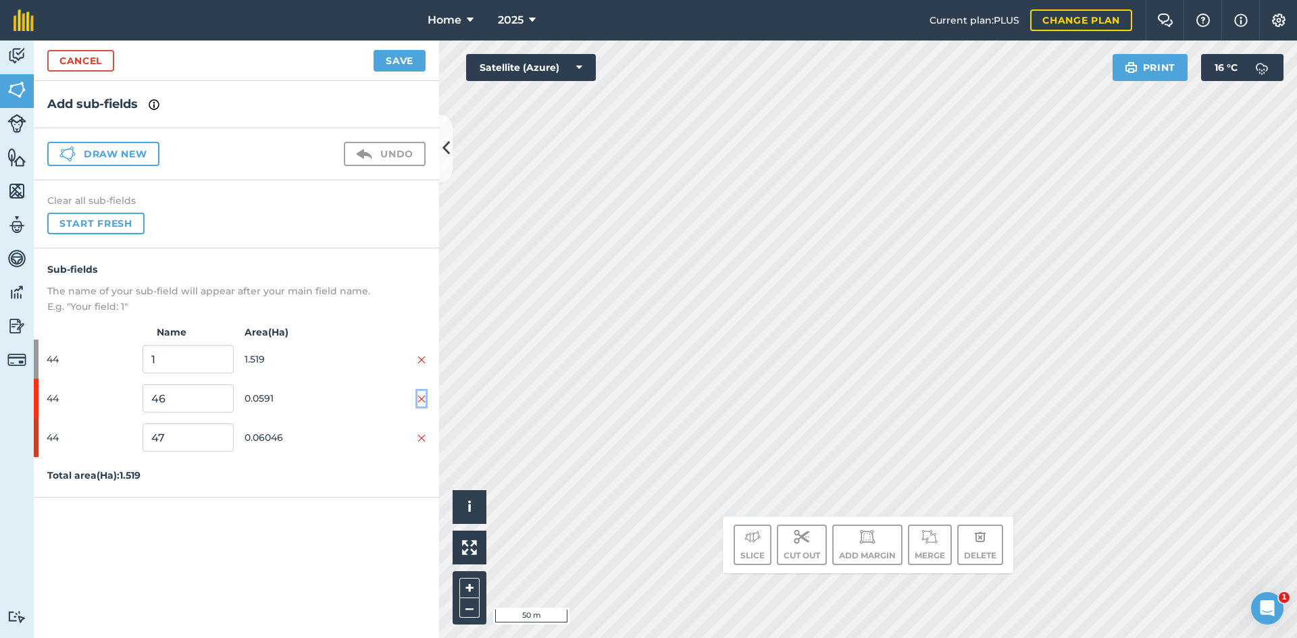
click at [419, 393] on button at bounding box center [421, 398] width 8 height 15
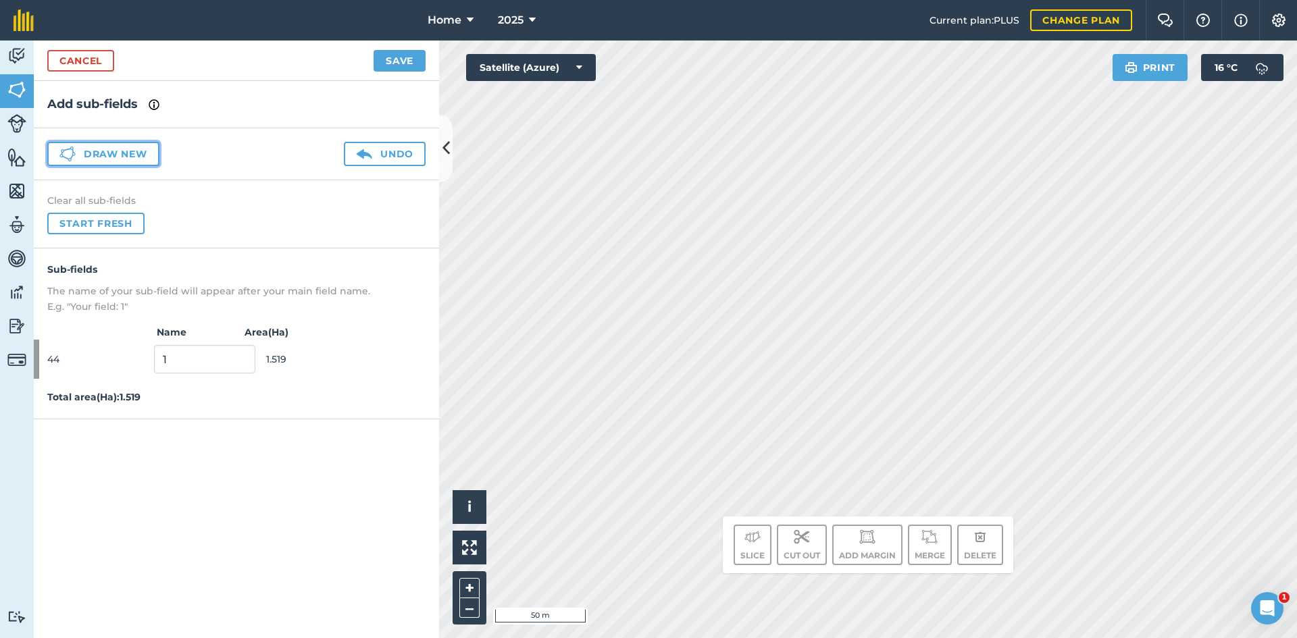
click at [132, 147] on button "Draw new" at bounding box center [103, 154] width 112 height 24
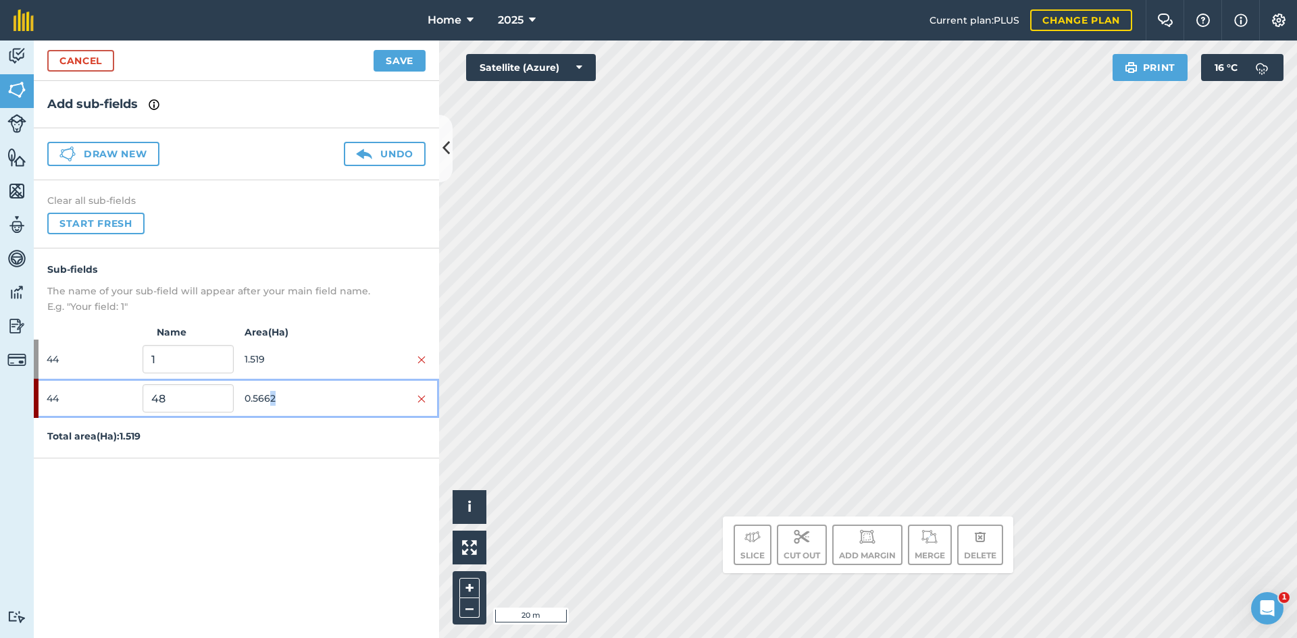
click at [273, 417] on div "44 48 0.5662" at bounding box center [236, 398] width 405 height 39
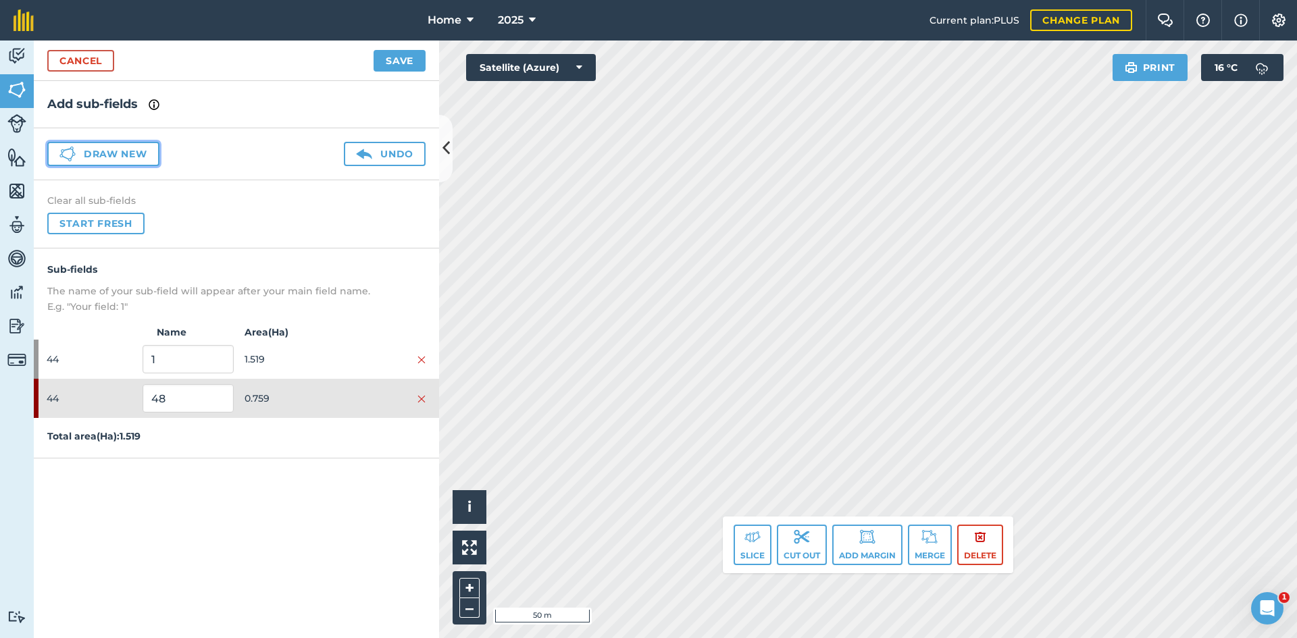
click at [132, 146] on button "Draw new" at bounding box center [103, 154] width 112 height 24
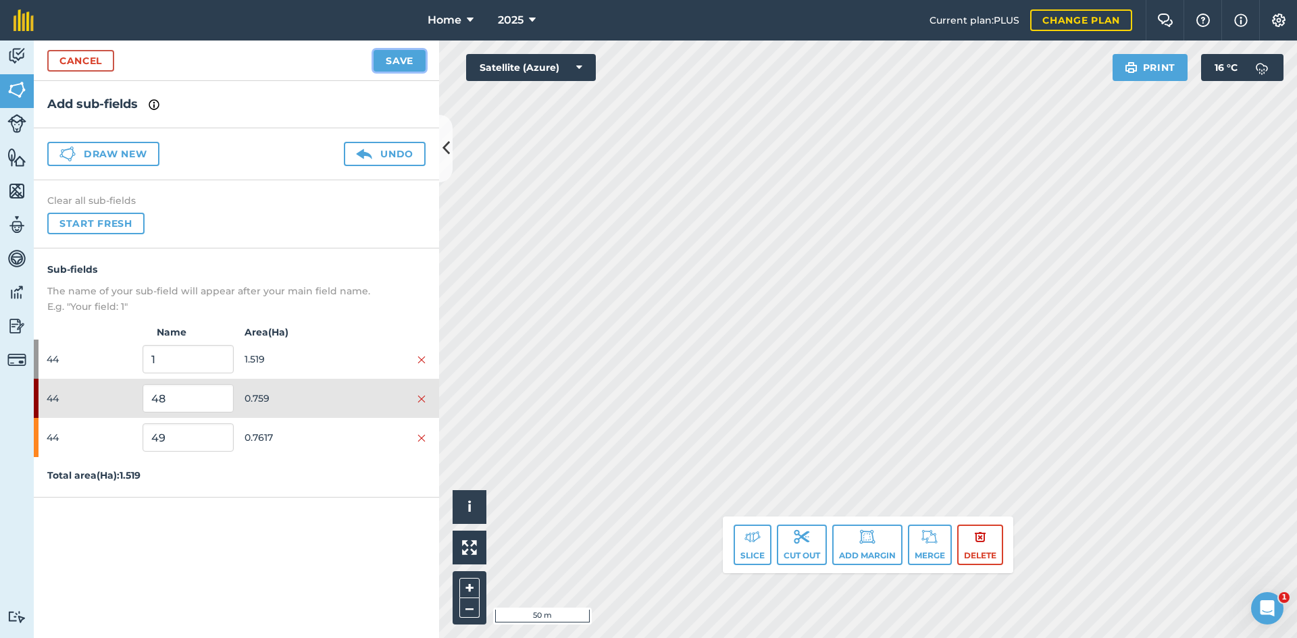
click at [402, 64] on button "Save" at bounding box center [400, 61] width 52 height 22
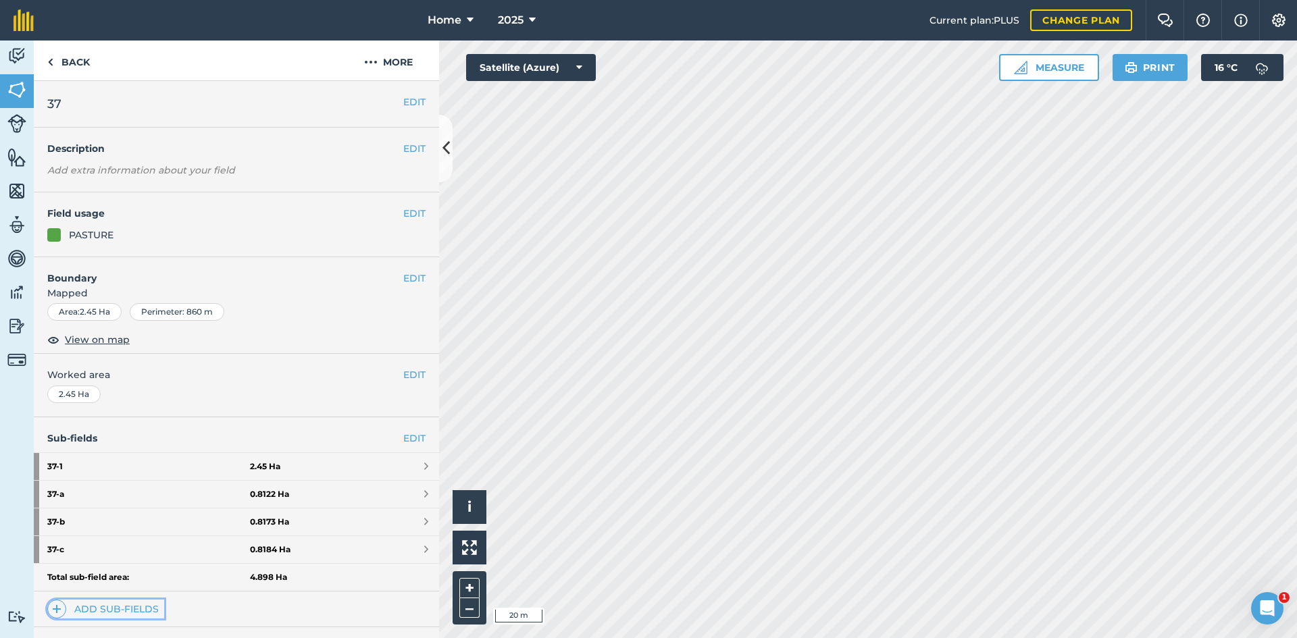
click at [111, 613] on link "Add sub-fields" at bounding box center [105, 609] width 117 height 19
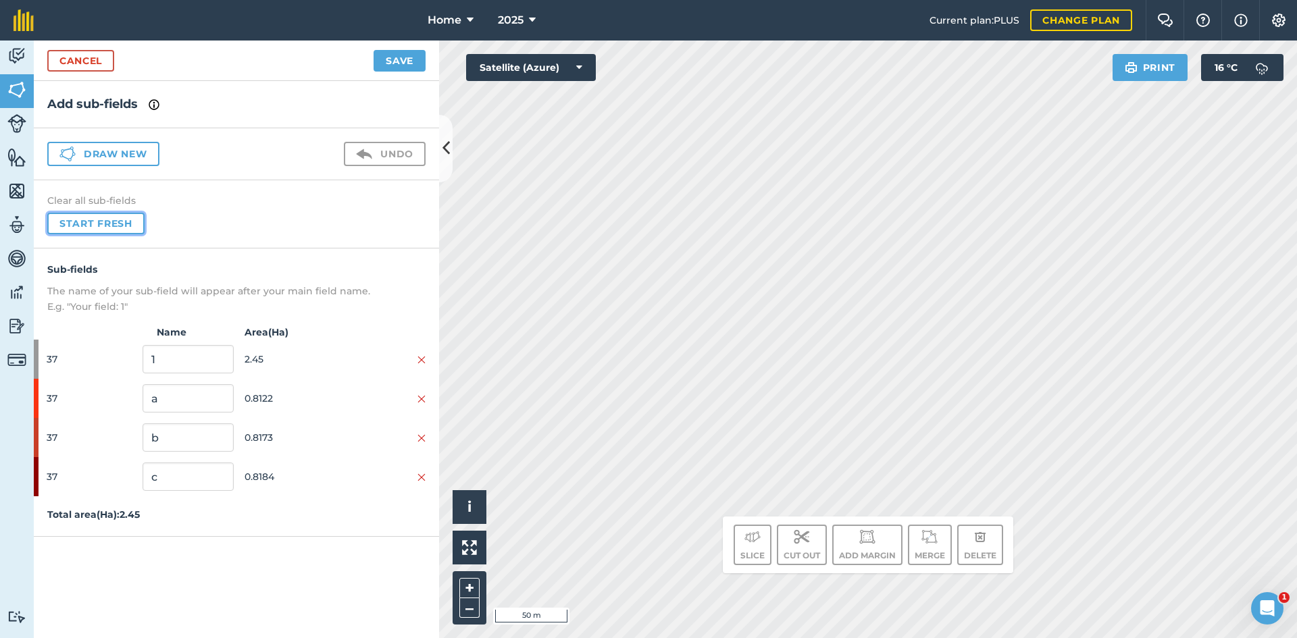
click at [103, 226] on button "Start fresh" at bounding box center [95, 224] width 97 height 22
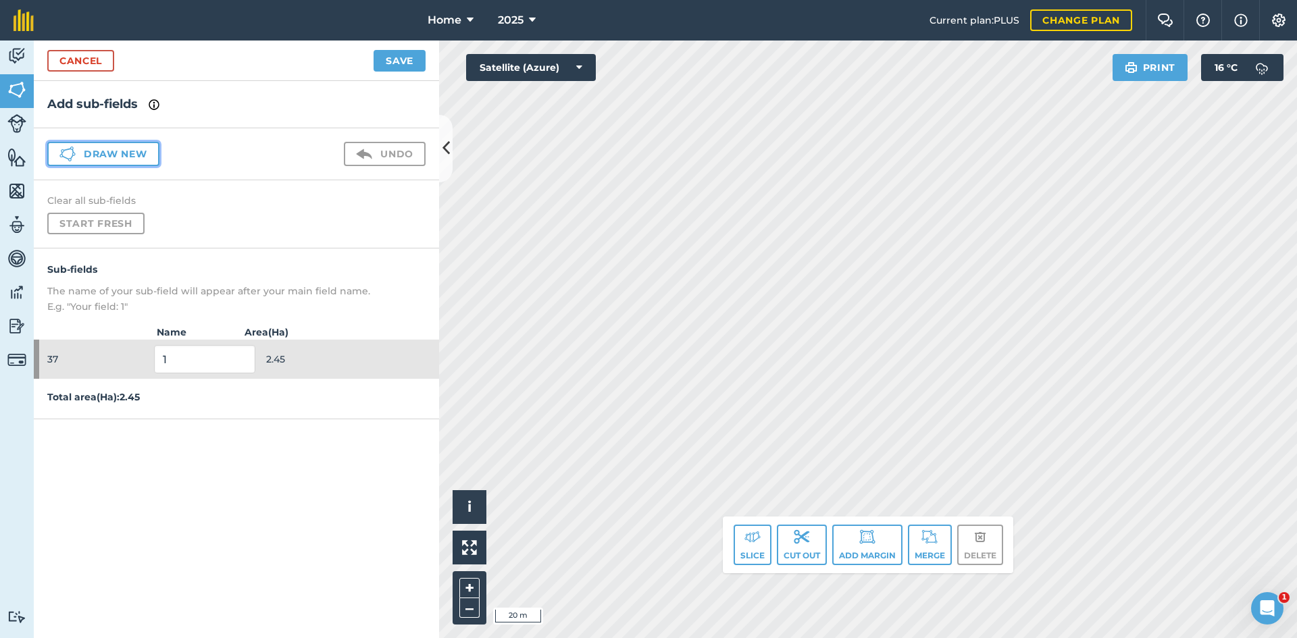
click at [97, 149] on button "Draw new" at bounding box center [103, 154] width 112 height 24
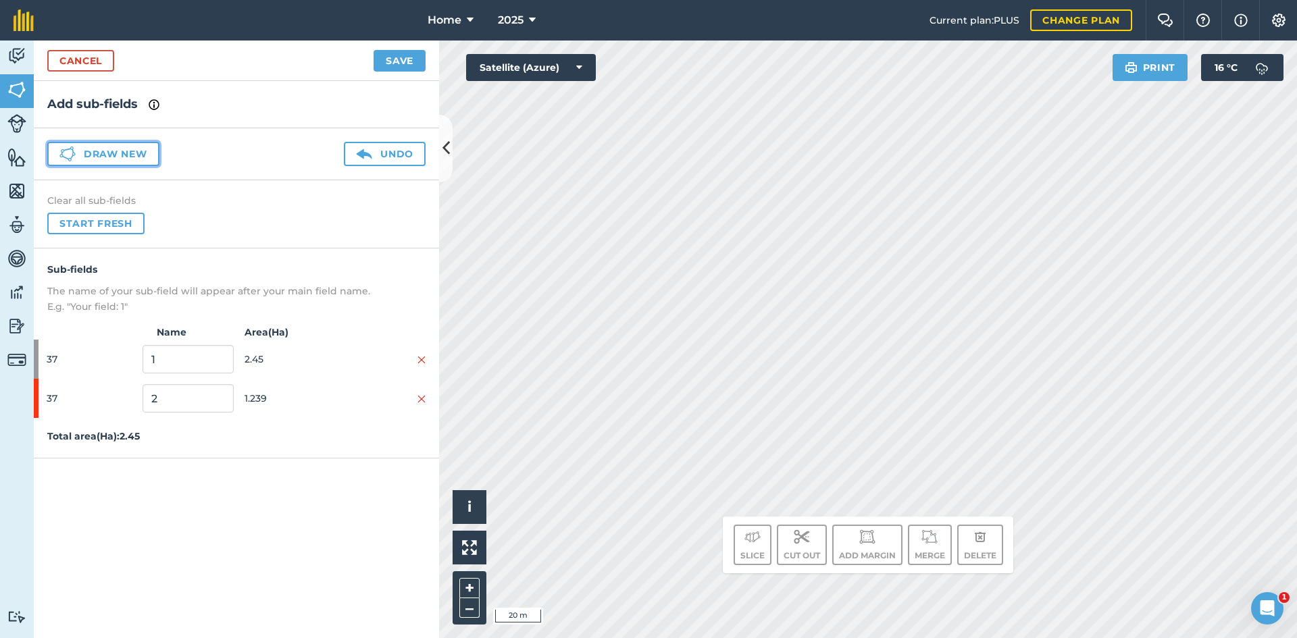
click at [147, 155] on button "Draw new" at bounding box center [103, 154] width 112 height 24
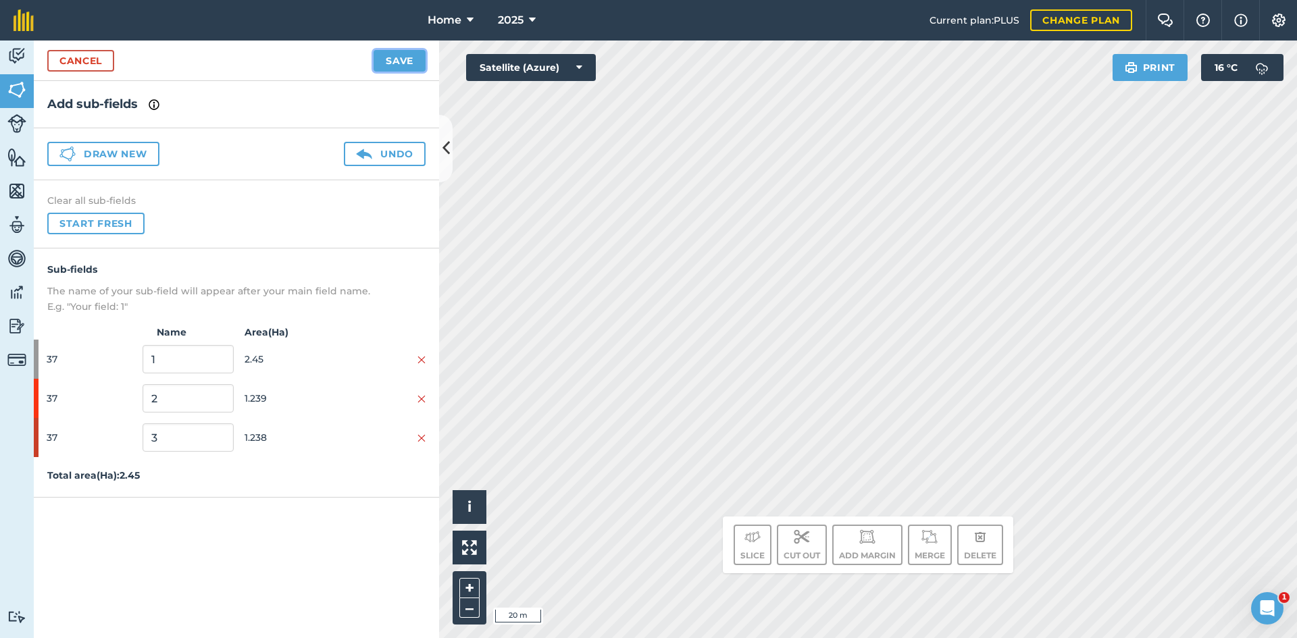
click at [411, 61] on button "Save" at bounding box center [400, 61] width 52 height 22
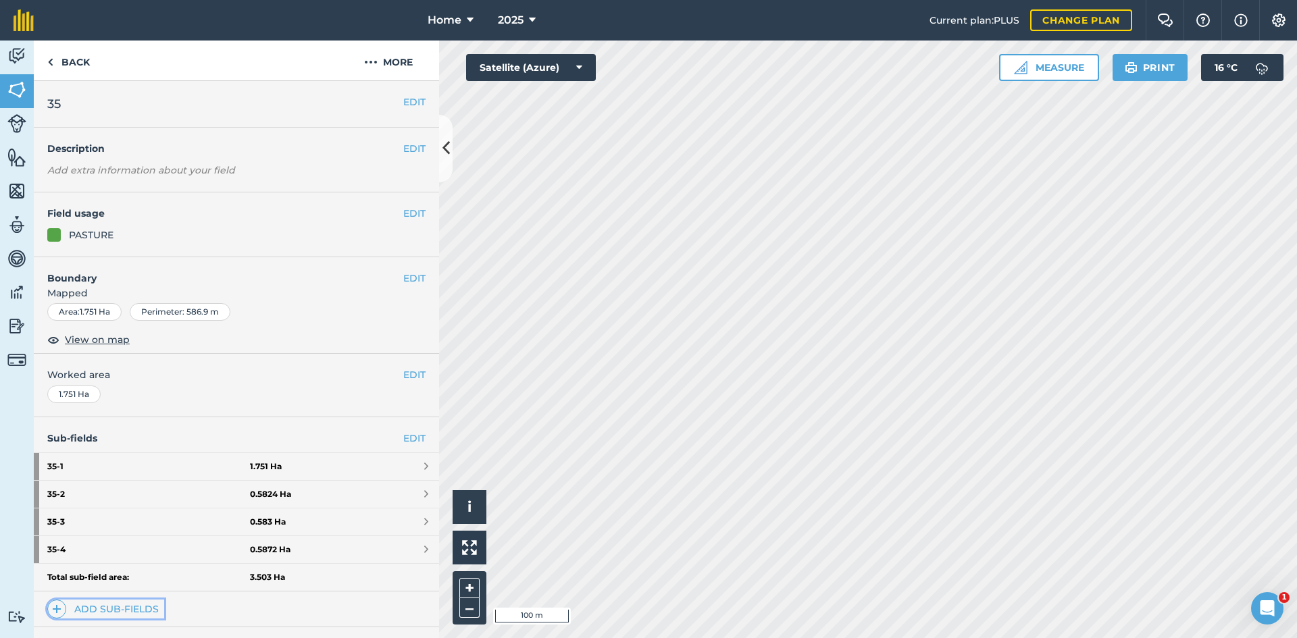
click at [116, 611] on link "Add sub-fields" at bounding box center [105, 609] width 117 height 19
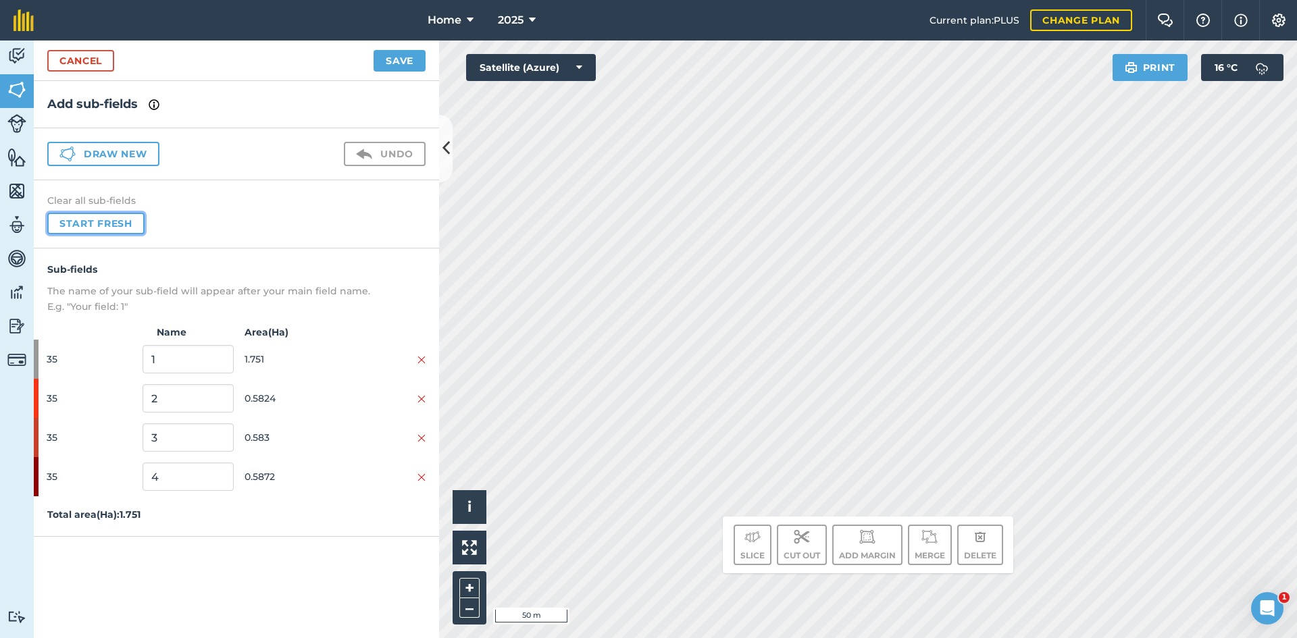
click at [91, 222] on button "Start fresh" at bounding box center [95, 224] width 97 height 22
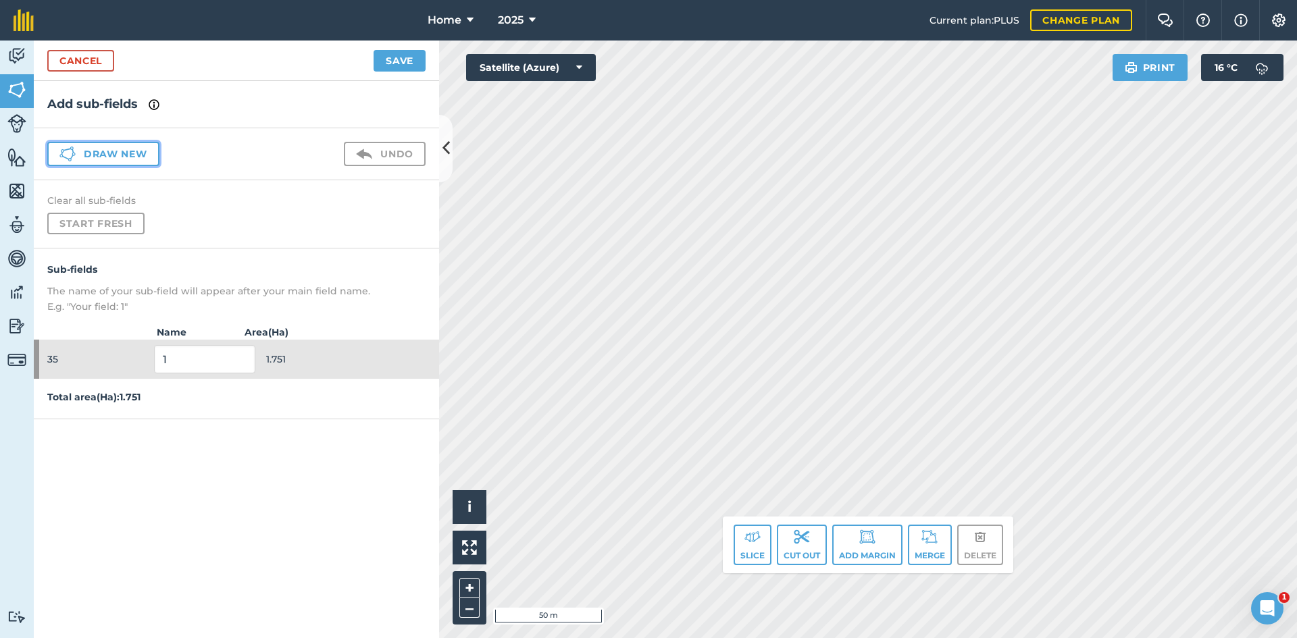
click at [142, 154] on button "Draw new" at bounding box center [103, 154] width 112 height 24
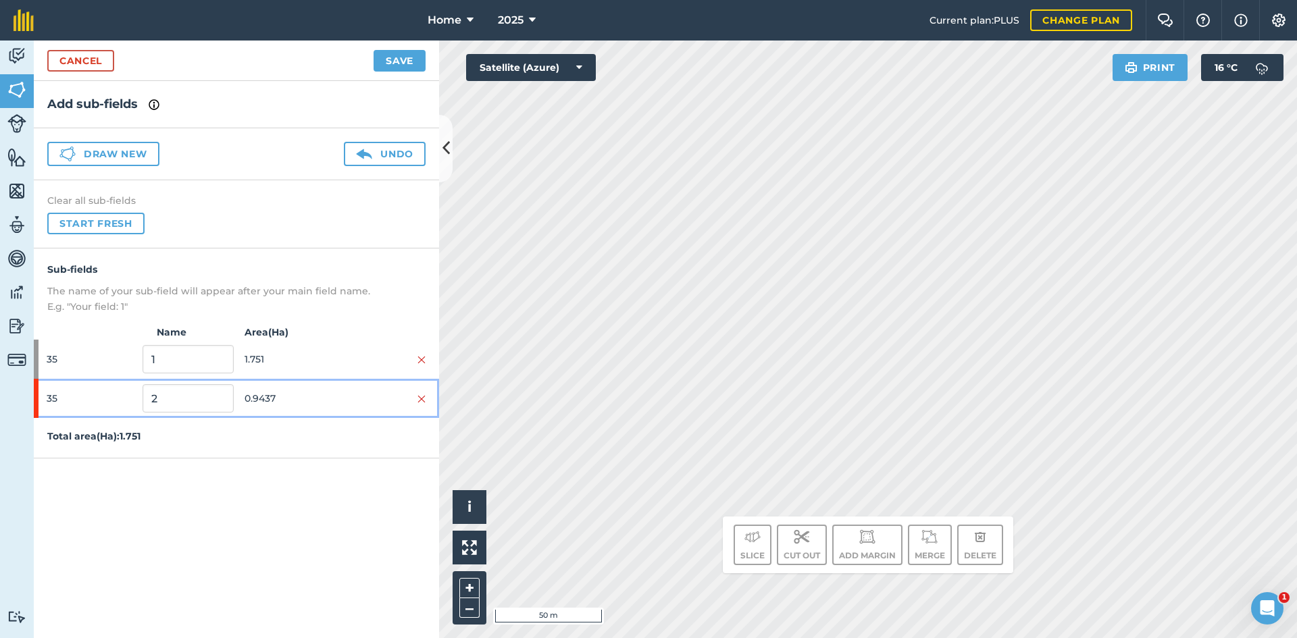
click at [320, 395] on span "0.9437" at bounding box center [290, 399] width 91 height 26
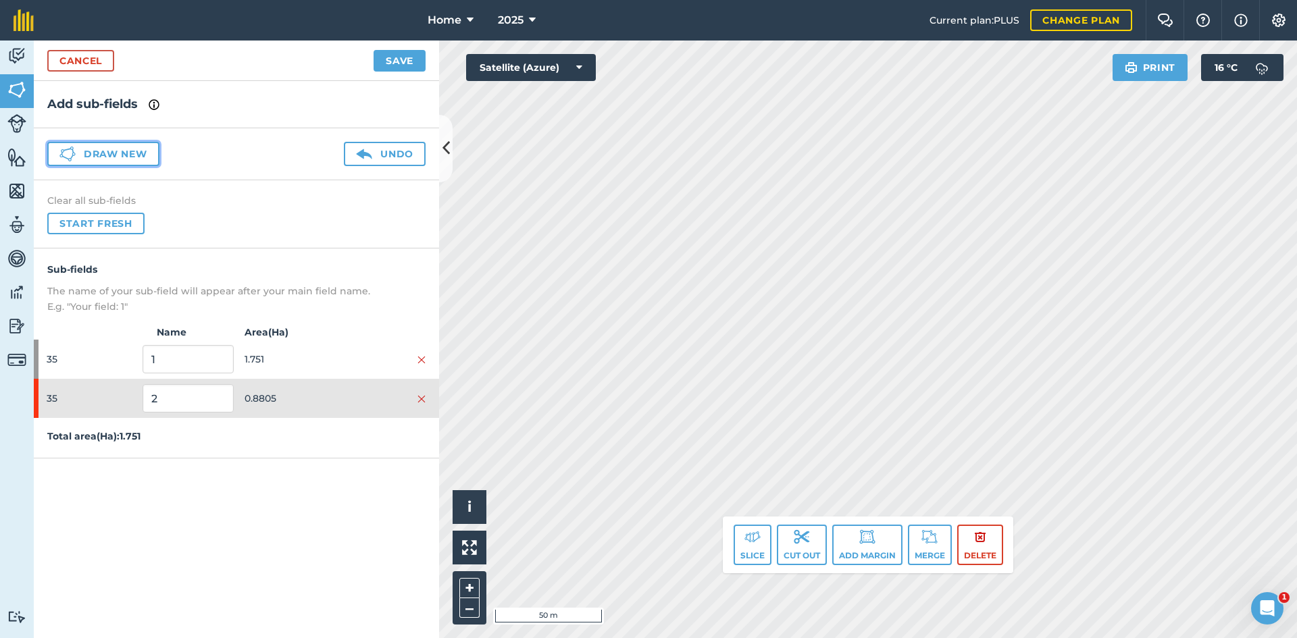
drag, startPoint x: 145, startPoint y: 155, endPoint x: 357, endPoint y: 148, distance: 211.5
click at [149, 157] on button "Draw new" at bounding box center [103, 154] width 112 height 24
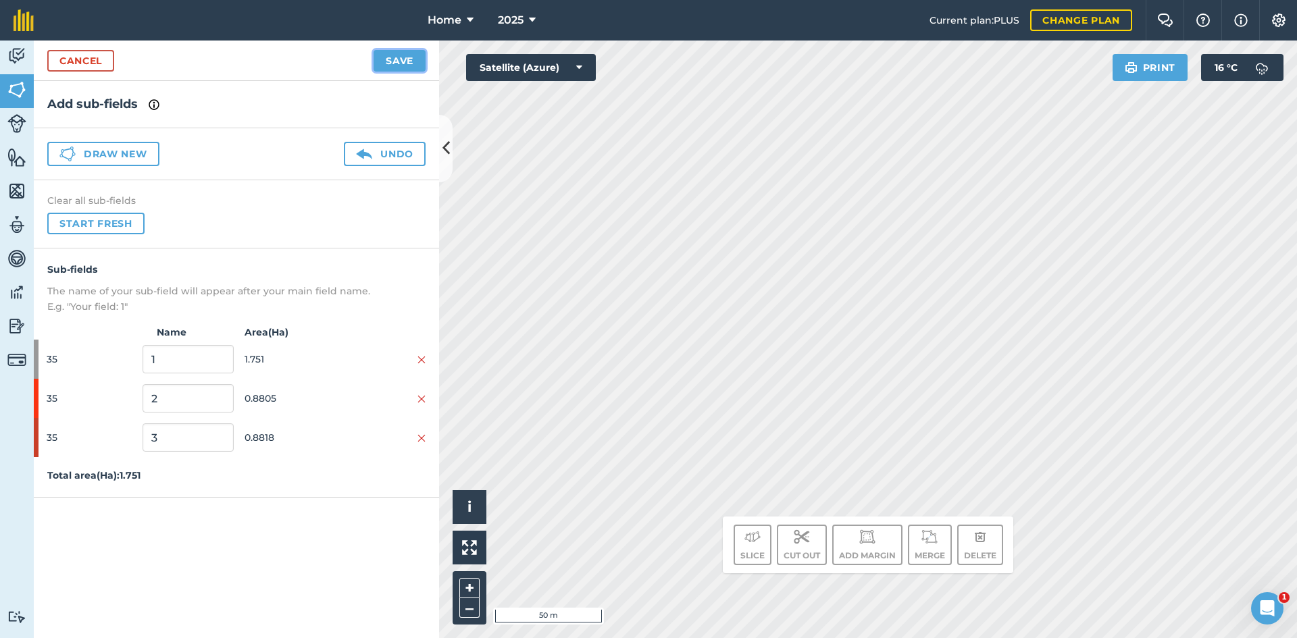
click at [404, 65] on button "Save" at bounding box center [400, 61] width 52 height 22
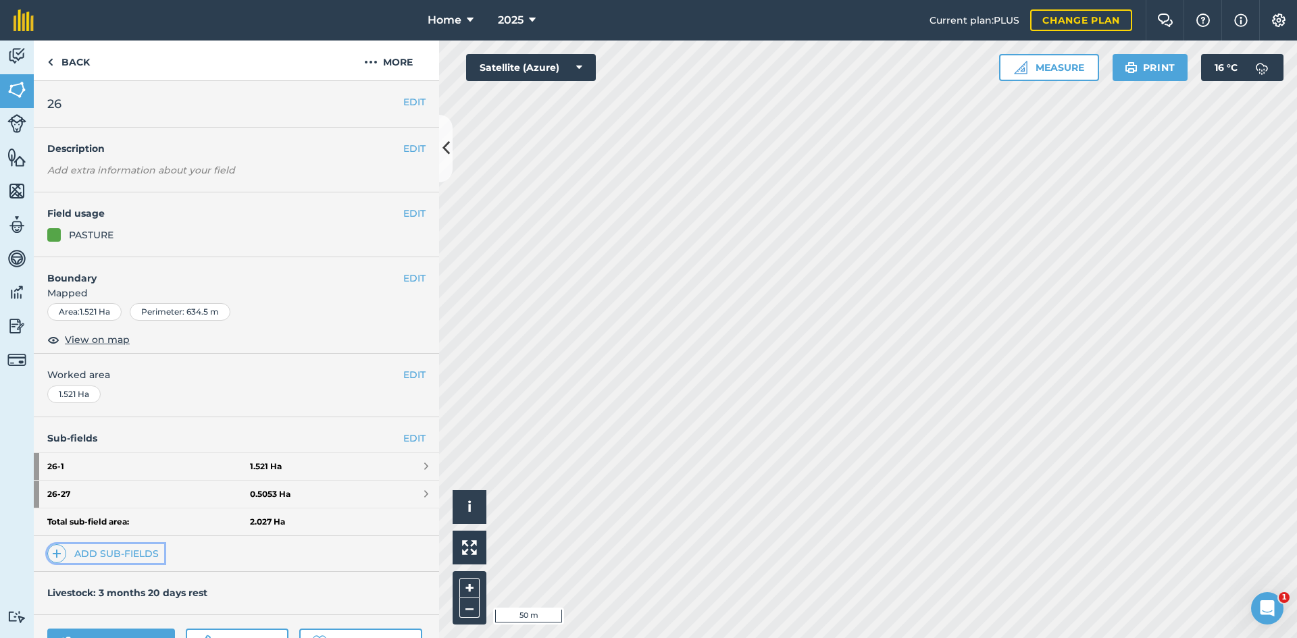
click at [138, 553] on link "Add sub-fields" at bounding box center [105, 553] width 117 height 19
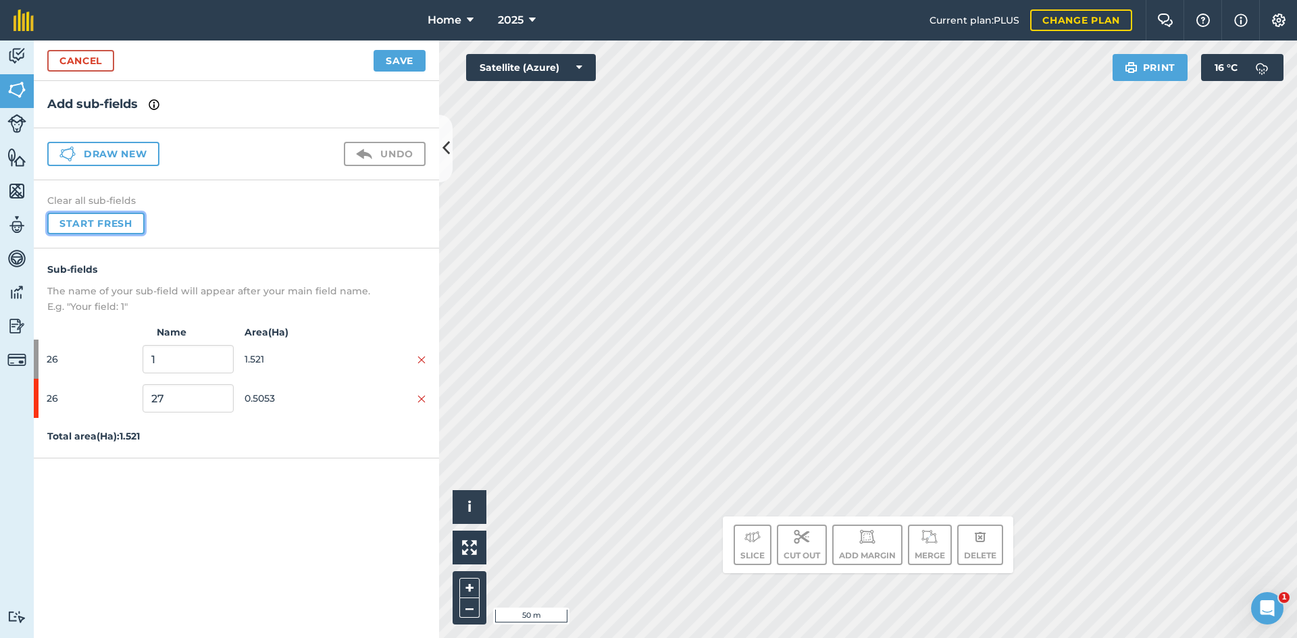
click at [120, 226] on button "Start fresh" at bounding box center [95, 224] width 97 height 22
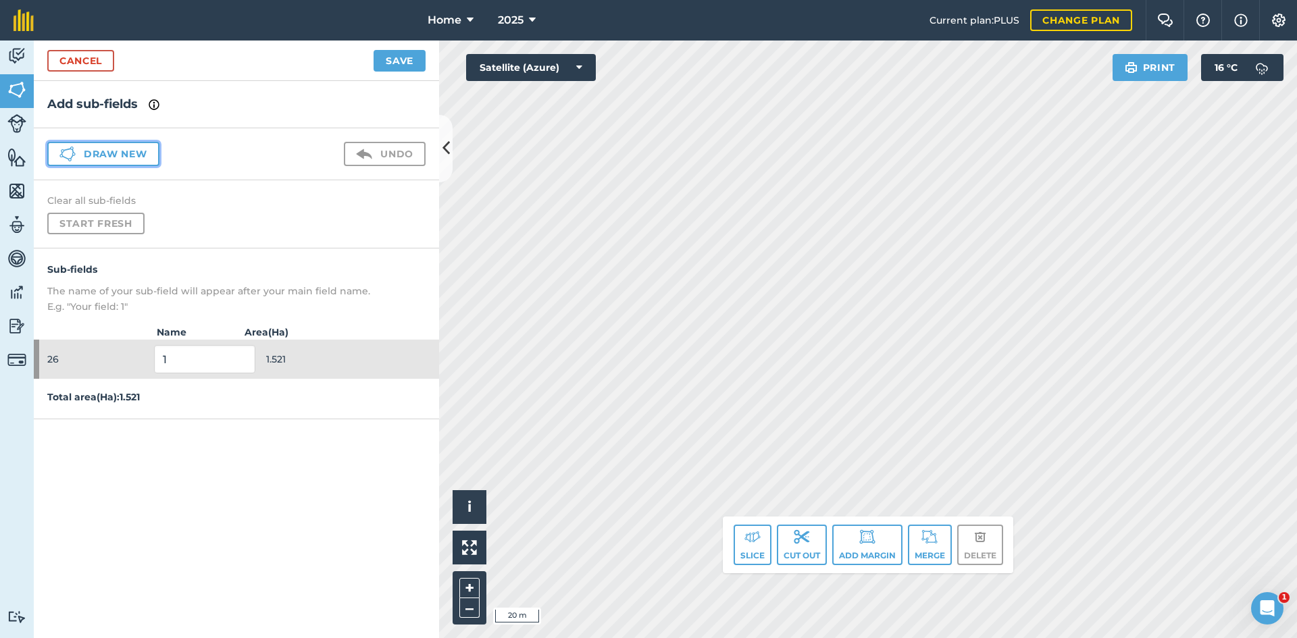
click at [112, 147] on button "Draw new" at bounding box center [103, 154] width 112 height 24
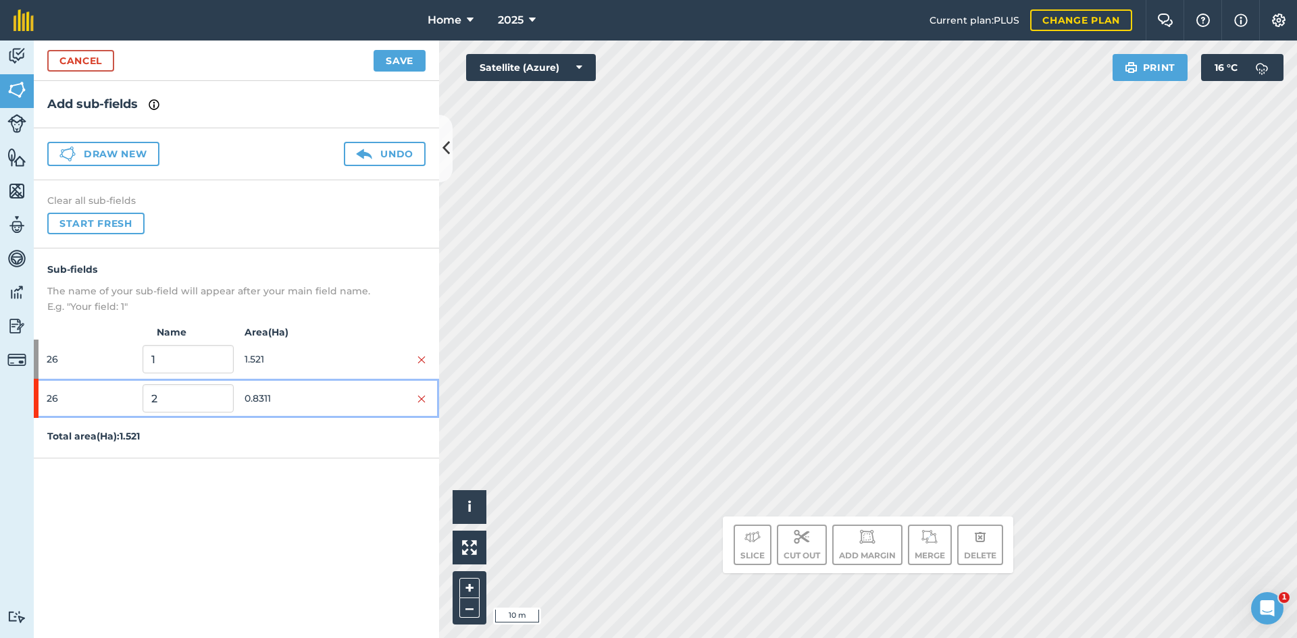
drag, startPoint x: 288, startPoint y: 408, endPoint x: 305, endPoint y: 396, distance: 20.4
click at [292, 405] on span "0.8311" at bounding box center [290, 399] width 91 height 26
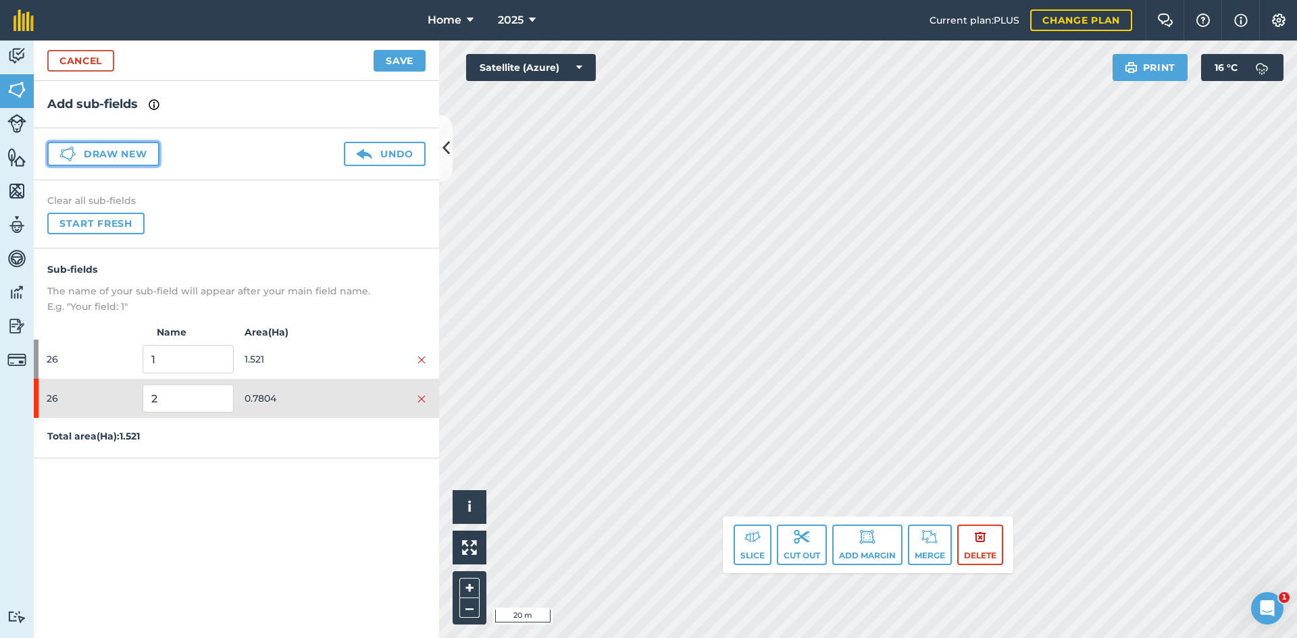
click at [132, 155] on button "Draw new" at bounding box center [103, 154] width 112 height 24
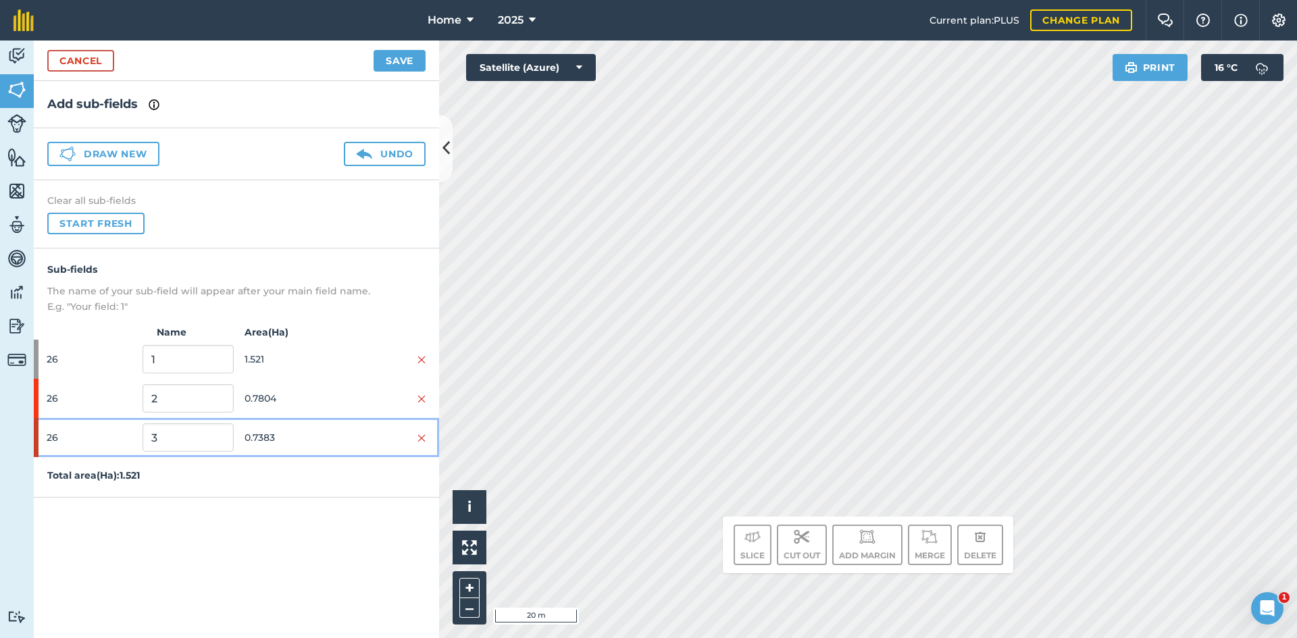
click at [289, 436] on span "0.7383" at bounding box center [290, 438] width 91 height 26
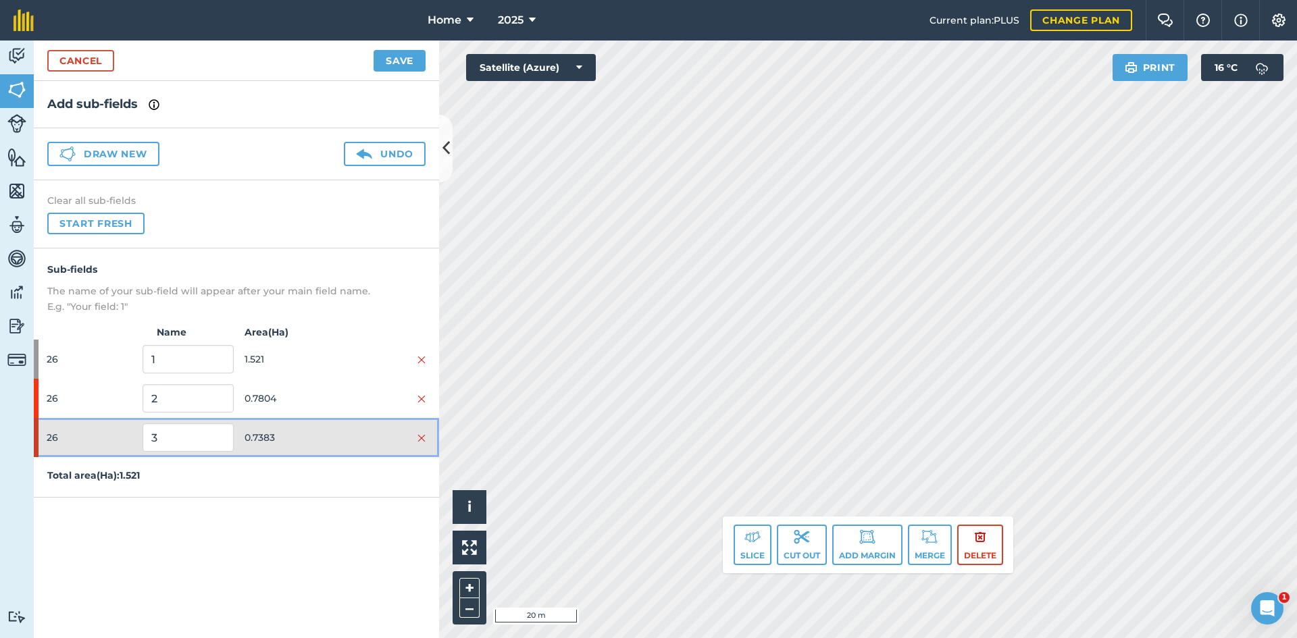
drag, startPoint x: 284, startPoint y: 432, endPoint x: 303, endPoint y: 396, distance: 40.5
click at [288, 427] on span "0.7383" at bounding box center [290, 438] width 91 height 26
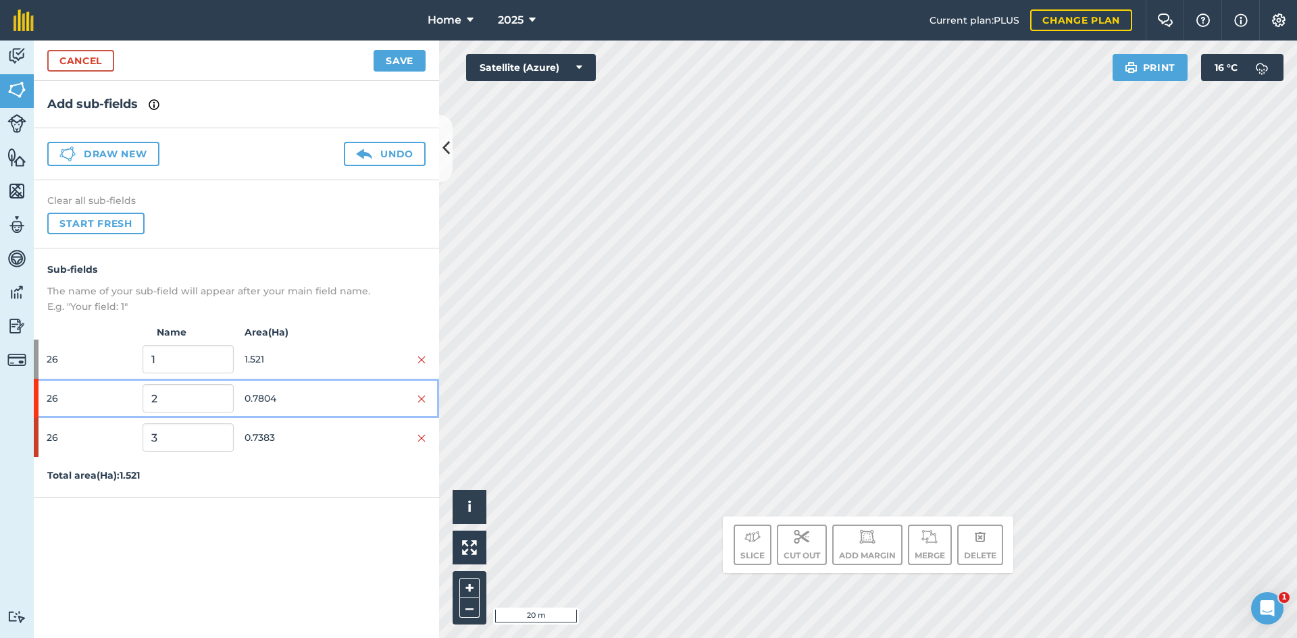
click at [307, 385] on div "26 2 0.7804" at bounding box center [236, 398] width 405 height 39
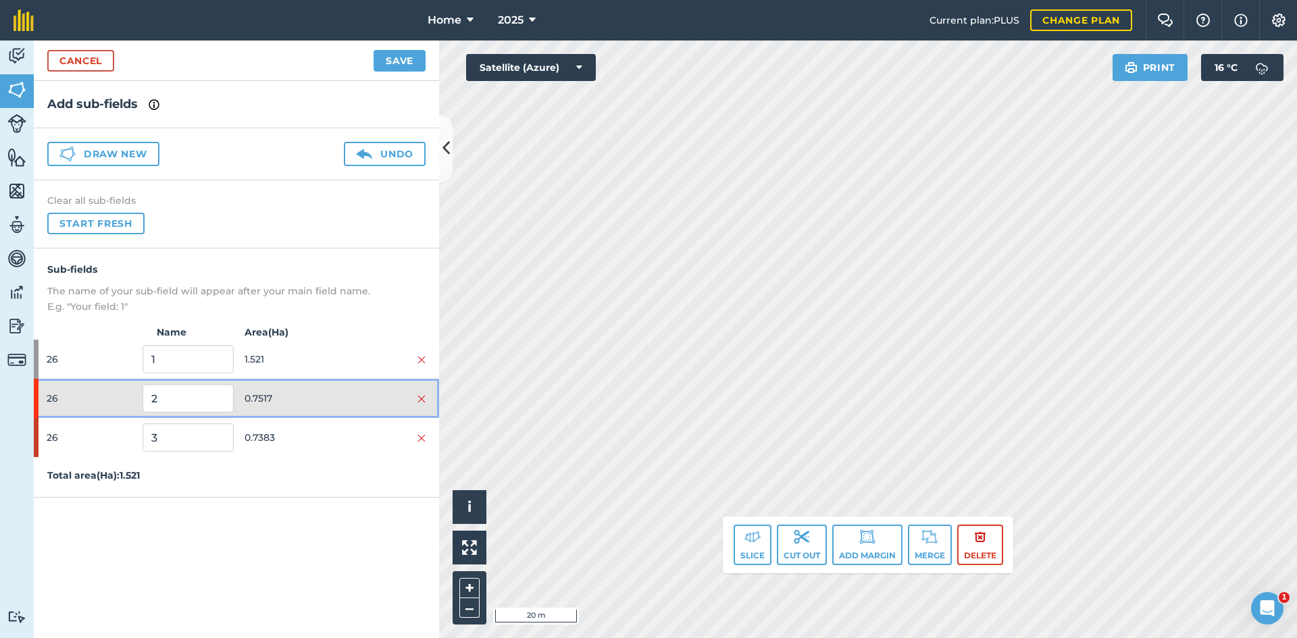
drag, startPoint x: 336, startPoint y: 399, endPoint x: 319, endPoint y: 434, distance: 39.6
click at [335, 399] on div at bounding box center [380, 398] width 91 height 15
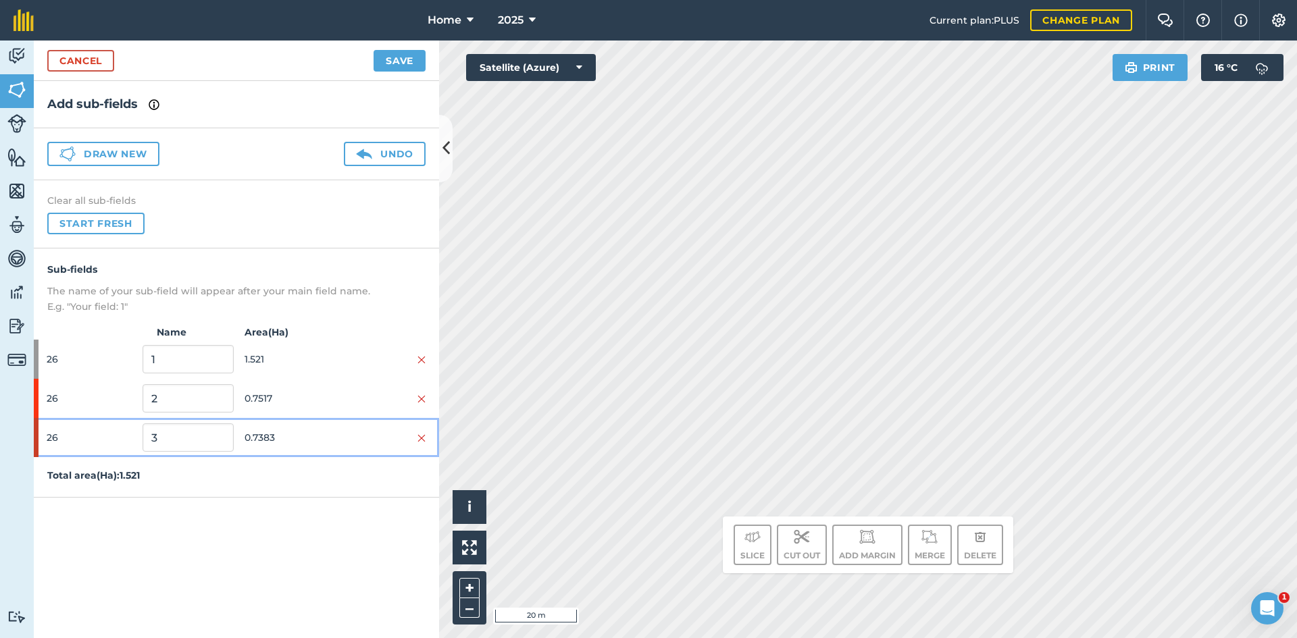
click at [318, 443] on span "0.7383" at bounding box center [290, 438] width 91 height 26
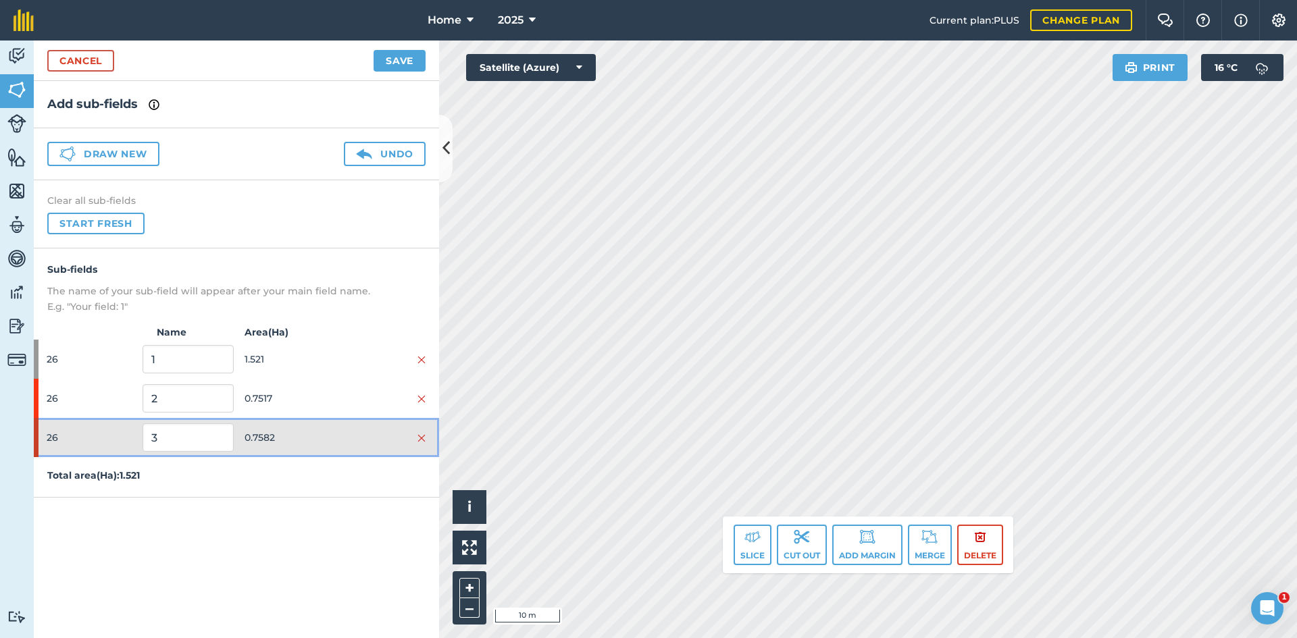
drag, startPoint x: 285, startPoint y: 453, endPoint x: 290, endPoint y: 434, distance: 19.0
click at [285, 452] on div "26 3 0.7582" at bounding box center [236, 437] width 405 height 39
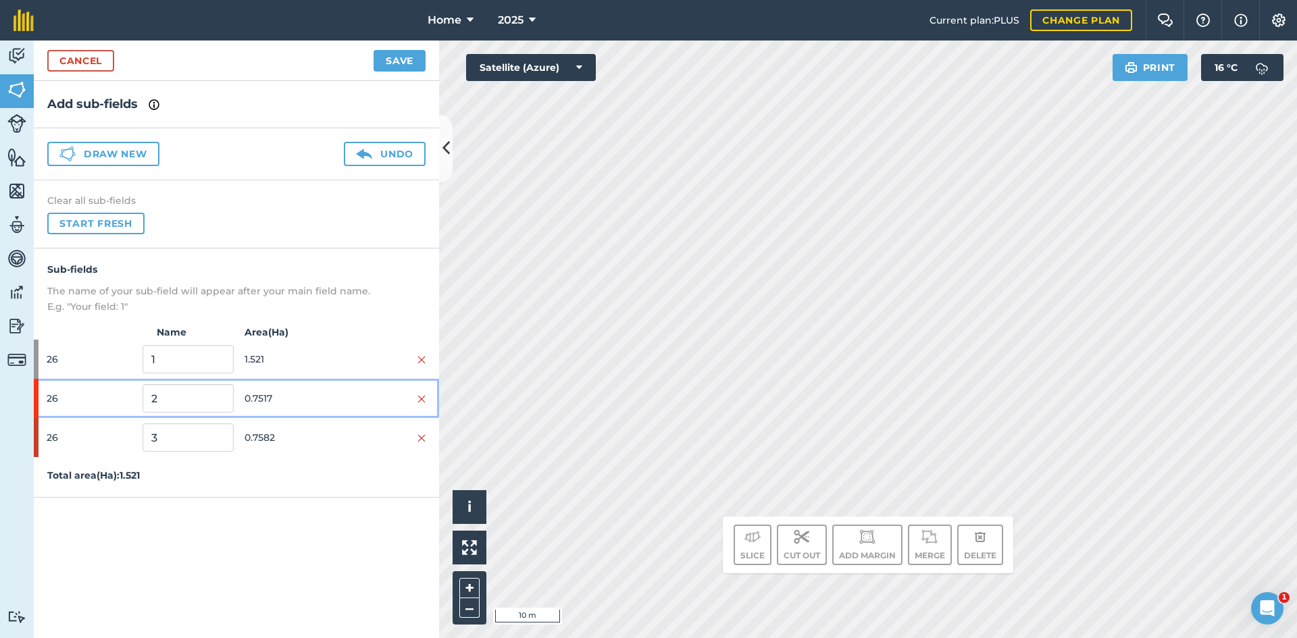
click at [311, 384] on div "26 2 0.7517" at bounding box center [236, 398] width 405 height 39
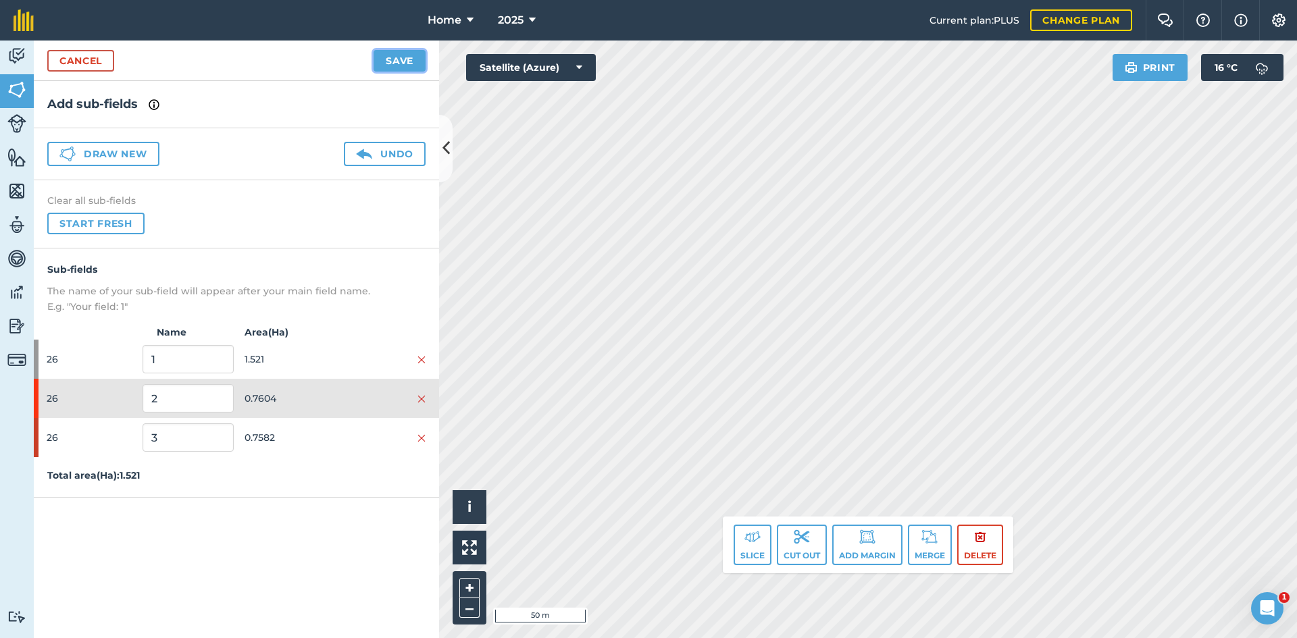
click at [402, 71] on button "Save" at bounding box center [400, 61] width 52 height 22
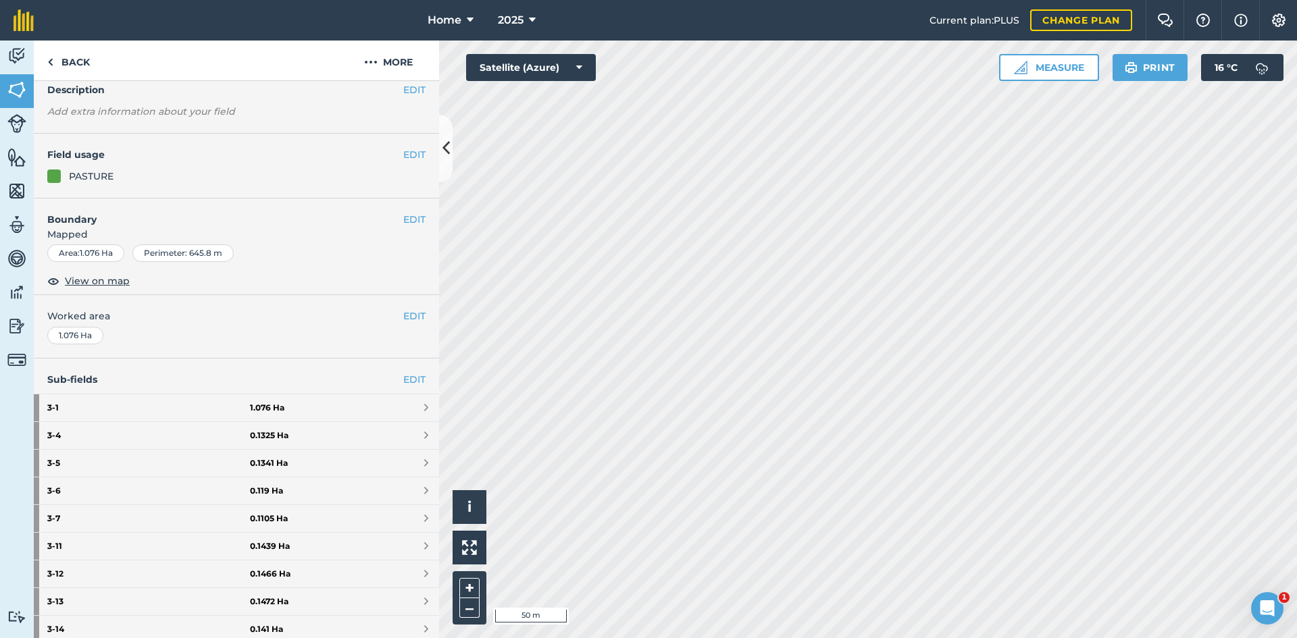
scroll to position [135, 0]
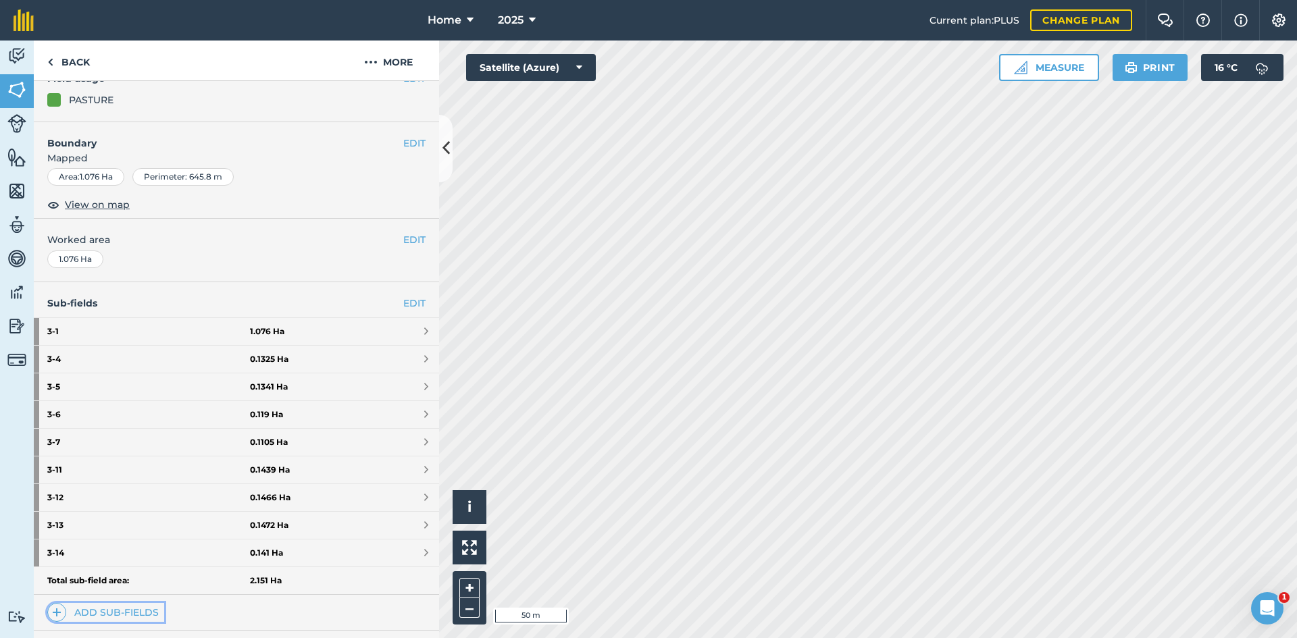
click at [105, 612] on link "Add sub-fields" at bounding box center [105, 612] width 117 height 19
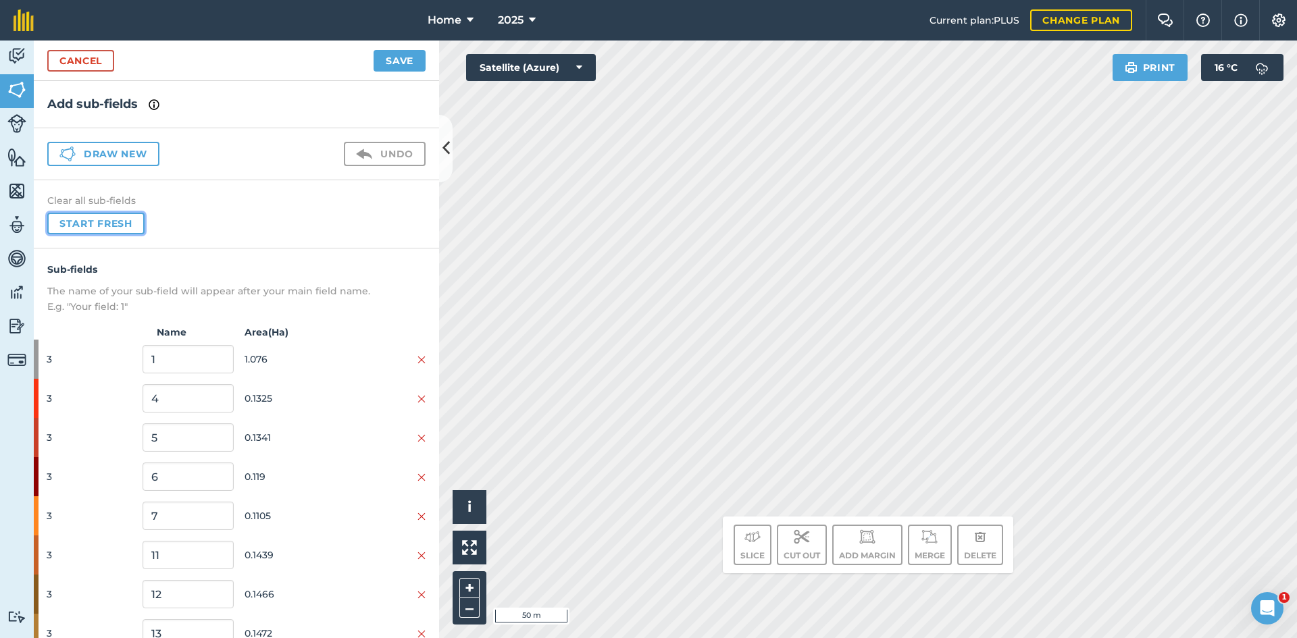
click at [121, 218] on button "Start fresh" at bounding box center [95, 224] width 97 height 22
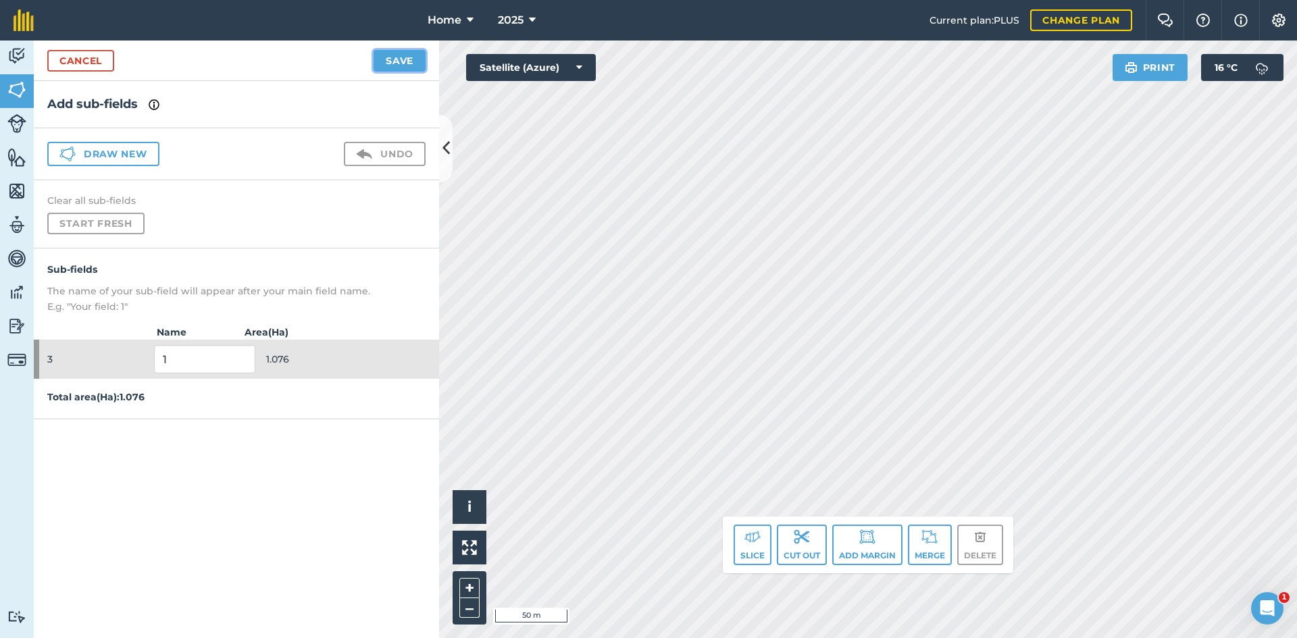
click at [388, 57] on button "Save" at bounding box center [400, 61] width 52 height 22
